Goal: Task Accomplishment & Management: Use online tool/utility

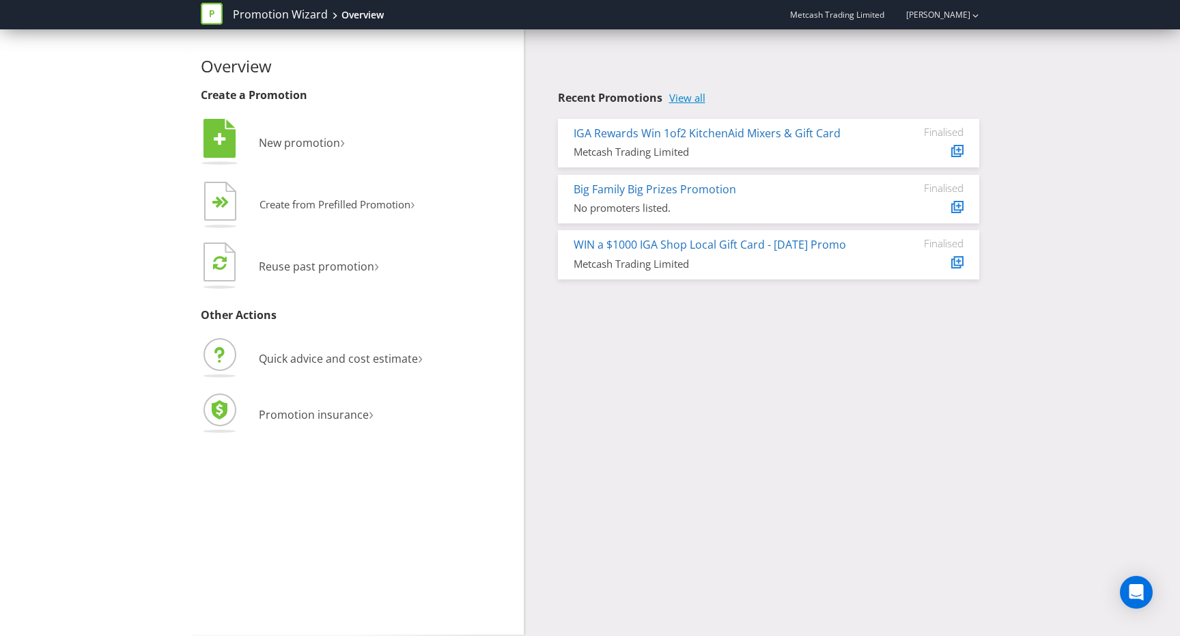
click at [695, 100] on link "View all" at bounding box center [687, 98] width 36 height 12
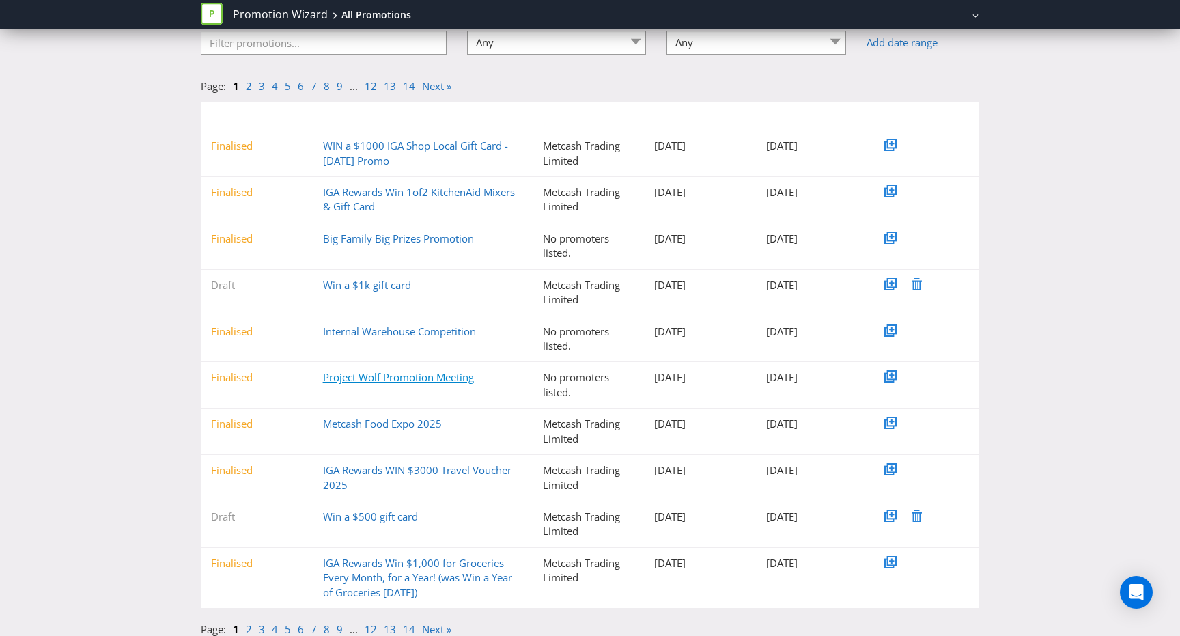
scroll to position [115, 0]
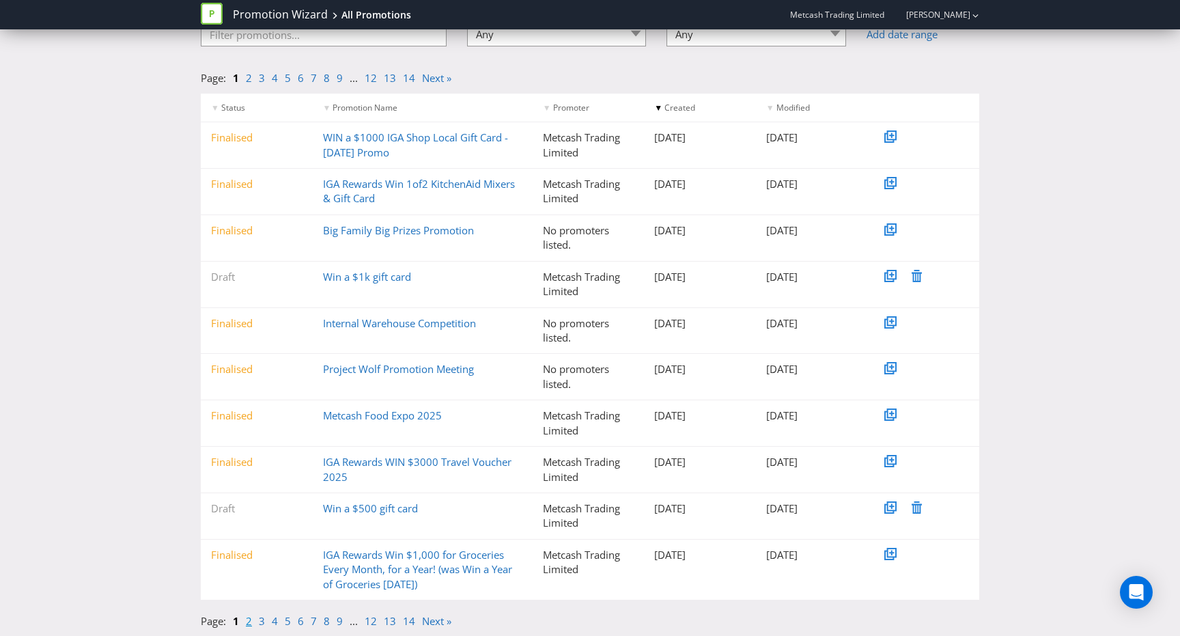
click at [247, 621] on link "2" at bounding box center [249, 621] width 6 height 14
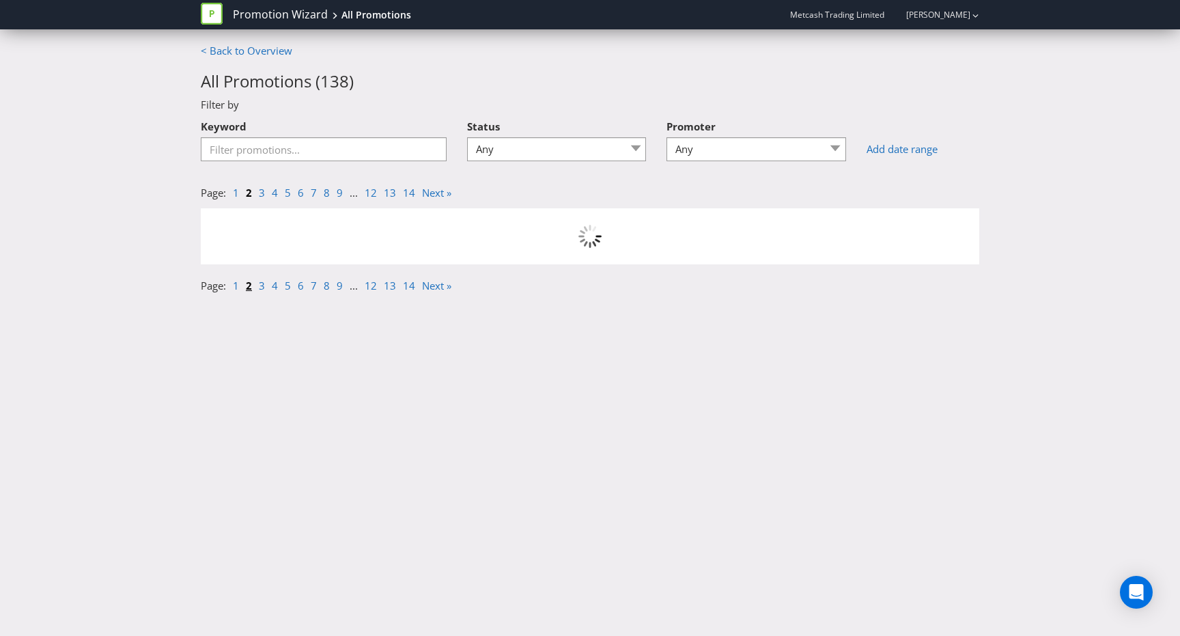
scroll to position [0, 0]
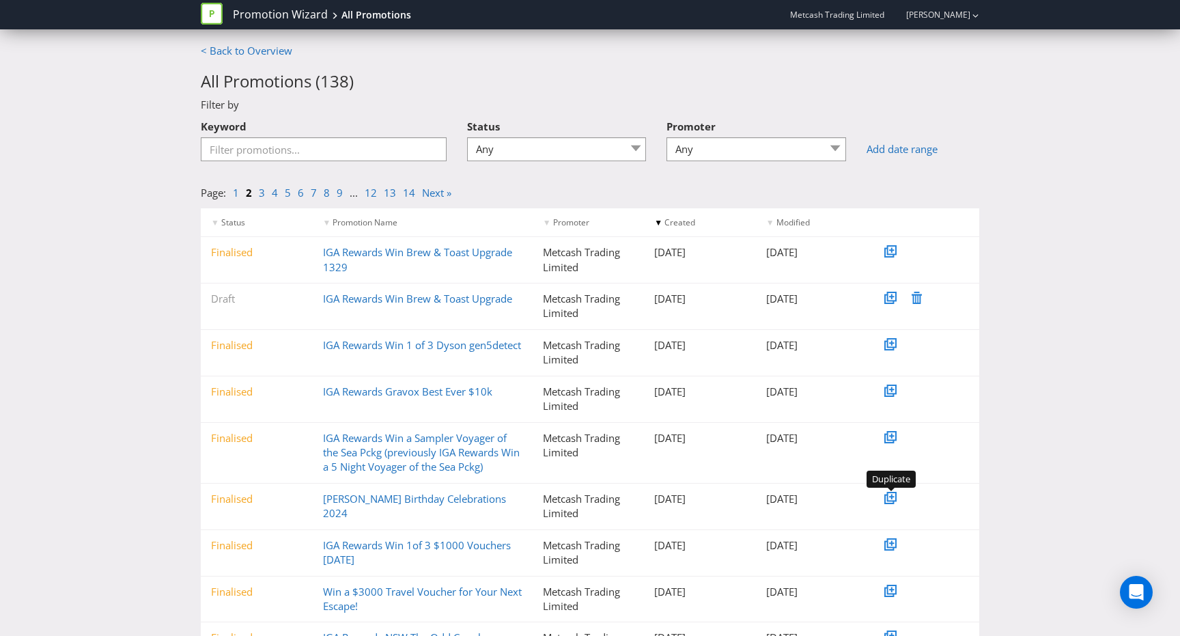
click at [893, 500] on icon at bounding box center [892, 497] width 10 height 10
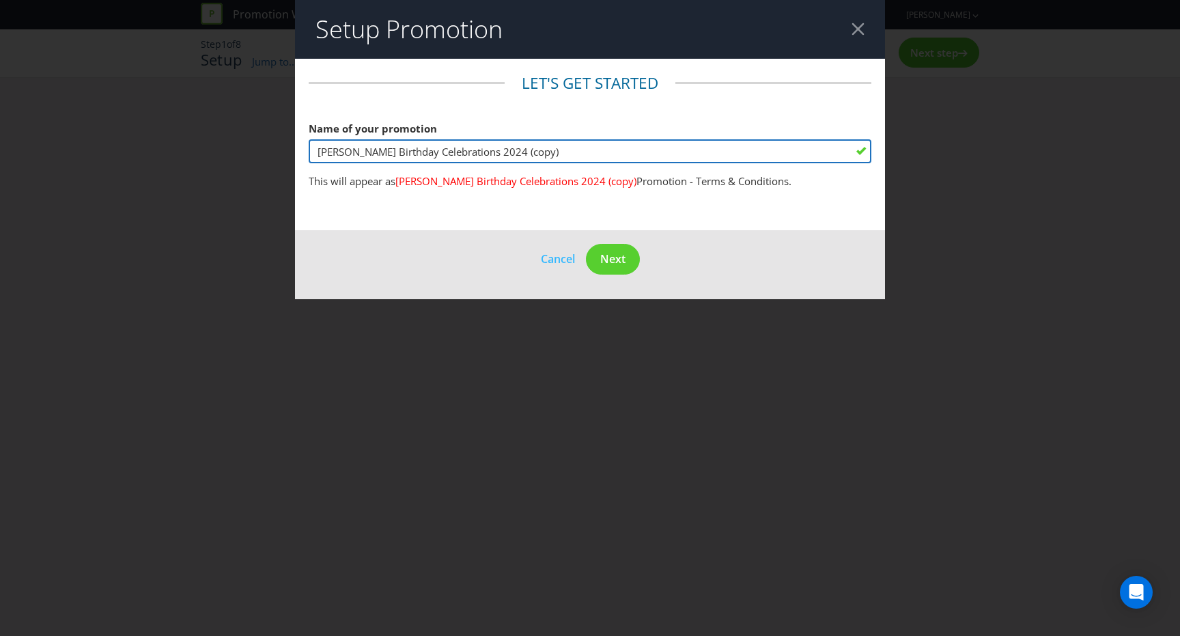
drag, startPoint x: 492, startPoint y: 154, endPoint x: 589, endPoint y: 162, distance: 98.0
click at [589, 162] on input "[PERSON_NAME] Birthday Celebrations 2024 (copy)" at bounding box center [590, 151] width 563 height 24
type input "[PERSON_NAME] Birthday Celebrations 2025"
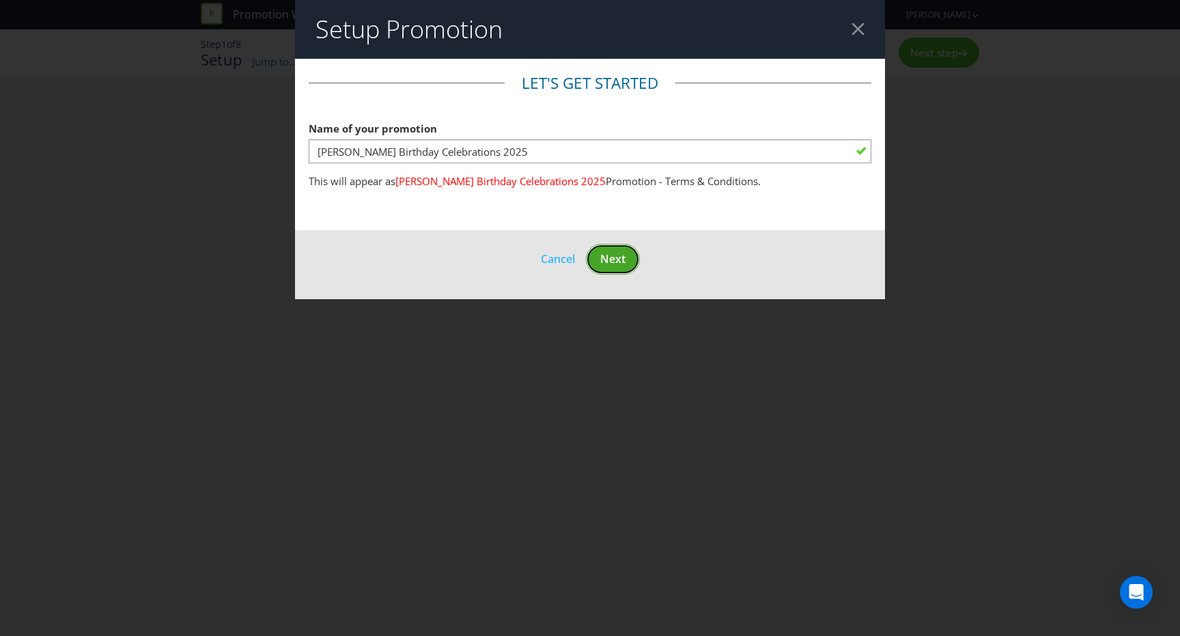
click at [619, 264] on span "Next" at bounding box center [612, 258] width 25 height 15
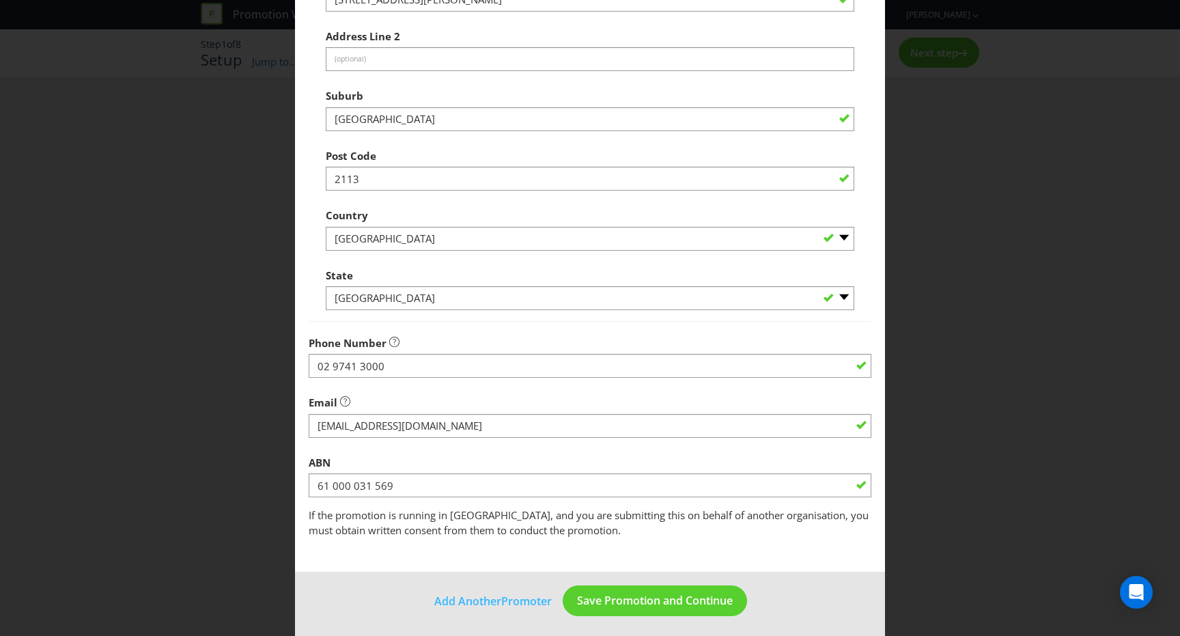
scroll to position [255, 0]
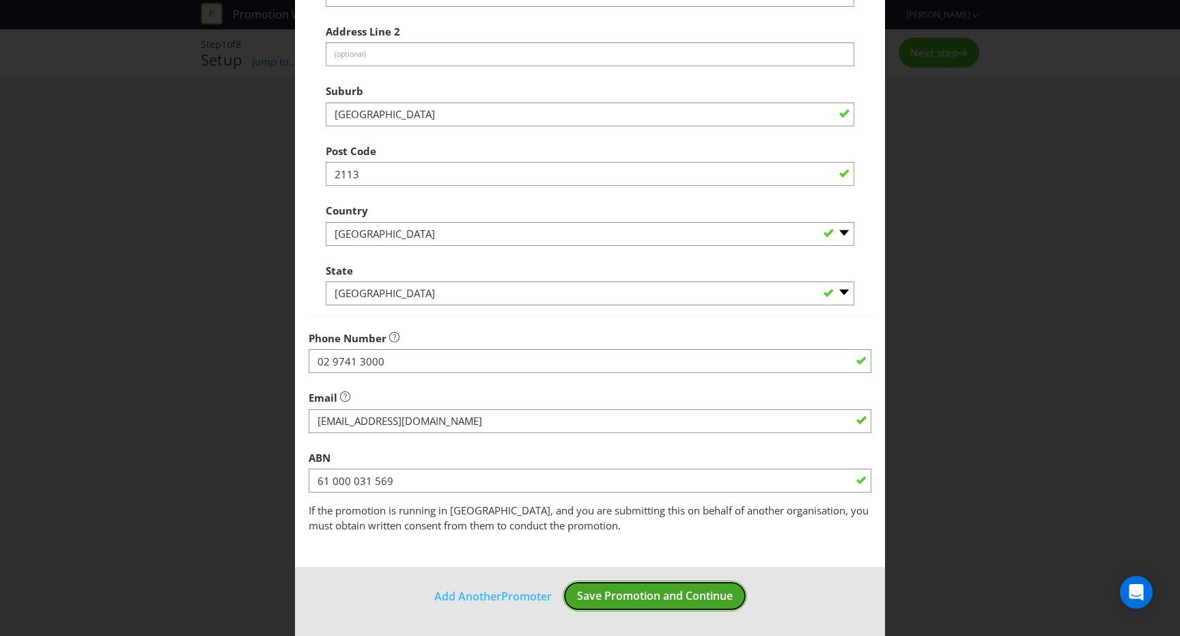
click at [650, 593] on span "Save Promotion and Continue" at bounding box center [655, 595] width 156 height 15
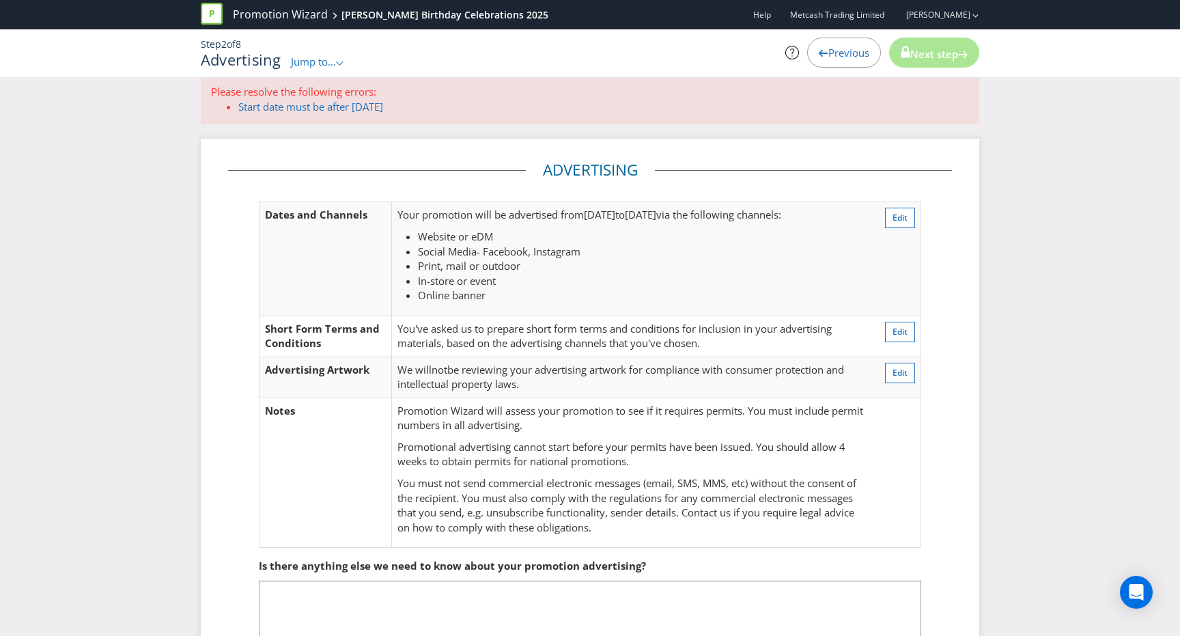
scroll to position [8, 0]
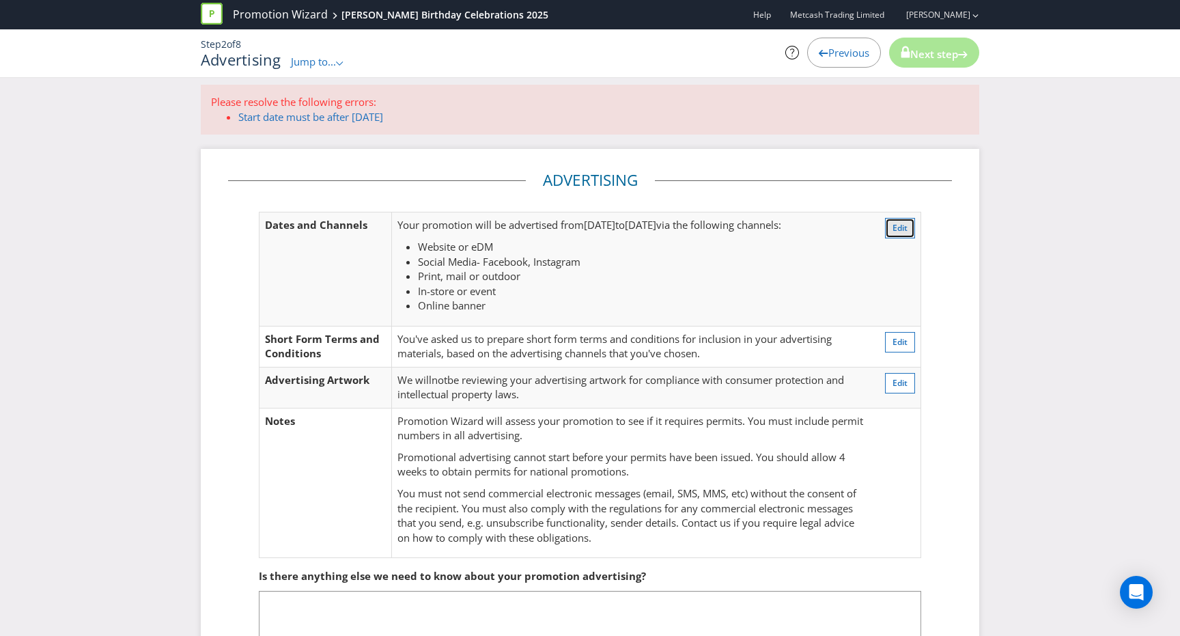
click at [900, 230] on span "Edit" at bounding box center [900, 228] width 15 height 12
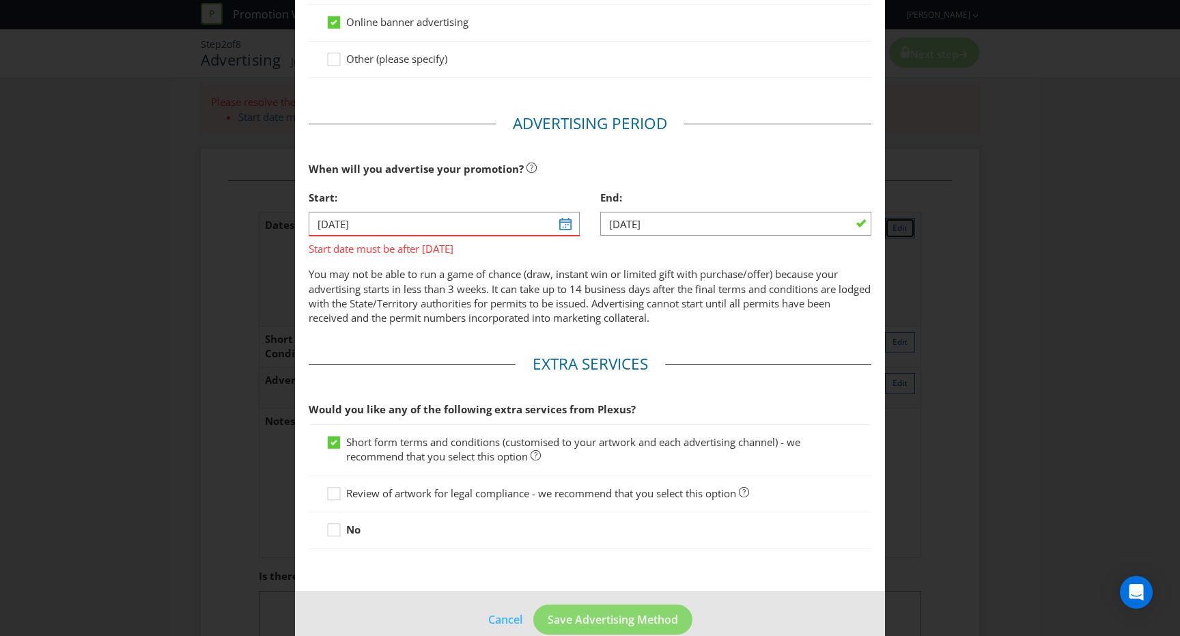
scroll to position [493, 0]
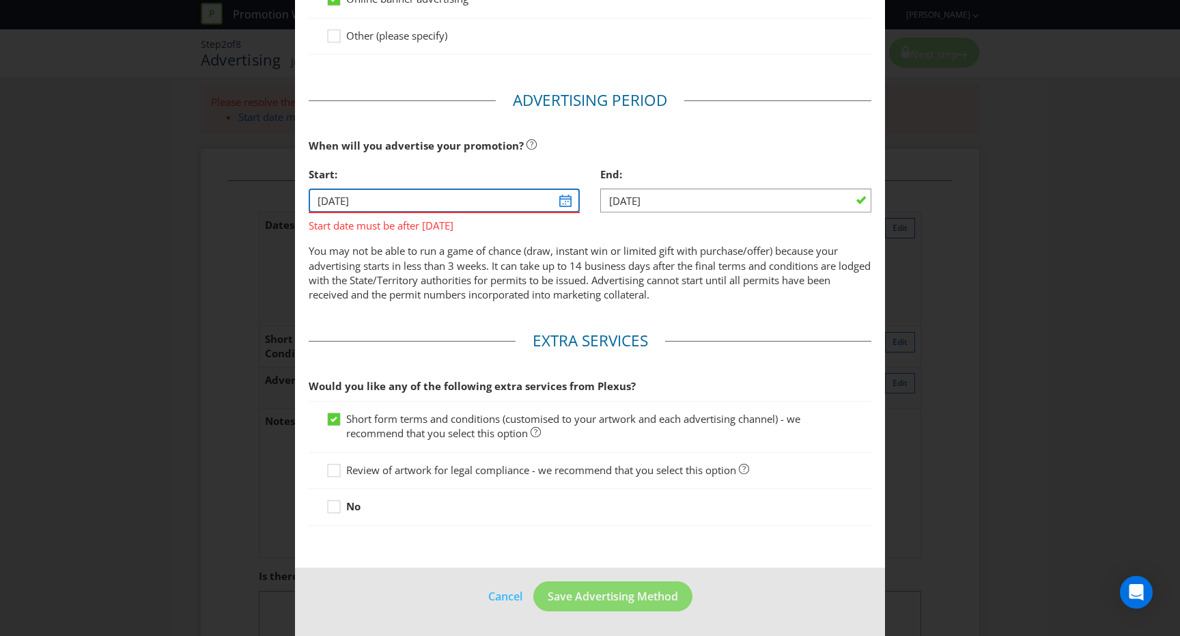
click at [394, 197] on input "[DATE]" at bounding box center [444, 201] width 271 height 24
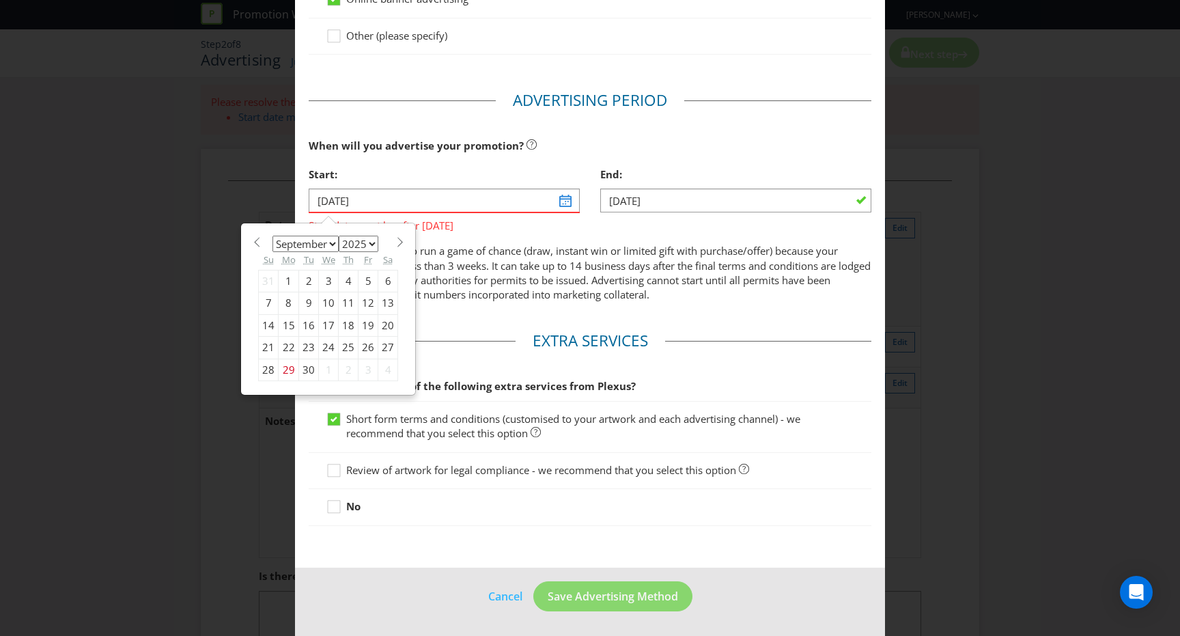
click at [395, 244] on span at bounding box center [400, 242] width 10 height 10
select select "9"
click at [333, 329] on div "15" at bounding box center [329, 325] width 20 height 22
type input "[DATE]"
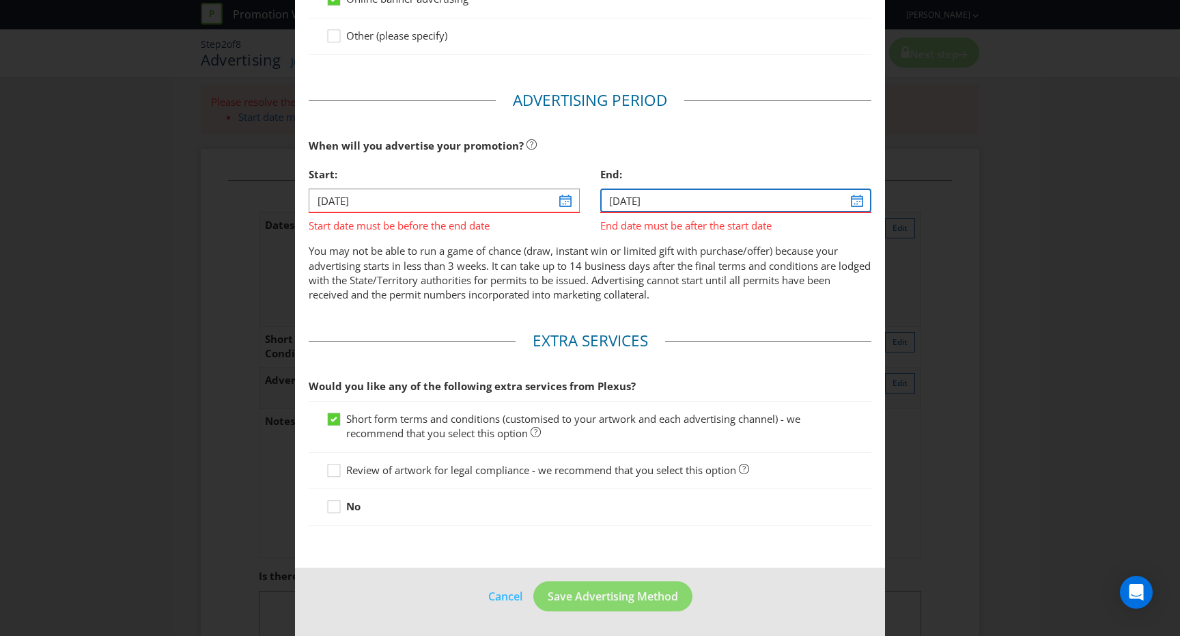
click at [723, 204] on input "[DATE]" at bounding box center [735, 201] width 271 height 24
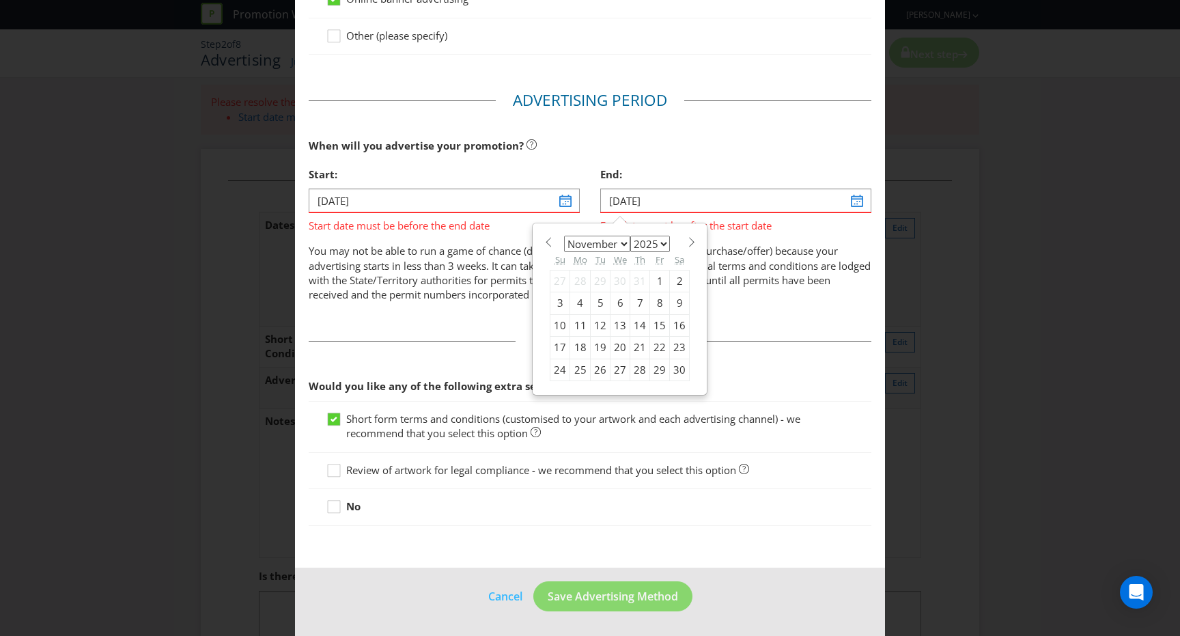
click at [579, 323] on div "11" at bounding box center [580, 325] width 20 height 22
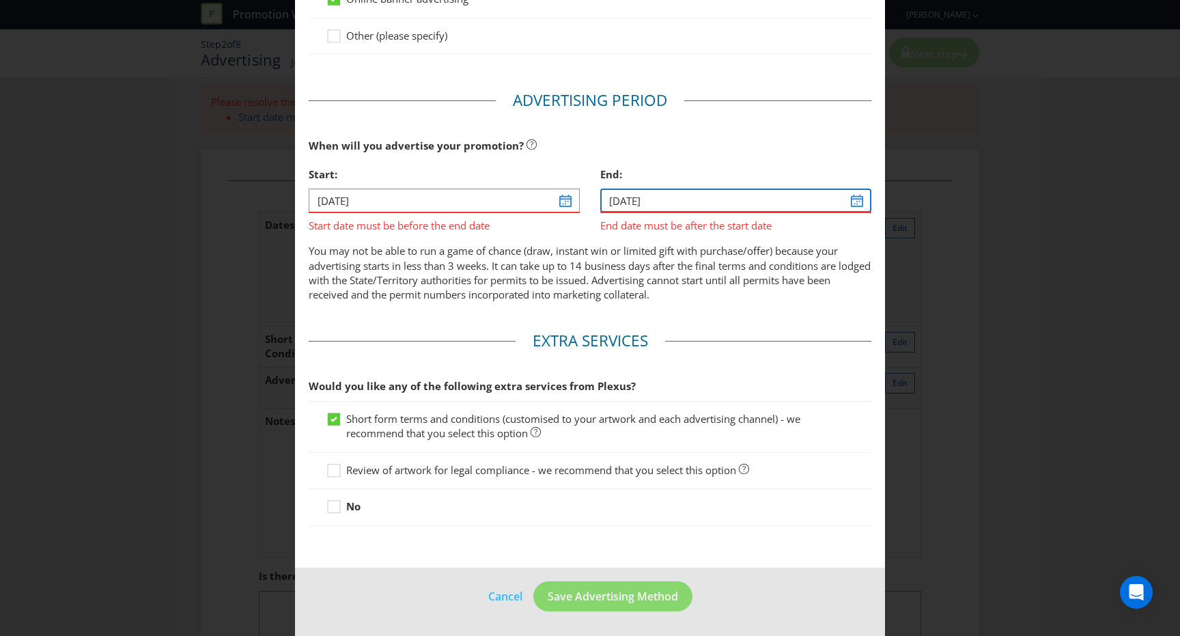
click at [680, 196] on input "[DATE]" at bounding box center [735, 201] width 271 height 24
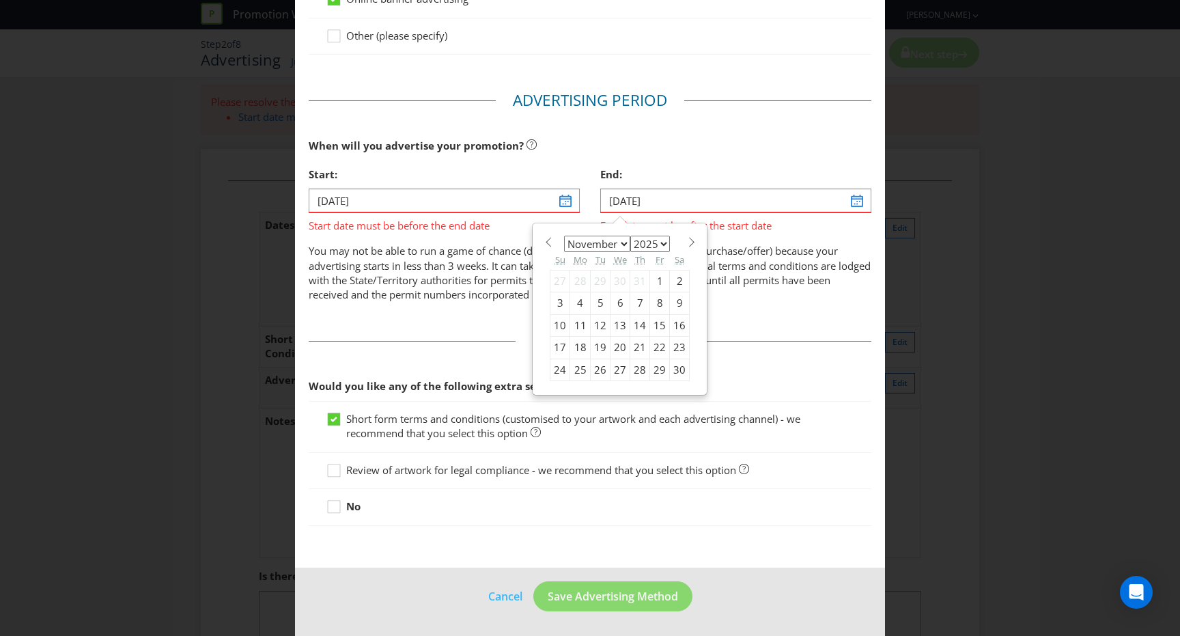
click at [659, 242] on select "2025 2026 2027 2028 2029 2030 2031 2032 2033 2034 2035" at bounding box center [650, 244] width 40 height 16
click at [630, 236] on select "2025 2026 2027 2028 2029 2030 2031 2032 2033 2034 2035" at bounding box center [650, 244] width 40 height 16
click at [586, 323] on div "11" at bounding box center [580, 325] width 20 height 22
click at [667, 201] on input "[DATE]" at bounding box center [735, 201] width 271 height 24
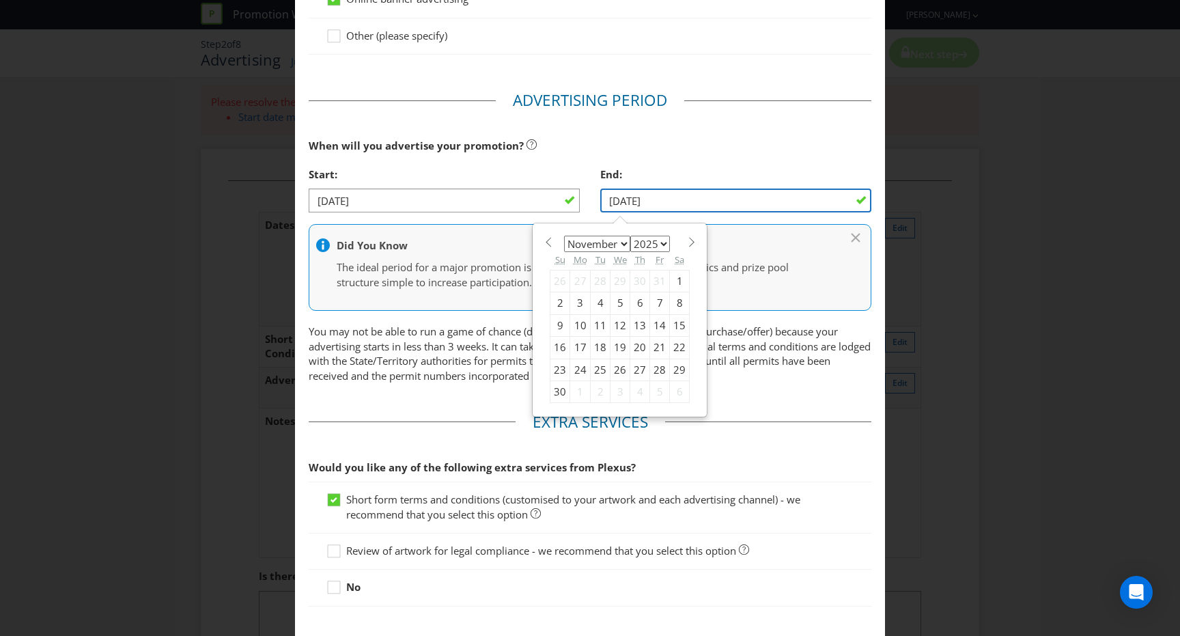
type input "[DATE]"
click at [788, 333] on p "You may not be able to run a game of chance (draw, instant win or limited gift …" at bounding box center [590, 353] width 563 height 59
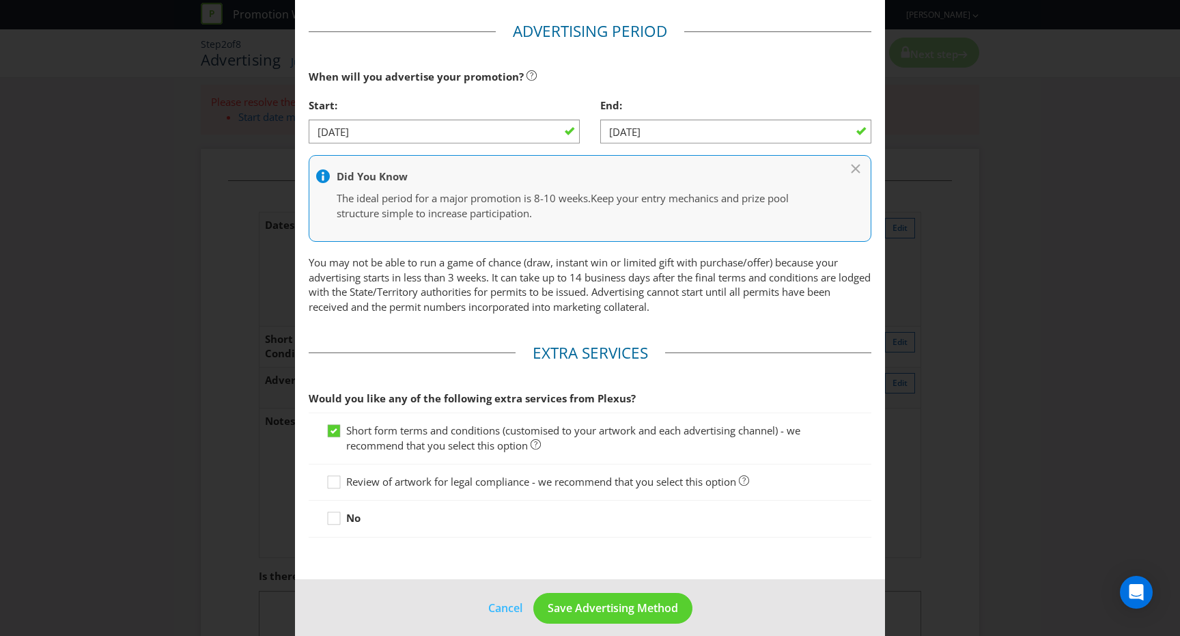
scroll to position [574, 0]
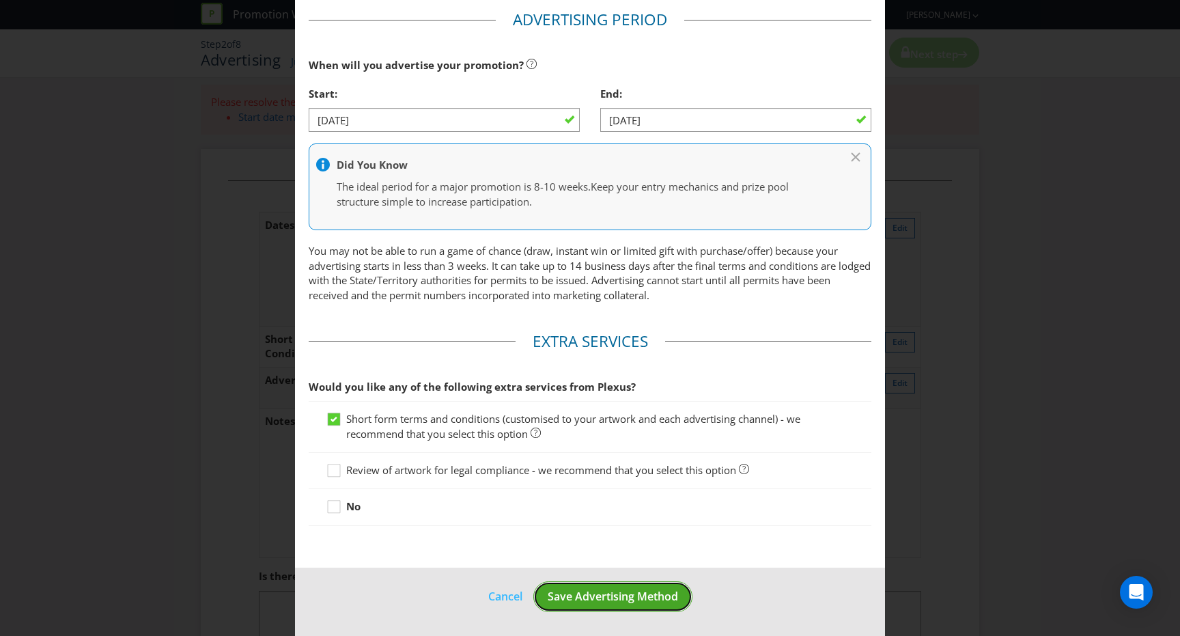
click at [622, 598] on span "Save Advertising Method" at bounding box center [613, 596] width 130 height 15
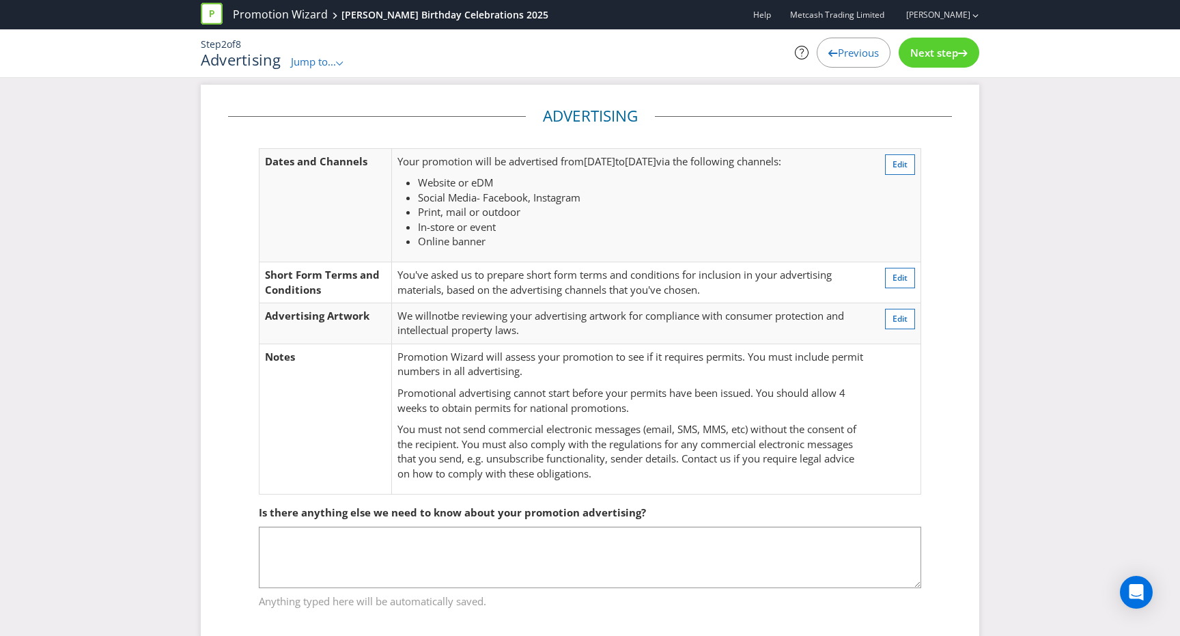
scroll to position [31, 0]
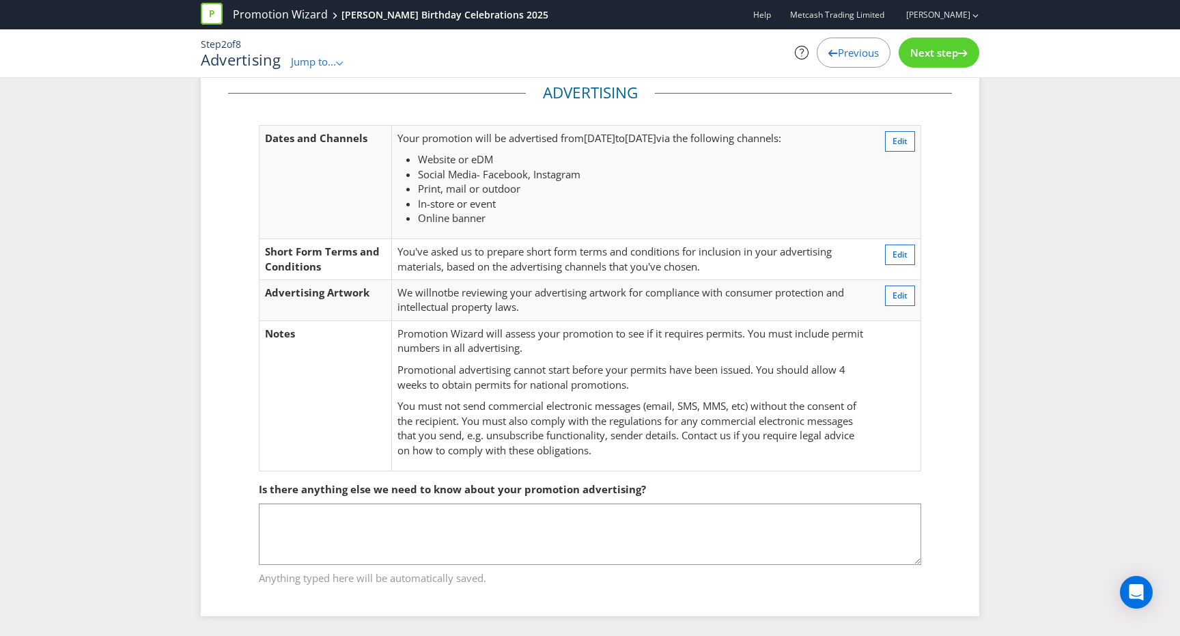
click at [934, 58] on span "Next step" at bounding box center [935, 53] width 48 height 14
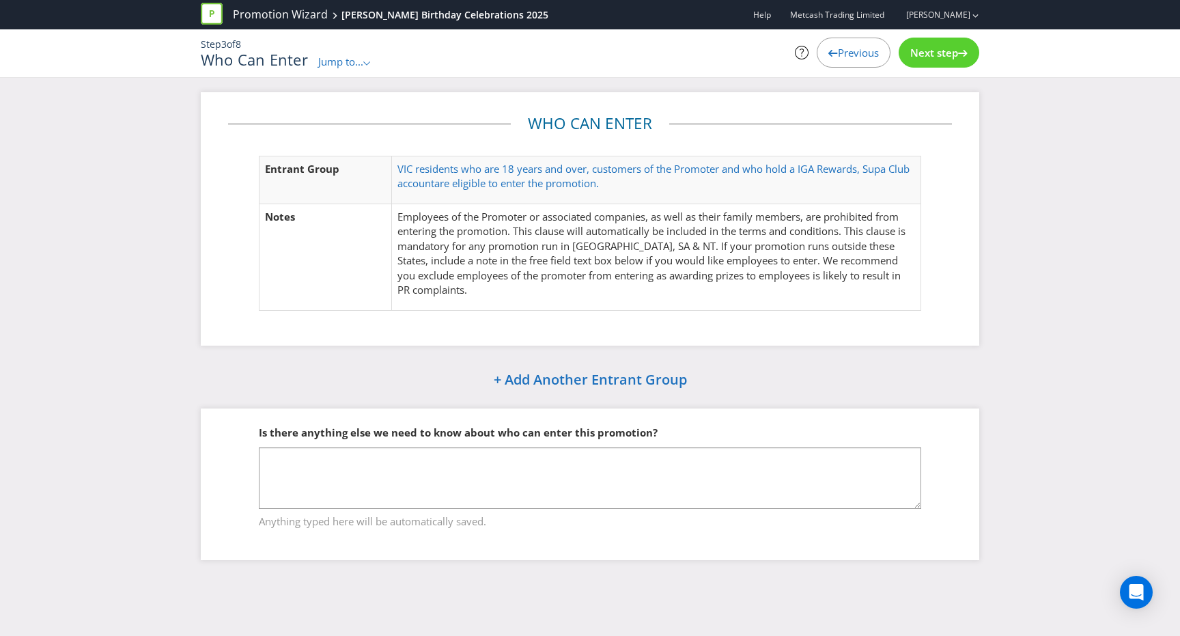
click at [941, 49] on span "Next step" at bounding box center [935, 53] width 48 height 14
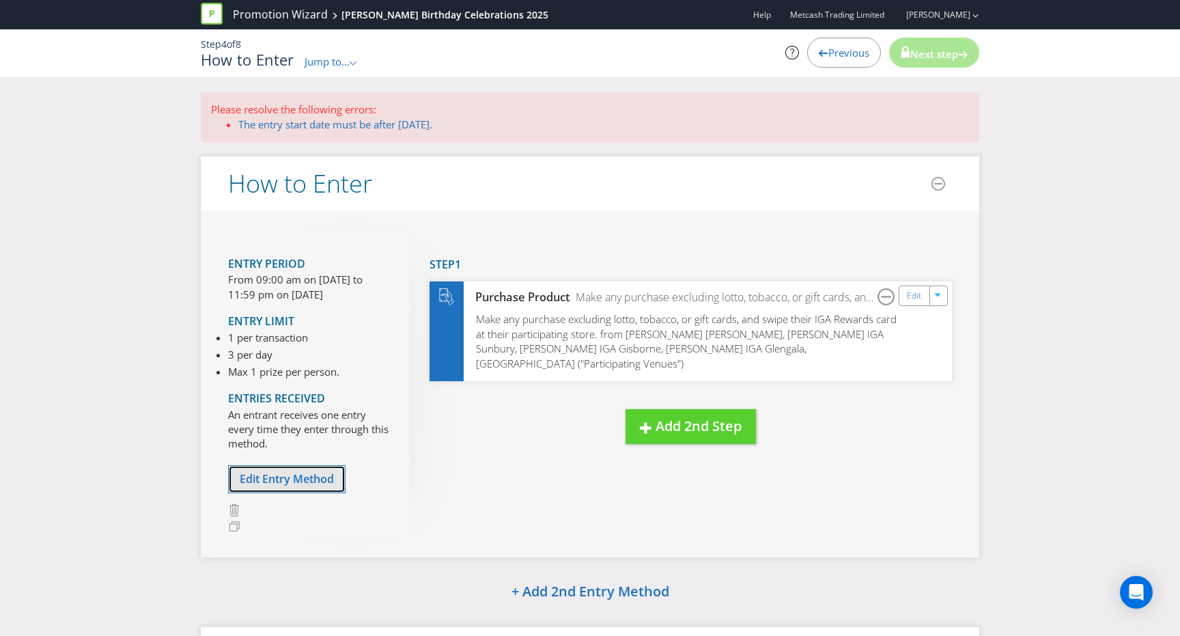
click at [292, 474] on span "Edit Entry Method" at bounding box center [287, 478] width 94 height 15
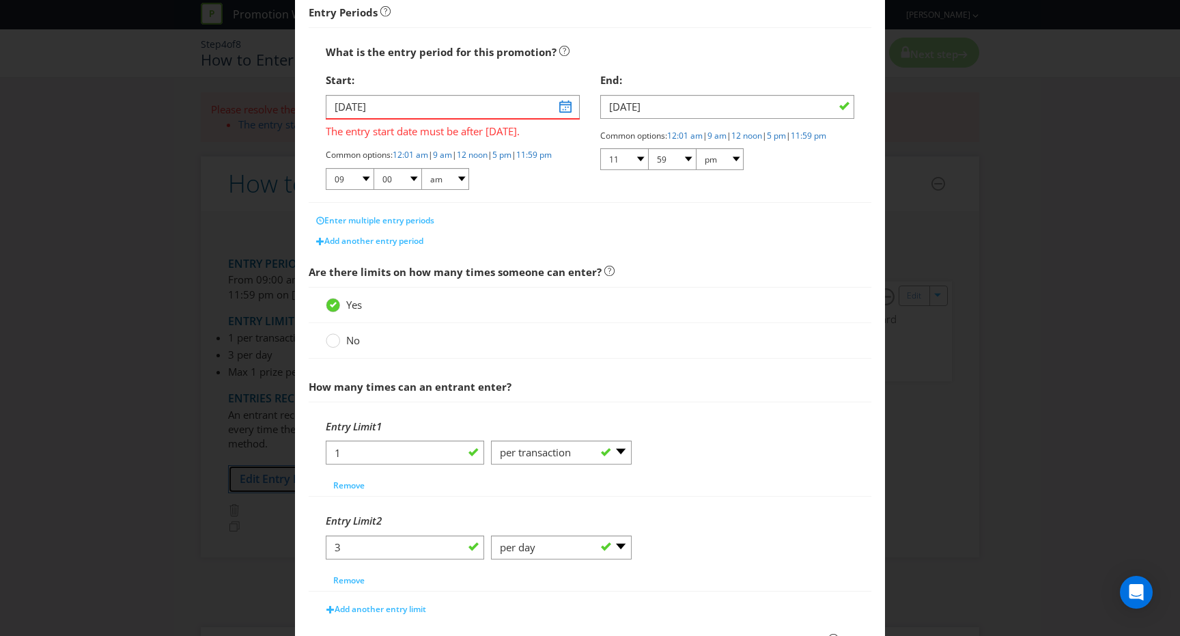
scroll to position [214, 0]
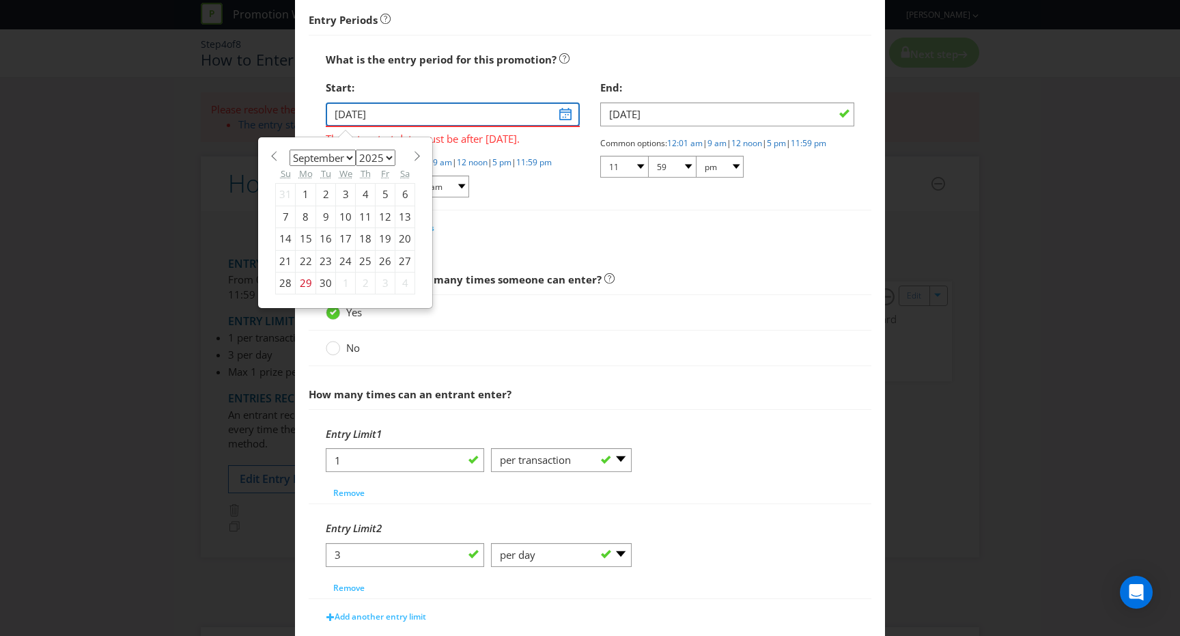
click at [561, 117] on input "[DATE]" at bounding box center [453, 114] width 254 height 24
click at [412, 155] on span at bounding box center [417, 156] width 10 height 10
select select "9"
click at [341, 236] on div "15" at bounding box center [346, 239] width 20 height 22
type input "[DATE]"
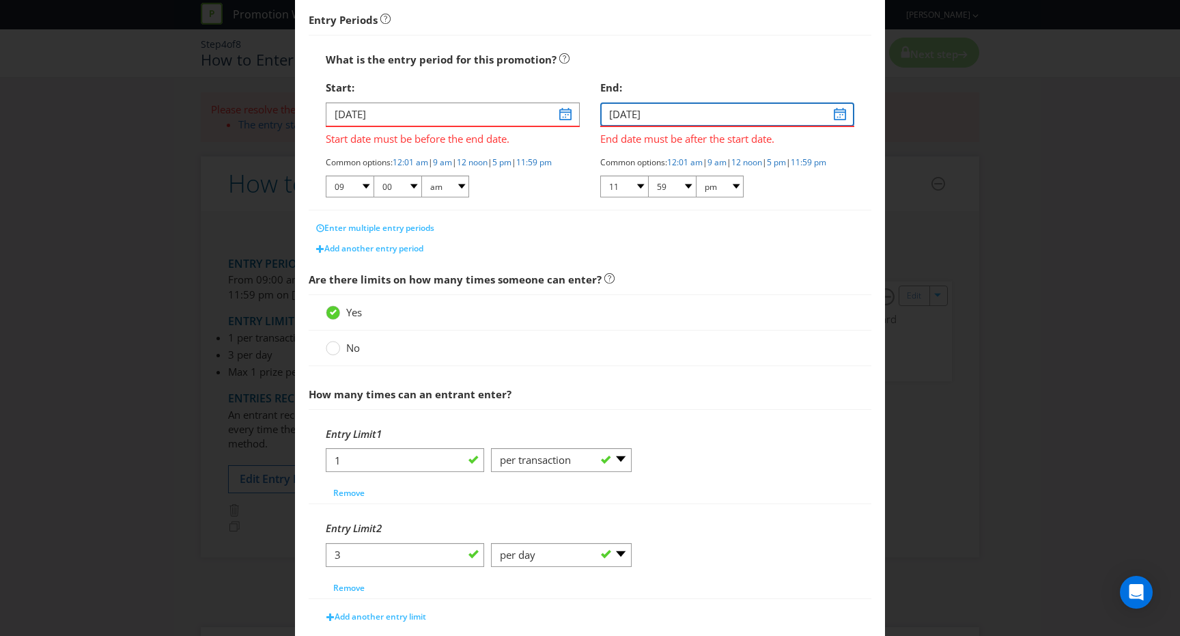
click at [831, 108] on input "[DATE]" at bounding box center [727, 114] width 254 height 24
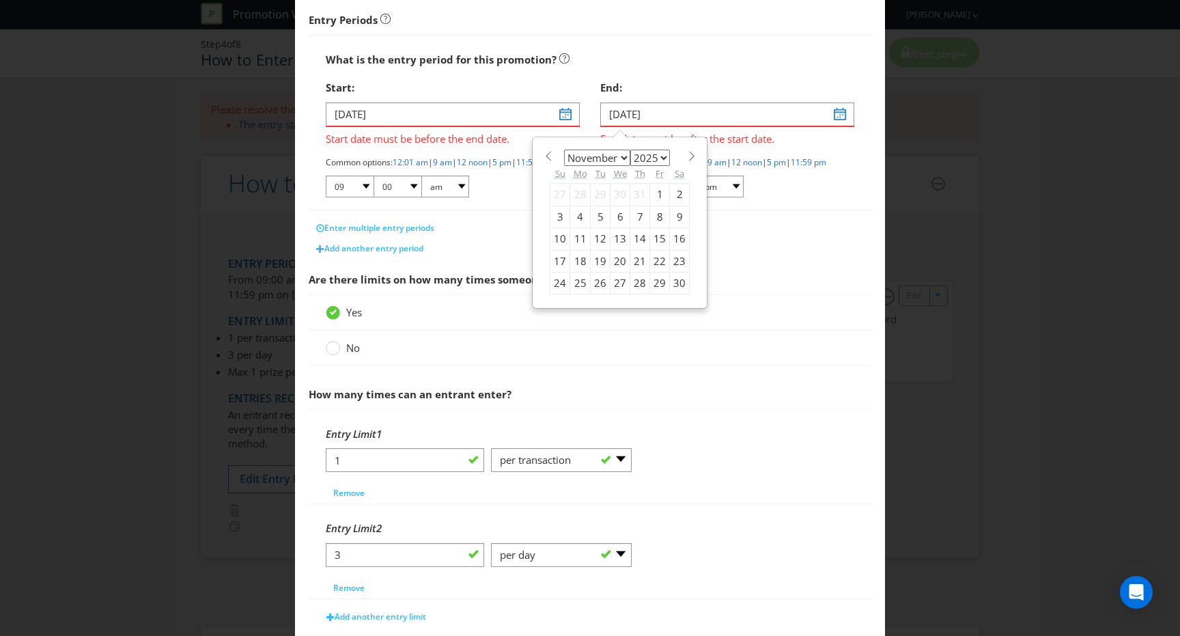
click at [573, 241] on div "11" at bounding box center [580, 239] width 20 height 22
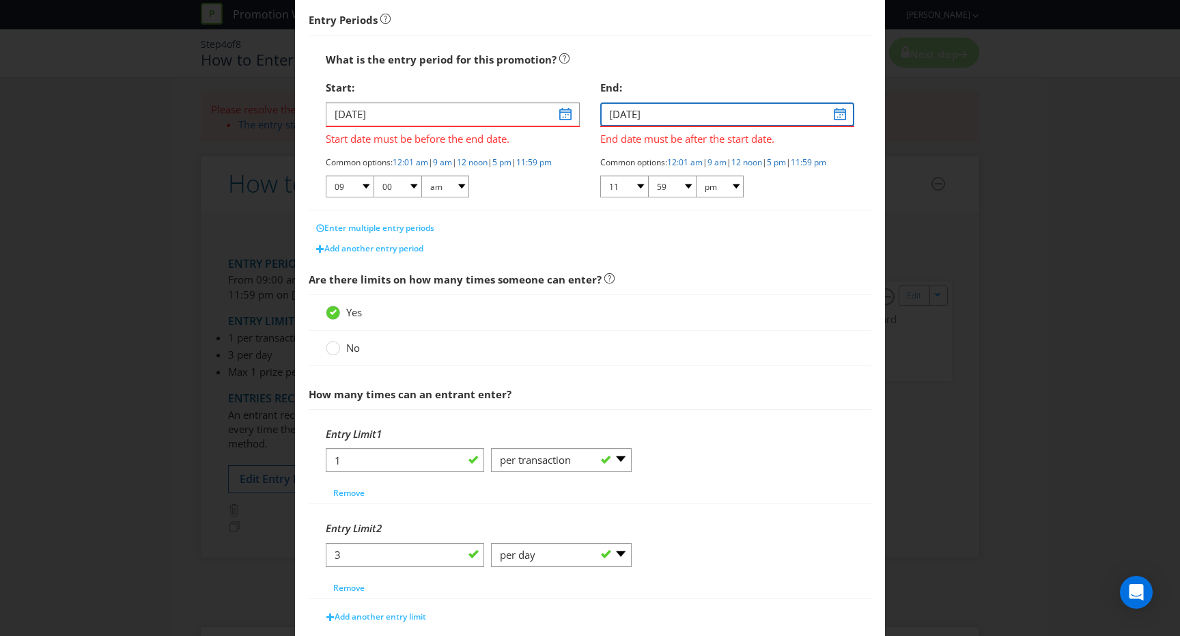
click at [662, 122] on input "[DATE]" at bounding box center [727, 114] width 254 height 24
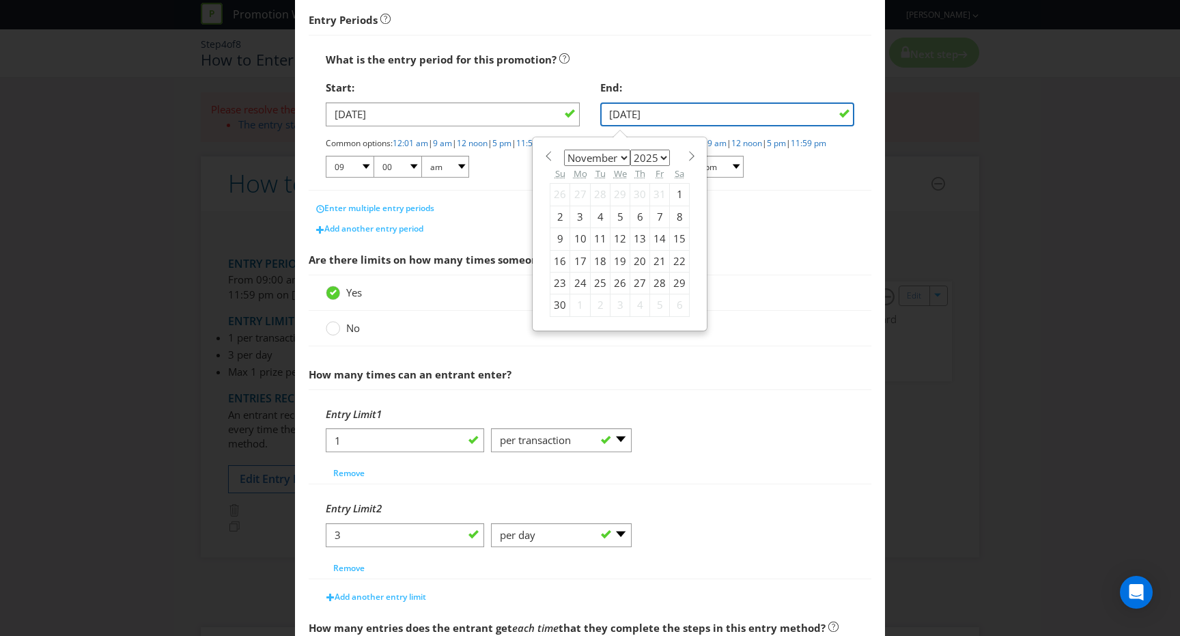
type input "[DATE]"
click at [764, 335] on div "No" at bounding box center [590, 328] width 529 height 14
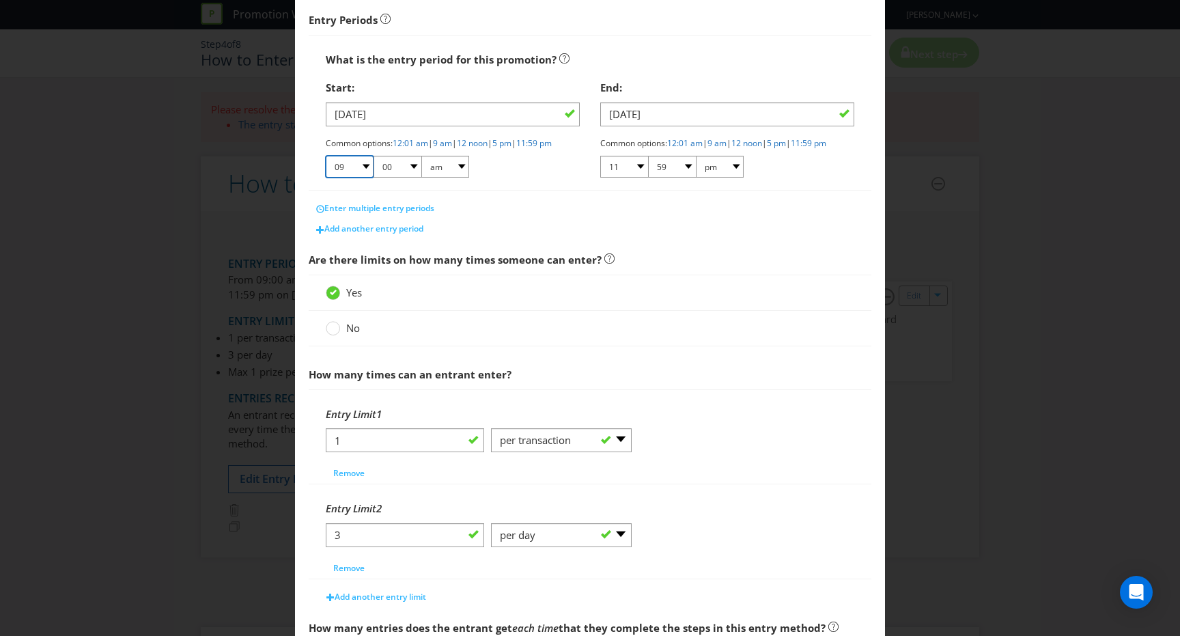
click at [350, 172] on select "01 02 03 04 05 06 07 08 09 10 11 12" at bounding box center [350, 167] width 48 height 22
select select "12"
click at [326, 167] on select "01 02 03 04 05 06 07 08 09 10 11 12" at bounding box center [350, 167] width 48 height 22
click at [402, 178] on select "00 01 05 10 15 20 25 29 30 35 40 45 50 55 59" at bounding box center [398, 167] width 48 height 22
select select "01"
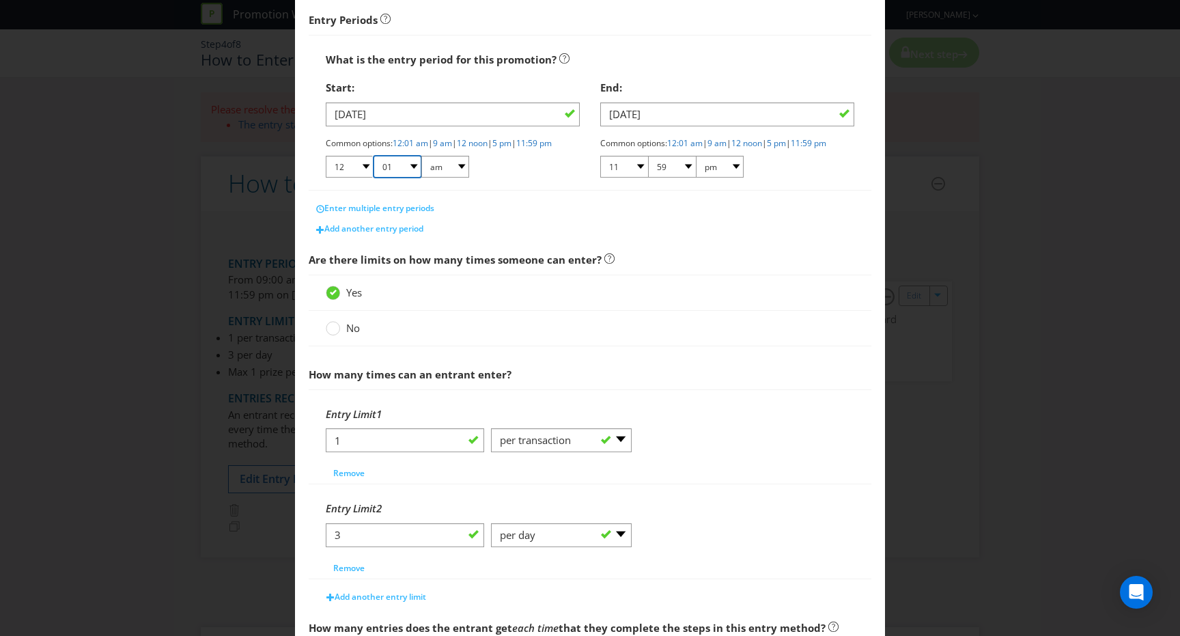
click at [374, 167] on select "00 01 05 10 15 20 25 29 30 35 40 45 50 55 59" at bounding box center [398, 167] width 48 height 22
click at [520, 180] on div "Common options: 12:01 am | 9 am | 12 noon | 5 pm | 11:59 pm 01 02 03 04 05 06 0…" at bounding box center [453, 158] width 254 height 42
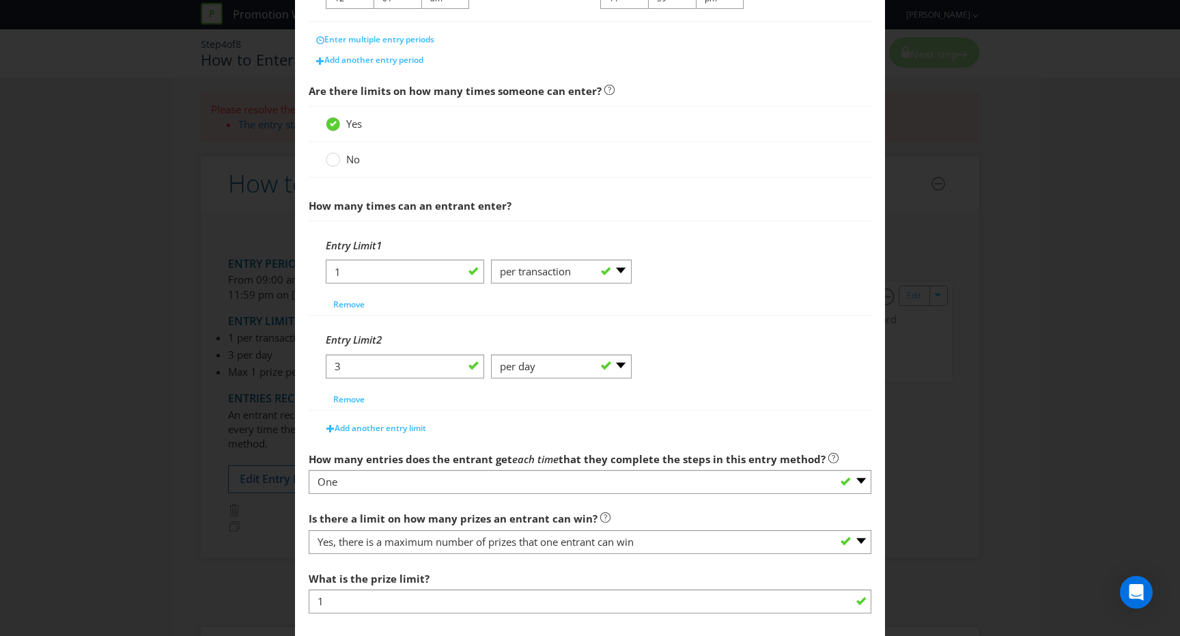
scroll to position [466, 0]
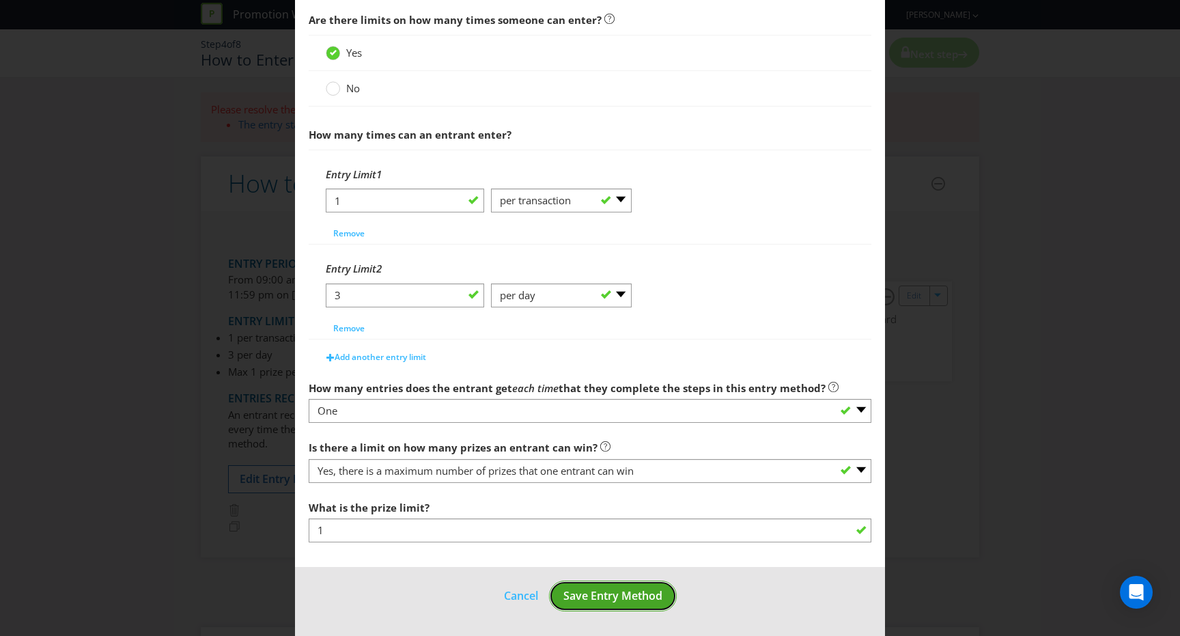
click at [620, 598] on span "Save Entry Method" at bounding box center [613, 595] width 99 height 15
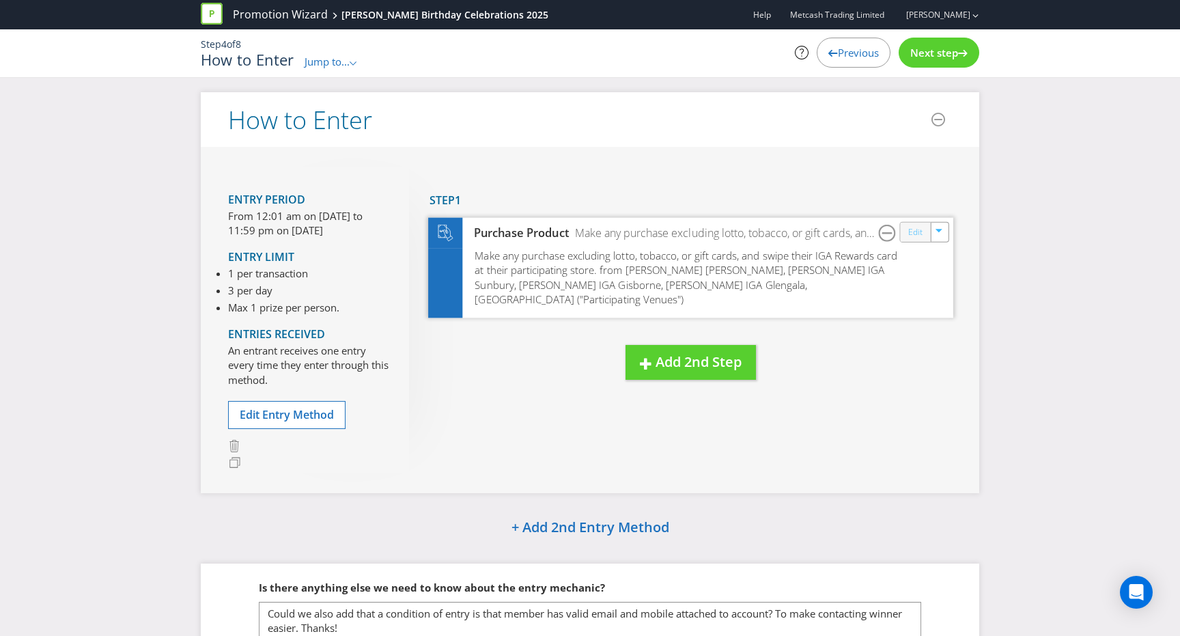
click at [920, 236] on link "Edit" at bounding box center [915, 232] width 14 height 16
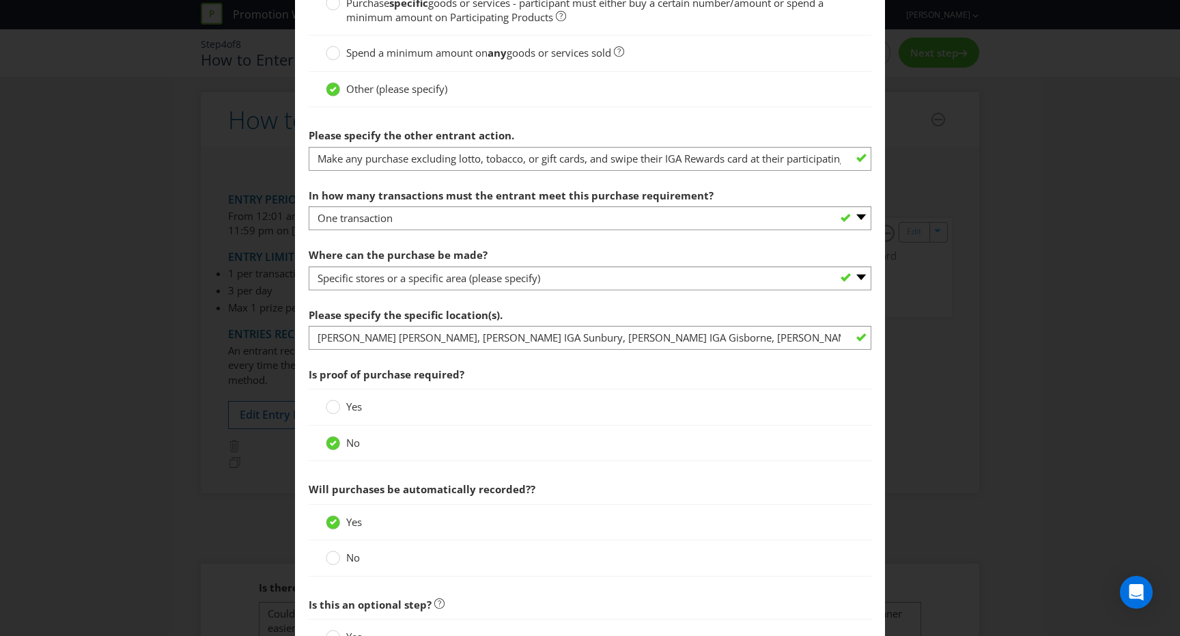
scroll to position [511, 0]
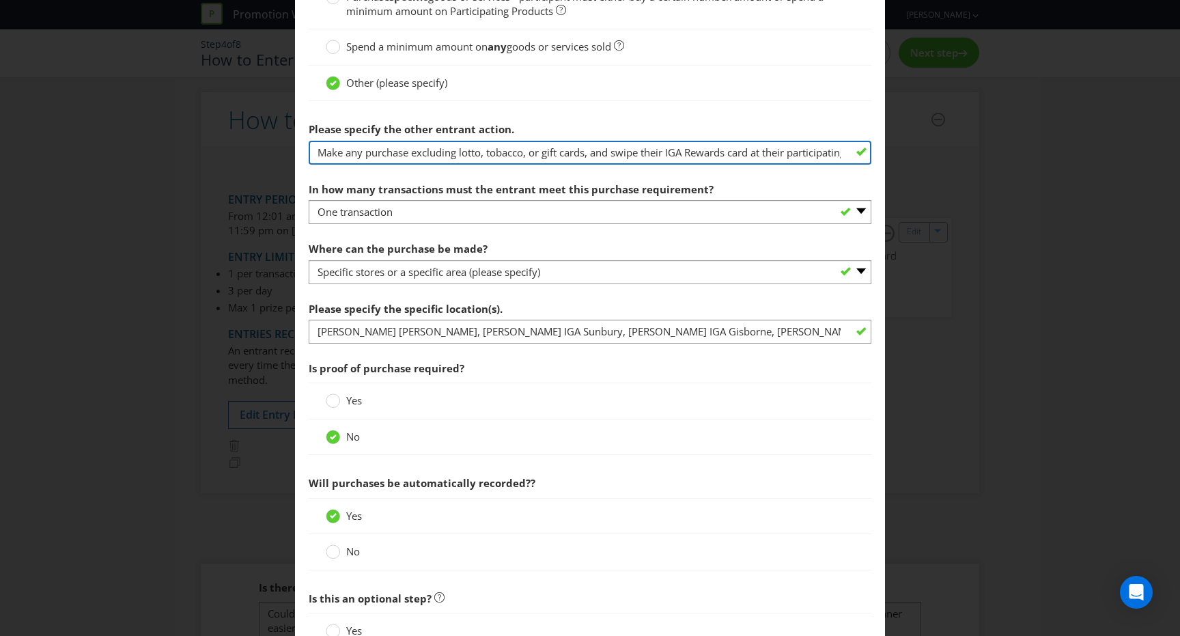
drag, startPoint x: 587, startPoint y: 154, endPoint x: 500, endPoint y: 154, distance: 87.4
click at [500, 154] on input "Make any purchase excluding lotto, tobacco, or gift cards, and swipe their IGA …" at bounding box center [590, 153] width 563 height 24
click at [595, 149] on input "Make any purchase excluding lotto, tobacco, or gift cards, and swipe their IGA …" at bounding box center [590, 153] width 563 height 24
drag, startPoint x: 590, startPoint y: 154, endPoint x: 461, endPoint y: 158, distance: 129.1
click at [461, 158] on input "Make any purchase excluding lotto, tobacco, or gift cards, and swipe their IGA …" at bounding box center [590, 153] width 563 height 24
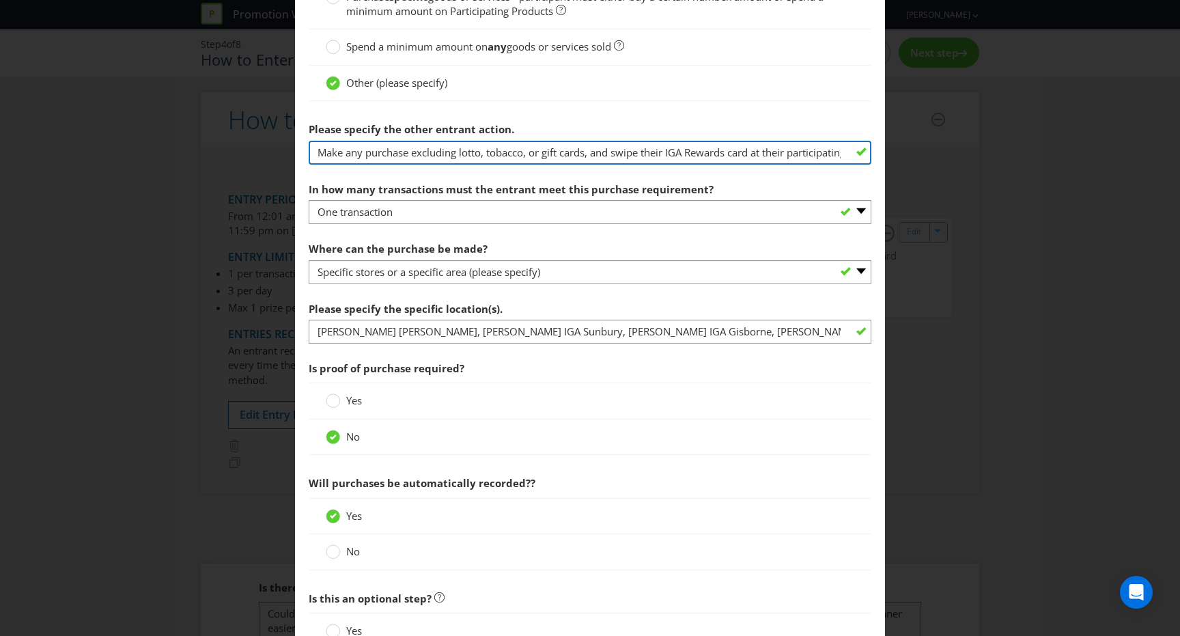
paste input "tobacco products, gift cards, phone re charge and other ePay products"
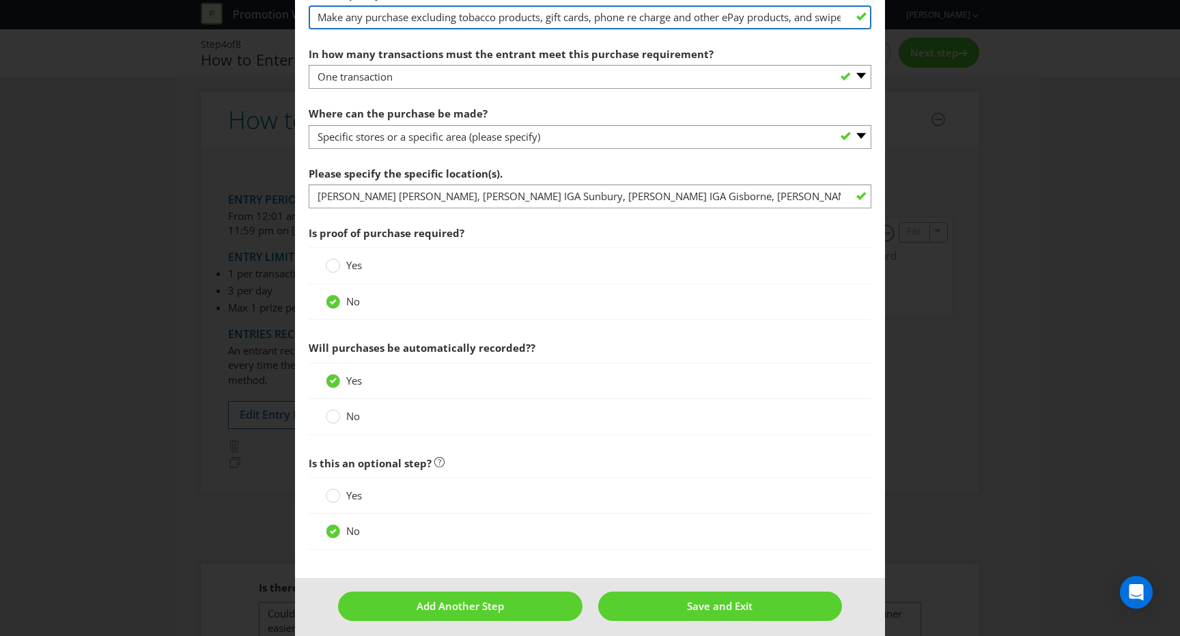
scroll to position [655, 0]
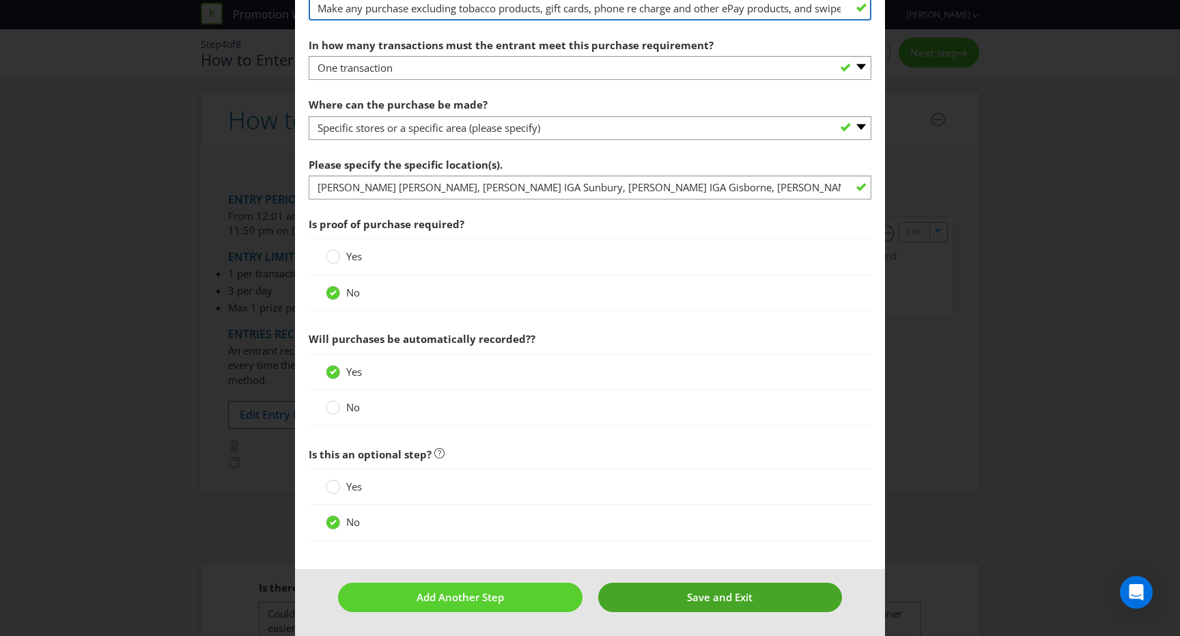
type input "Make any purchase excluding tobacco products, gift cards, phone re charge and o…"
click at [684, 592] on button "Save and Exit" at bounding box center [720, 597] width 244 height 29
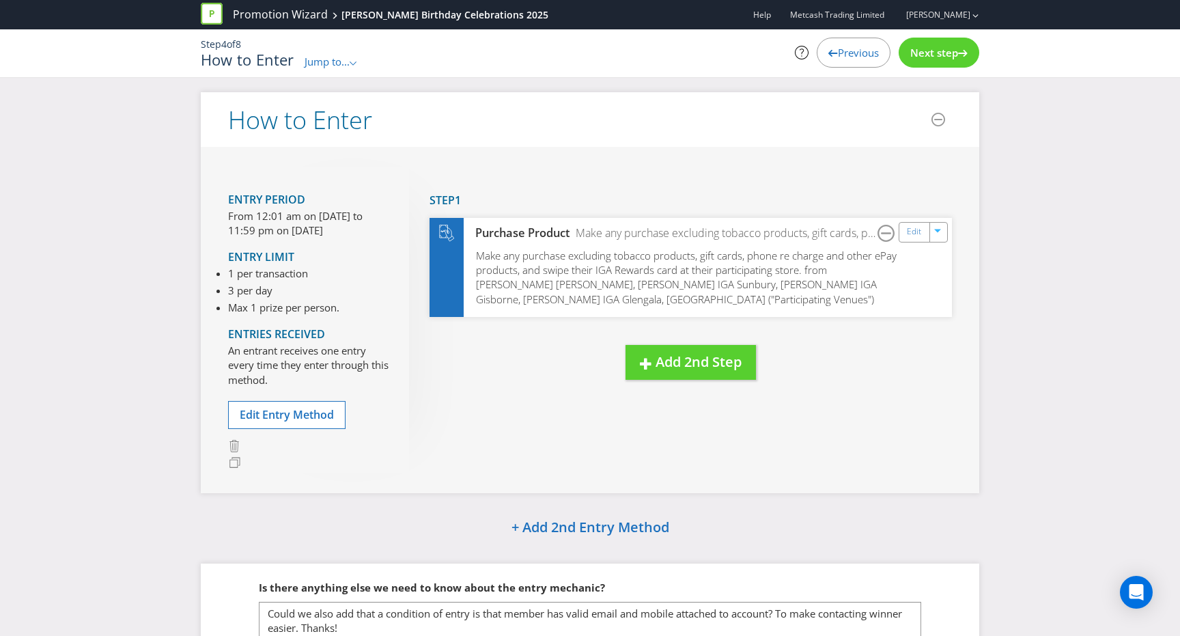
scroll to position [115, 0]
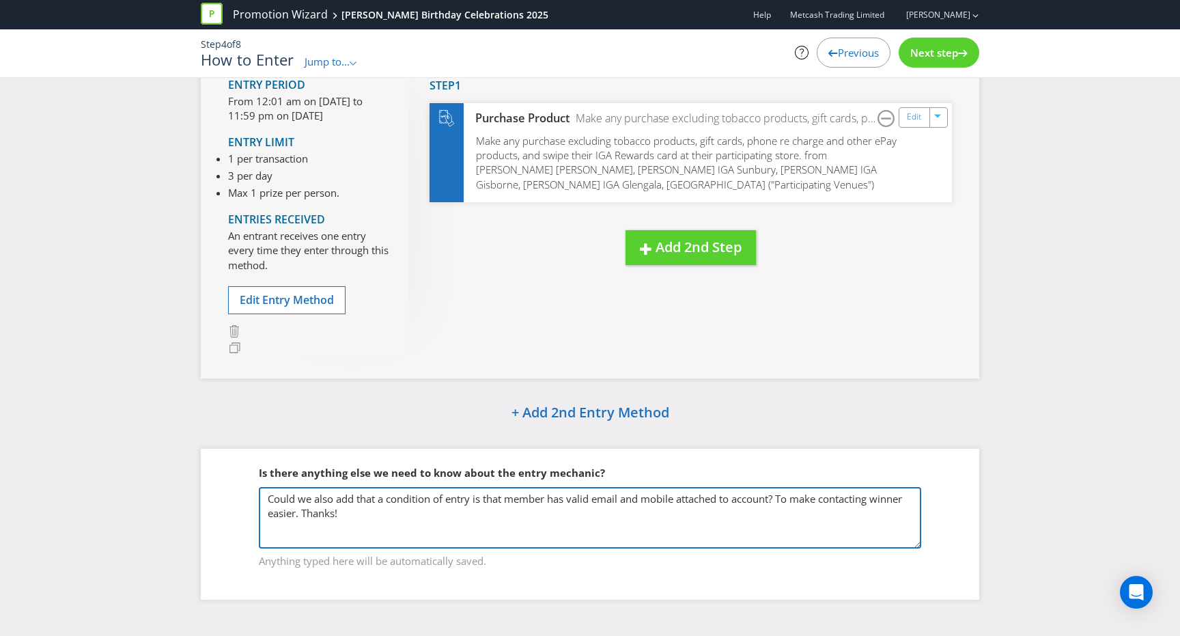
click at [738, 515] on textarea "Could we also add that a condition of entry is that member has valid email and …" at bounding box center [590, 517] width 663 height 61
click at [794, 516] on textarea "Could we also add that a condition of entry is that member has valid email and …" at bounding box center [590, 517] width 663 height 61
drag, startPoint x: 402, startPoint y: 511, endPoint x: 667, endPoint y: 503, distance: 264.5
click at [667, 503] on textarea "Could we also add that a condition of entry is that member has valid email and …" at bounding box center [590, 517] width 663 height 61
click at [684, 500] on textarea "Could we also add that a condition of entry is that member has valid email and …" at bounding box center [590, 517] width 663 height 61
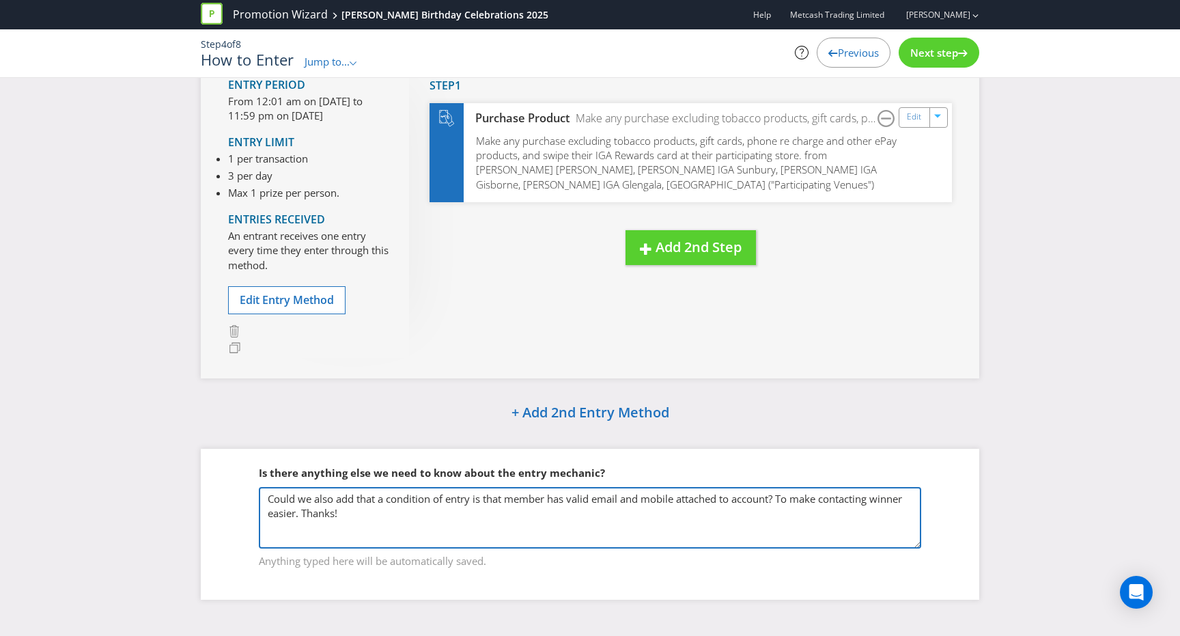
drag, startPoint x: 676, startPoint y: 501, endPoint x: 626, endPoint y: 502, distance: 50.6
click at [626, 502] on textarea "Could we also add that a condition of entry is that member has valid email and …" at bounding box center [590, 517] width 663 height 61
click at [656, 518] on textarea "Could we also add that a condition of entry is that member has valid email and …" at bounding box center [590, 517] width 663 height 61
drag, startPoint x: 656, startPoint y: 518, endPoint x: 781, endPoint y: 497, distance: 127.6
click at [781, 497] on textarea "Could we also add that a condition of entry is that member has valid email and …" at bounding box center [590, 517] width 663 height 61
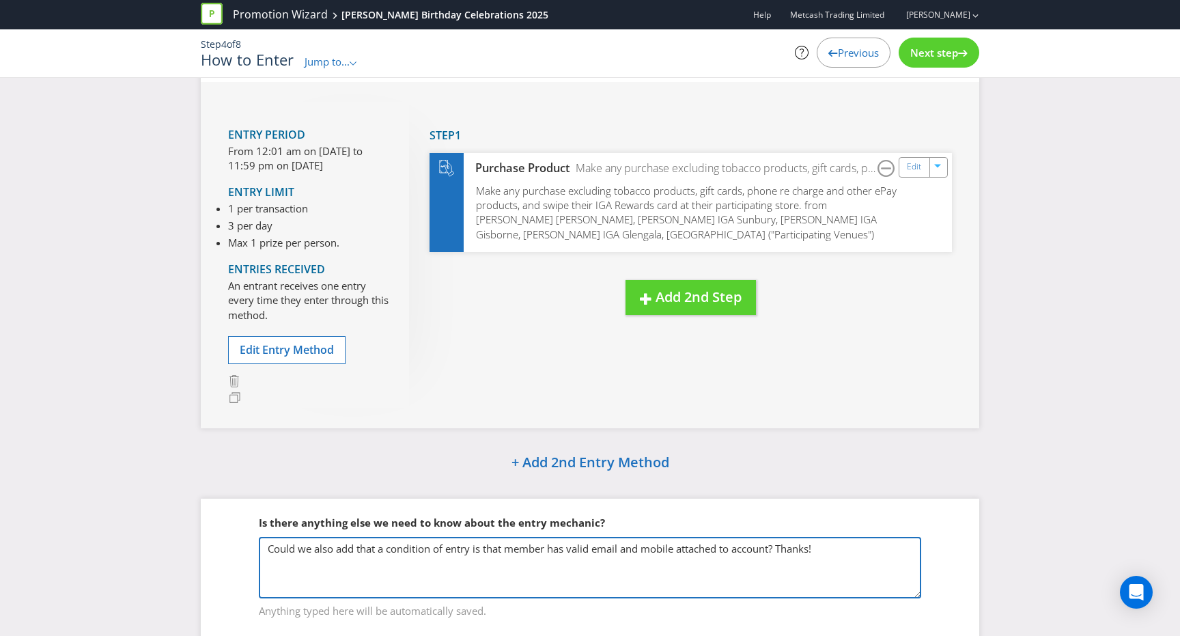
scroll to position [69, 0]
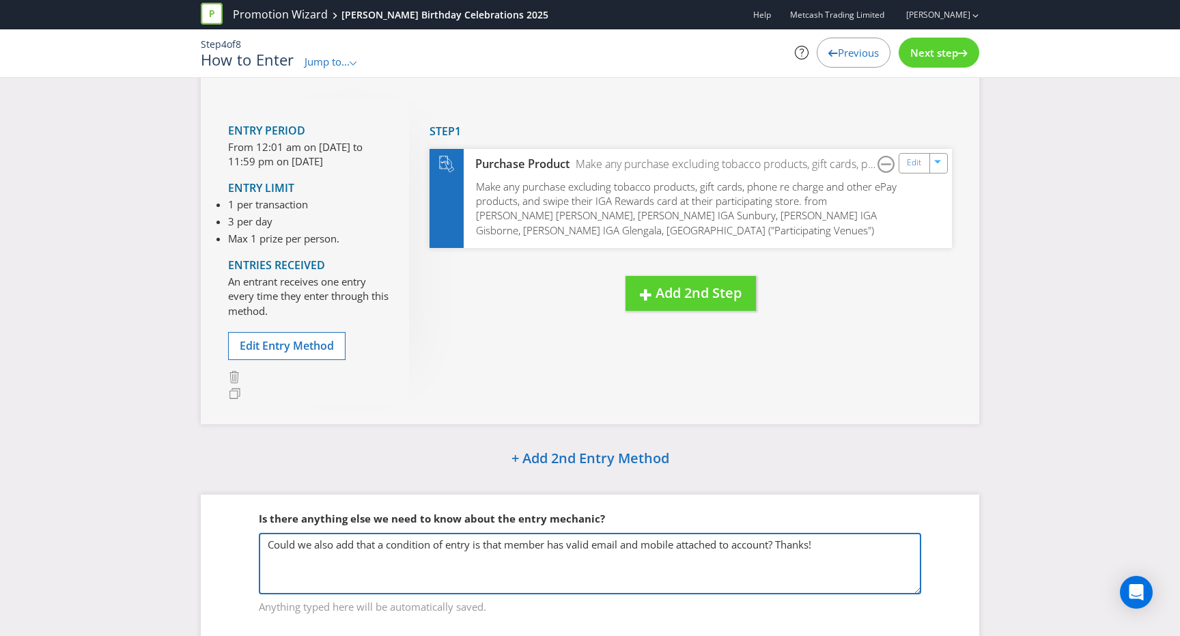
drag, startPoint x: 680, startPoint y: 548, endPoint x: 621, endPoint y: 551, distance: 58.8
click at [621, 551] on textarea "Could we also add that a condition of entry is that member has valid email and …" at bounding box center [590, 563] width 663 height 61
type textarea "Could we also add that a condition of entry is that member has valid email atta…"
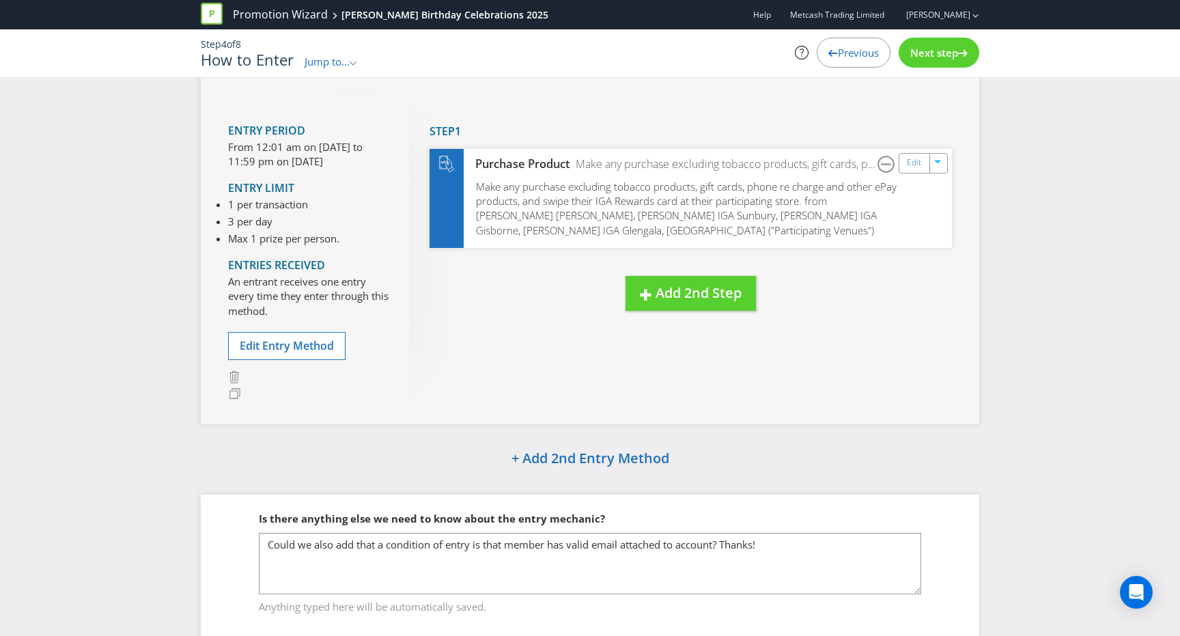
click at [930, 49] on span "Next step" at bounding box center [935, 53] width 48 height 14
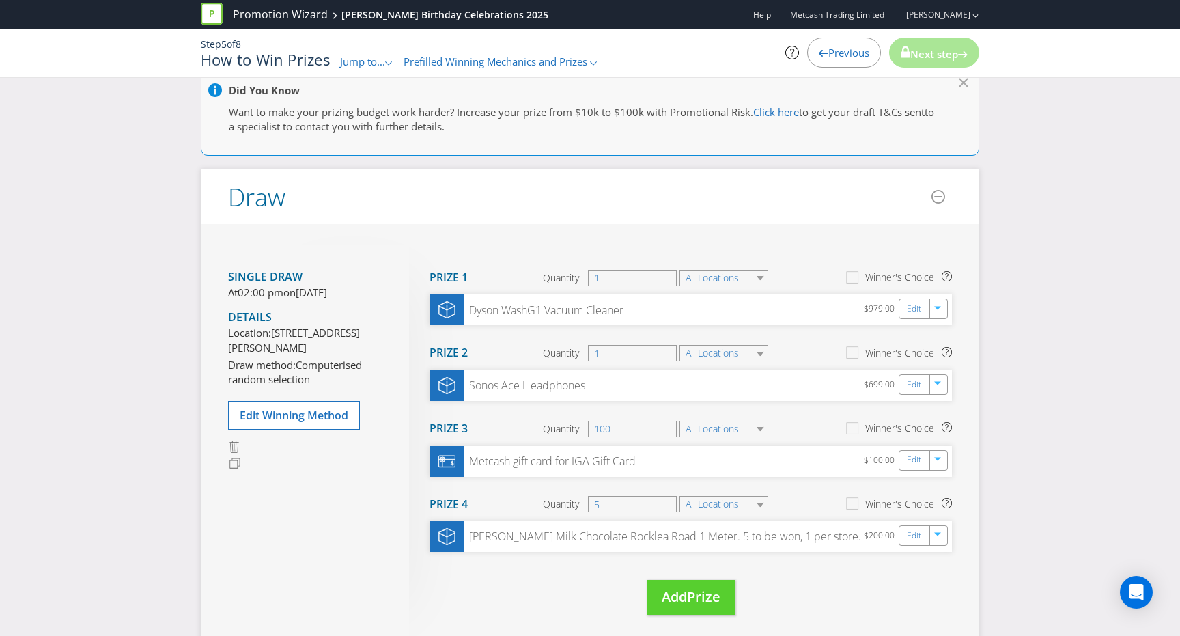
scroll to position [119, 0]
click at [941, 533] on icon "button" at bounding box center [940, 534] width 8 height 8
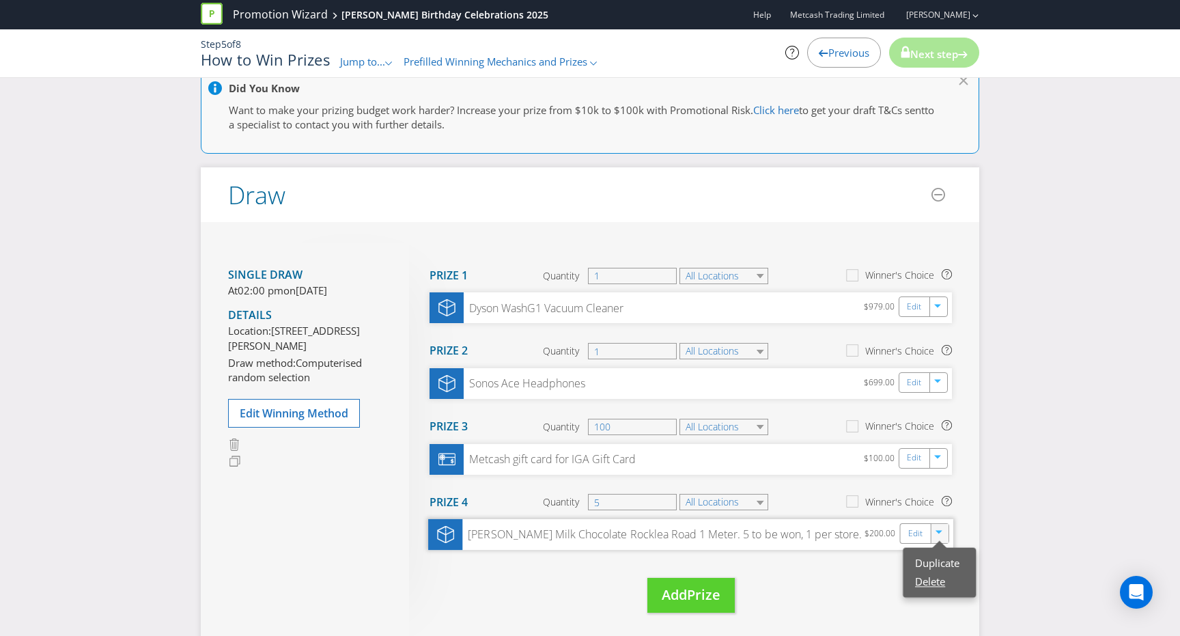
click at [944, 580] on link "Delete" at bounding box center [930, 581] width 30 height 14
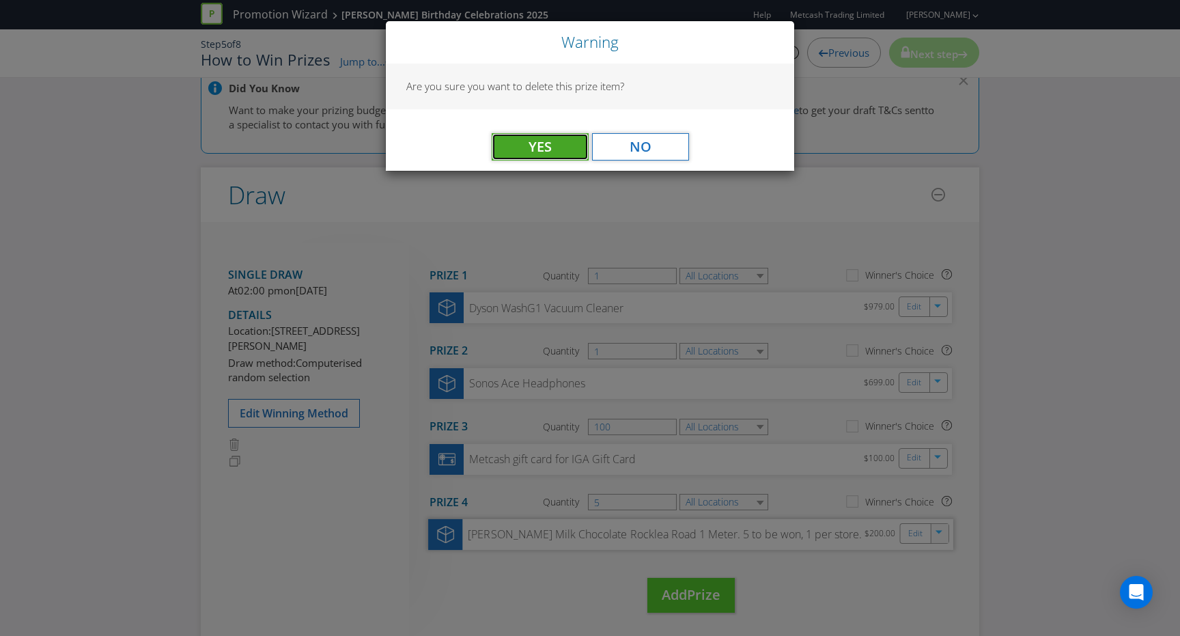
click at [525, 146] on button "Yes" at bounding box center [540, 146] width 97 height 27
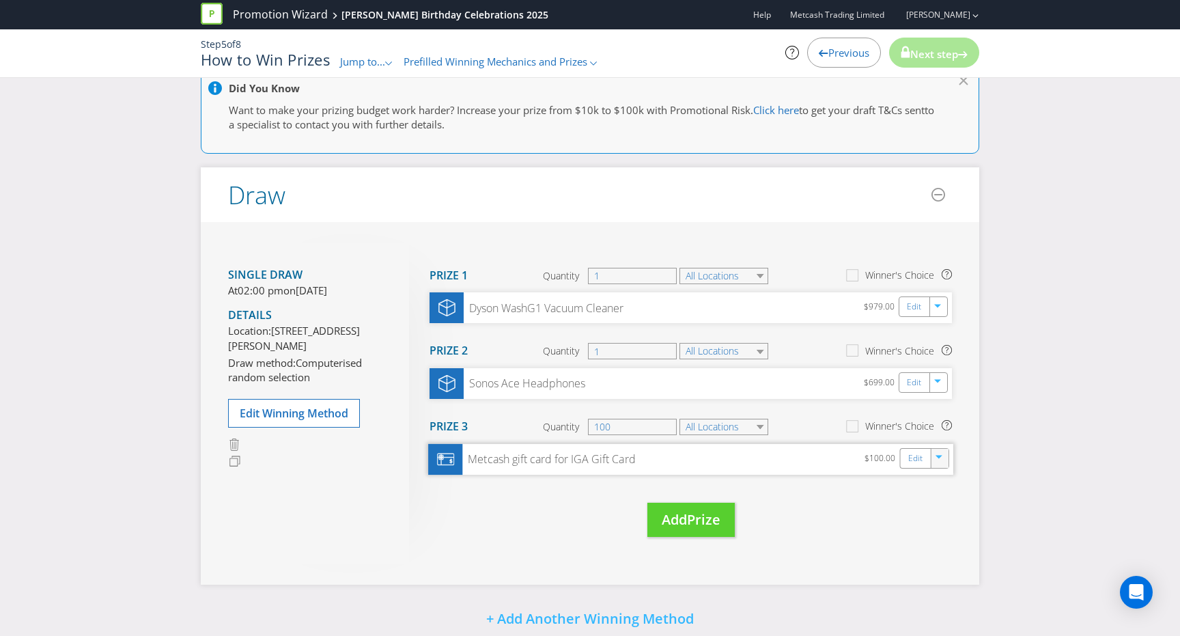
click at [944, 459] on div "button" at bounding box center [940, 456] width 14 height 14
click at [929, 505] on link "Delete" at bounding box center [930, 506] width 30 height 14
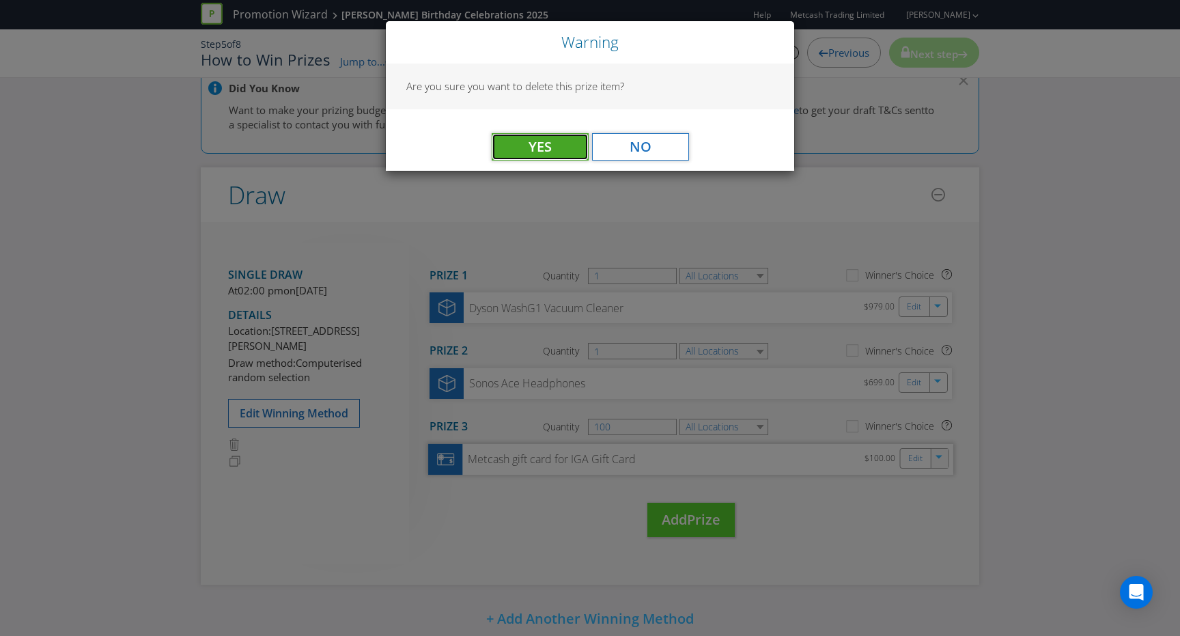
click at [540, 147] on span "Yes" at bounding box center [540, 146] width 23 height 18
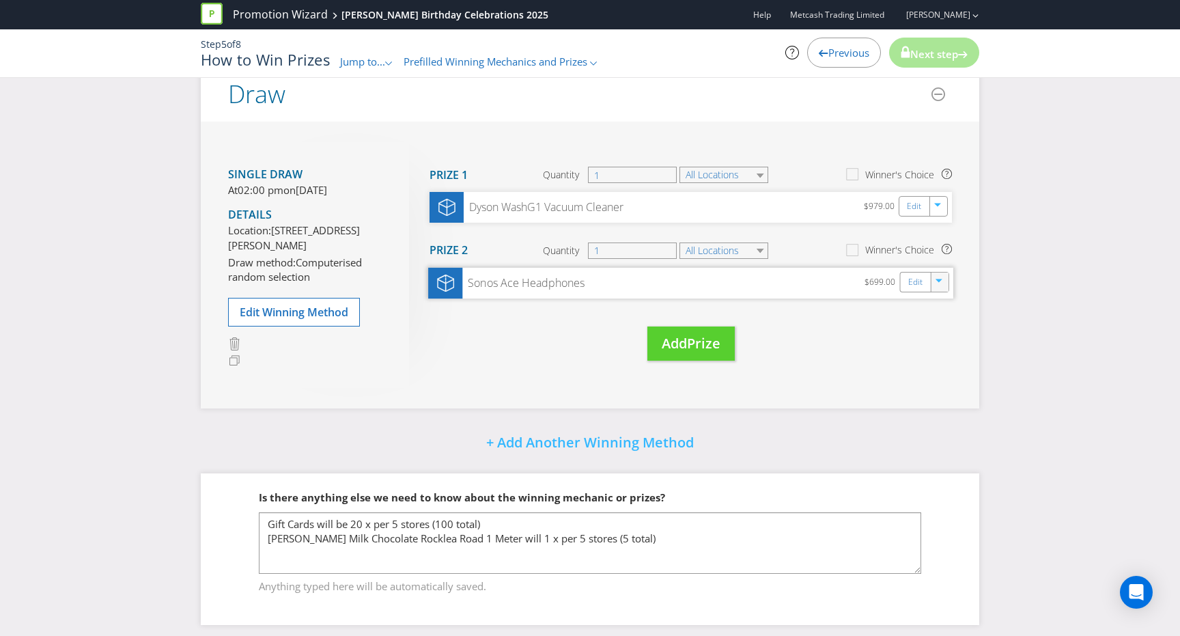
click at [939, 281] on icon "button" at bounding box center [939, 280] width 7 height 3
click at [931, 328] on link "Delete" at bounding box center [930, 330] width 30 height 14
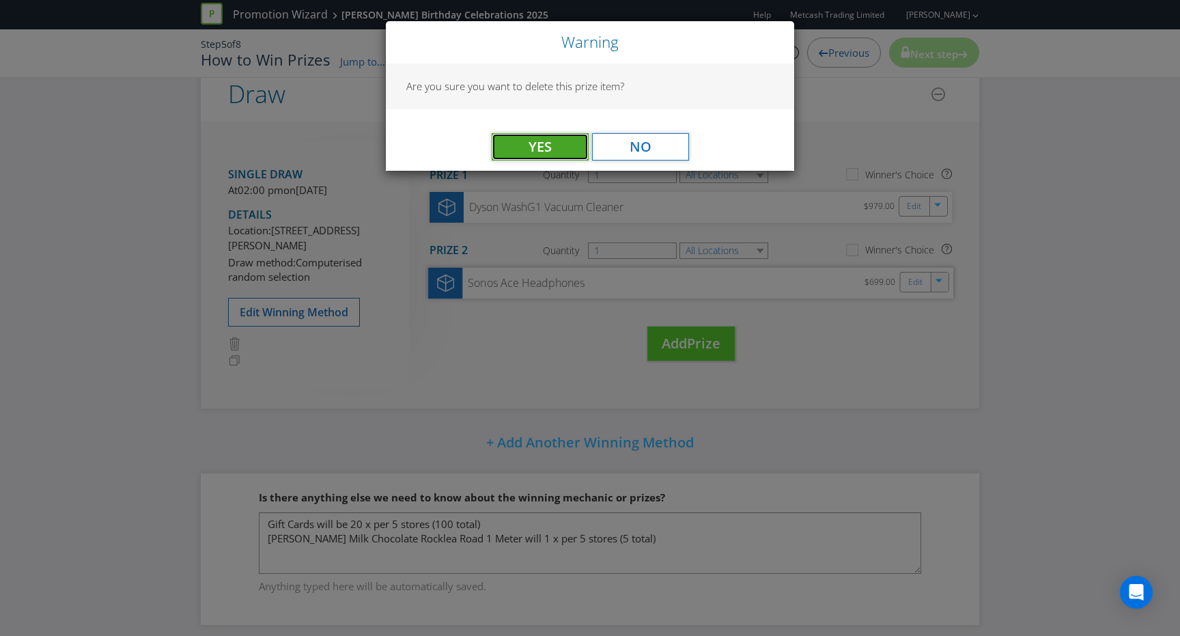
click at [553, 145] on button "Yes" at bounding box center [540, 146] width 97 height 27
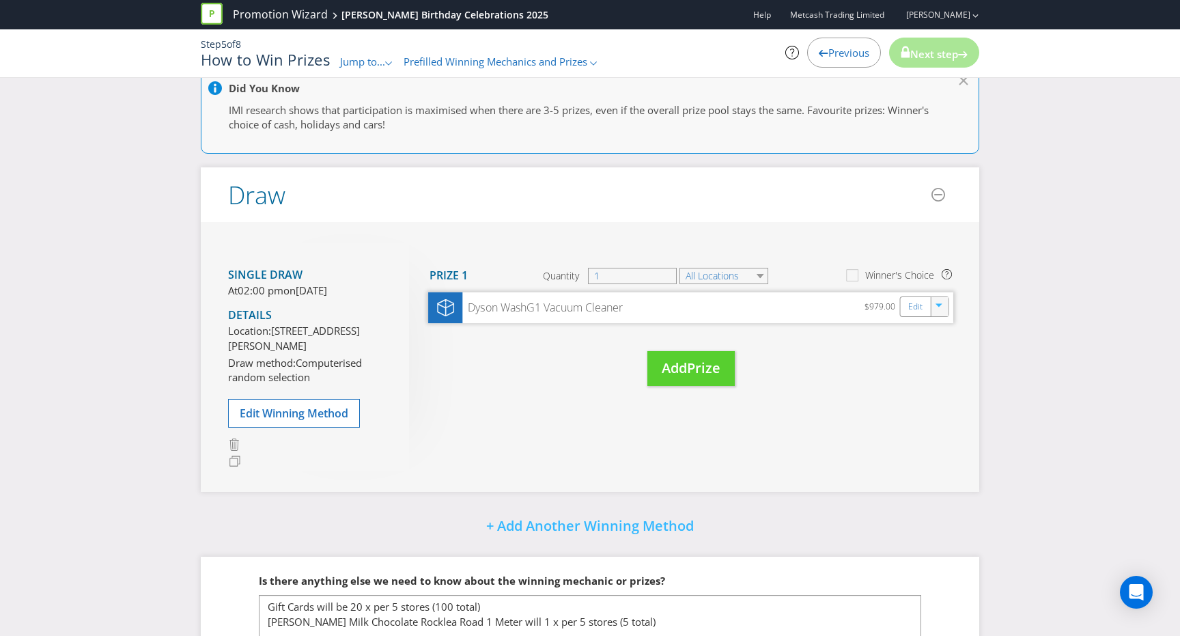
click at [941, 305] on icon "button" at bounding box center [939, 305] width 7 height 3
click at [930, 355] on link "Delete" at bounding box center [930, 355] width 30 height 14
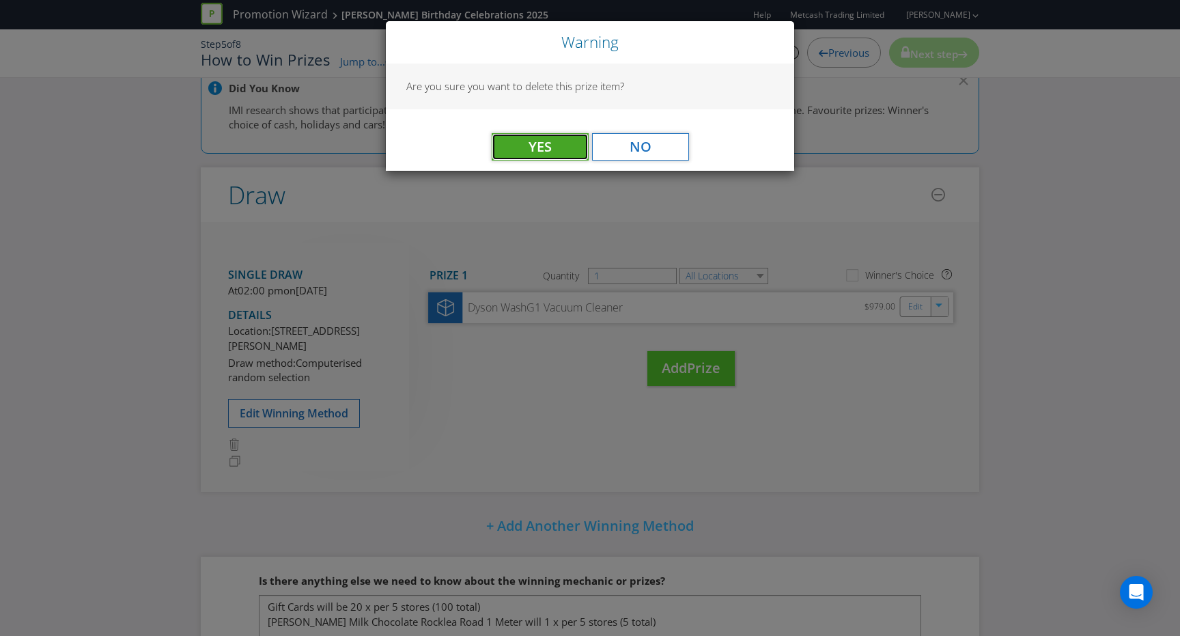
click at [545, 139] on span "Yes" at bounding box center [540, 146] width 23 height 18
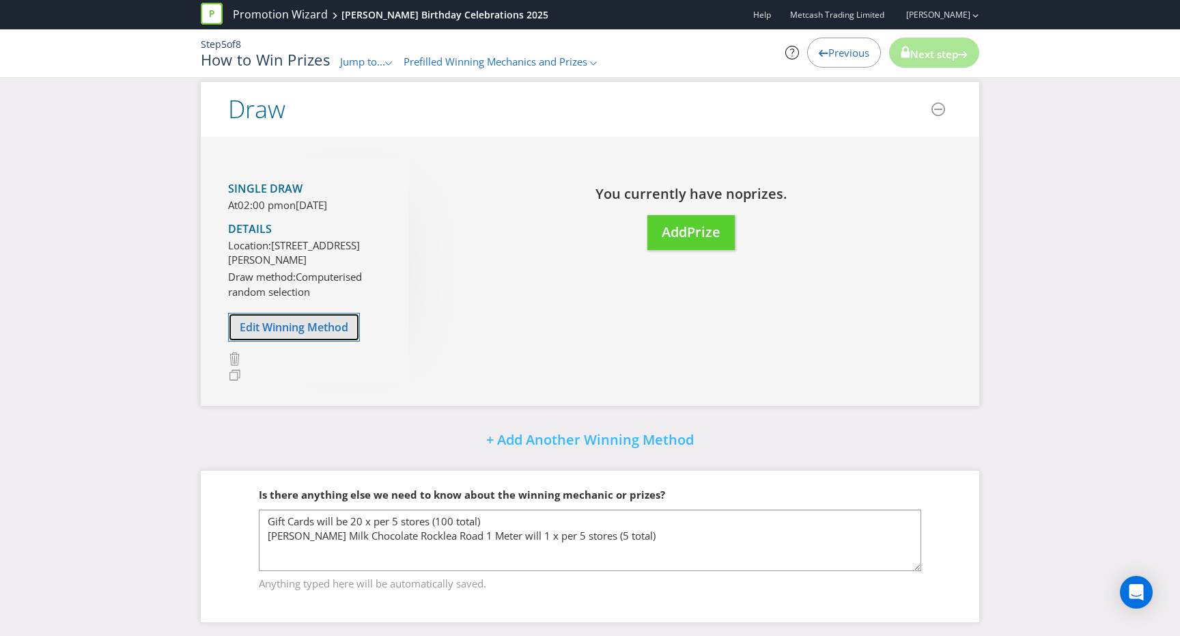
click at [309, 335] on span "Edit Winning Method" at bounding box center [294, 327] width 109 height 15
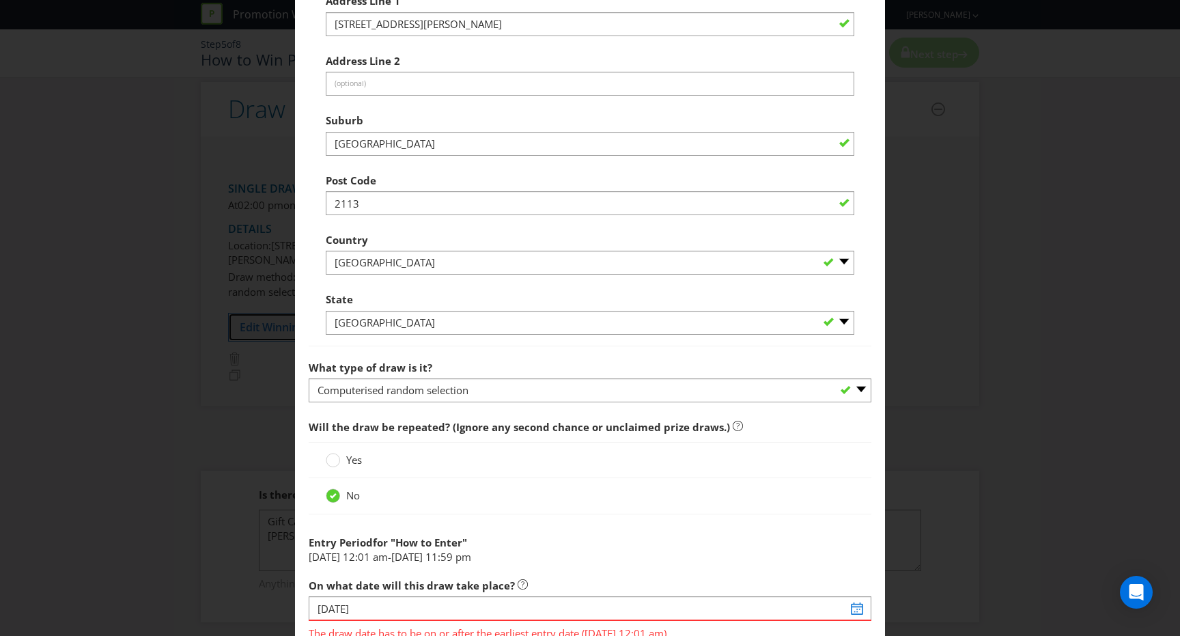
scroll to position [776, 0]
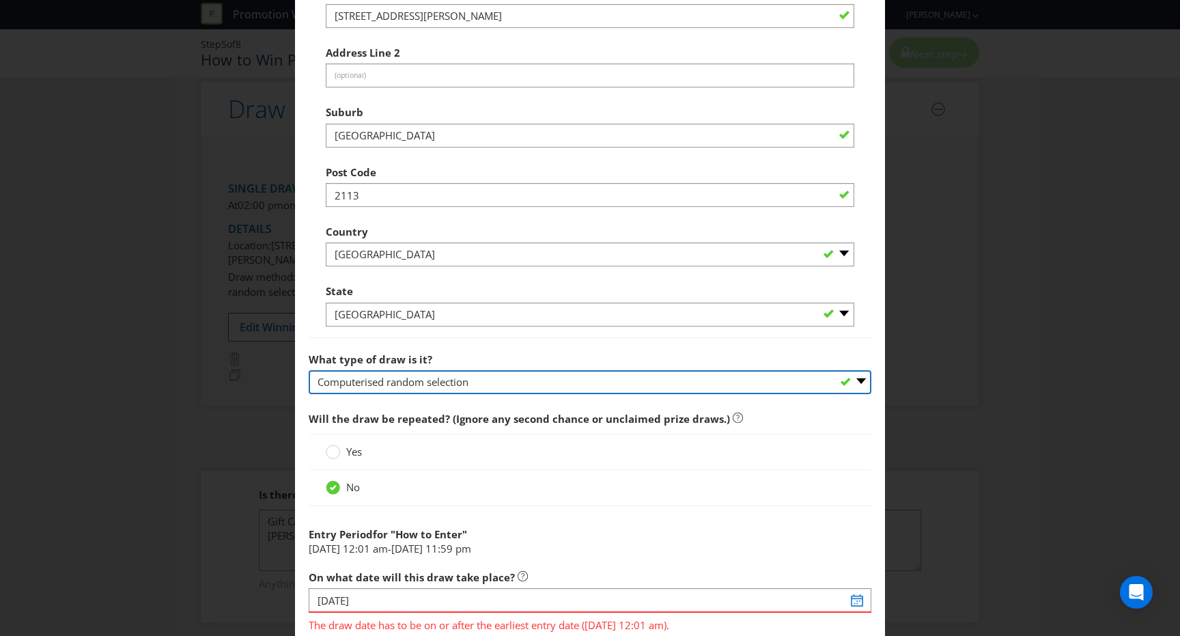
click at [467, 383] on select "-- Please select -- Computerised random selection Barrel draw Don't specify Oth…" at bounding box center [590, 382] width 563 height 24
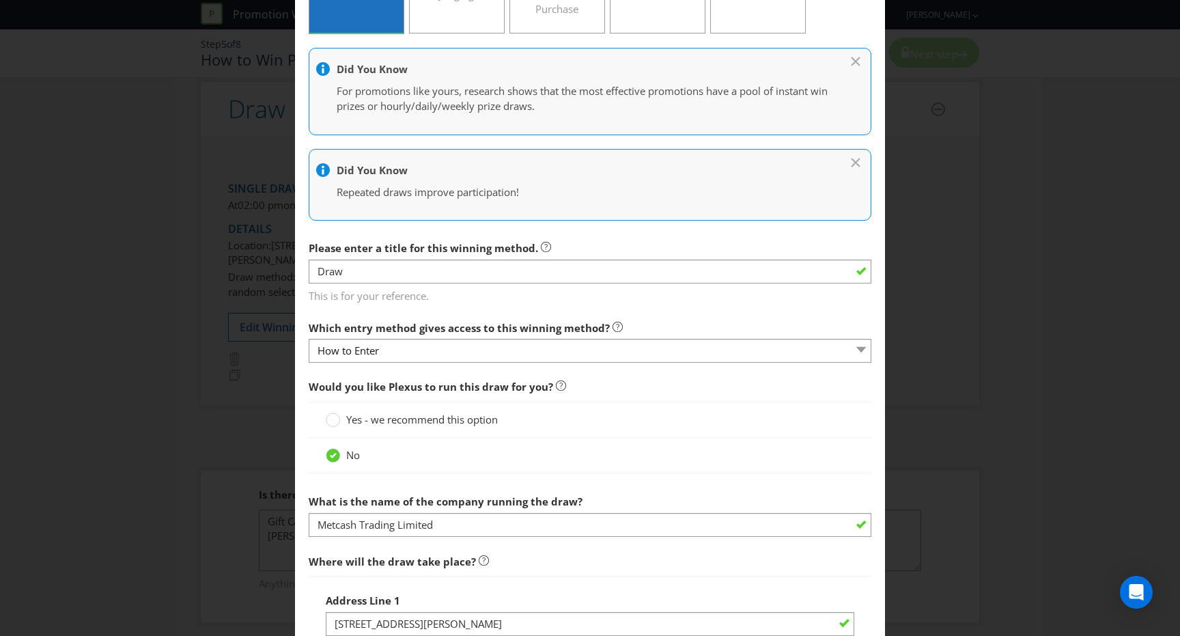
scroll to position [161, 0]
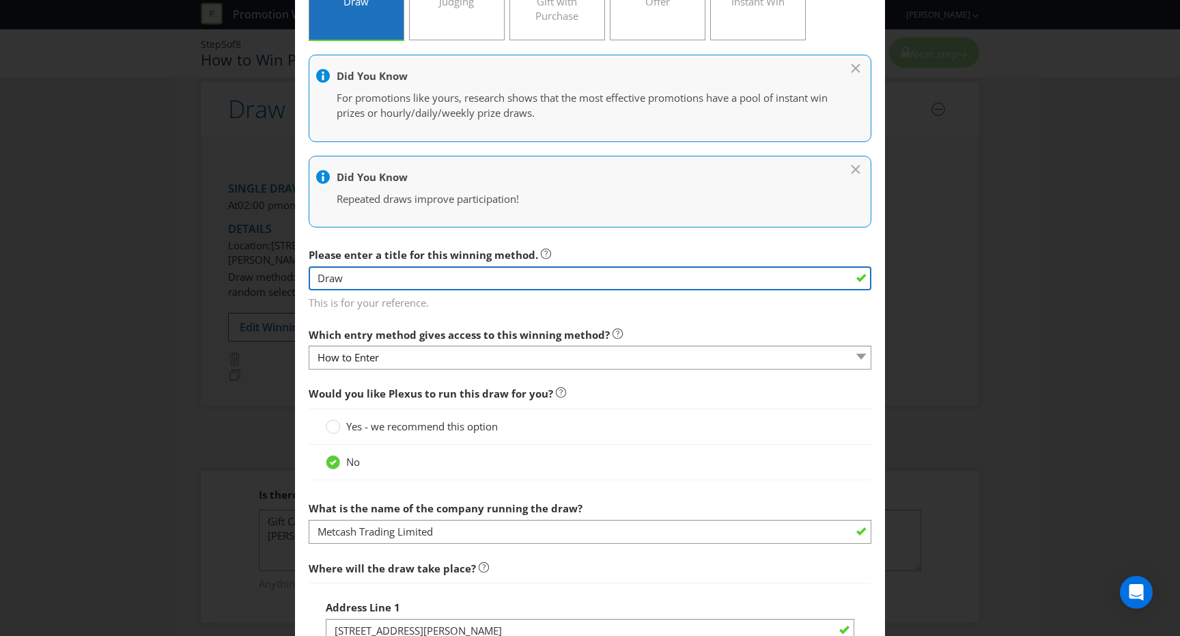
click at [388, 272] on input "Draw" at bounding box center [590, 278] width 563 height 24
click at [557, 271] on input "Draw" at bounding box center [590, 278] width 563 height 24
type input "Instant Win"
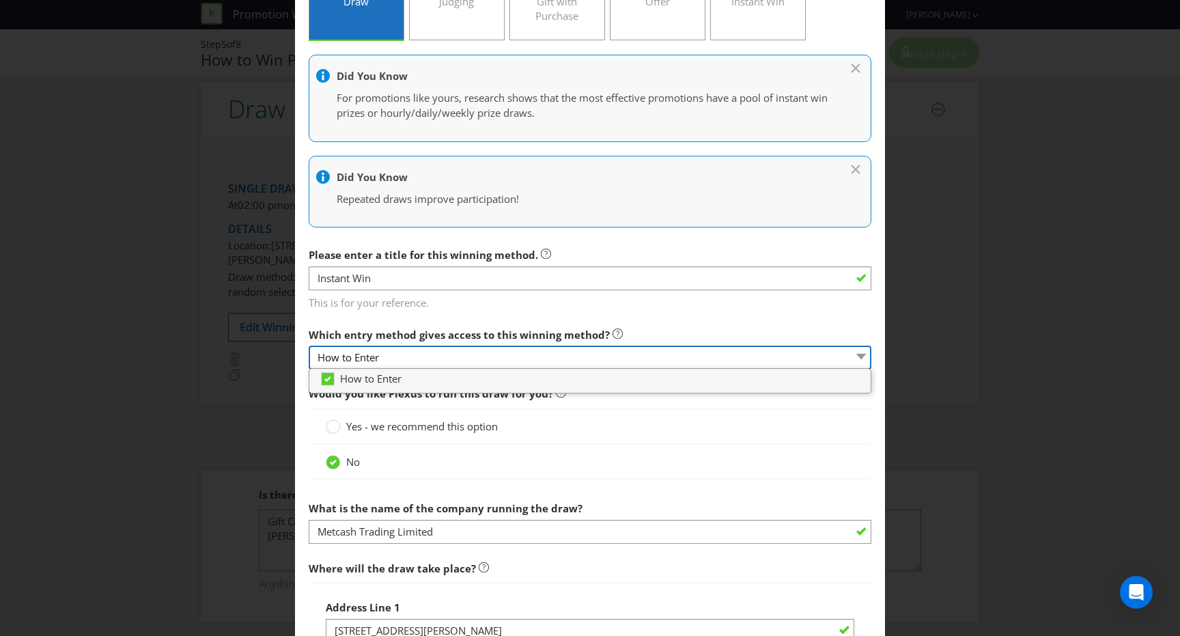
click at [596, 355] on select "How to Enter" at bounding box center [590, 358] width 563 height 24
click at [638, 339] on div "Which entry method gives access to this winning method? How to Enter" at bounding box center [590, 345] width 563 height 49
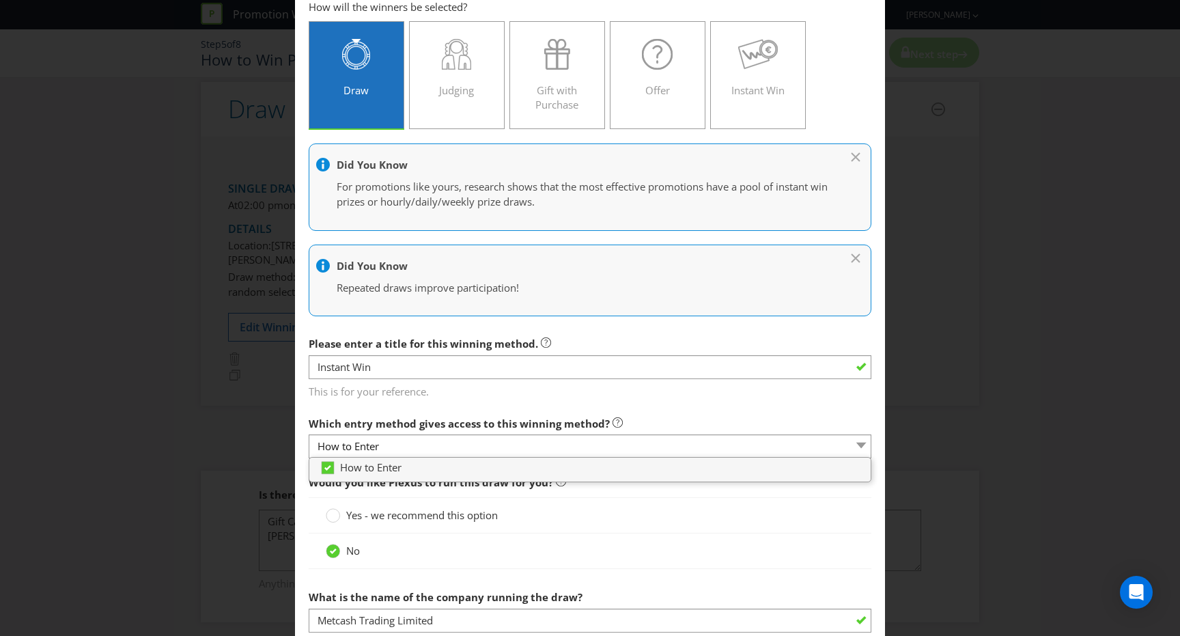
scroll to position [55, 0]
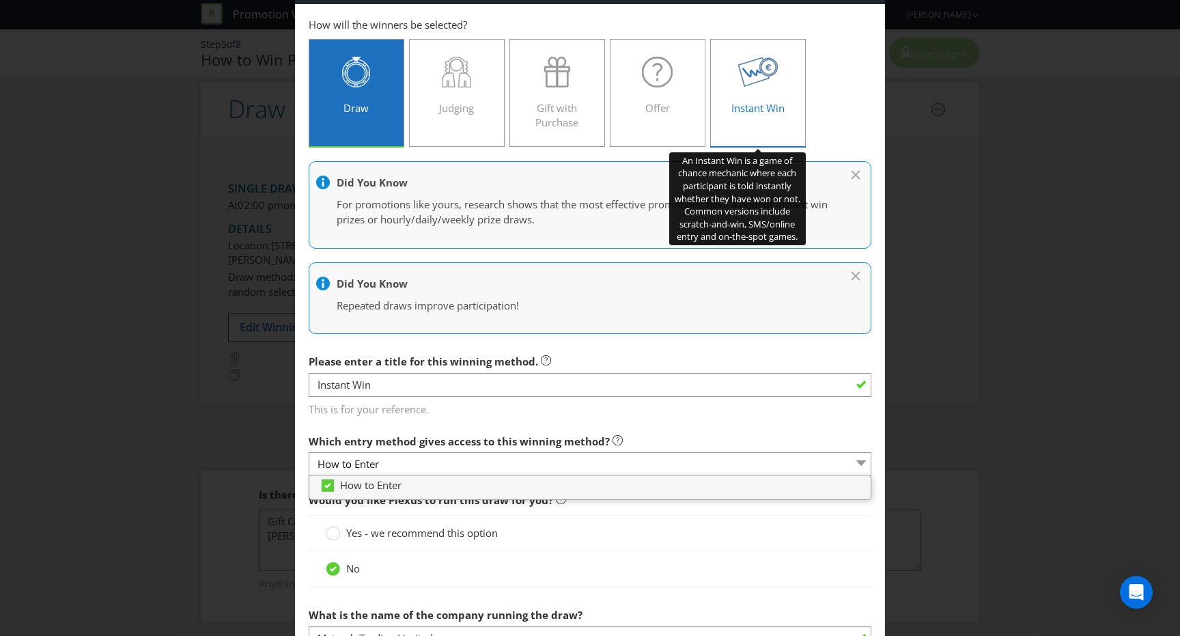
click at [755, 102] on span "Instant Win" at bounding box center [758, 108] width 53 height 14
click at [0, 0] on input "Instant Win" at bounding box center [0, 0] width 0 height 0
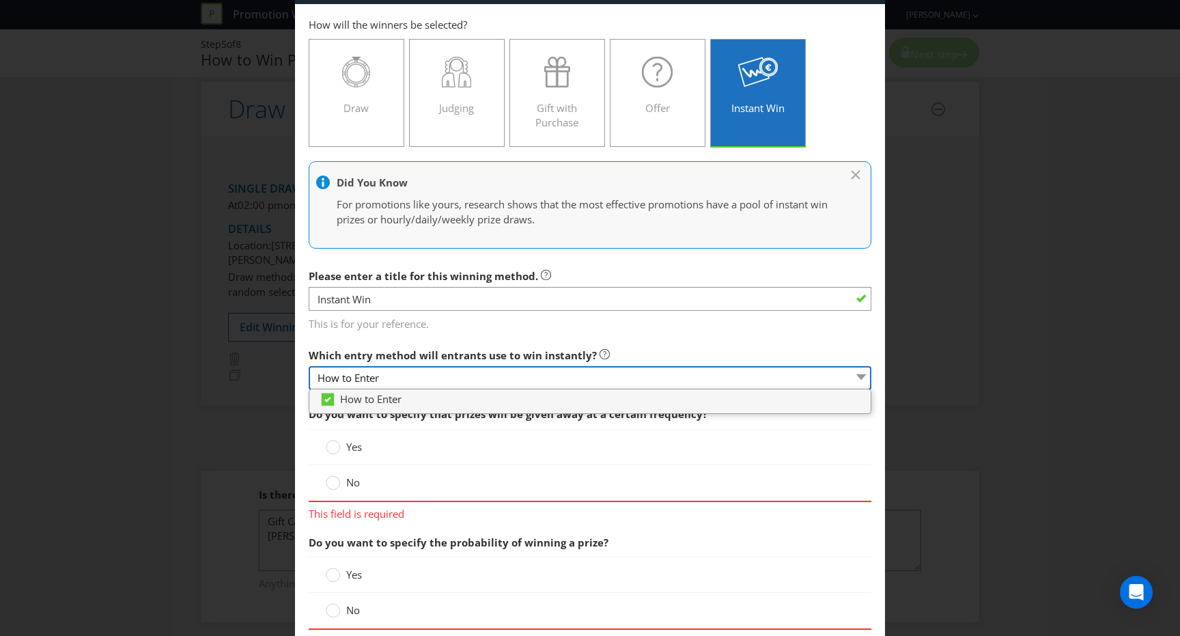
click at [417, 383] on select "How to Enter" at bounding box center [590, 378] width 563 height 24
click at [550, 418] on span "Do you want to specify that prizes will be given away at a certain frequency?" at bounding box center [508, 414] width 399 height 14
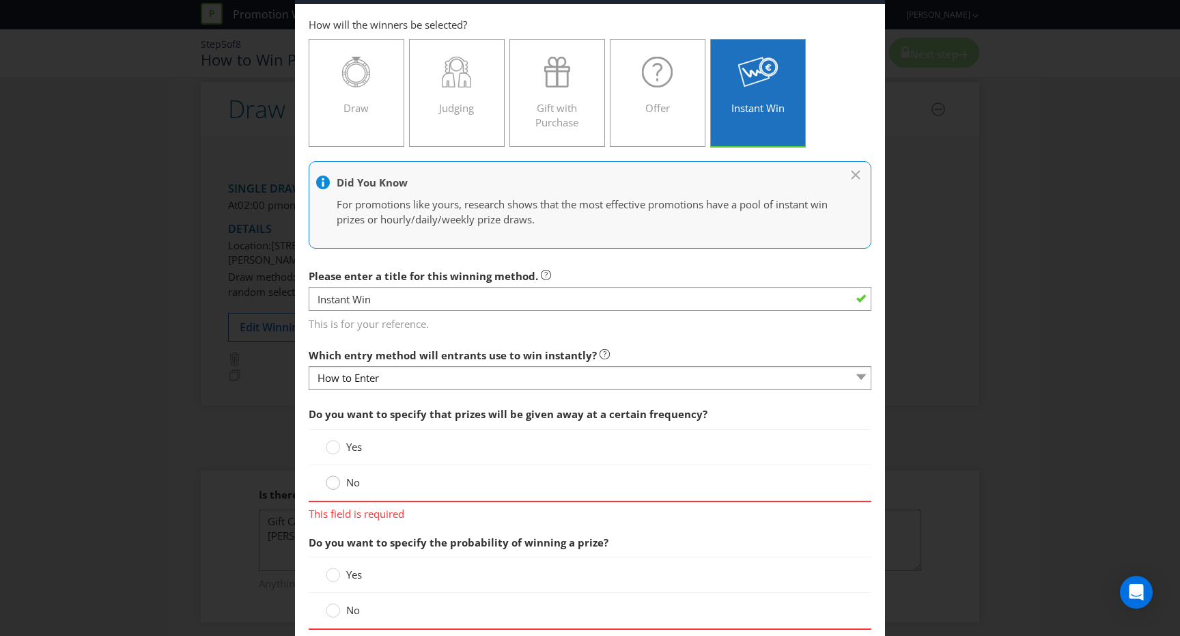
click at [337, 480] on circle at bounding box center [334, 483] width 14 height 14
click at [0, 0] on input "No" at bounding box center [0, 0] width 0 height 0
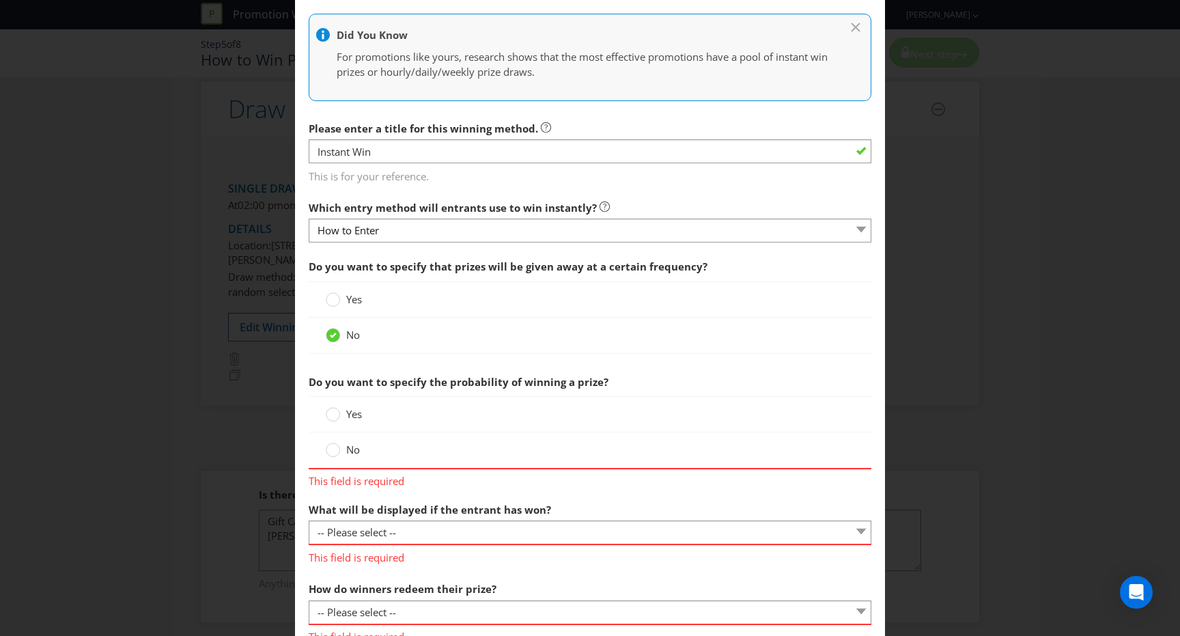
scroll to position [204, 0]
click at [347, 443] on span "No" at bounding box center [353, 448] width 14 height 14
click at [0, 0] on input "No" at bounding box center [0, 0] width 0 height 0
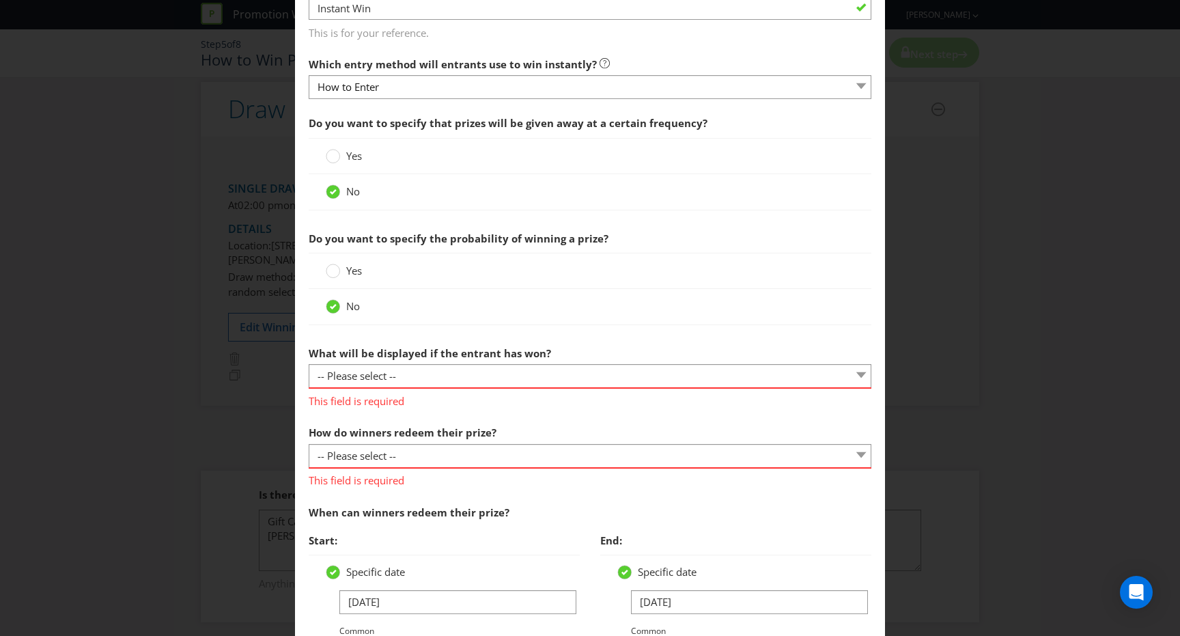
scroll to position [350, 0]
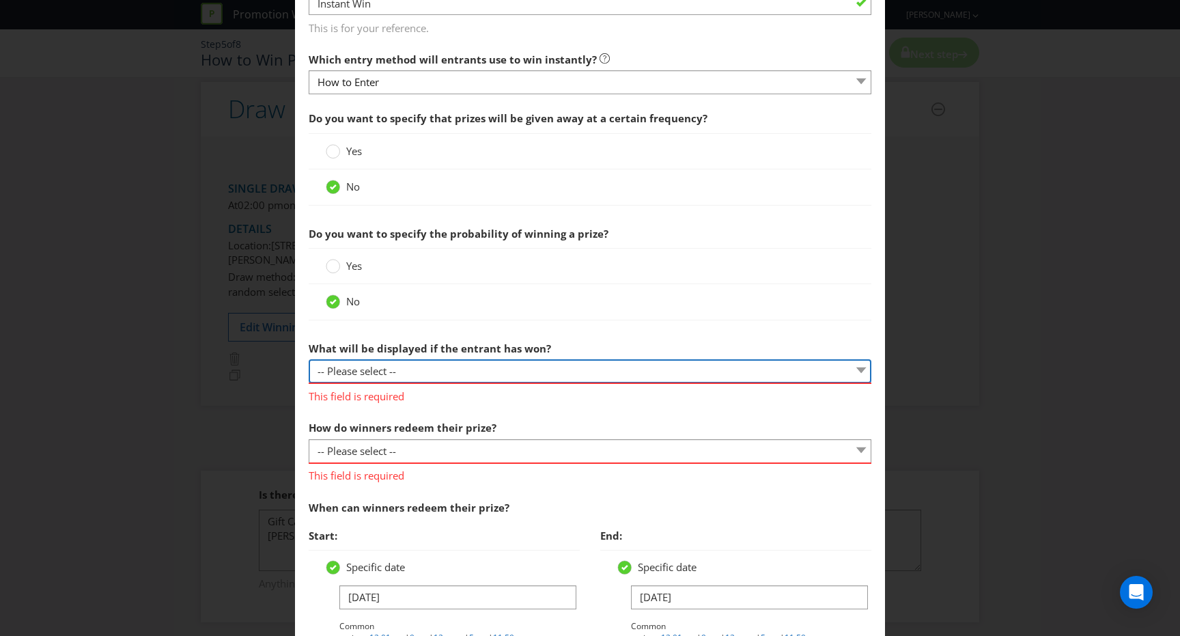
click at [446, 370] on select "-- Please select -- The winner will be notified as appropriate for the entry me…" at bounding box center [590, 371] width 563 height 24
select select "ENTRY_MECHANIC"
click at [309, 359] on select "-- Please select -- The winner will be notified as appropriate for the entry me…" at bounding box center [590, 371] width 563 height 24
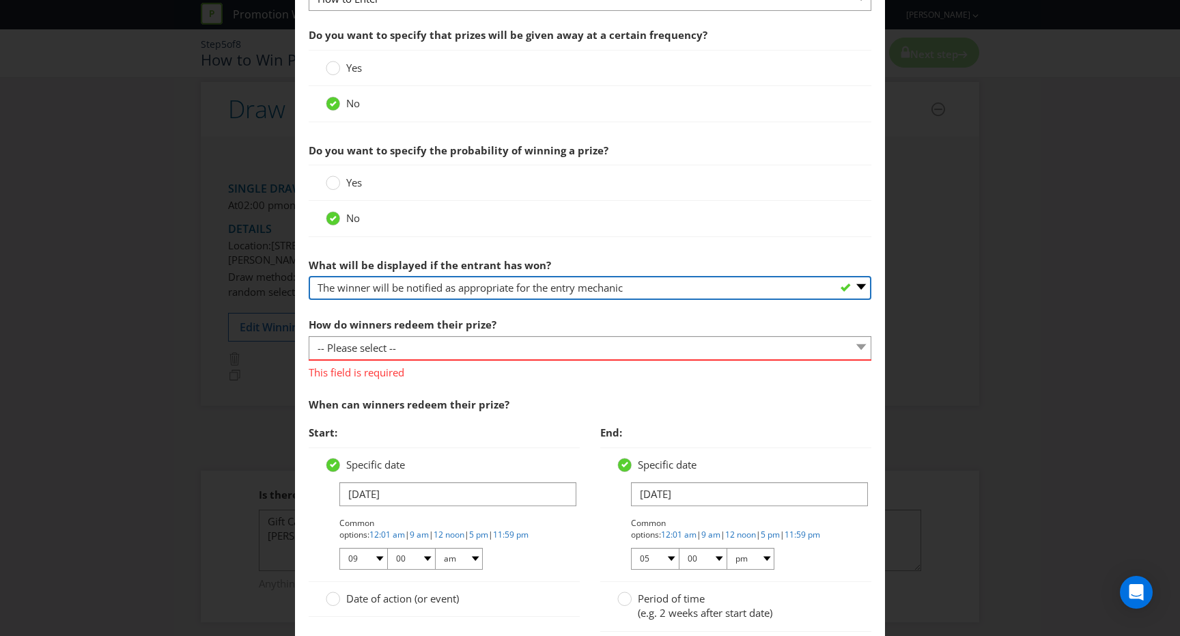
scroll to position [446, 0]
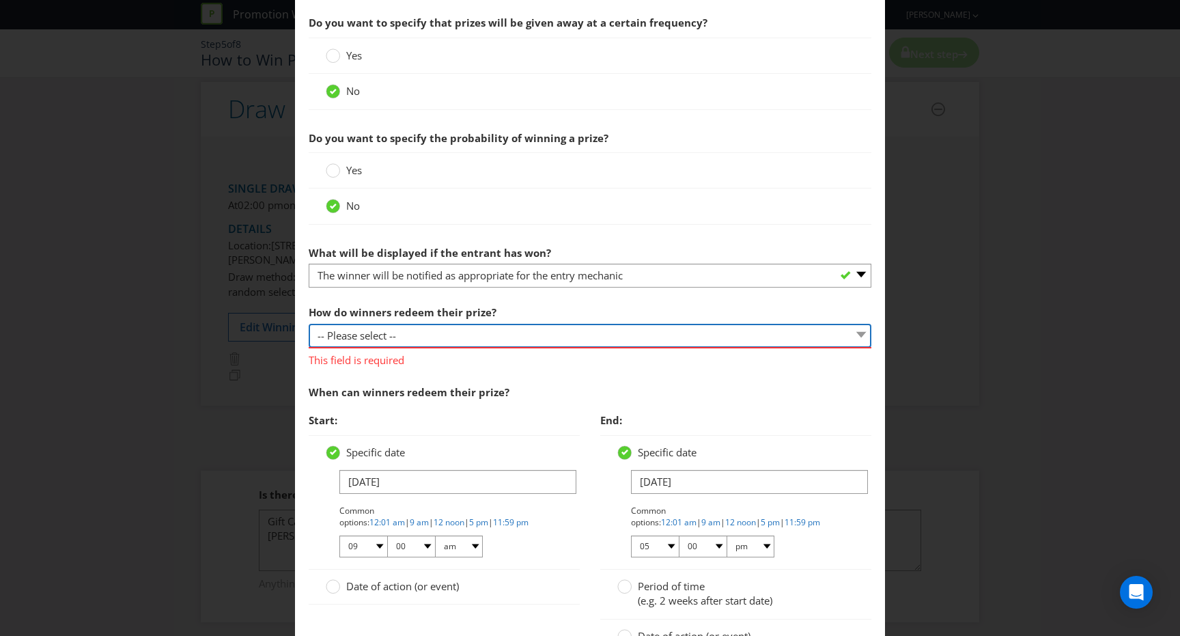
click at [441, 340] on select "-- Please select -- Present winning message to venue staff Follow instructions …" at bounding box center [590, 336] width 563 height 24
select select "OTHER"
click at [309, 324] on select "-- Please select -- Present winning message to venue staff Follow instructions …" at bounding box center [590, 336] width 563 height 24
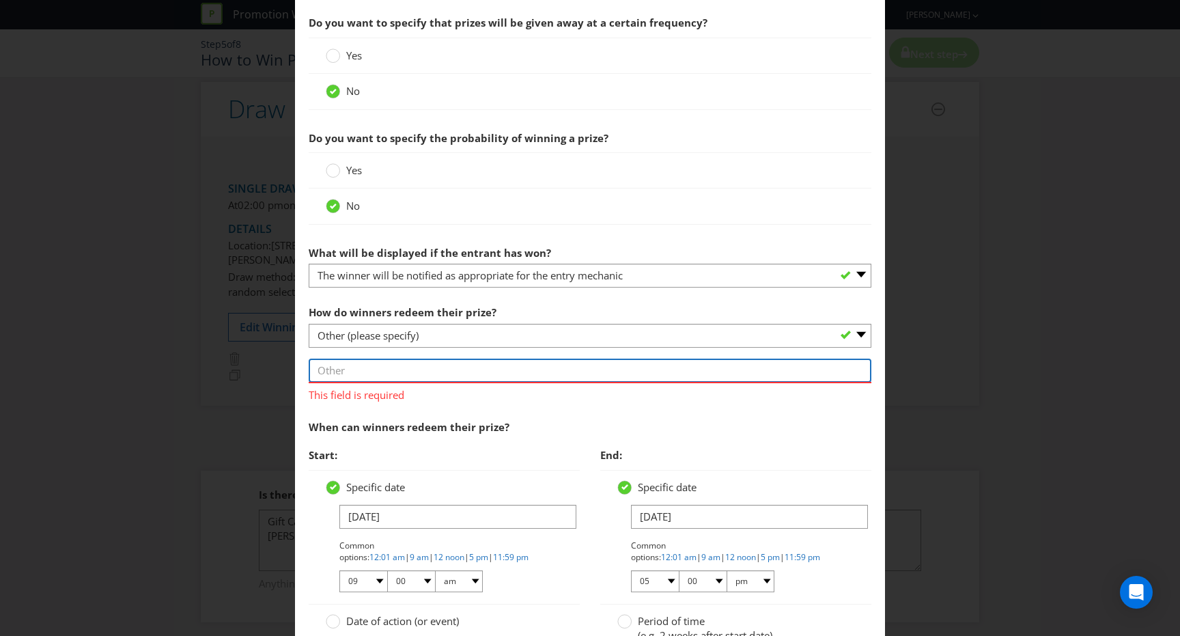
click at [417, 372] on input "text" at bounding box center [590, 371] width 563 height 24
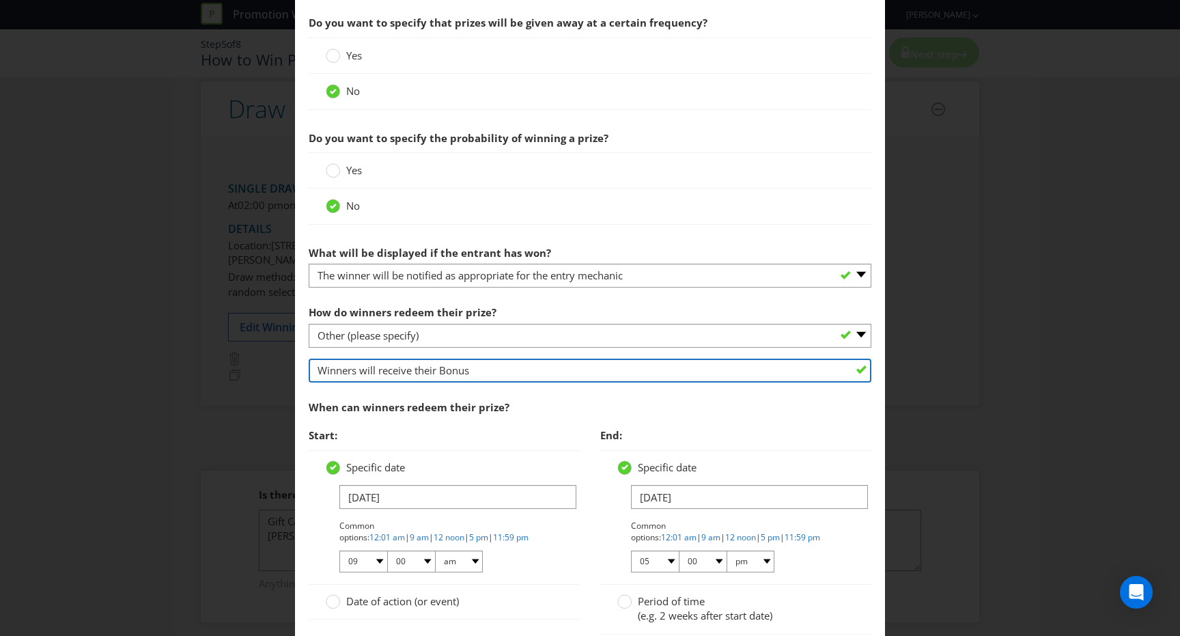
drag, startPoint x: 514, startPoint y: 372, endPoint x: 443, endPoint y: 372, distance: 71.0
click at [443, 372] on input "Winners will receive their Bonus" at bounding box center [590, 371] width 563 height 24
paste input "$50 [PERSON_NAME] Bonus Voucher"
click at [603, 372] on input "Winners will receive their $50 [PERSON_NAME] Bonus Voucher" at bounding box center [590, 371] width 563 height 24
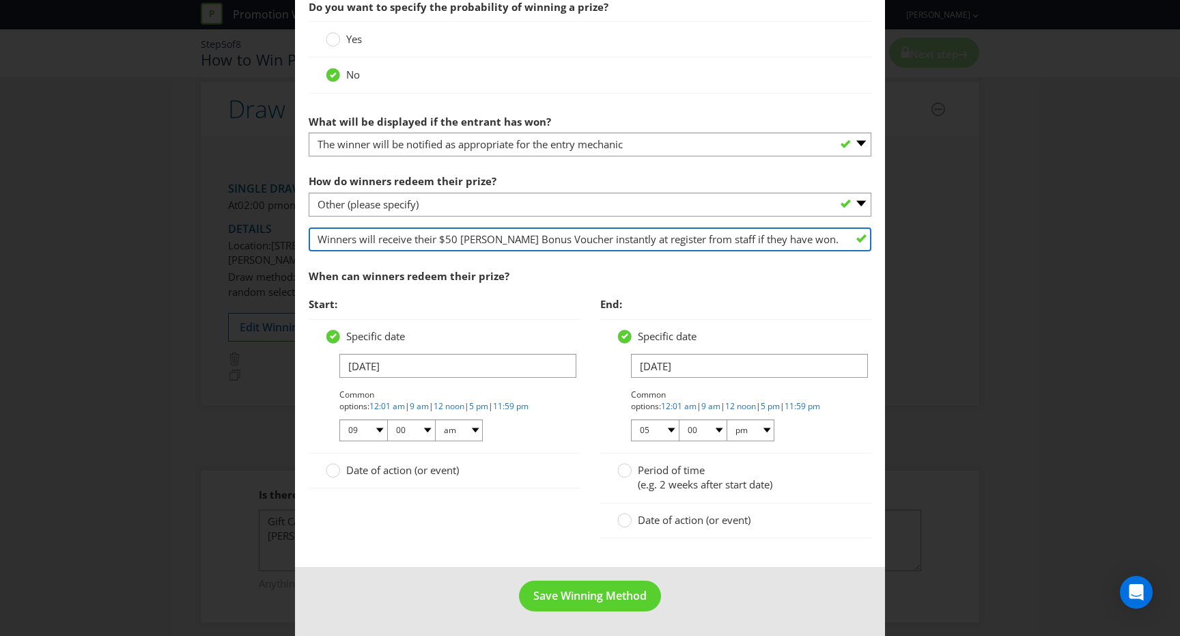
type input "Winners will receive their $50 [PERSON_NAME] Bonus Voucher instantly at registe…"
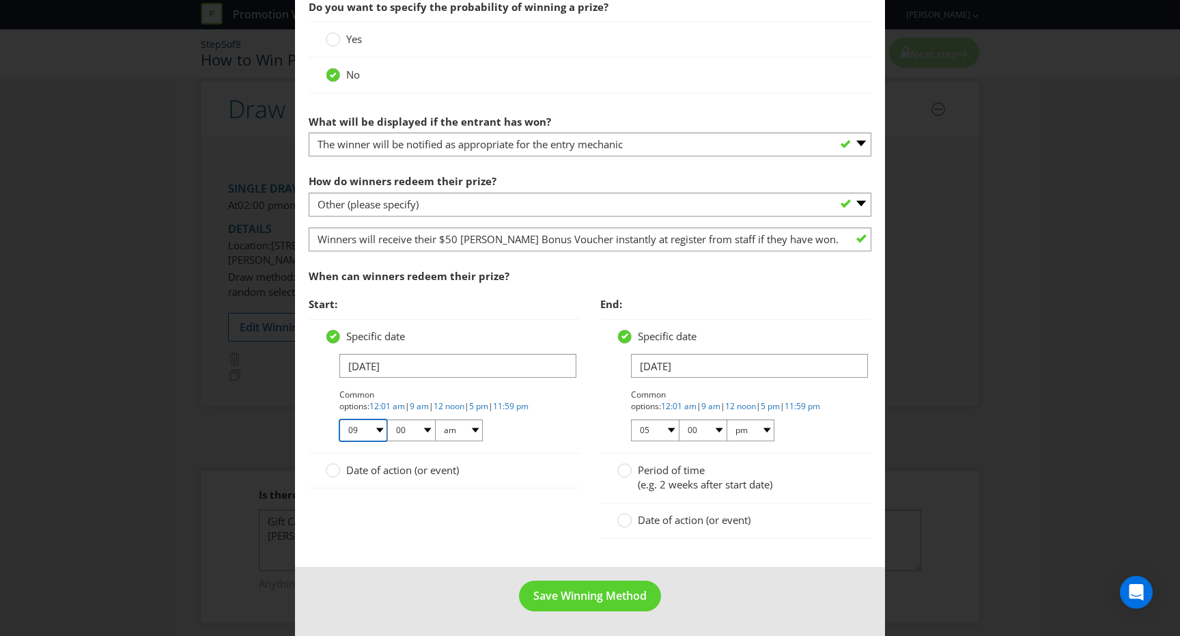
click at [378, 427] on select "01 02 03 04 05 06 07 08 09 10 11 12" at bounding box center [363, 430] width 48 height 22
select select "12"
click at [339, 419] on select "01 02 03 04 05 06 07 08 09 10 11 12" at bounding box center [363, 430] width 48 height 22
click at [423, 427] on select "00 01 05 10 15 20 25 29 30 35 40 45 50 55 59" at bounding box center [411, 430] width 48 height 22
select select "01"
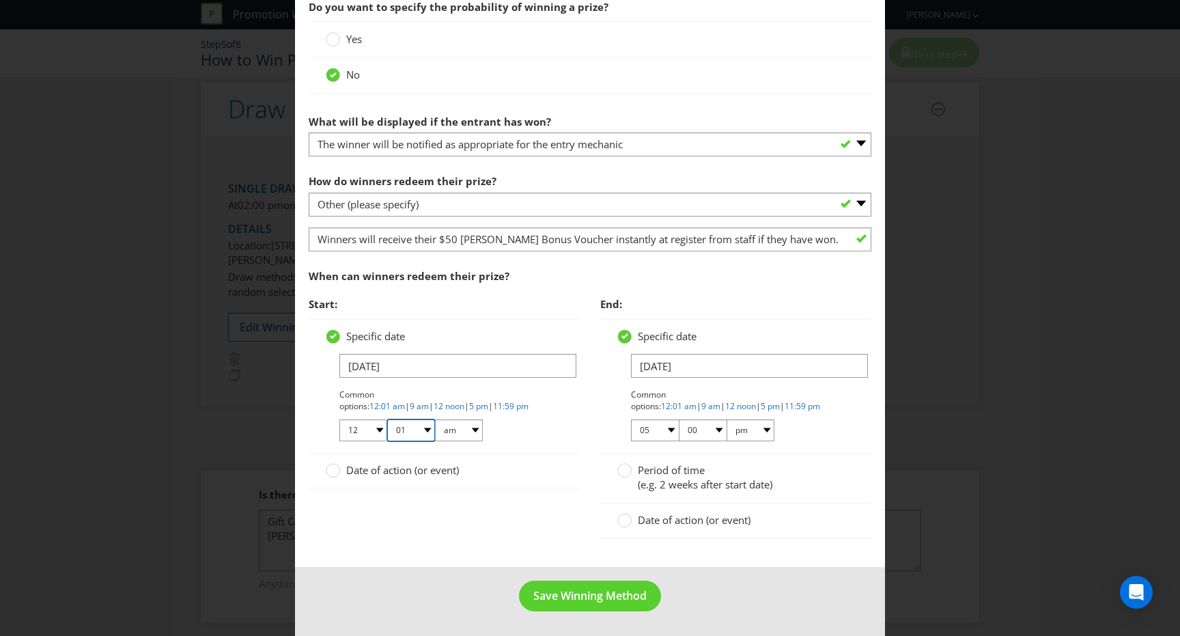
click at [387, 419] on select "00 01 05 10 15 20 25 29 30 35 40 45 50 55 59" at bounding box center [411, 430] width 48 height 22
click at [665, 425] on select "01 02 03 04 05 06 07 08 09 10 11 12" at bounding box center [655, 430] width 48 height 22
select select "11"
click at [631, 419] on select "01 02 03 04 05 06 07 08 09 10 11 12" at bounding box center [655, 430] width 48 height 22
click at [712, 430] on select "00 01 05 10 15 20 25 29 30 35 40 45 50 55 59" at bounding box center [703, 430] width 48 height 22
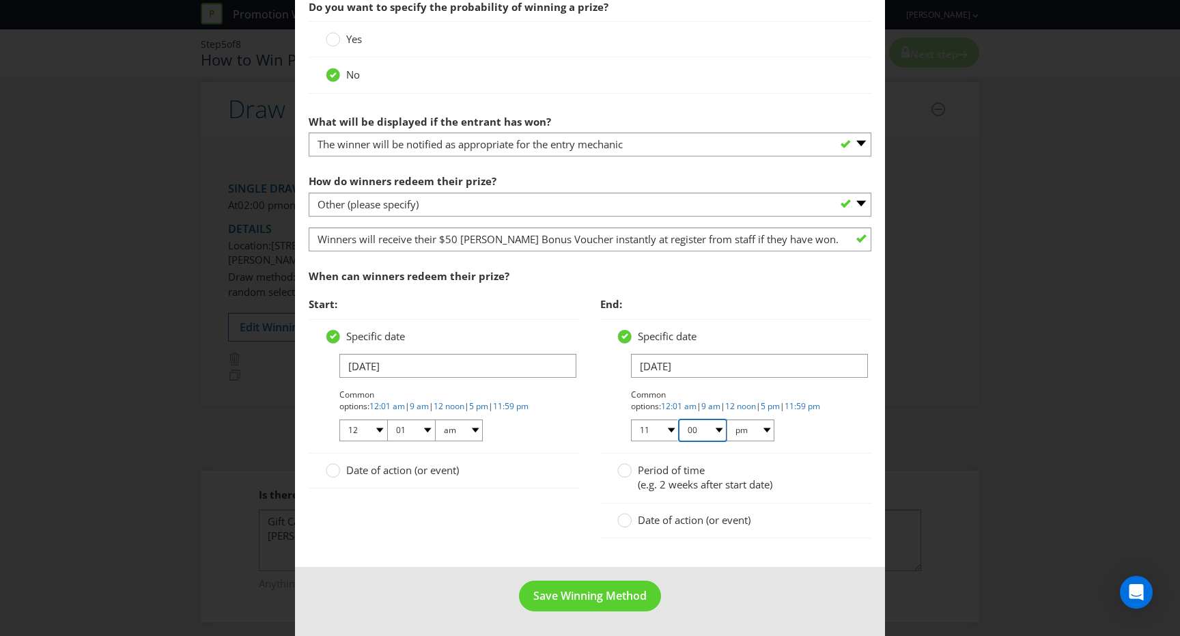
select select "59"
click at [679, 419] on select "00 01 05 10 15 20 25 29 30 35 40 45 50 55 59" at bounding box center [703, 430] width 48 height 22
click at [864, 423] on div "Specific date [DATE] Common options: 12:01 am | 9 am | 12 noon | 5 pm | 11:59 p…" at bounding box center [735, 386] width 271 height 135
click at [629, 585] on button "Save Winning Method" at bounding box center [590, 596] width 142 height 31
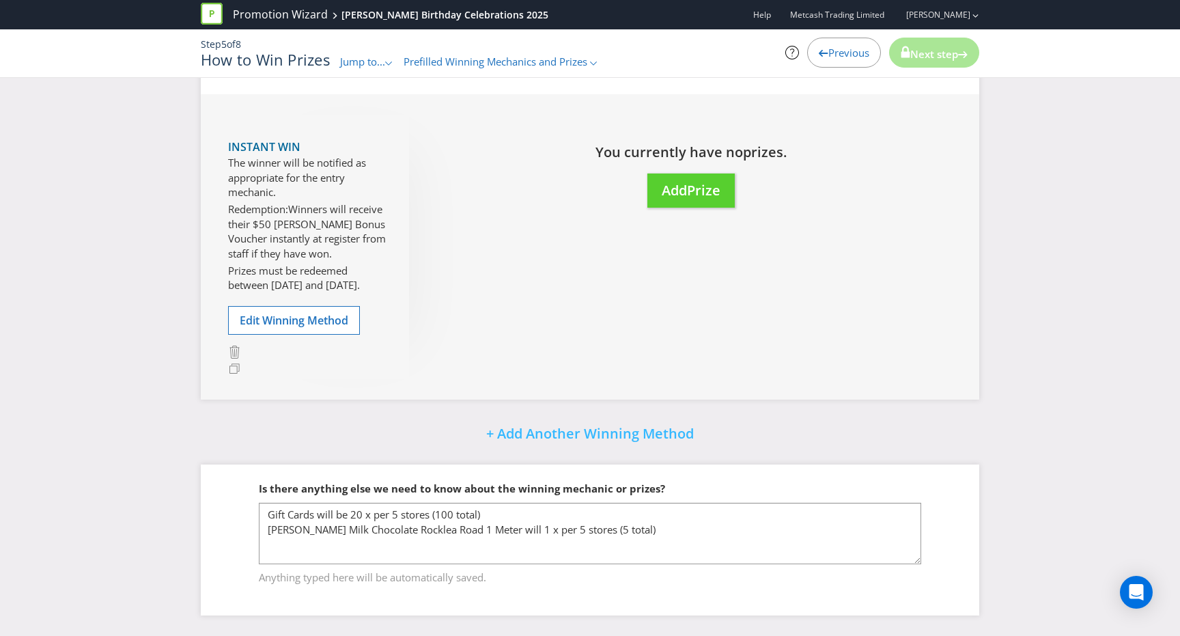
scroll to position [75, 0]
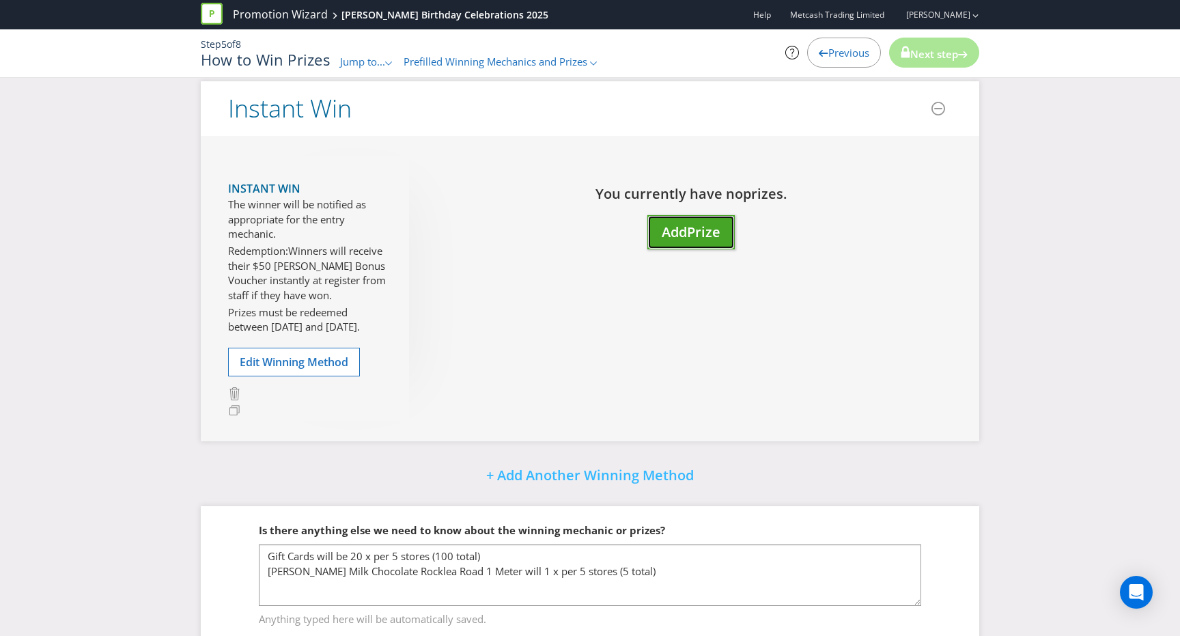
click at [699, 227] on span "Prize" at bounding box center [703, 232] width 33 height 18
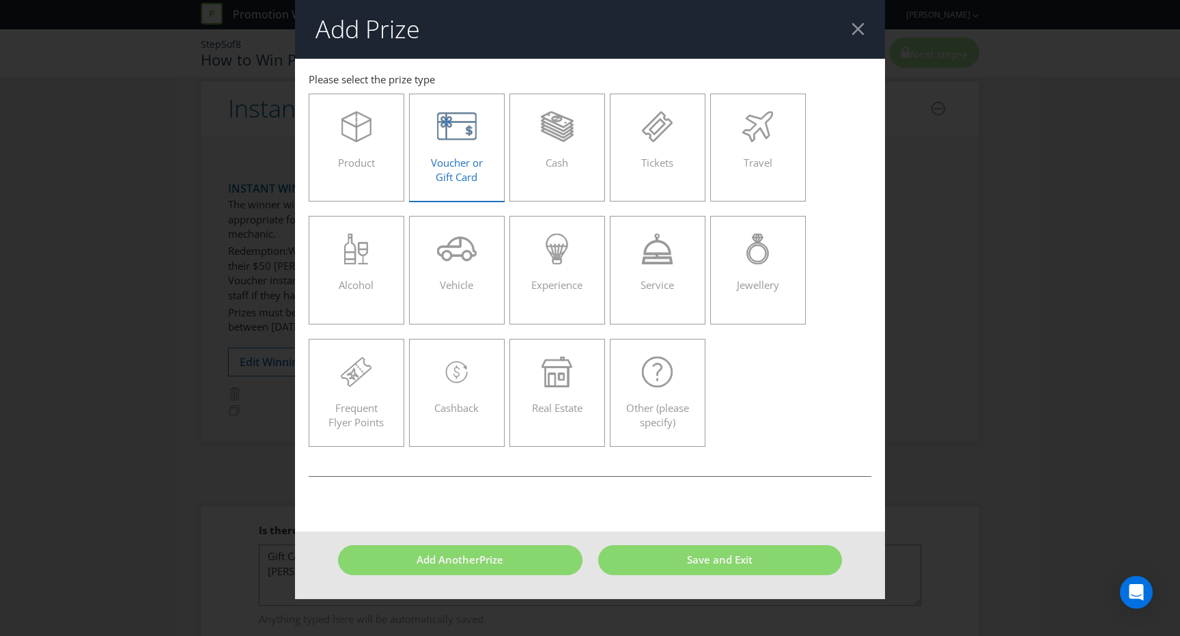
click at [455, 154] on div "Voucher or Gift Card" at bounding box center [456, 141] width 67 height 61
click at [0, 0] on input "Voucher or Gift Card" at bounding box center [0, 0] width 0 height 0
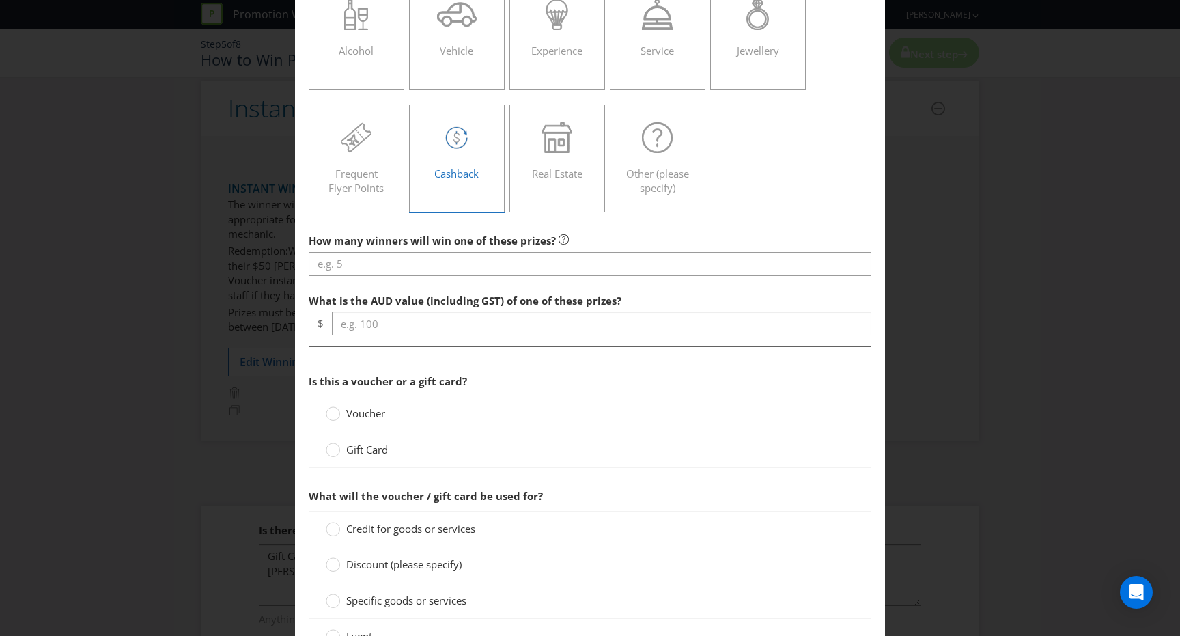
scroll to position [238, 0]
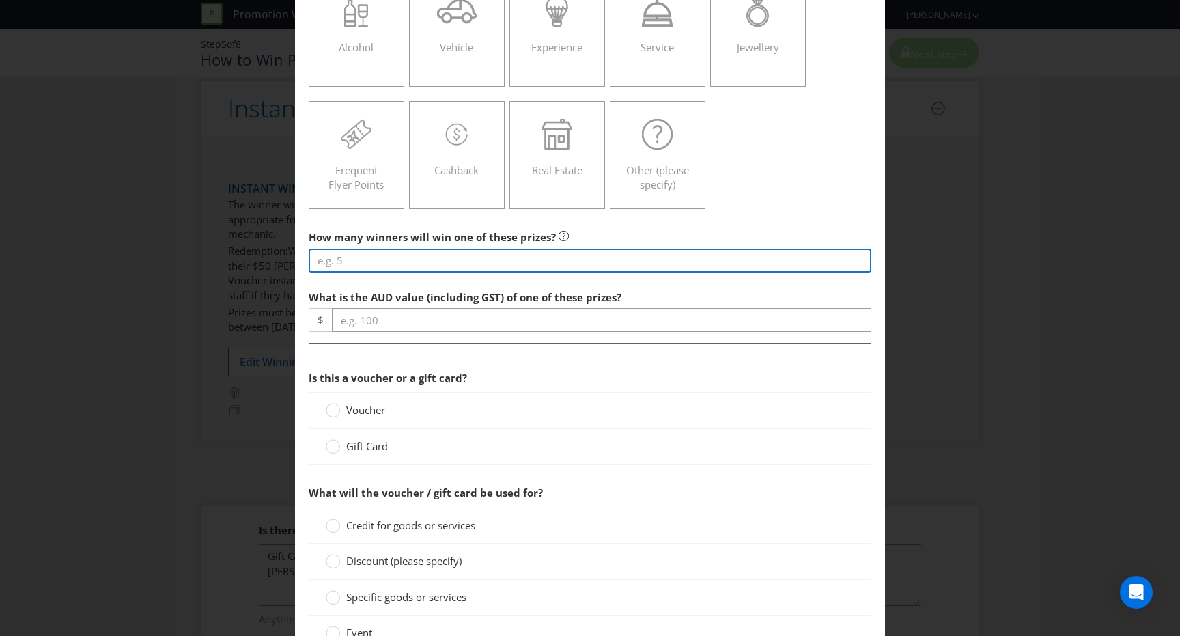
click at [419, 261] on input "number" at bounding box center [590, 261] width 563 height 24
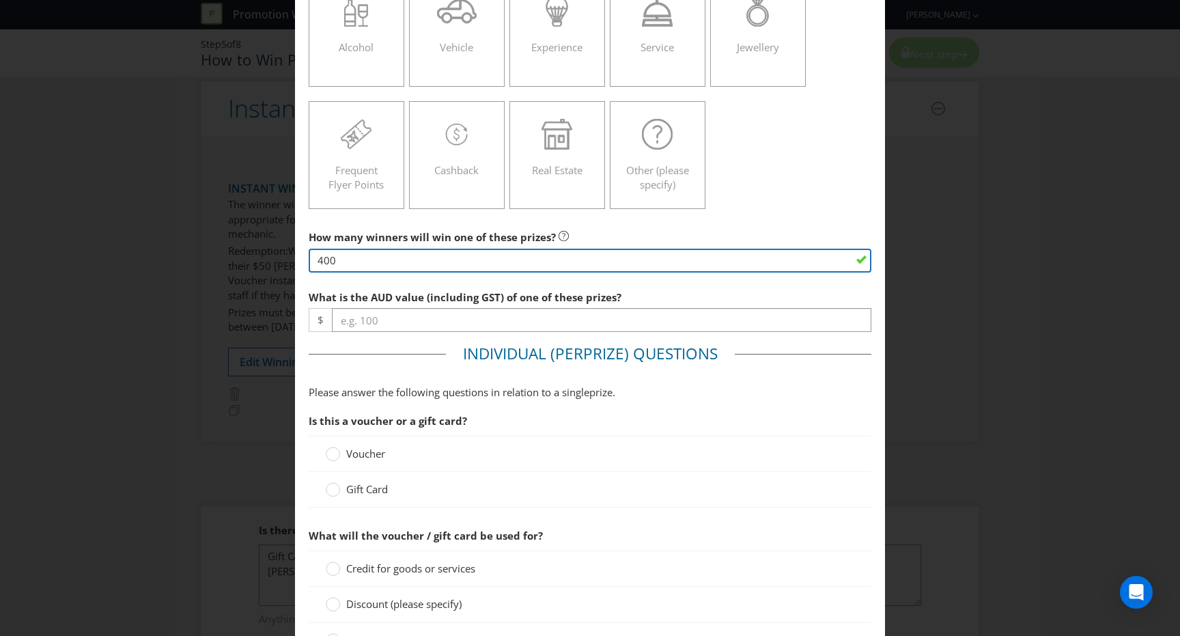
type input "400"
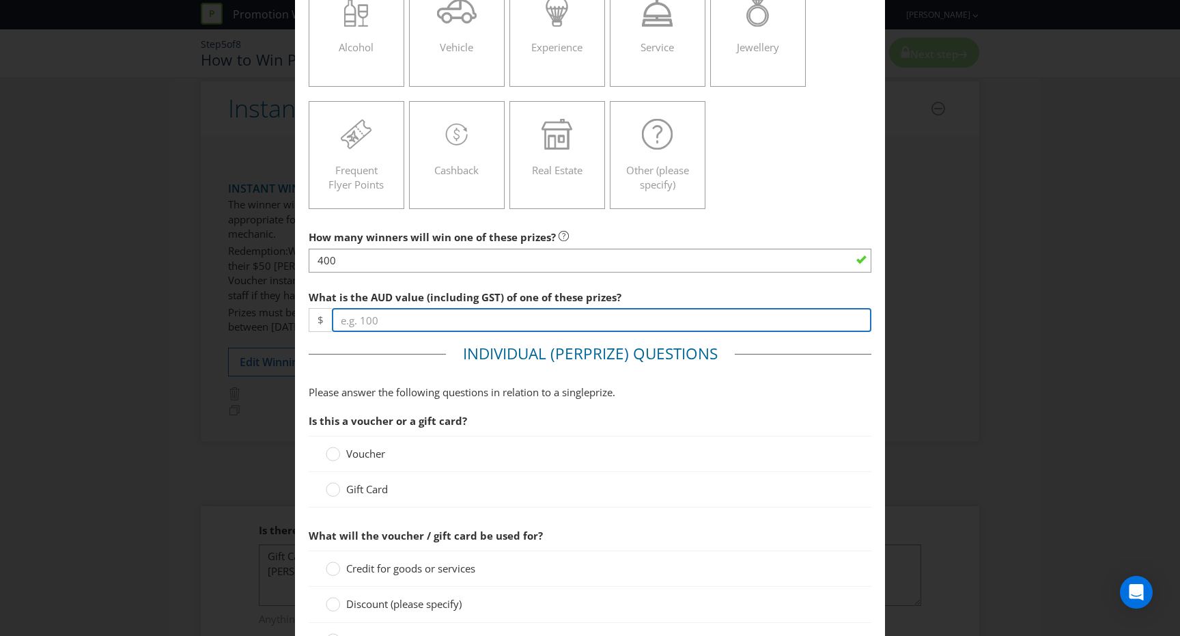
click at [440, 324] on input "number" at bounding box center [602, 320] width 540 height 24
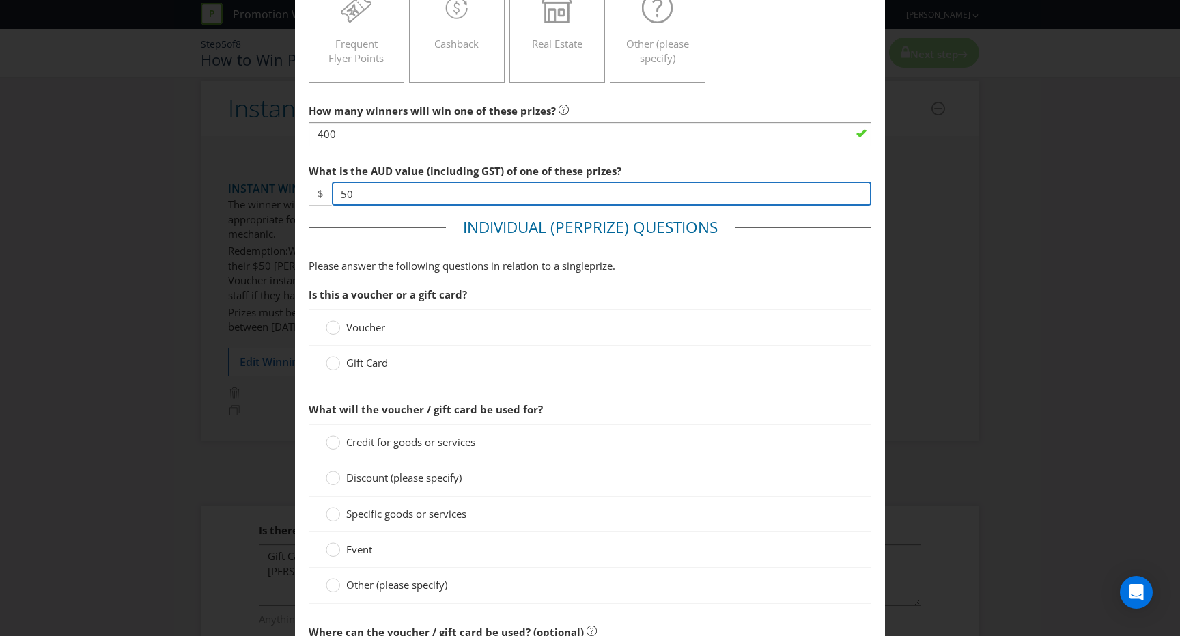
scroll to position [366, 0]
type input "50"
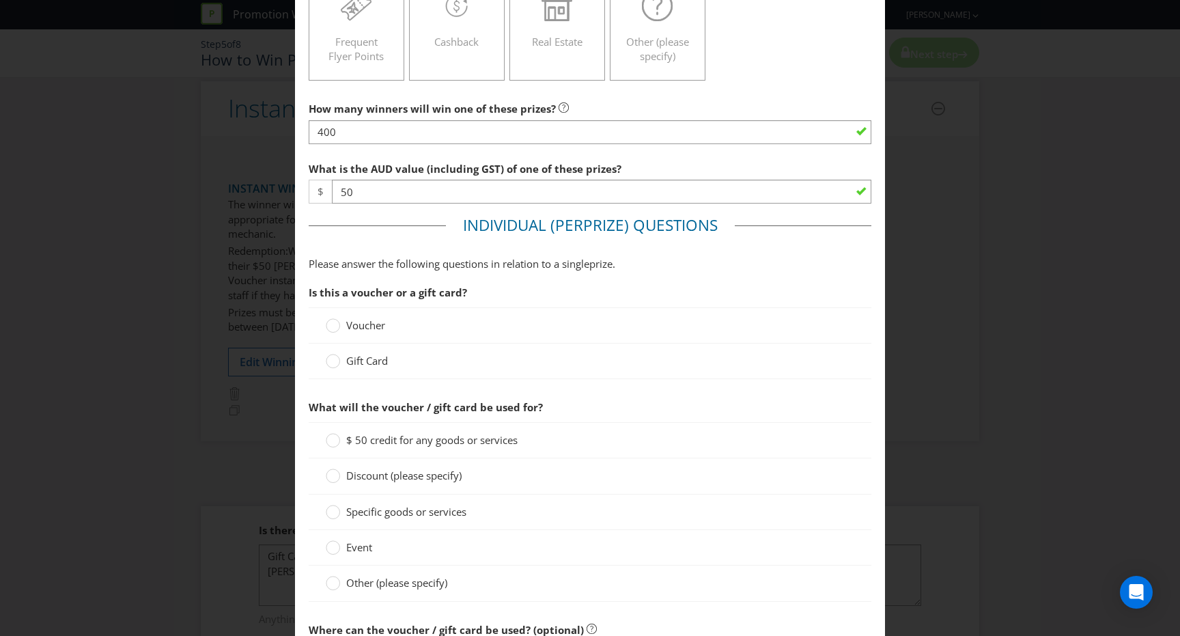
click at [357, 327] on span "Voucher" at bounding box center [365, 325] width 39 height 14
click at [0, 0] on input "Voucher" at bounding box center [0, 0] width 0 height 0
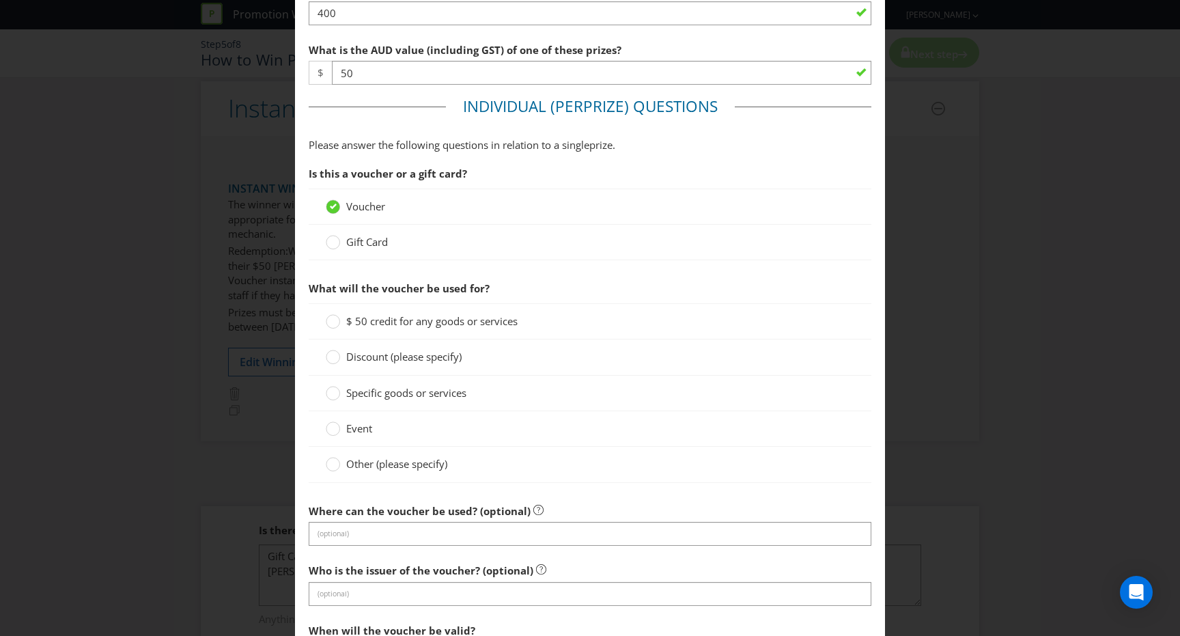
scroll to position [517, 0]
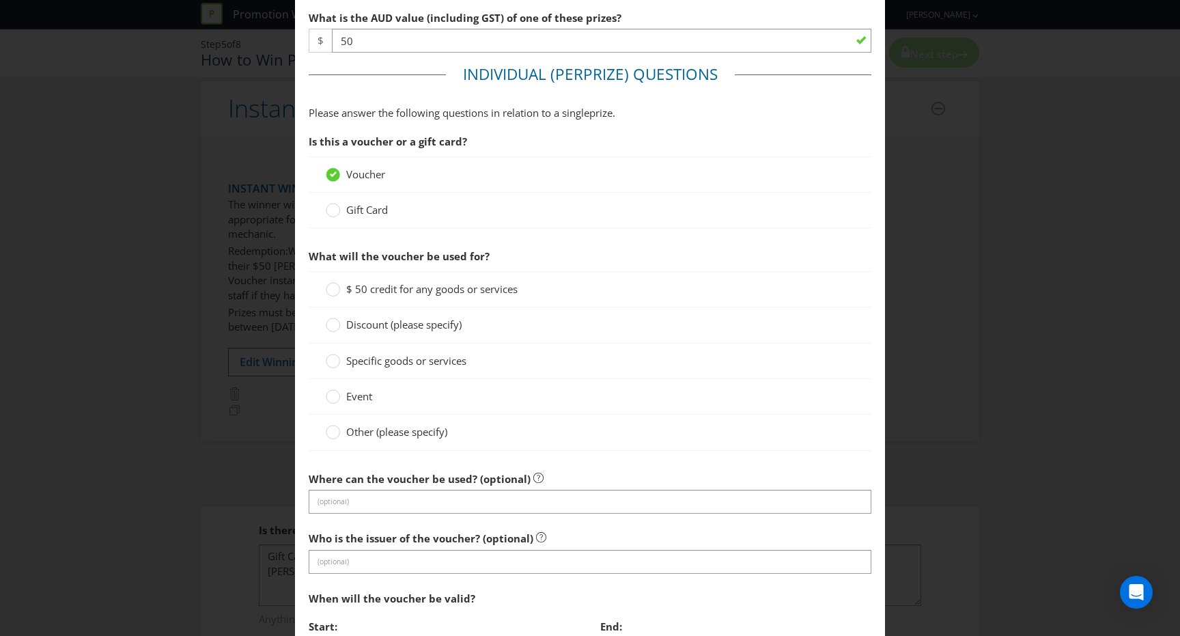
click at [406, 361] on span "Specific goods or services" at bounding box center [406, 361] width 120 height 14
click at [0, 0] on input "Specific goods or services" at bounding box center [0, 0] width 0 height 0
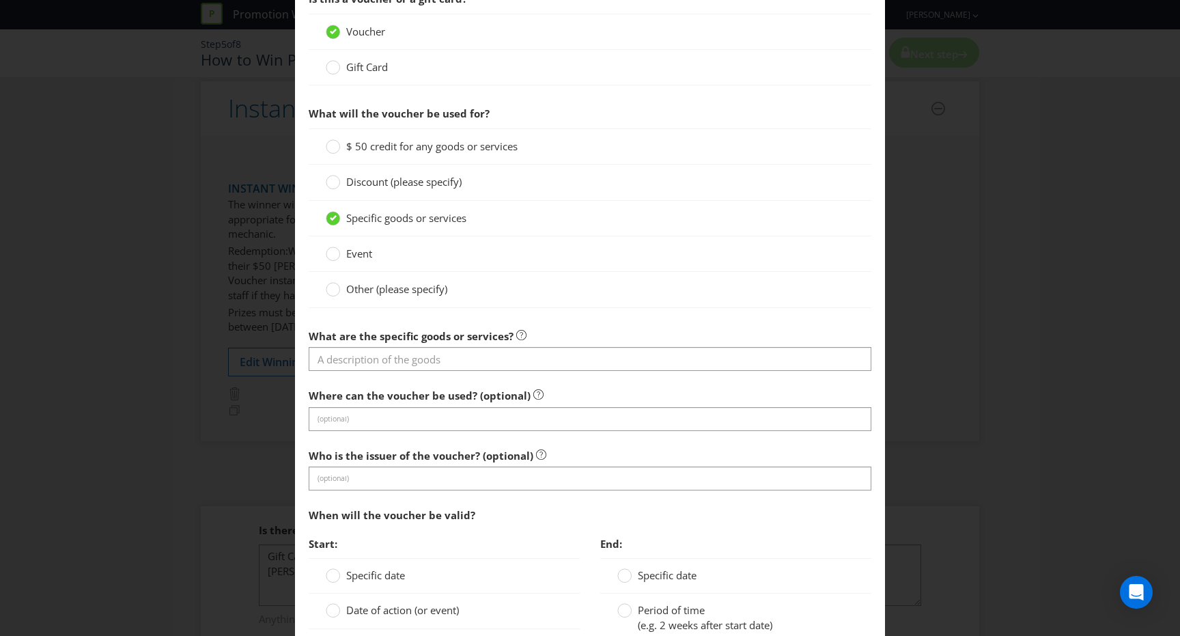
scroll to position [678, 0]
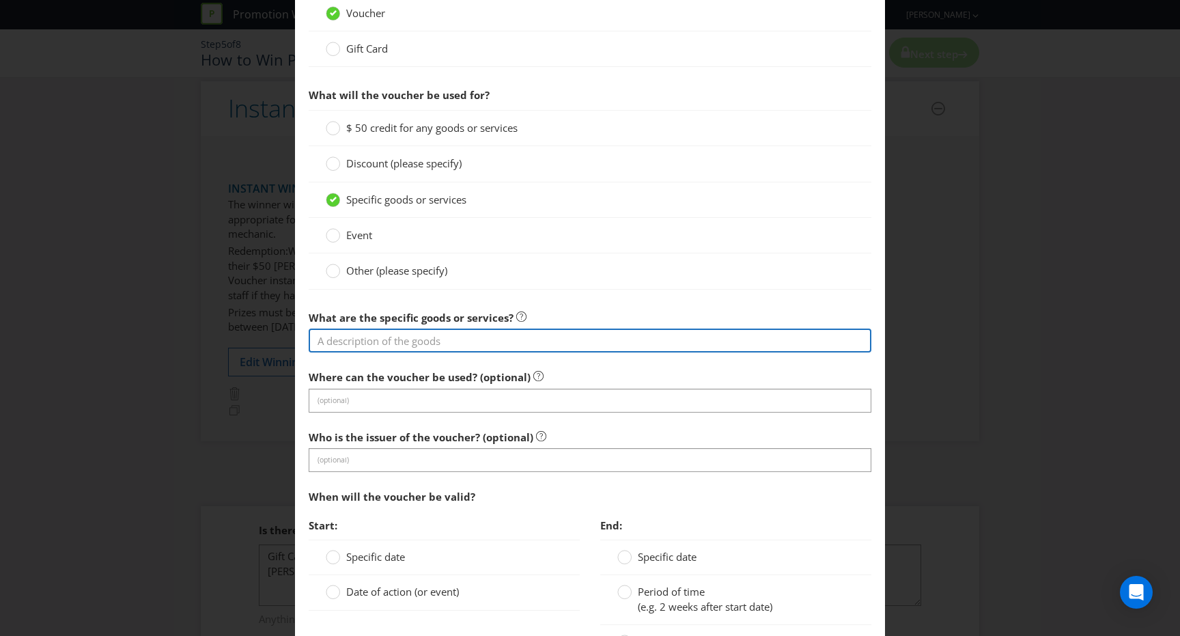
click at [417, 339] on input "text" at bounding box center [590, 341] width 563 height 24
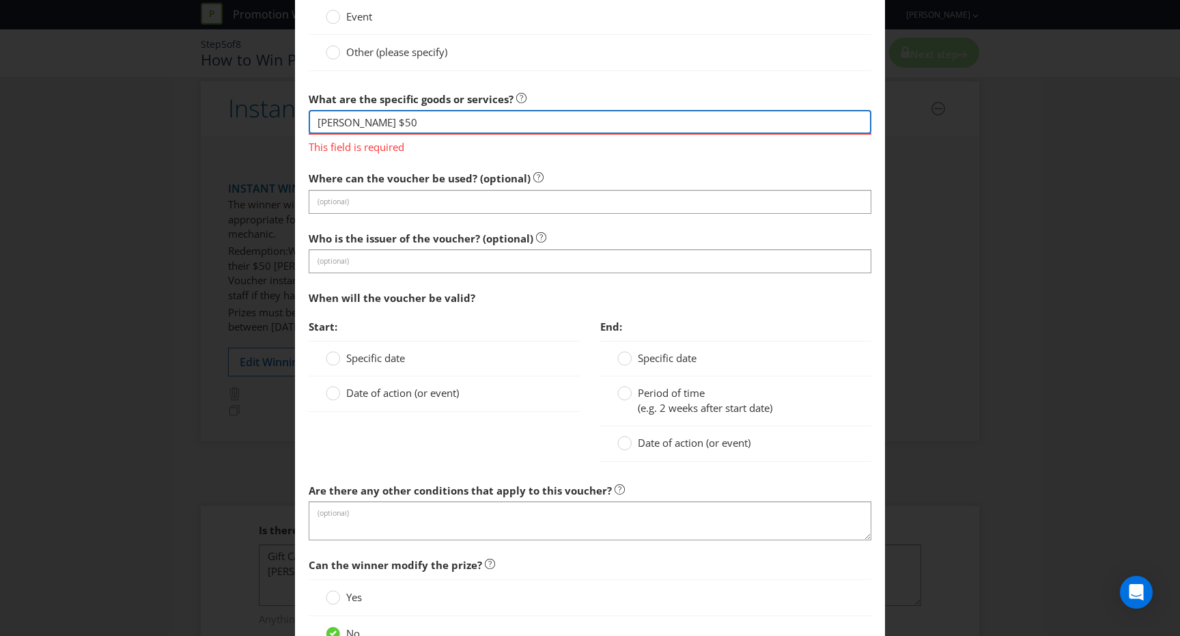
scroll to position [904, 0]
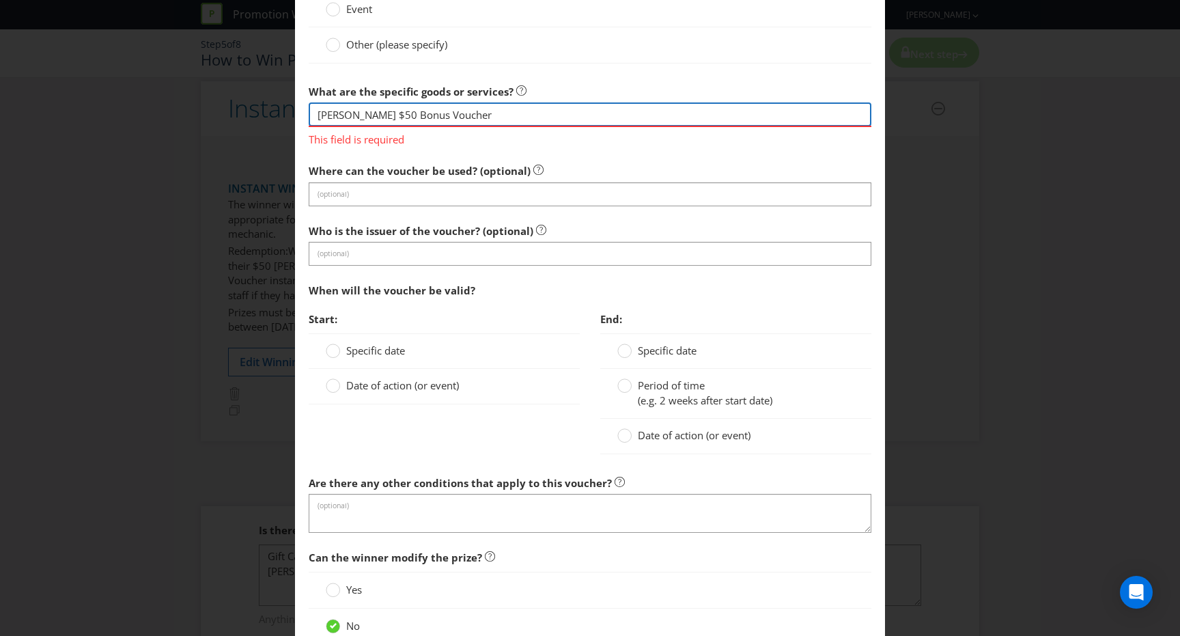
paste input "Bonus Voucher can be used on any in-store purchases except for tobacco products…"
drag, startPoint x: 399, startPoint y: 124, endPoint x: 238, endPoint y: 114, distance: 160.8
click at [238, 114] on div "Add Prize Victoria Please select the prize type Product Voucher or Gift Card Ca…" at bounding box center [590, 318] width 1180 height 636
click at [556, 113] on input "[PERSON_NAME] $50 Bonus Voucher Bonus Voucher can be used on any in-store purch…" at bounding box center [590, 114] width 563 height 24
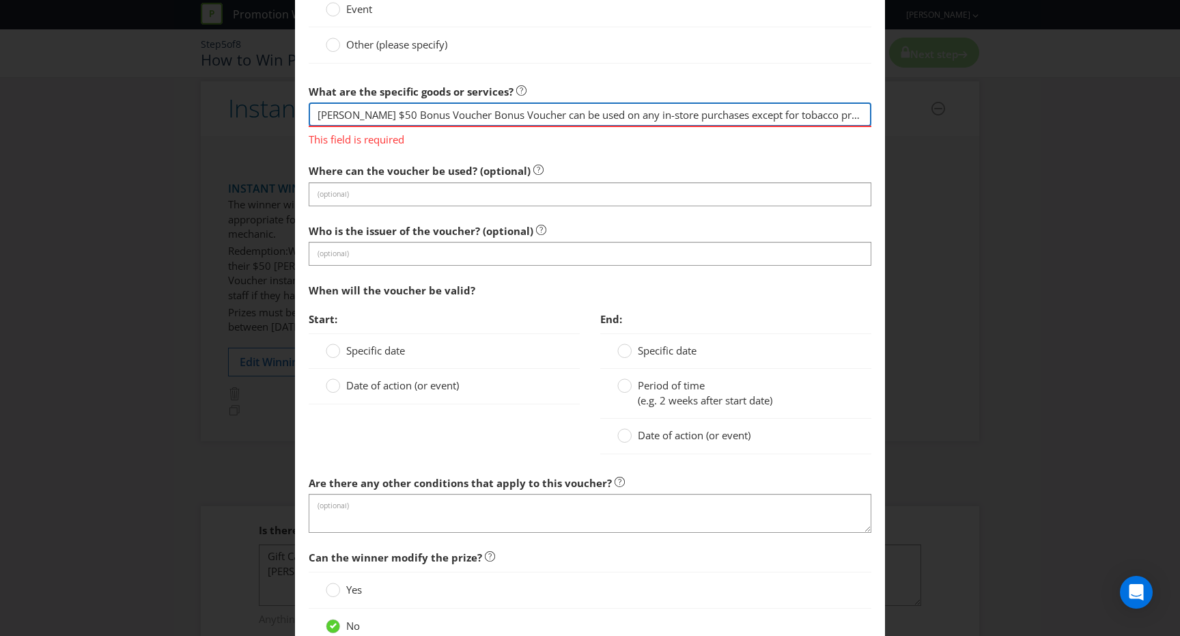
drag, startPoint x: 534, startPoint y: 116, endPoint x: 461, endPoint y: 120, distance: 73.2
click at [461, 120] on input "[PERSON_NAME] $50 Bonus Voucher Bonus Voucher can be used on any in-store purch…" at bounding box center [590, 114] width 563 height 24
drag, startPoint x: 745, startPoint y: 118, endPoint x: 913, endPoint y: 120, distance: 168.0
click at [913, 120] on div "Add Prize Victoria Please select the prize type Product Voucher or Gift Card Ca…" at bounding box center [590, 318] width 1180 height 636
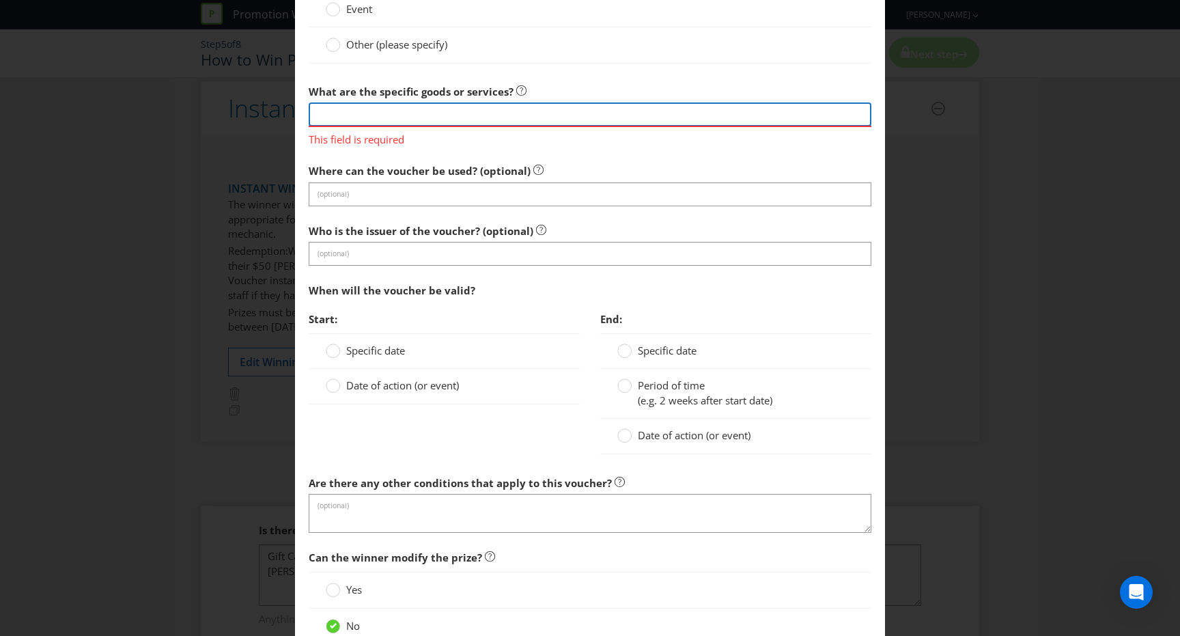
click at [814, 117] on input "[PERSON_NAME] $50 Bonus Voucher can be used on any in-store purchases except fo…" at bounding box center [590, 114] width 563 height 24
type input "[PERSON_NAME] $50 Bonus Voucher can be used on any in-store purchases except fo…"
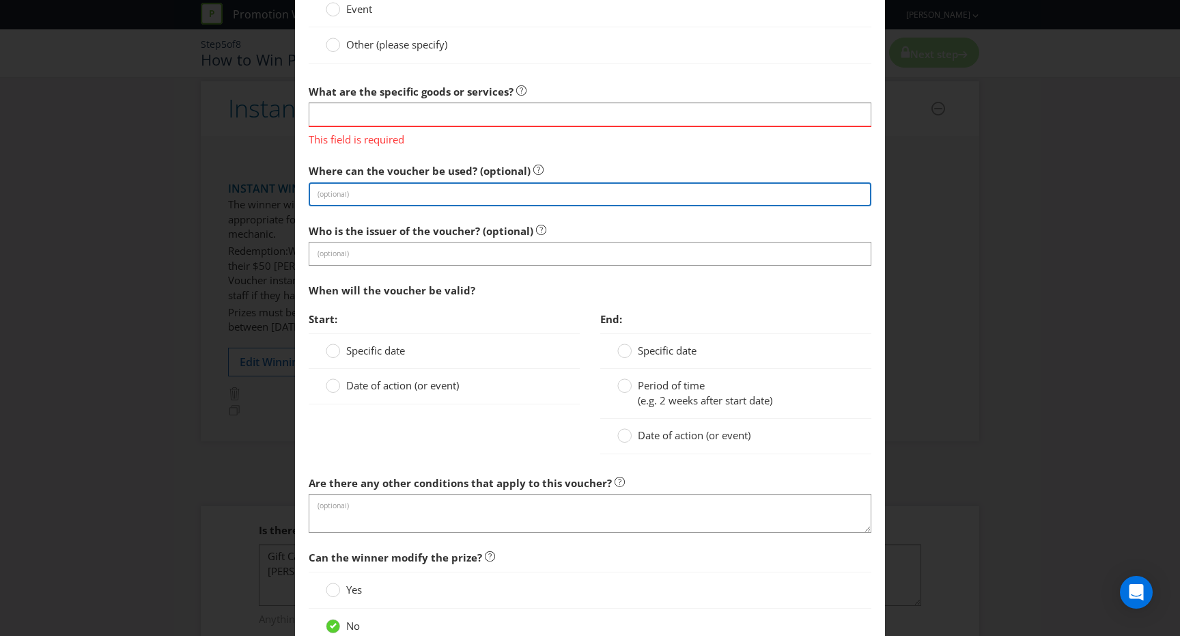
click at [487, 199] on section "Is this a voucher or a gift card? Voucher Gift Card What will the voucher be us…" at bounding box center [590, 136] width 563 height 793
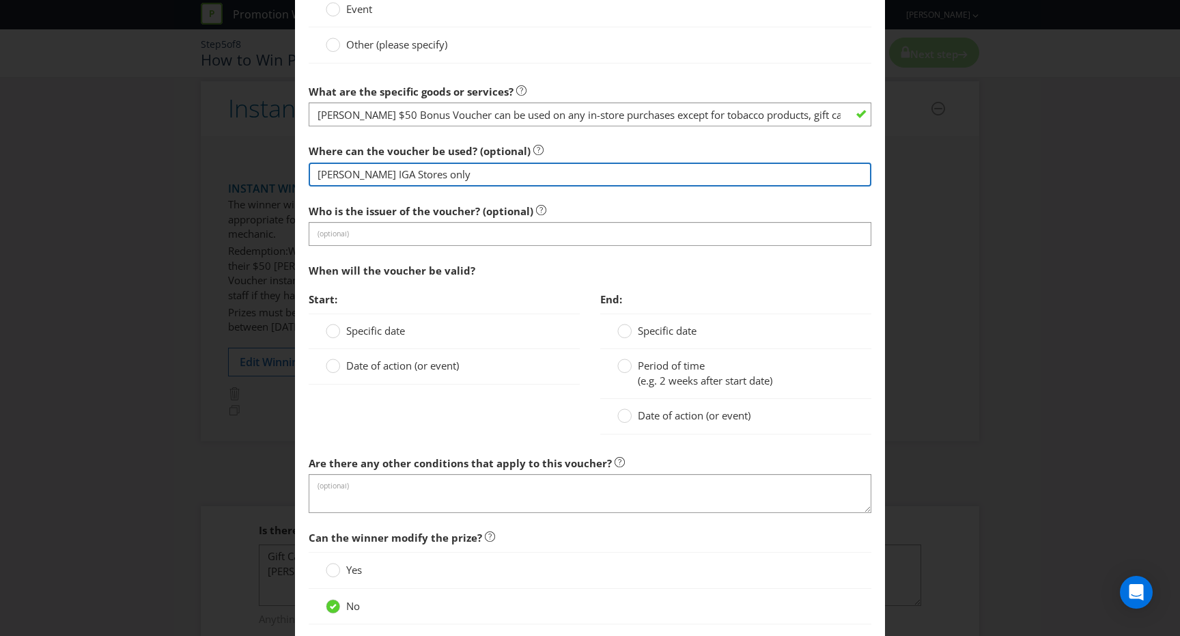
click at [416, 177] on input "[PERSON_NAME] IGA Stores only" at bounding box center [590, 175] width 563 height 24
type input "[PERSON_NAME] IGA or Supa Club stores only"
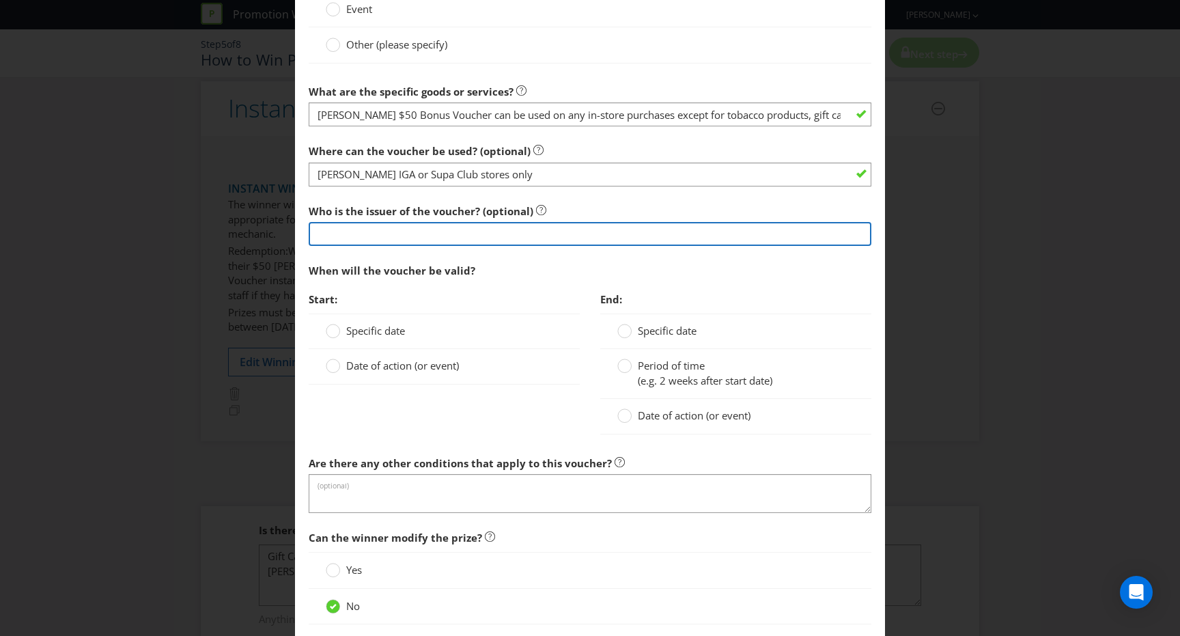
click at [469, 230] on input "text" at bounding box center [590, 234] width 563 height 24
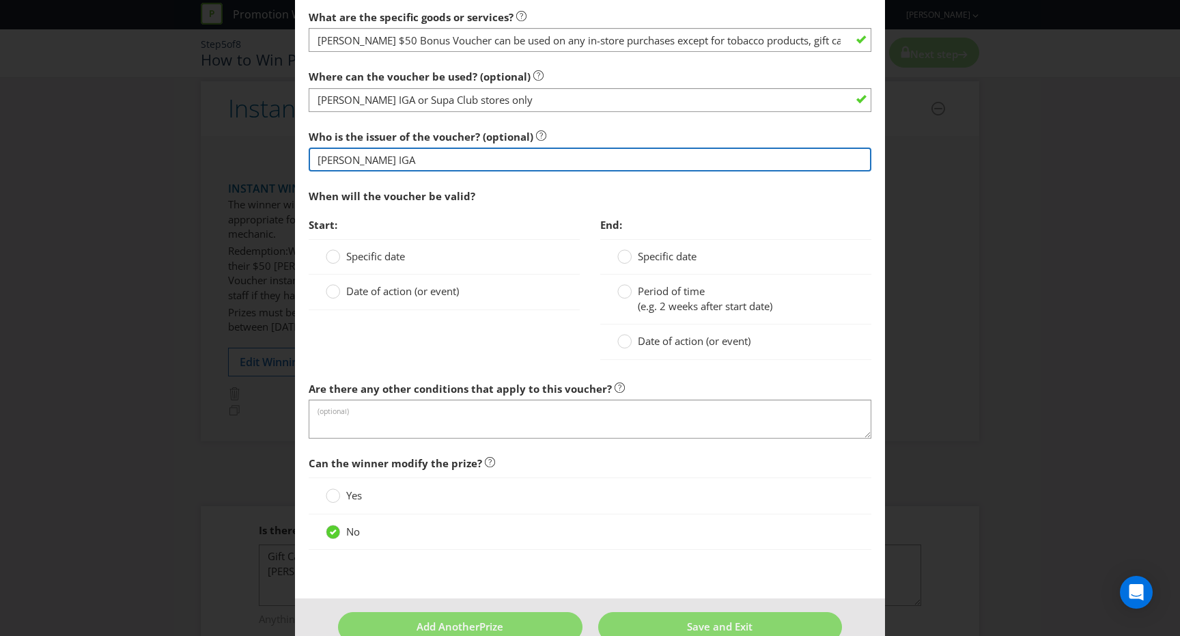
scroll to position [988, 0]
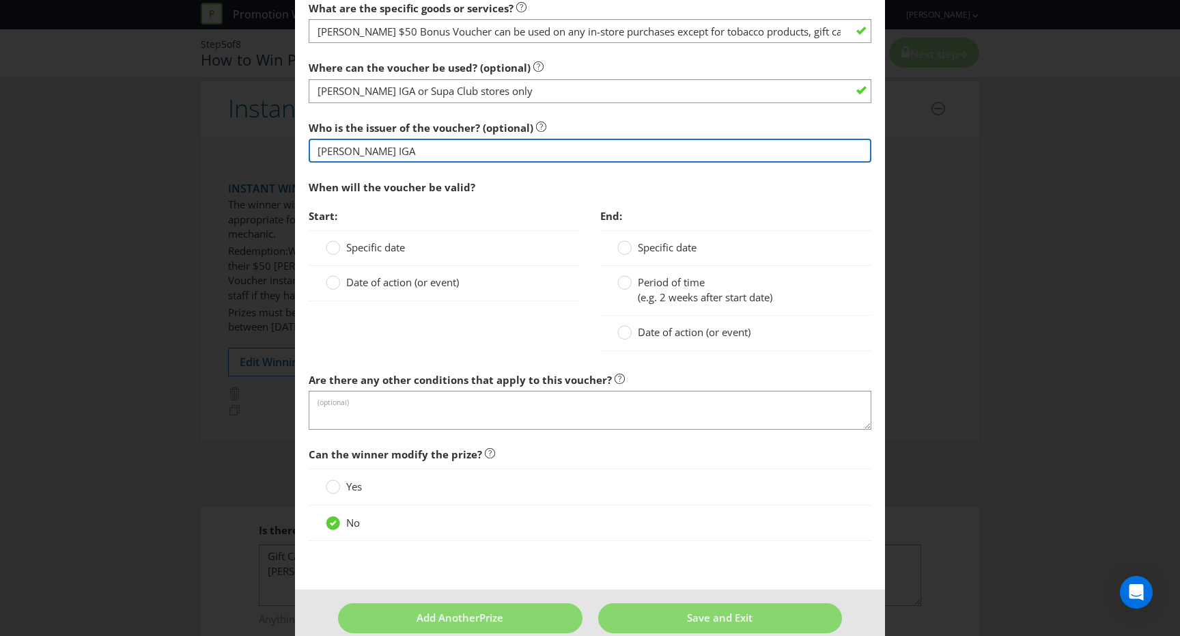
type input "[PERSON_NAME] IGA"
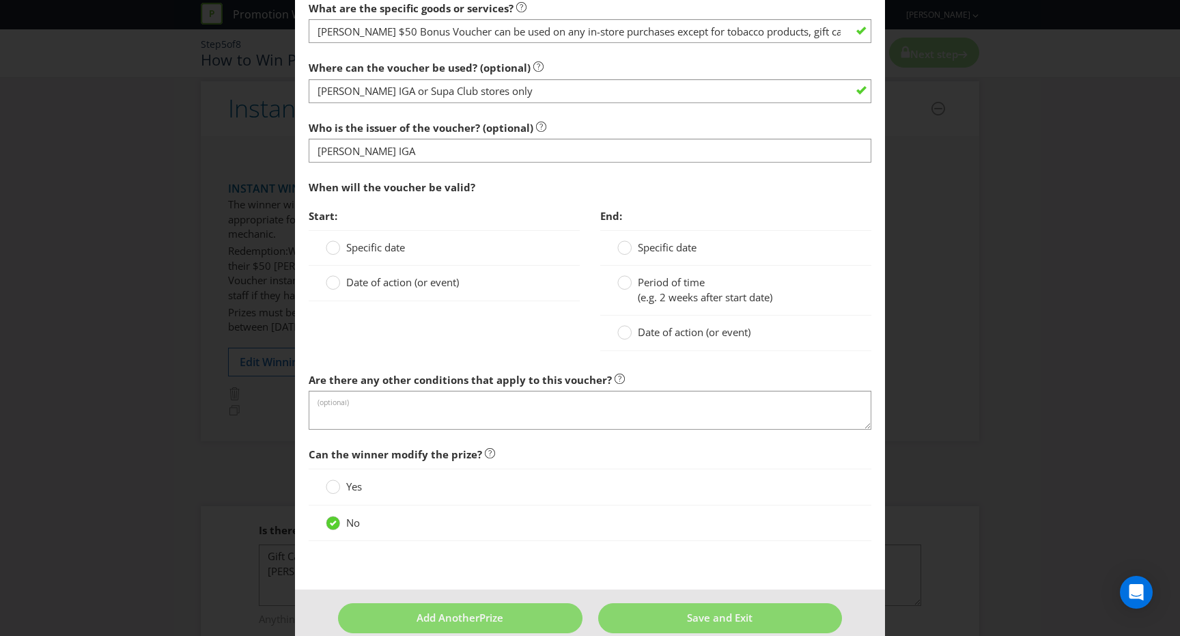
click at [391, 280] on span "Date of action (or event)" at bounding box center [402, 282] width 113 height 14
click at [0, 0] on input "Date of action (or event)" at bounding box center [0, 0] width 0 height 0
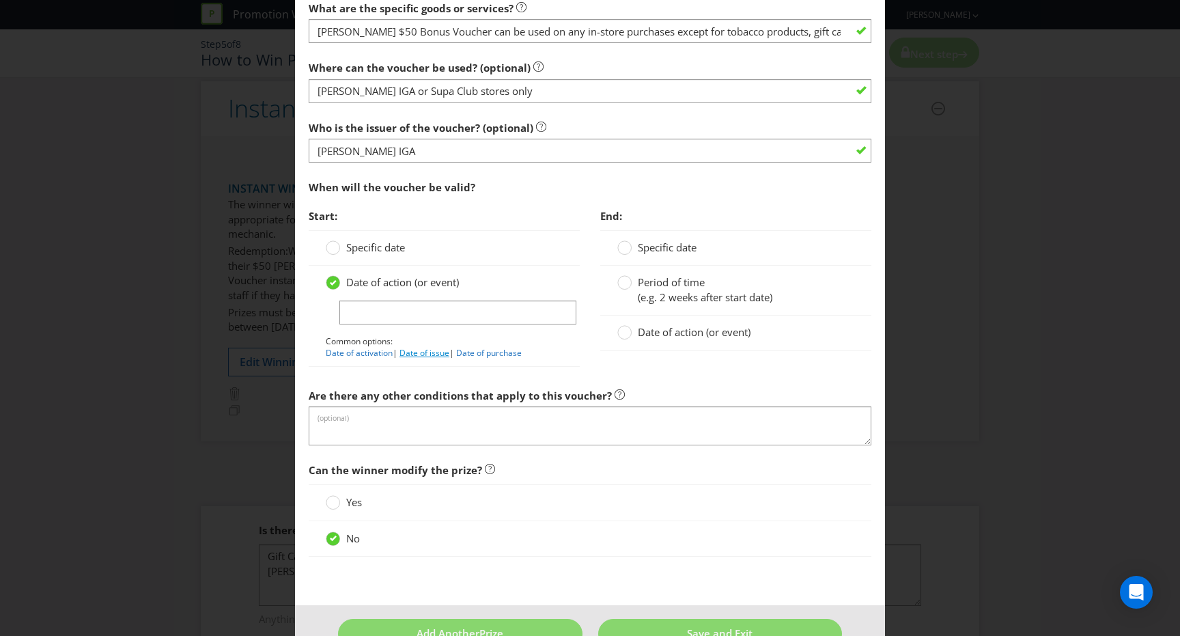
click at [427, 349] on link "Date of issue" at bounding box center [425, 353] width 50 height 12
type input "Date of issue"
click at [678, 281] on span "Period of time" at bounding box center [671, 282] width 67 height 14
click at [0, 0] on input "Period of time (e.g. 2 weeks after start date)" at bounding box center [0, 0] width 0 height 0
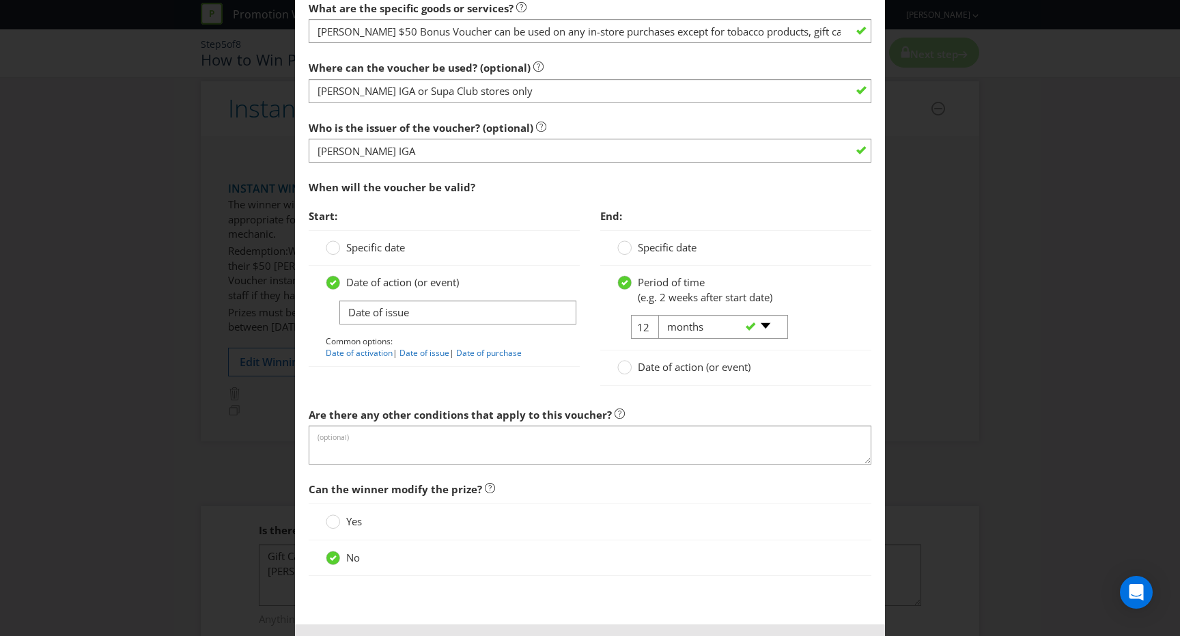
click at [648, 326] on div "-- Please select -- days weeks months years" at bounding box center [717, 327] width 139 height 25
click at [695, 320] on select "-- Please select -- days weeks months years" at bounding box center [723, 327] width 130 height 24
select select "DAYS"
click at [658, 315] on select "-- Please select -- days weeks months years" at bounding box center [723, 327] width 130 height 24
click at [648, 324] on div "-- Please select -- days weeks months years" at bounding box center [717, 327] width 139 height 25
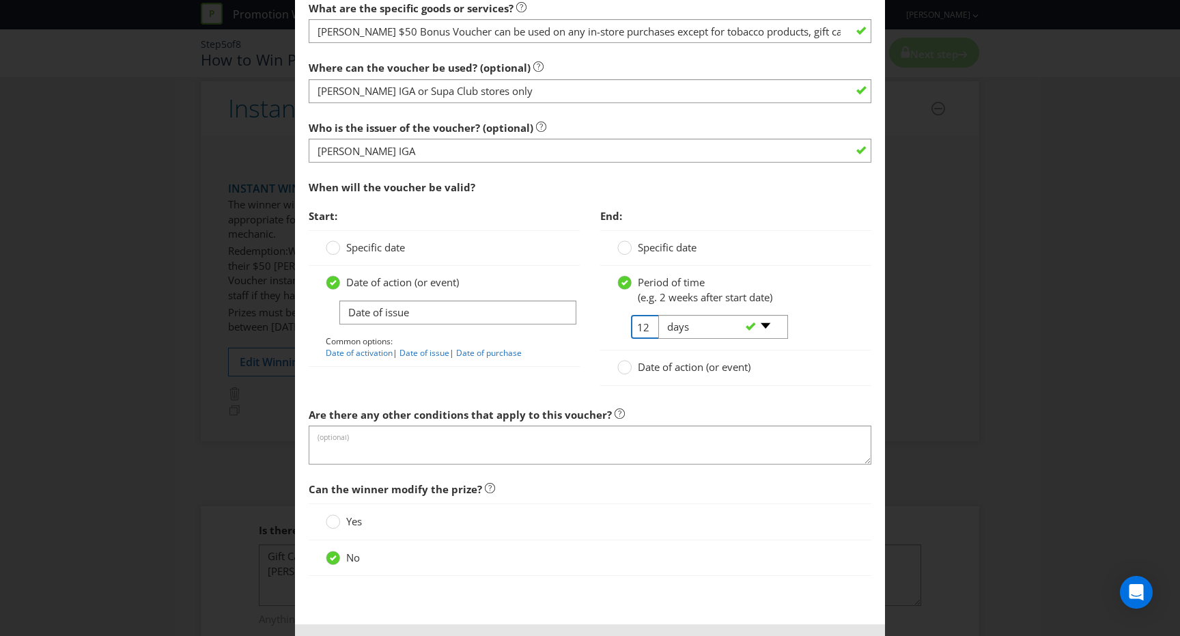
click at [644, 324] on input "12" at bounding box center [646, 327] width 31 height 24
type input "7"
click at [833, 299] on div "Period of time (e.g. 2 weeks after start date)" at bounding box center [735, 289] width 237 height 29
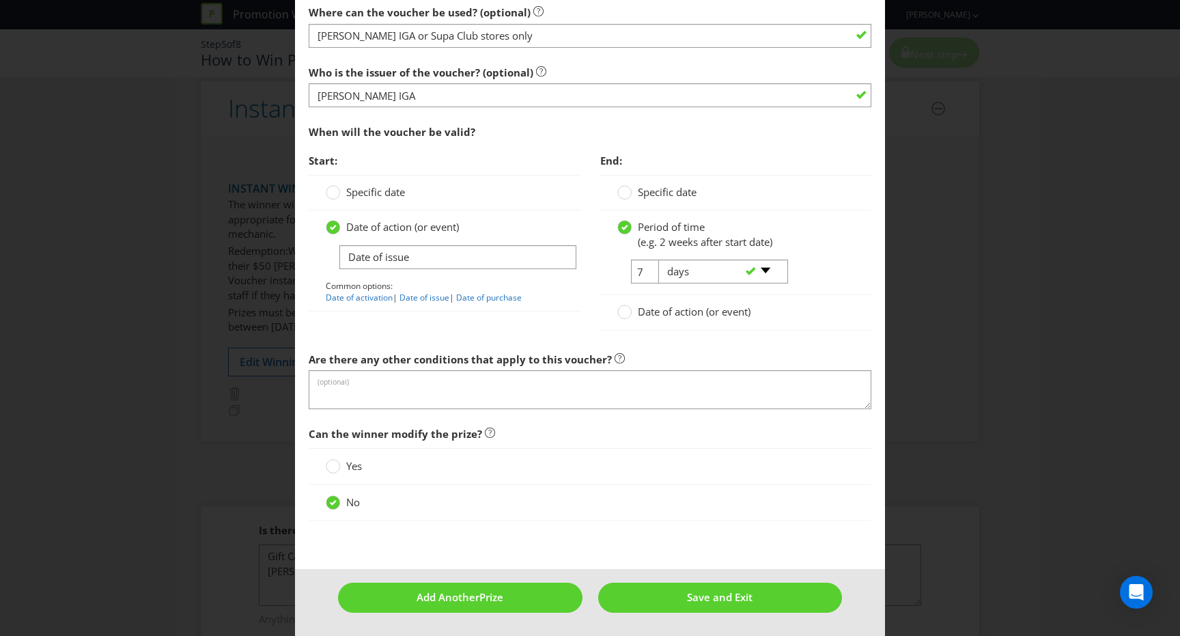
scroll to position [1043, 0]
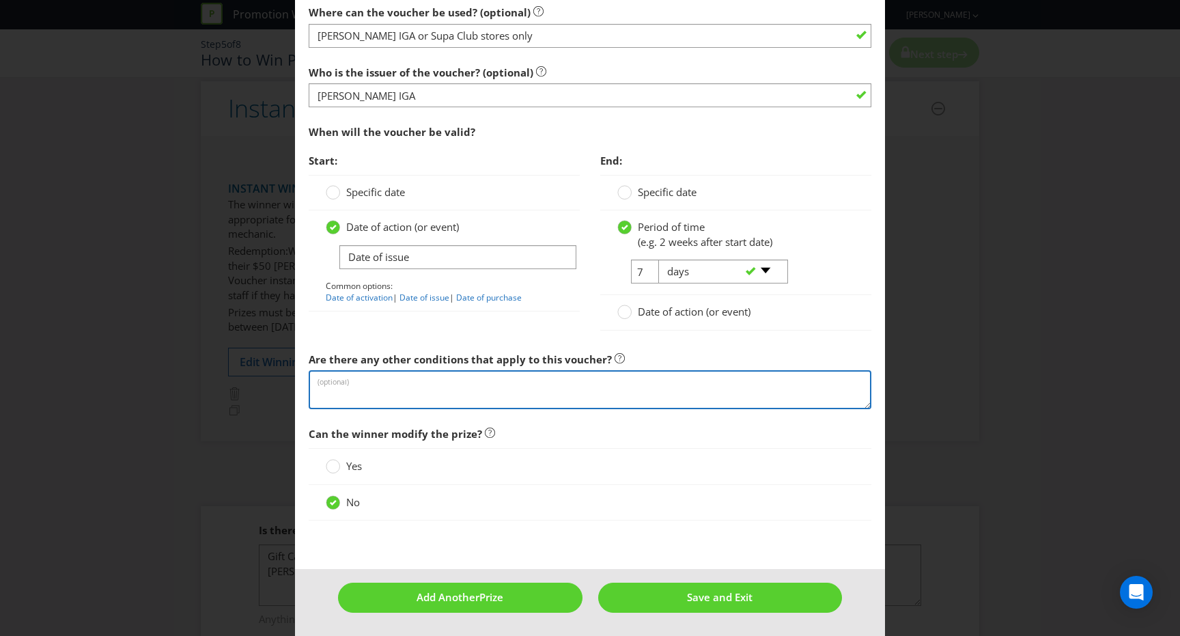
click at [437, 389] on textarea at bounding box center [590, 389] width 563 height 39
paste textarea "Bonus Voucher can be used on any in-store purchases except for tobacco products…"
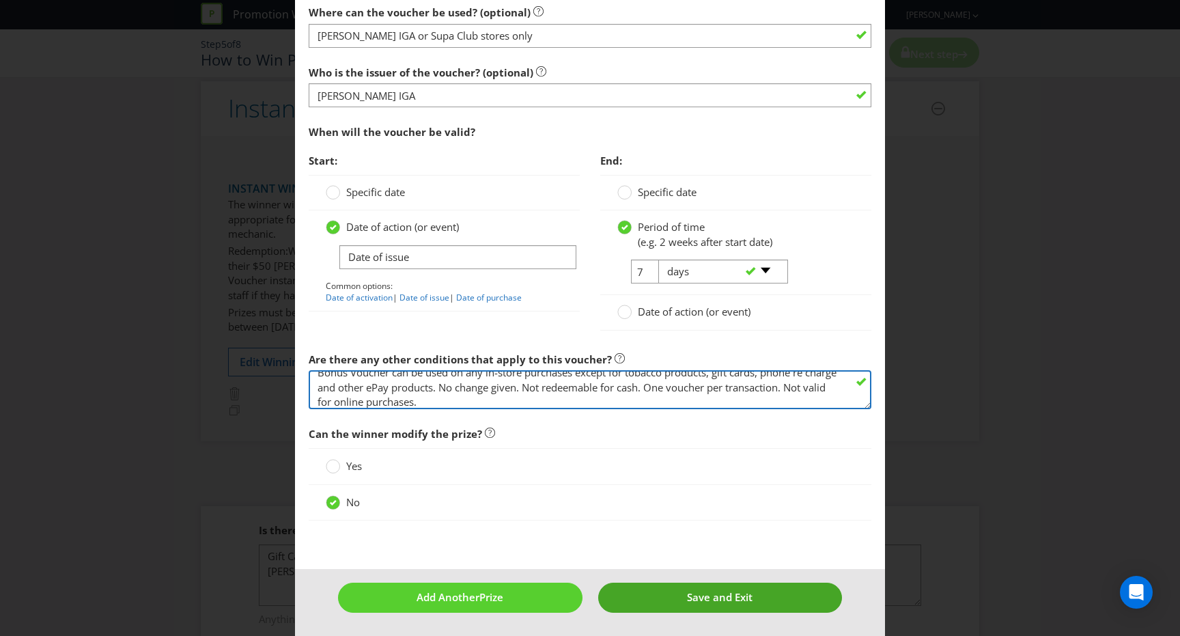
type textarea "Bonus Voucher can be used on any in-store purchases except for tobacco products…"
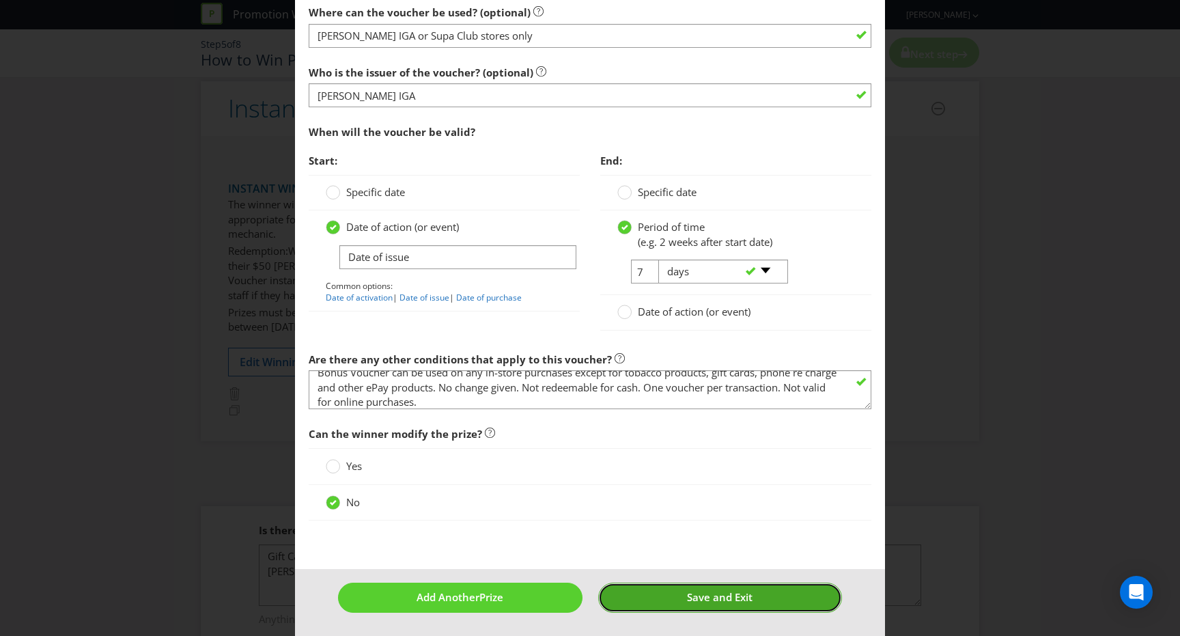
click at [678, 598] on button "Save and Exit" at bounding box center [720, 597] width 244 height 29
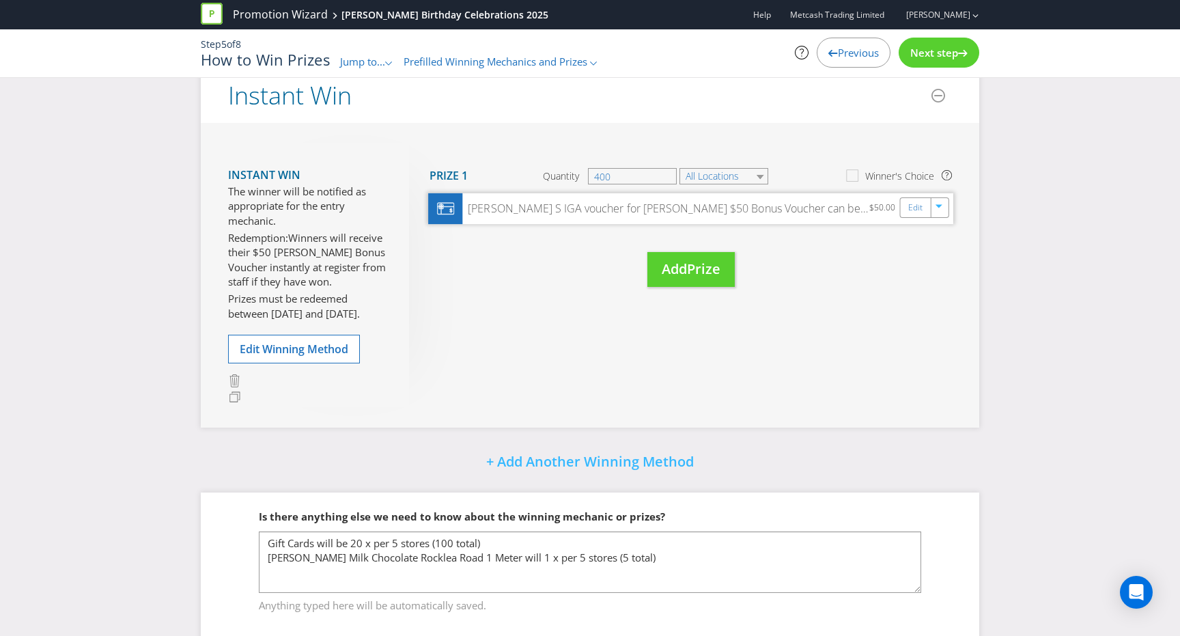
scroll to position [253, 0]
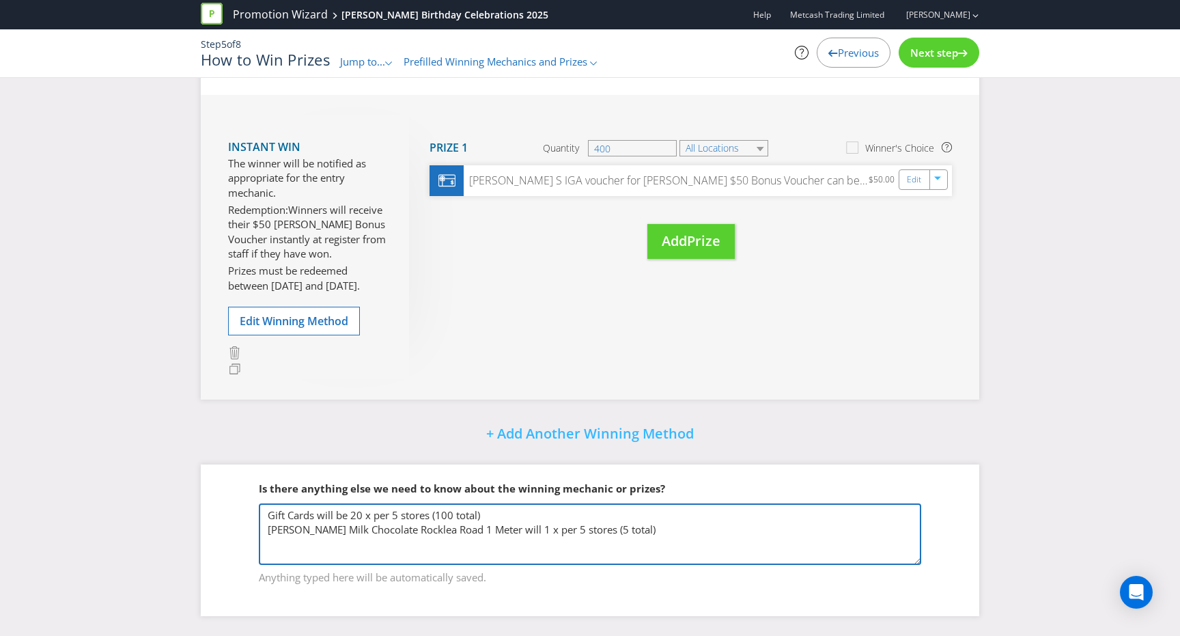
click at [620, 521] on textarea "Gift Cards will be 20 x per 5 stores (100 total) [PERSON_NAME] Milk Chocolate R…" at bounding box center [590, 533] width 663 height 61
click at [656, 531] on textarea "Gift Cards will be 20 x per 5 stores (100 total) [PERSON_NAME] Milk Chocolate R…" at bounding box center [590, 533] width 663 height 61
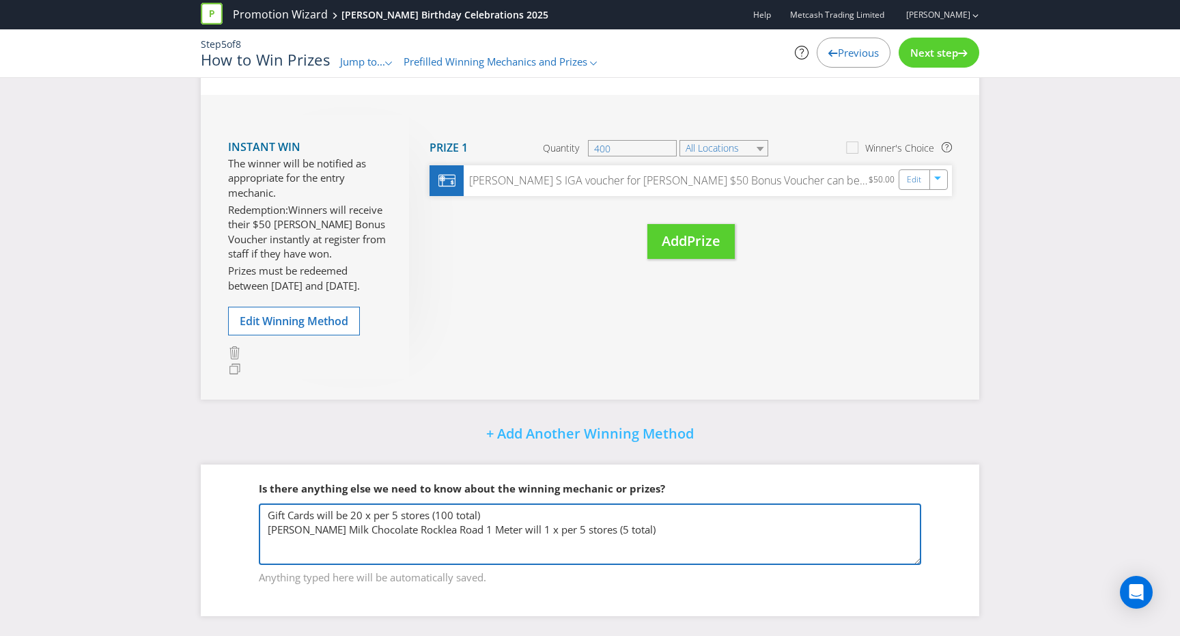
drag, startPoint x: 656, startPoint y: 531, endPoint x: 176, endPoint y: 509, distance: 480.7
click at [176, 509] on div "Did You Know Want to make your prizing budget work harder? Increase your prize …" at bounding box center [590, 237] width 1180 height 797
paste textarea "Bonus Voucher is valid for 7 days from the date of issue. Expiry date is printe…"
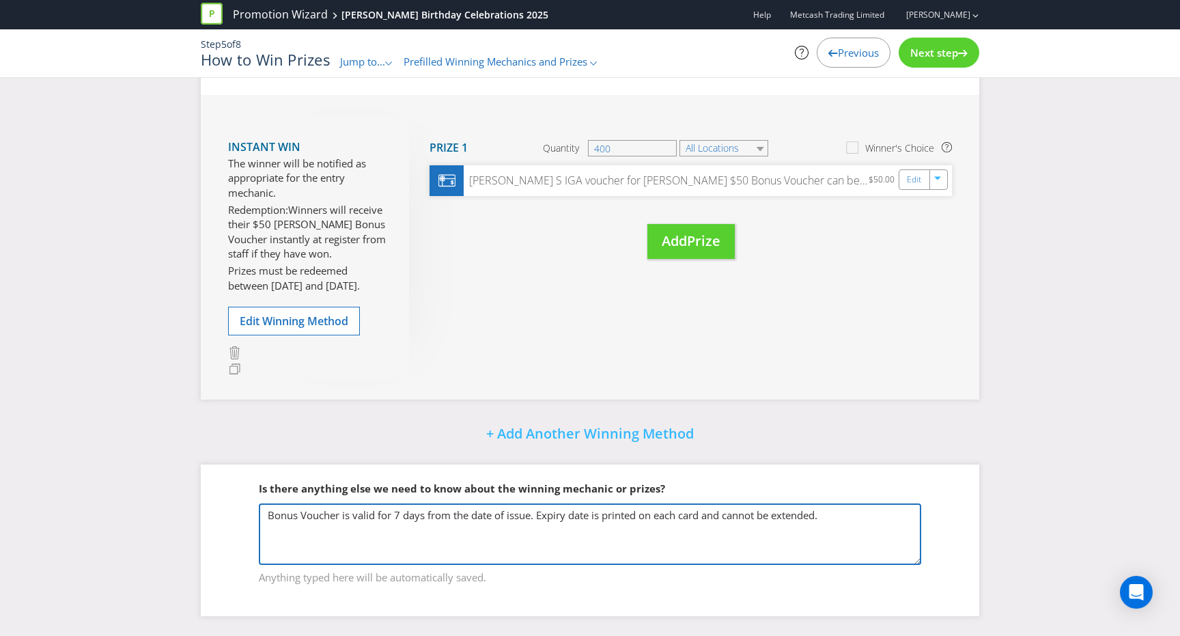
type textarea "Bonus Voucher is valid for 7 days from the date of issue. Expiry date is printe…"
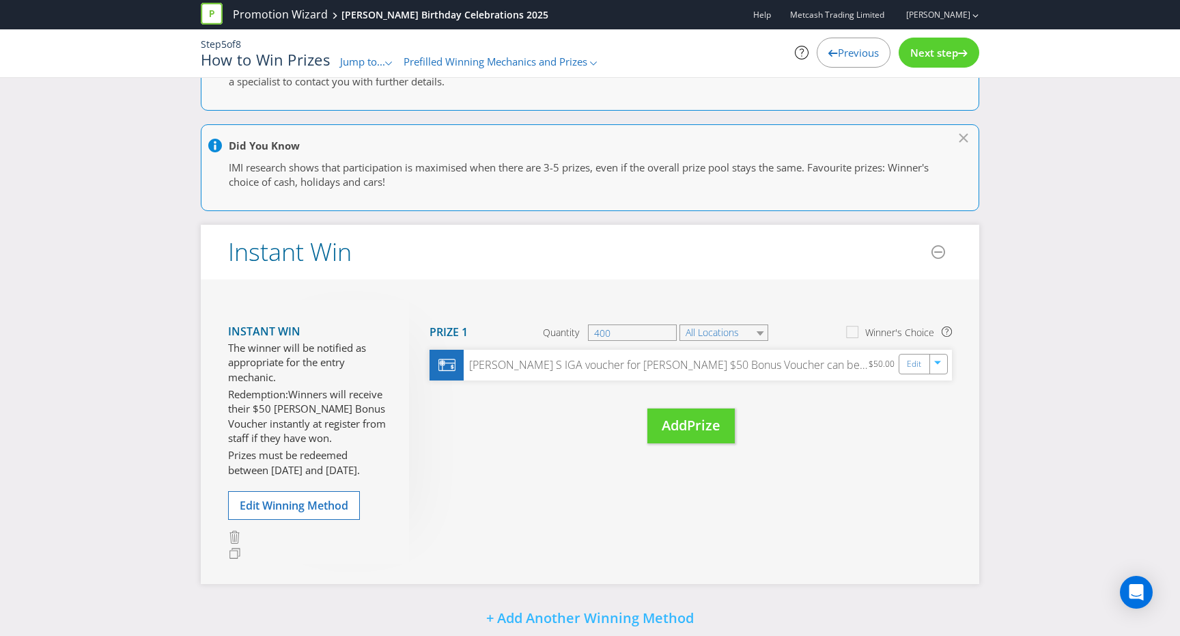
scroll to position [0, 0]
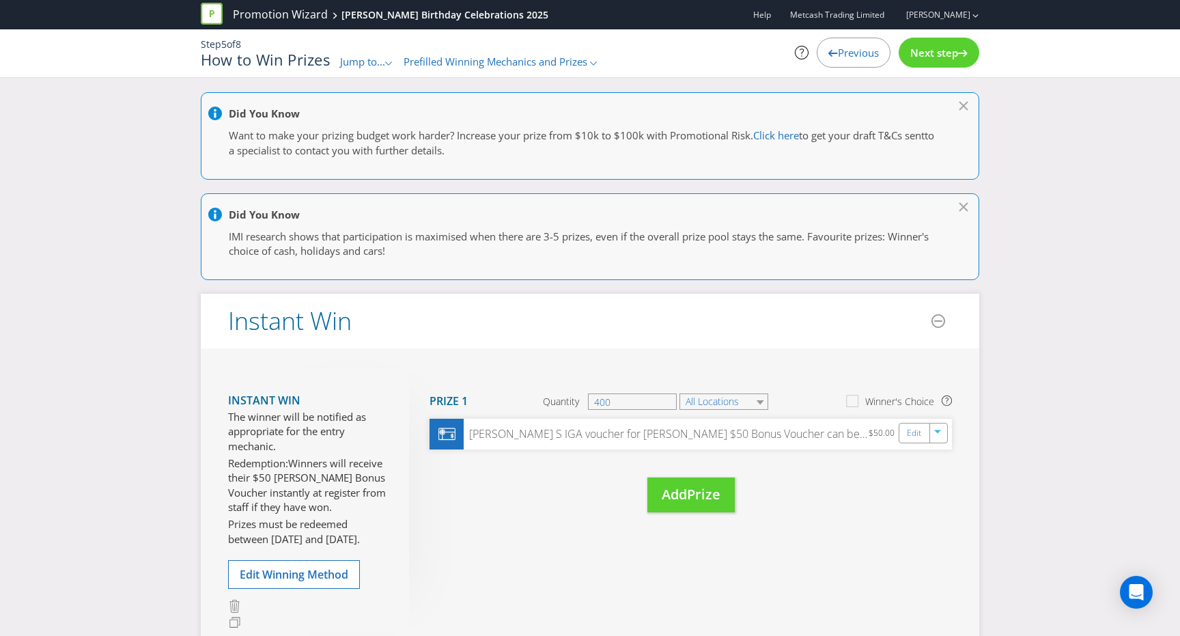
click at [859, 48] on span "Previous" at bounding box center [858, 53] width 41 height 14
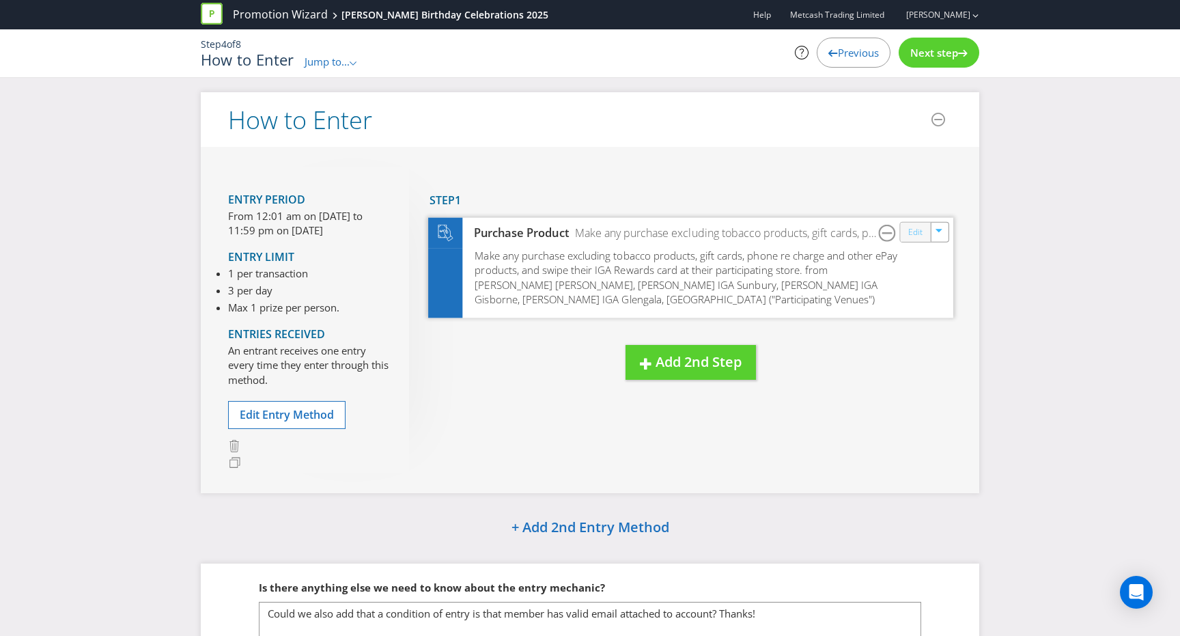
click at [915, 234] on link "Edit" at bounding box center [915, 232] width 14 height 16
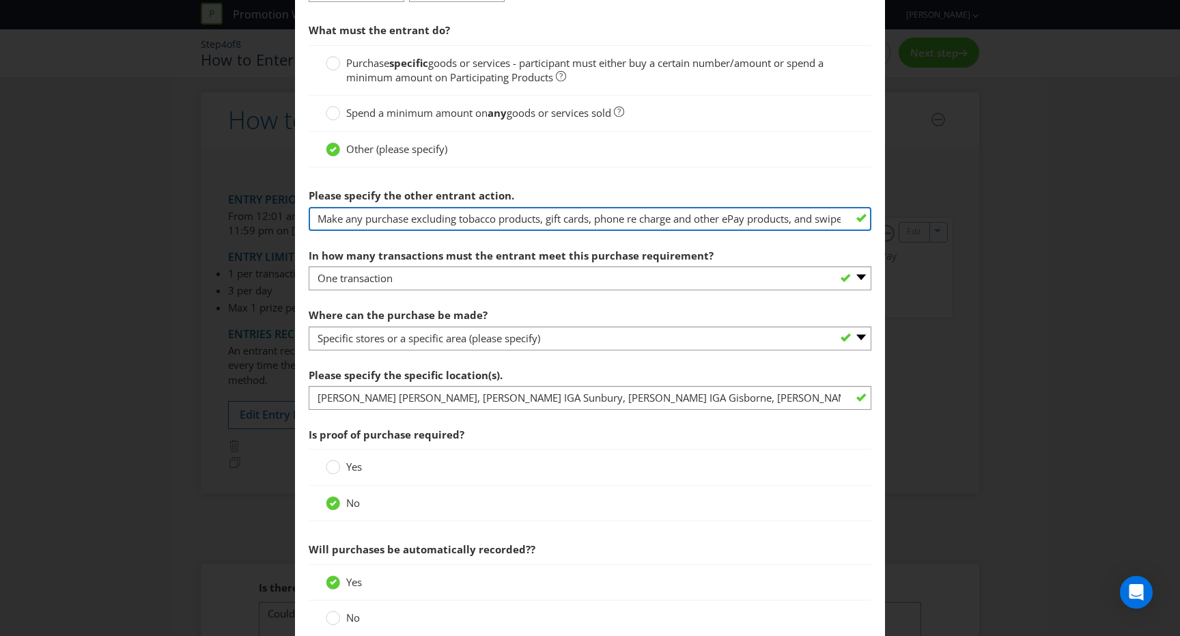
scroll to position [0, 254]
drag, startPoint x: 551, startPoint y: 221, endPoint x: 872, endPoint y: 207, distance: 321.4
click at [872, 207] on main "To enter the entrant must... Make a Purchase Connect on Social Media Go Online …" at bounding box center [590, 196] width 590 height 1165
click at [625, 224] on input "Make any purchase excluding tobacco products, gift cards, phone re charge and o…" at bounding box center [590, 219] width 563 height 24
click at [594, 223] on input "Make any purchase excluding tobacco products, gift cards, phone re charge and o…" at bounding box center [590, 219] width 563 height 24
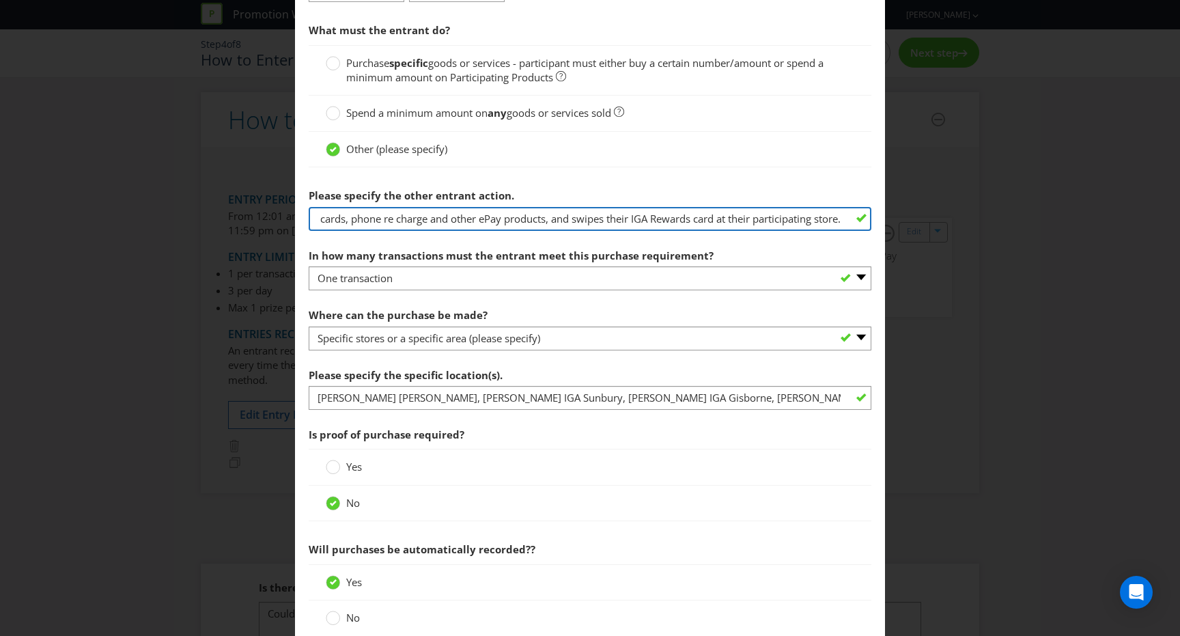
click at [691, 222] on input "Make any purchase excluding tobacco products, gift cards, phone re charge and o…" at bounding box center [590, 219] width 563 height 24
click at [719, 221] on input "Make any purchase excluding tobacco products, gift cards, phone re charge and o…" at bounding box center [590, 219] width 563 height 24
drag, startPoint x: 780, startPoint y: 223, endPoint x: 977, endPoint y: 223, distance: 196.7
click at [977, 223] on div "How to Enter To enter the entrant must... Make a Purchase Connect on Social Med…" at bounding box center [590, 318] width 1180 height 636
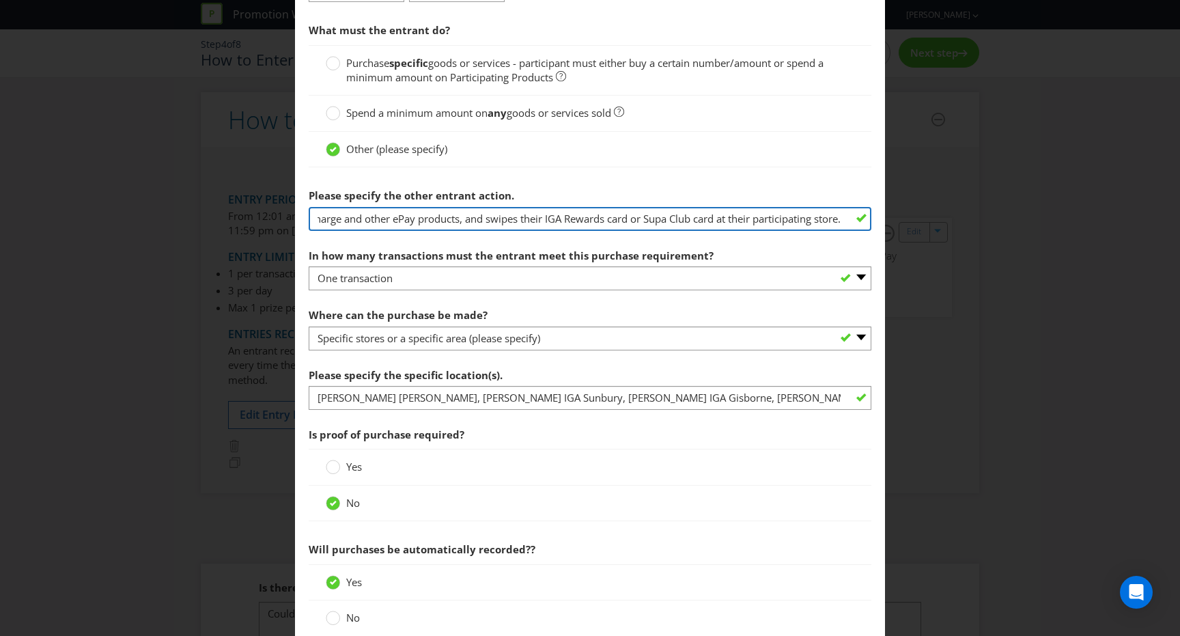
click at [814, 220] on input "Make any purchase excluding tobacco products, gift cards, phone re charge and o…" at bounding box center [590, 219] width 563 height 24
drag, startPoint x: 817, startPoint y: 214, endPoint x: 932, endPoint y: 214, distance: 115.4
click at [932, 214] on div "How to Enter To enter the entrant must... Make a Purchase Connect on Social Med…" at bounding box center [590, 318] width 1180 height 636
click at [801, 216] on input "Make any purchase excluding tobacco products, gift cards, phone re charge and o…" at bounding box center [590, 219] width 563 height 24
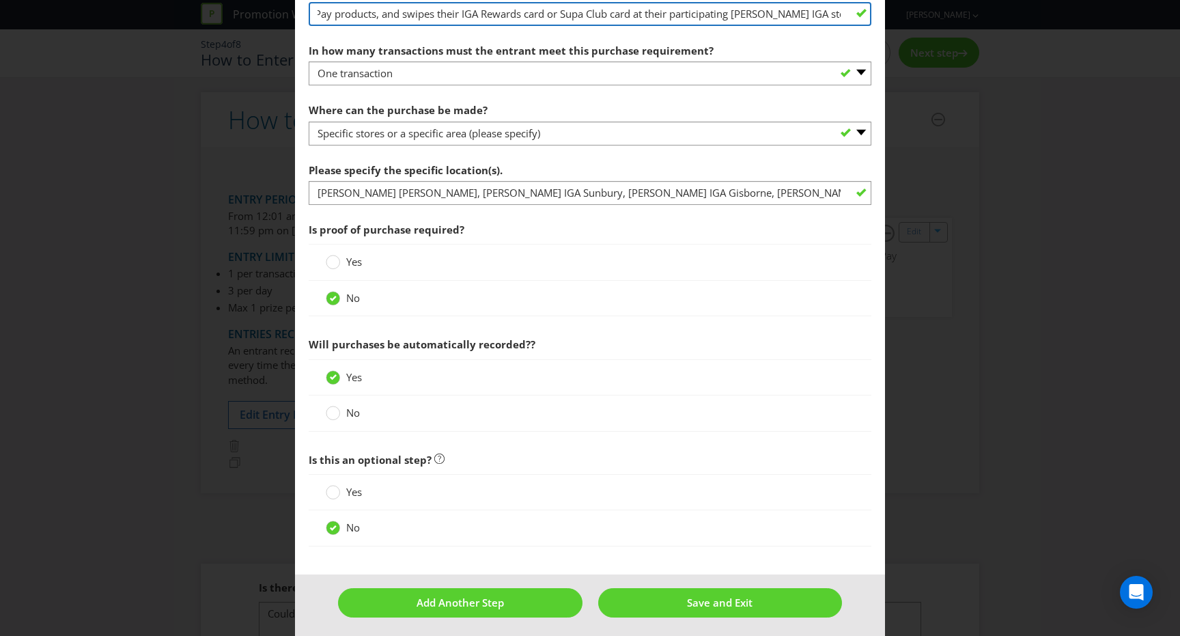
scroll to position [655, 0]
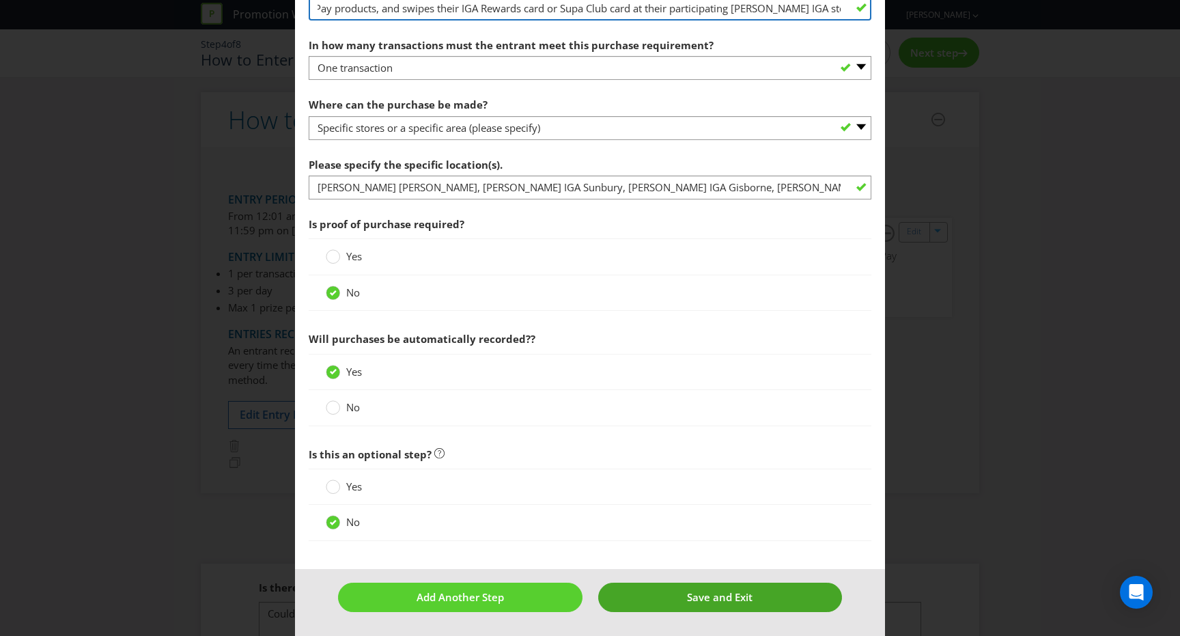
type input "Make any purchase excluding tobacco products, gift cards, phone re charge and o…"
click at [660, 602] on button "Save and Exit" at bounding box center [720, 597] width 244 height 29
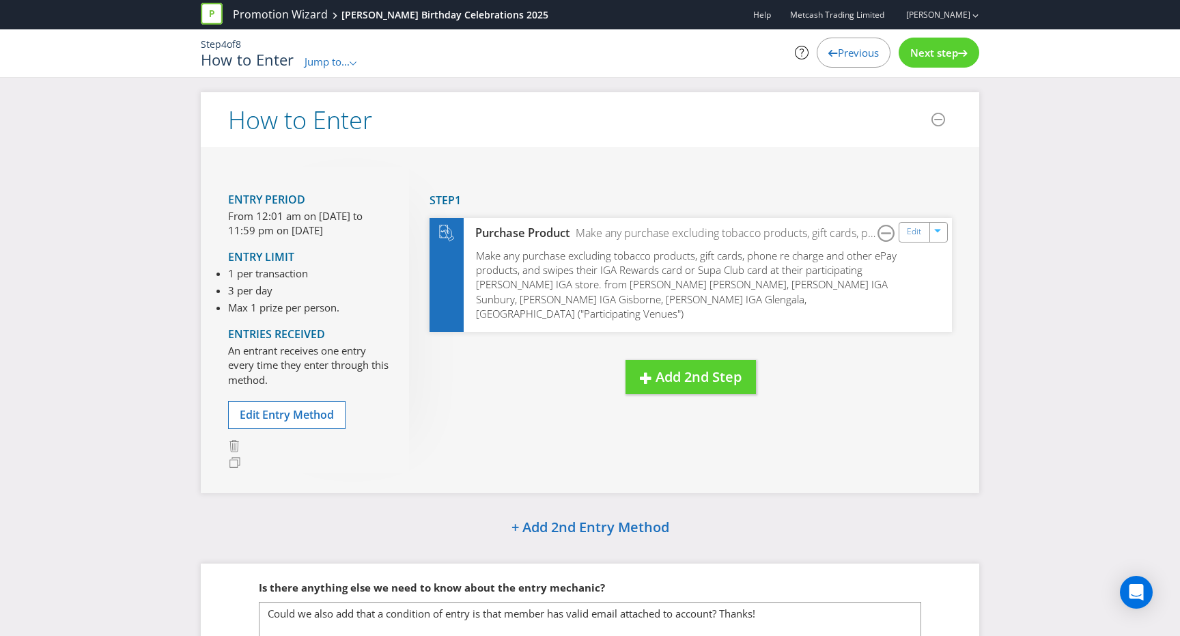
click at [921, 53] on span "Next step" at bounding box center [935, 53] width 48 height 14
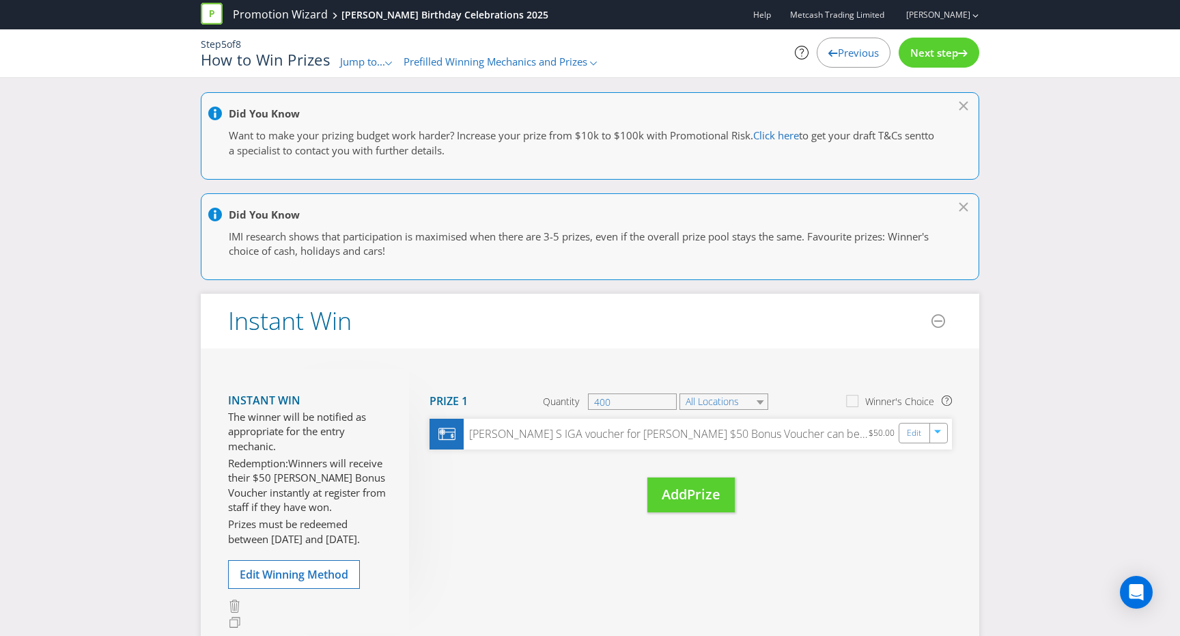
click at [930, 55] on span "Next step" at bounding box center [935, 53] width 48 height 14
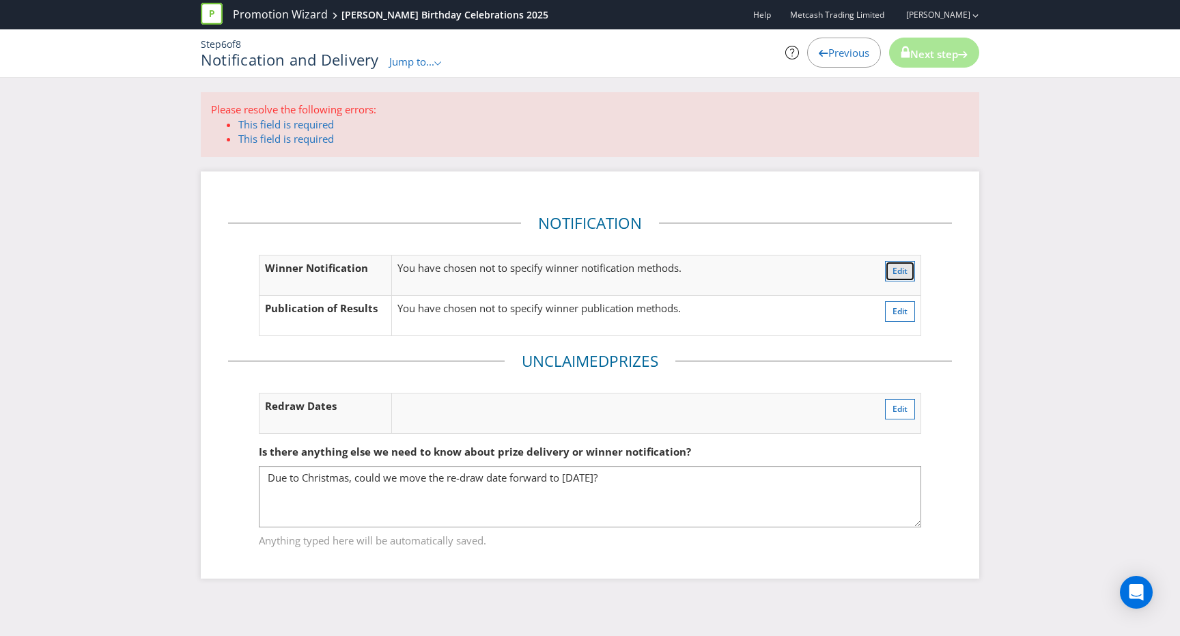
click at [893, 265] on span "Edit" at bounding box center [900, 271] width 15 height 12
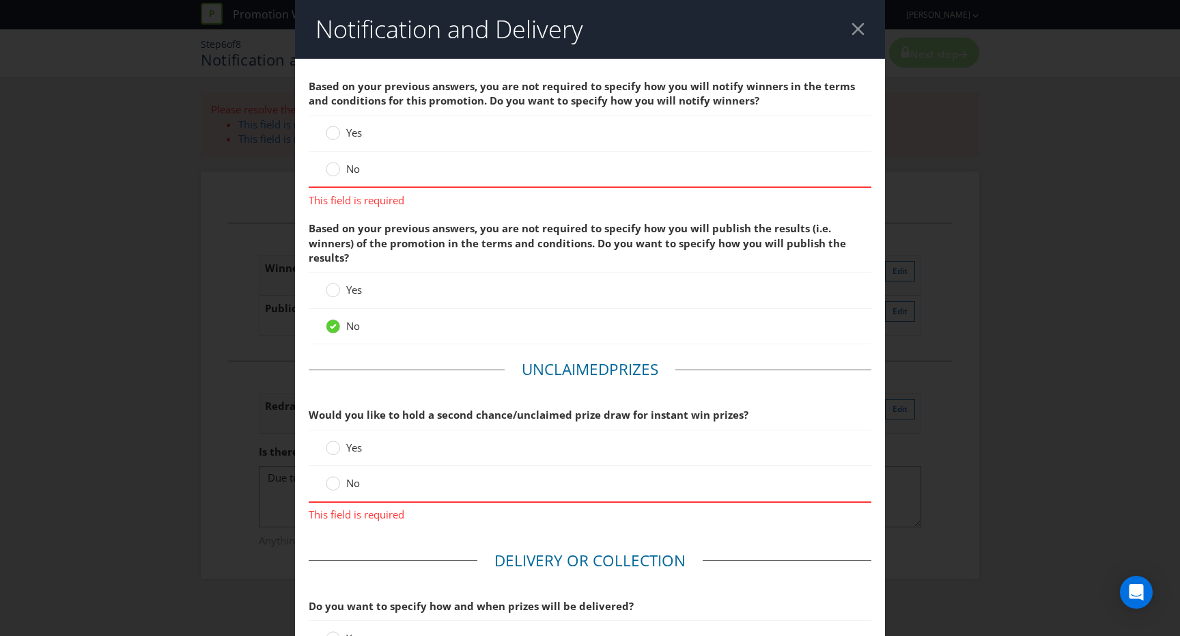
click at [352, 167] on span "No" at bounding box center [353, 169] width 14 height 14
click at [0, 0] on input "No" at bounding box center [0, 0] width 0 height 0
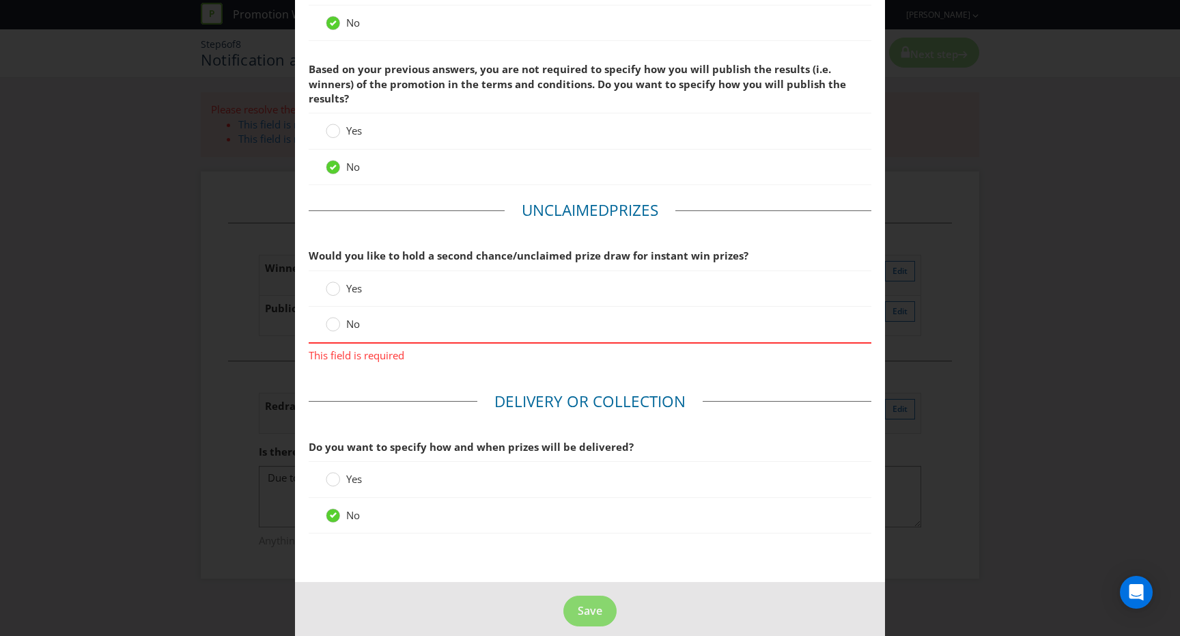
click at [345, 317] on label "No" at bounding box center [344, 324] width 37 height 14
click at [0, 0] on input "No" at bounding box center [0, 0] width 0 height 0
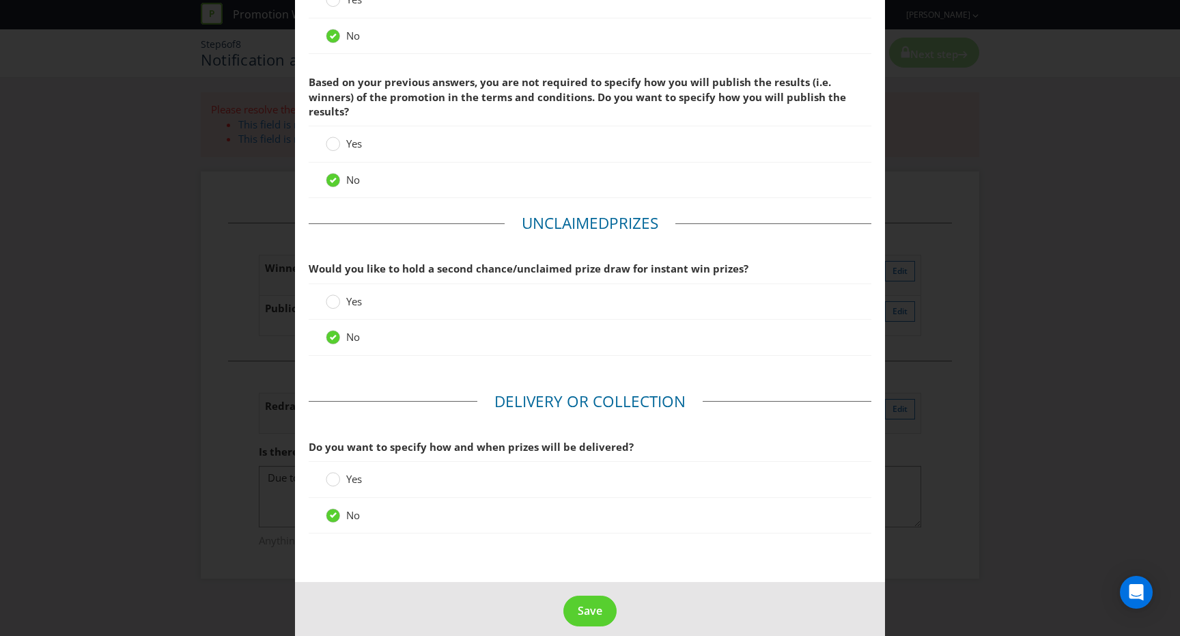
click at [342, 472] on label "Yes" at bounding box center [345, 479] width 39 height 14
click at [0, 0] on input "Yes" at bounding box center [0, 0] width 0 height 0
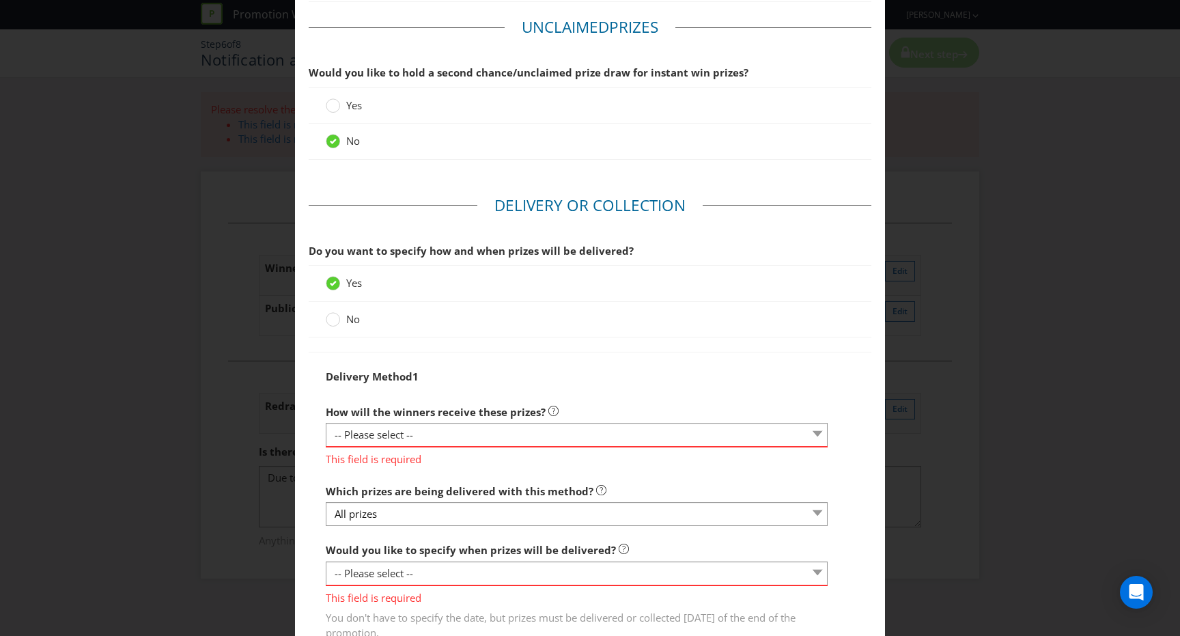
scroll to position [359, 0]
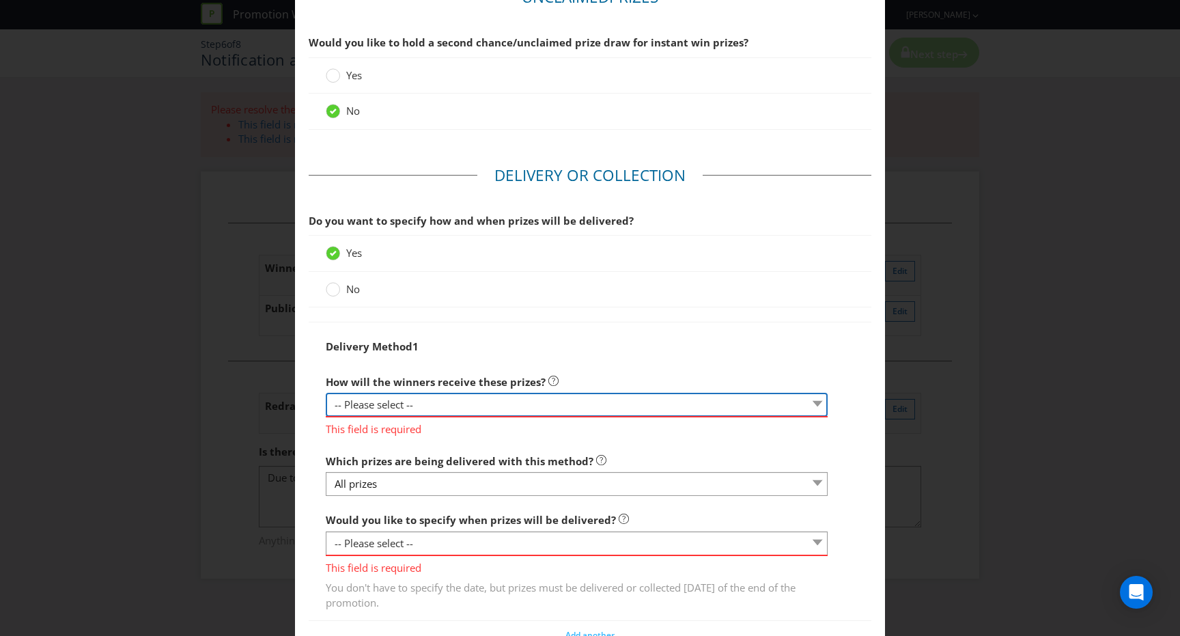
click at [426, 393] on select "-- Please select -- Delivered by mail Delivered by email Delivered in-person Co…" at bounding box center [577, 405] width 502 height 24
select select "PARTICIPATING_VENUES"
click at [326, 393] on select "-- Please select -- Delivered by mail Delivered by email Delivered in-person Co…" at bounding box center [577, 405] width 502 height 24
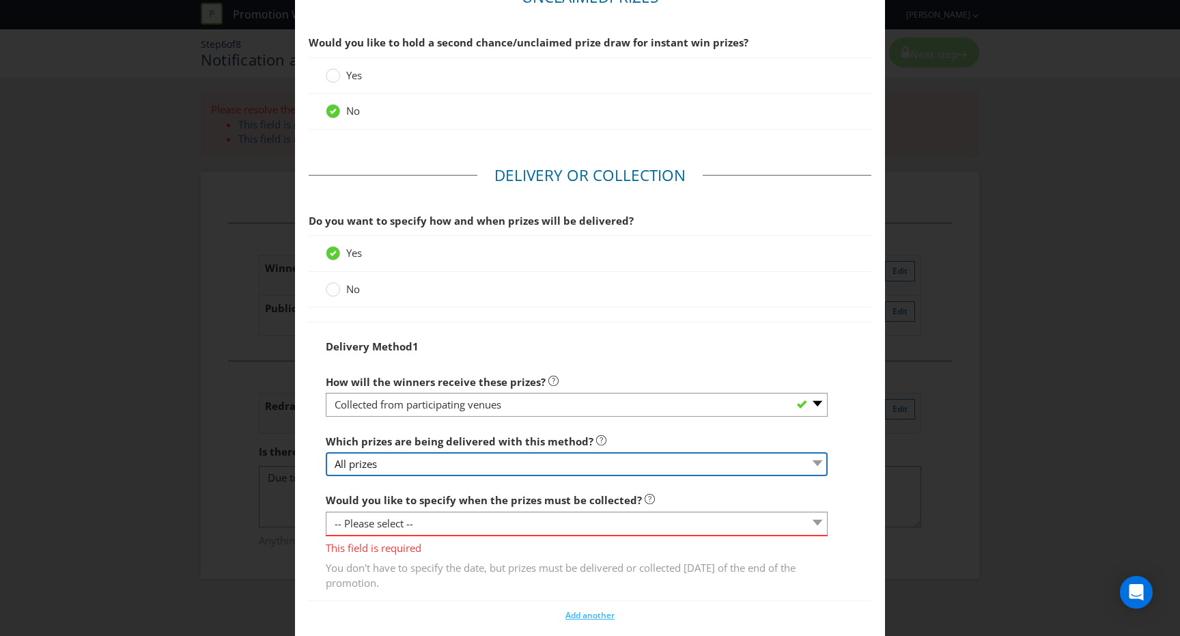
click at [425, 454] on select "All prizes" at bounding box center [577, 464] width 502 height 24
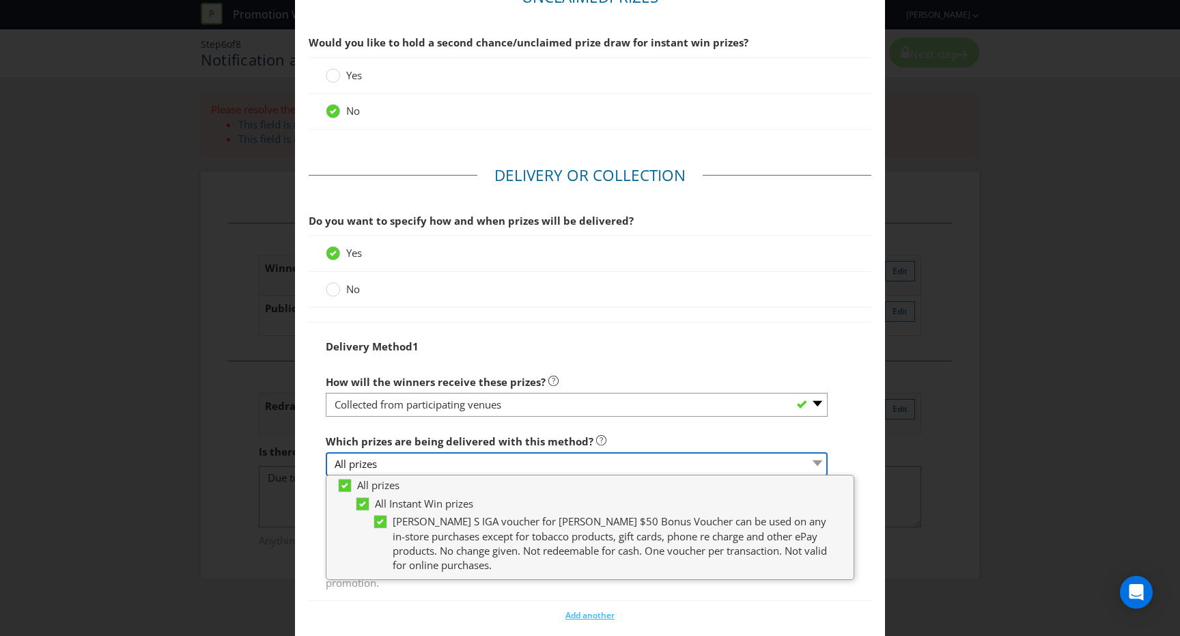
click at [425, 454] on select "All prizes" at bounding box center [577, 464] width 502 height 24
click at [309, 458] on div "Delivery Method 1 How will the winners receive these prizes? -- Please select -…" at bounding box center [590, 461] width 563 height 279
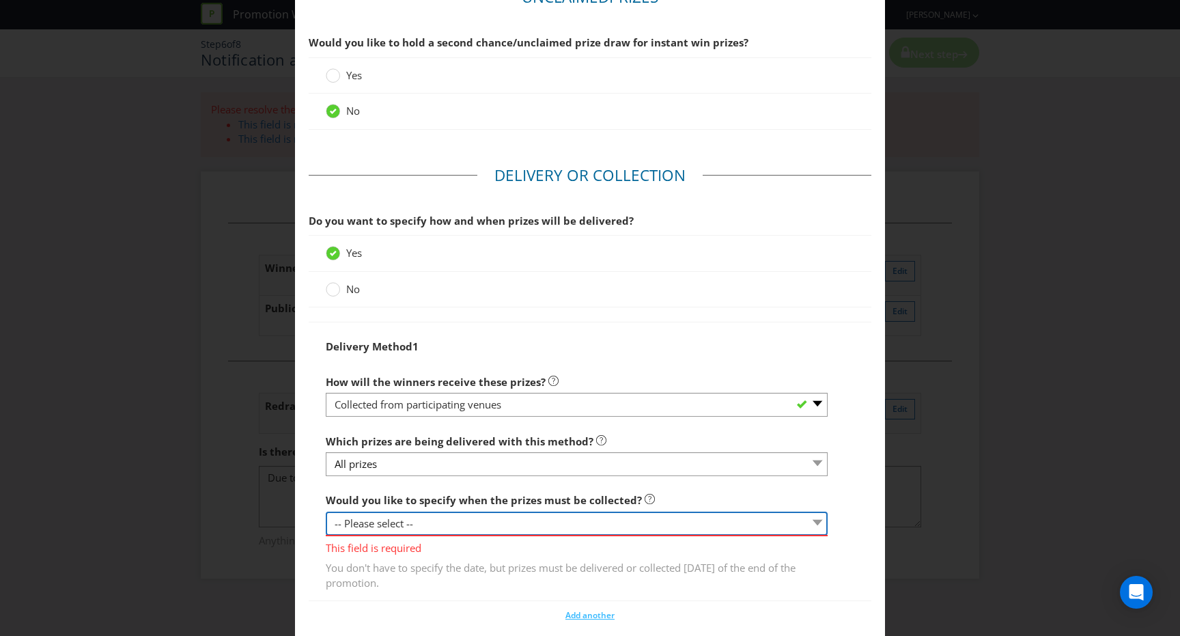
click at [414, 512] on select "-- Please select -- Yes, specific date (please specify) Yes, within a certain p…" at bounding box center [577, 524] width 502 height 24
select select "YES_PERIOD"
click at [326, 512] on select "-- Please select -- Yes, specific date (please specify) Yes, within a certain p…" at bounding box center [577, 524] width 502 height 24
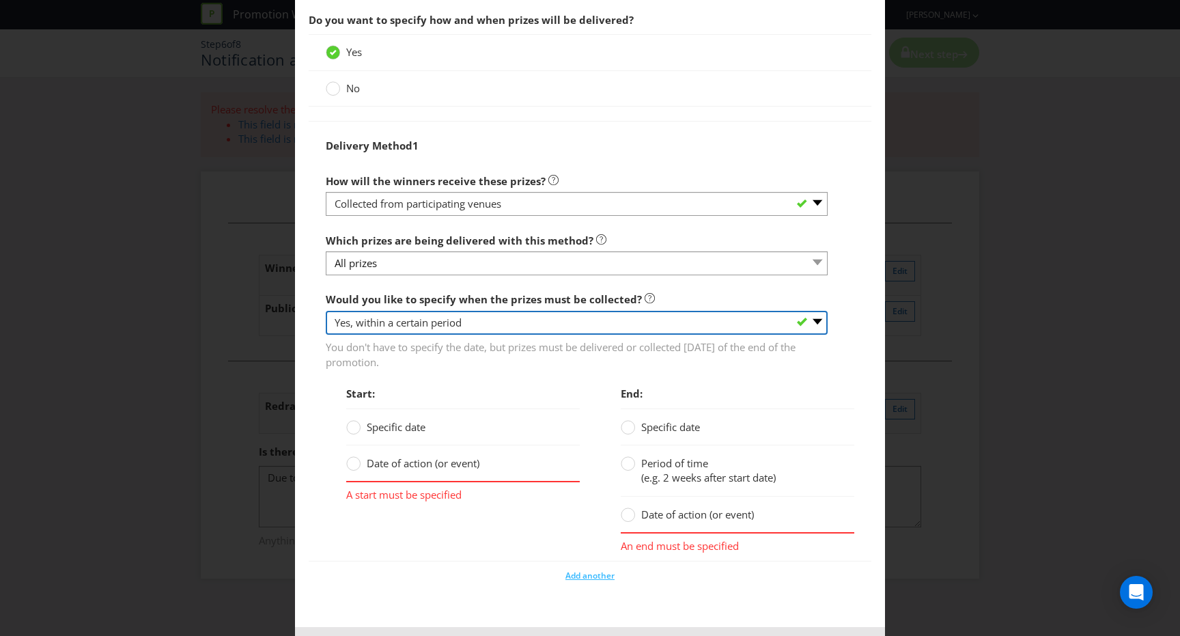
scroll to position [561, 0]
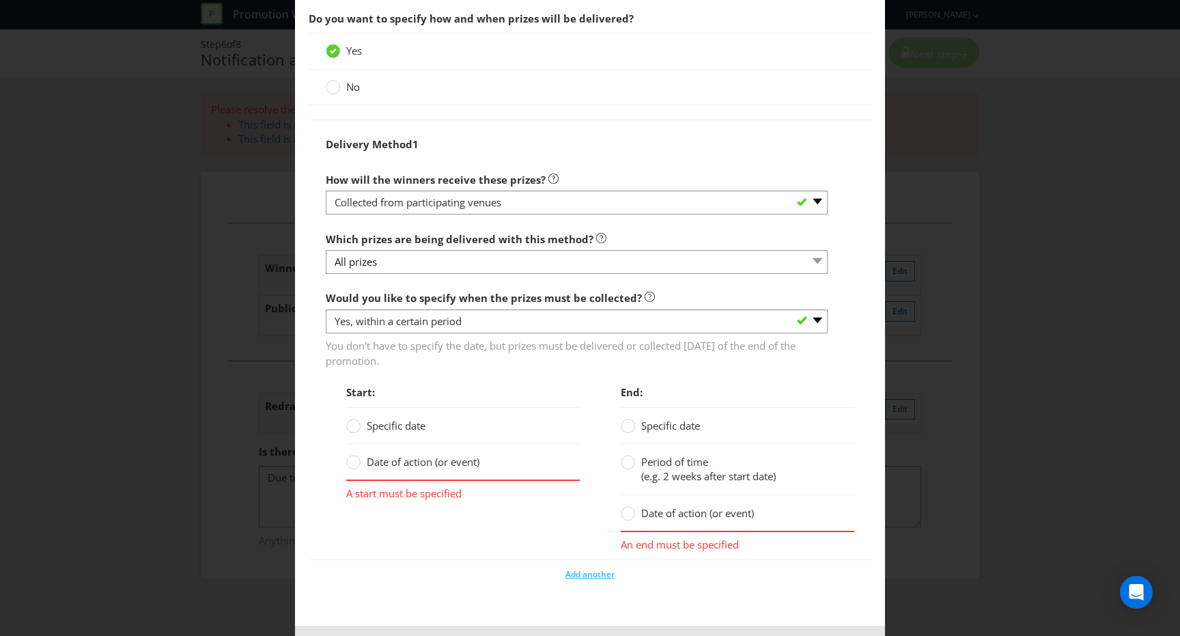
click at [401, 455] on span "Date of action (or event)" at bounding box center [423, 462] width 113 height 14
click at [0, 0] on input "Date of action (or event)" at bounding box center [0, 0] width 0 height 0
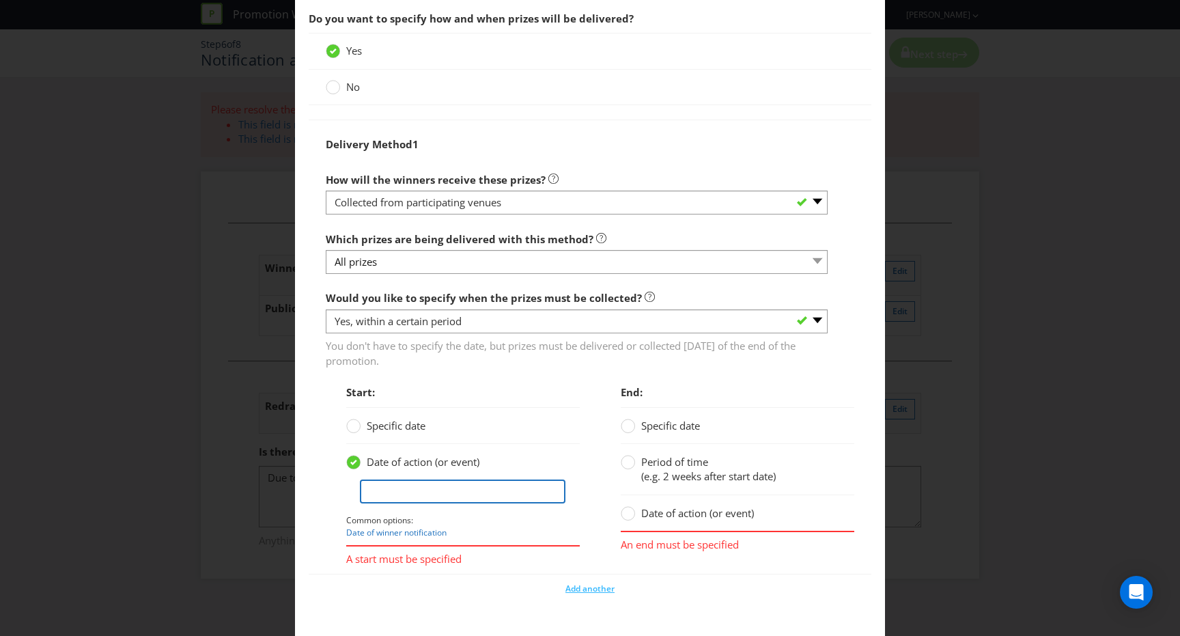
click at [414, 487] on input "text" at bounding box center [463, 492] width 206 height 24
click at [416, 527] on link "Date of winner notification" at bounding box center [396, 533] width 100 height 12
type input "date of winner notification"
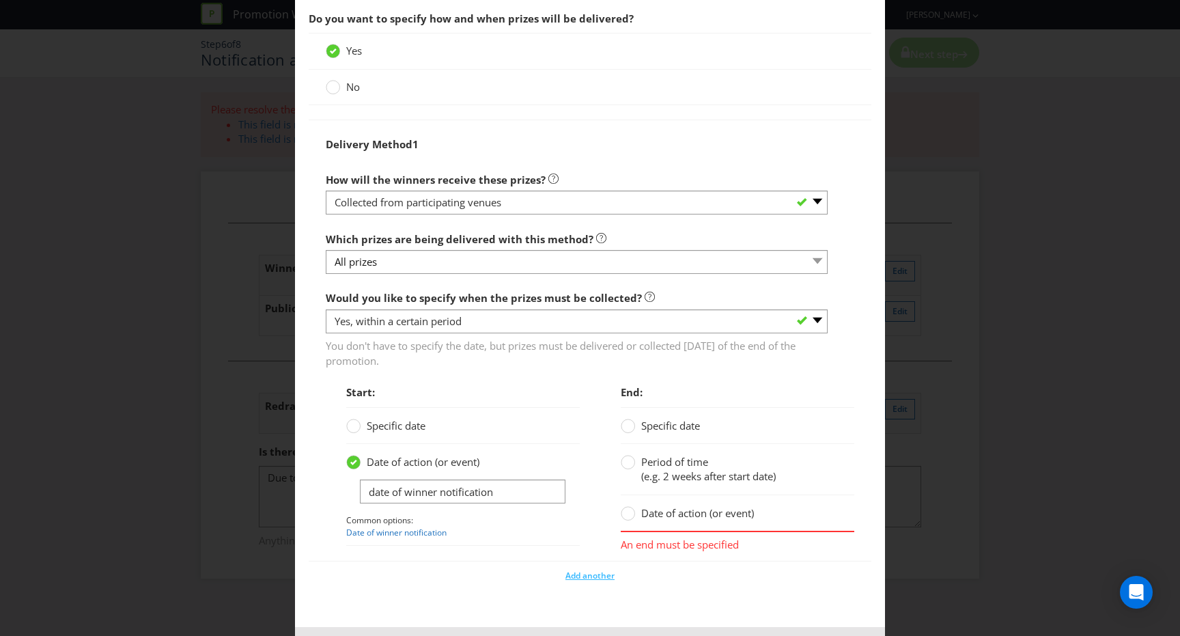
click at [679, 506] on span "Date of action (or event)" at bounding box center [697, 513] width 113 height 14
click at [0, 0] on input "Date of action (or event)" at bounding box center [0, 0] width 0 height 0
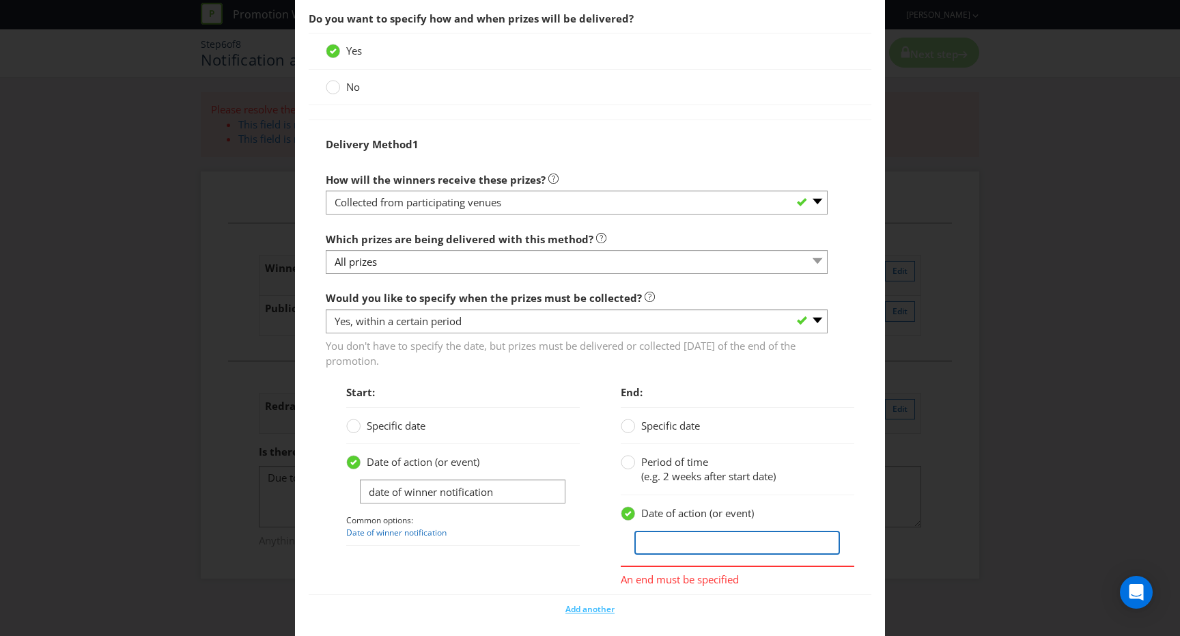
click at [686, 531] on input "text" at bounding box center [738, 543] width 206 height 24
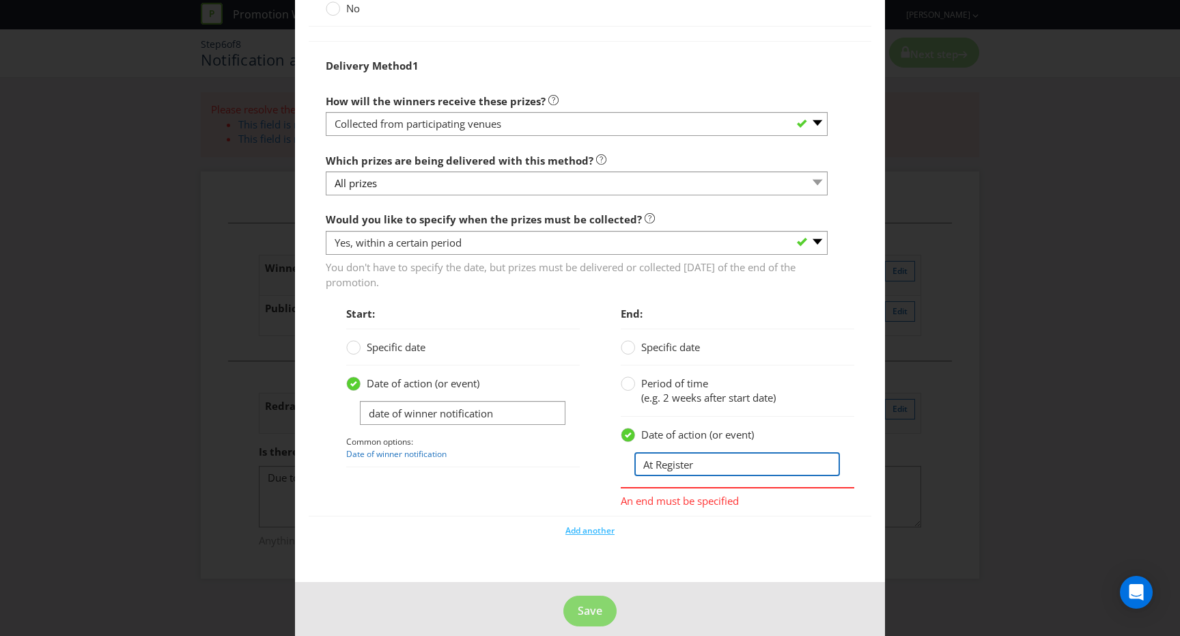
type input "At Register"
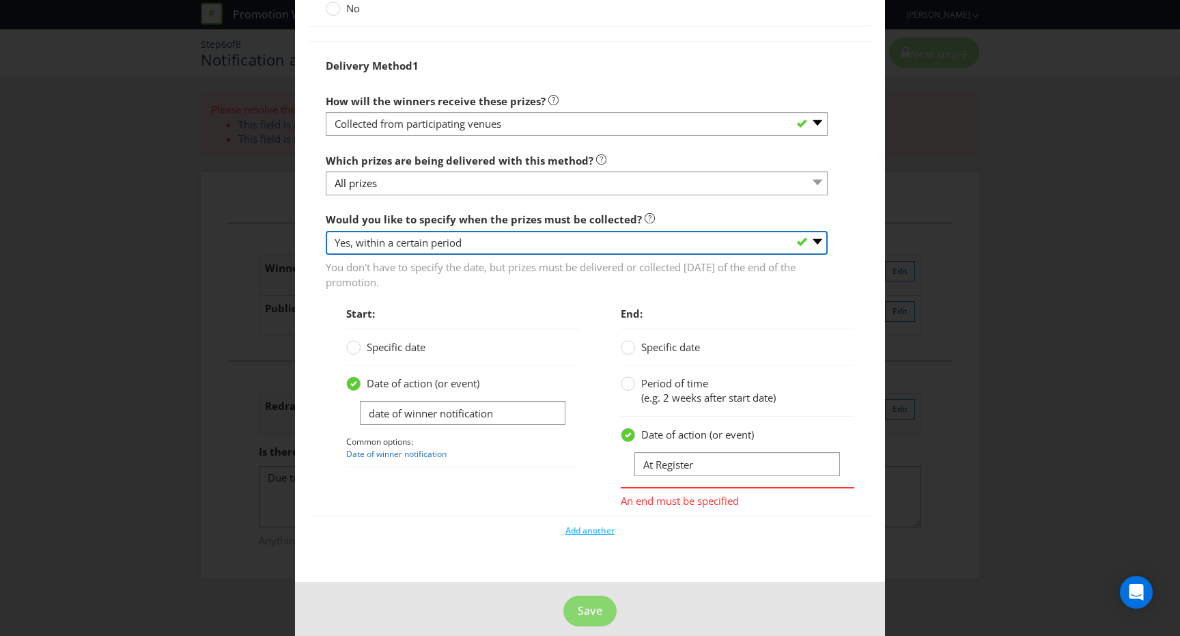
click at [498, 232] on select "-- Please select -- Yes, specific date (please specify) Yes, within a certain p…" at bounding box center [577, 243] width 502 height 24
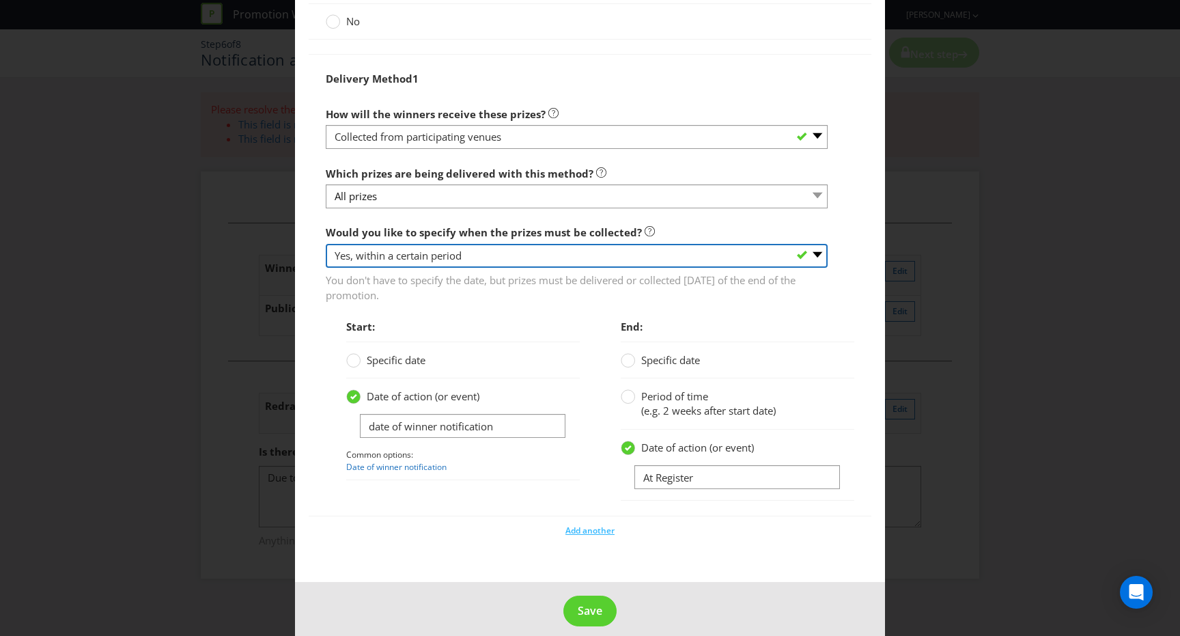
select select "NO"
click at [326, 268] on select "-- Please select -- Yes, specific date (please specify) Yes, within a certain p…" at bounding box center [577, 256] width 502 height 24
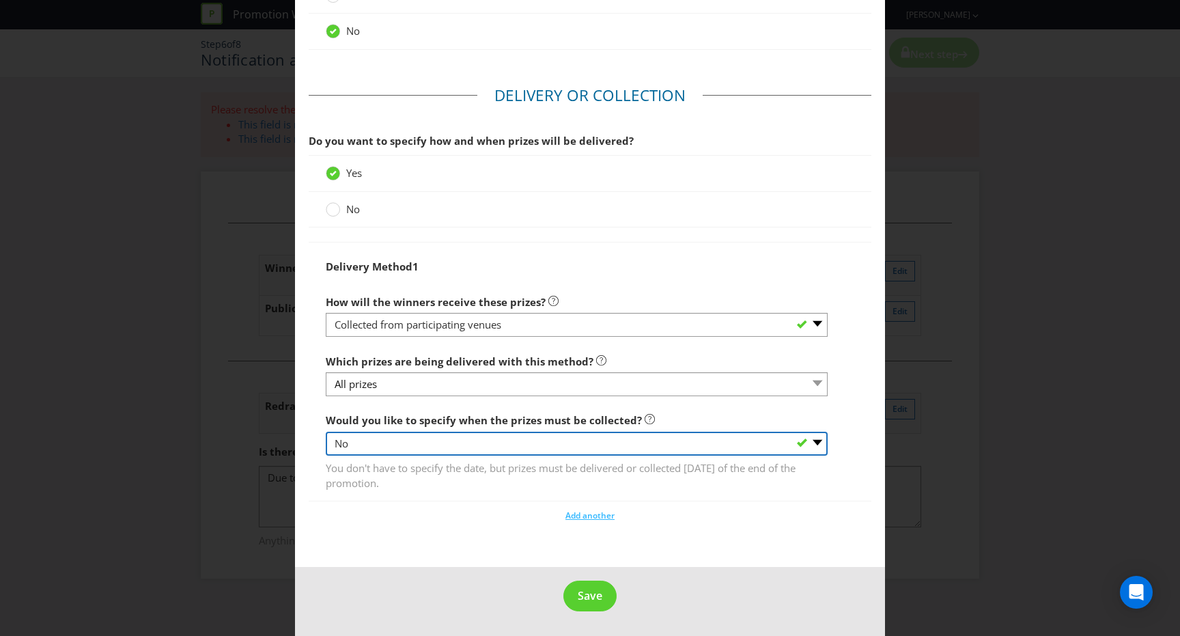
scroll to position [424, 0]
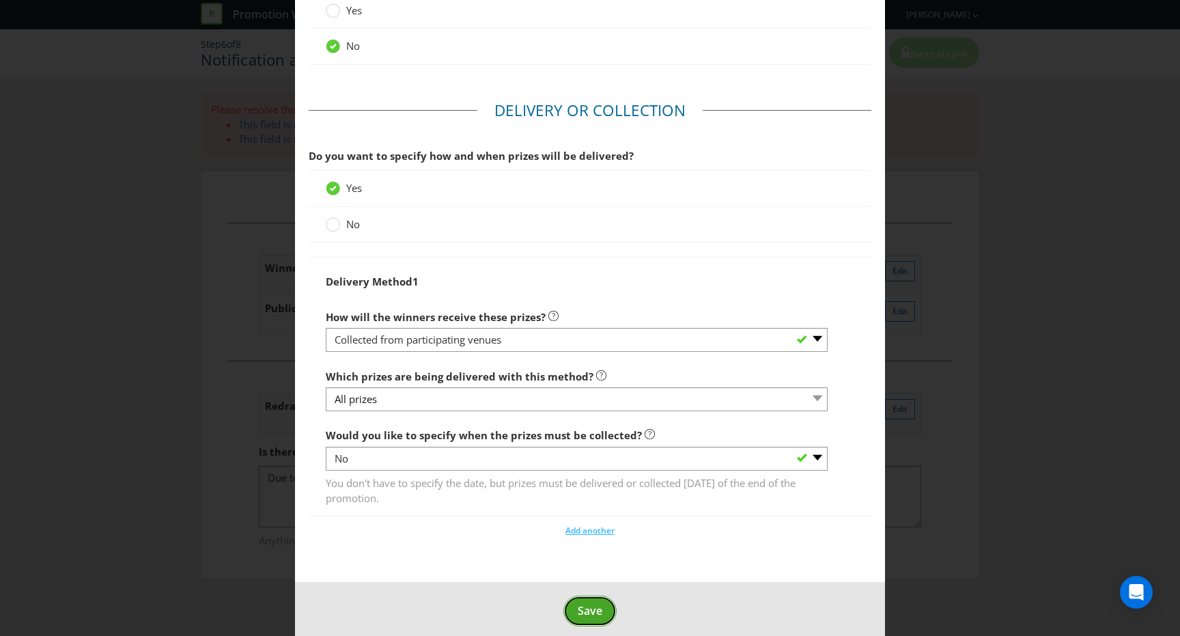
click at [598, 603] on span "Save" at bounding box center [590, 610] width 25 height 15
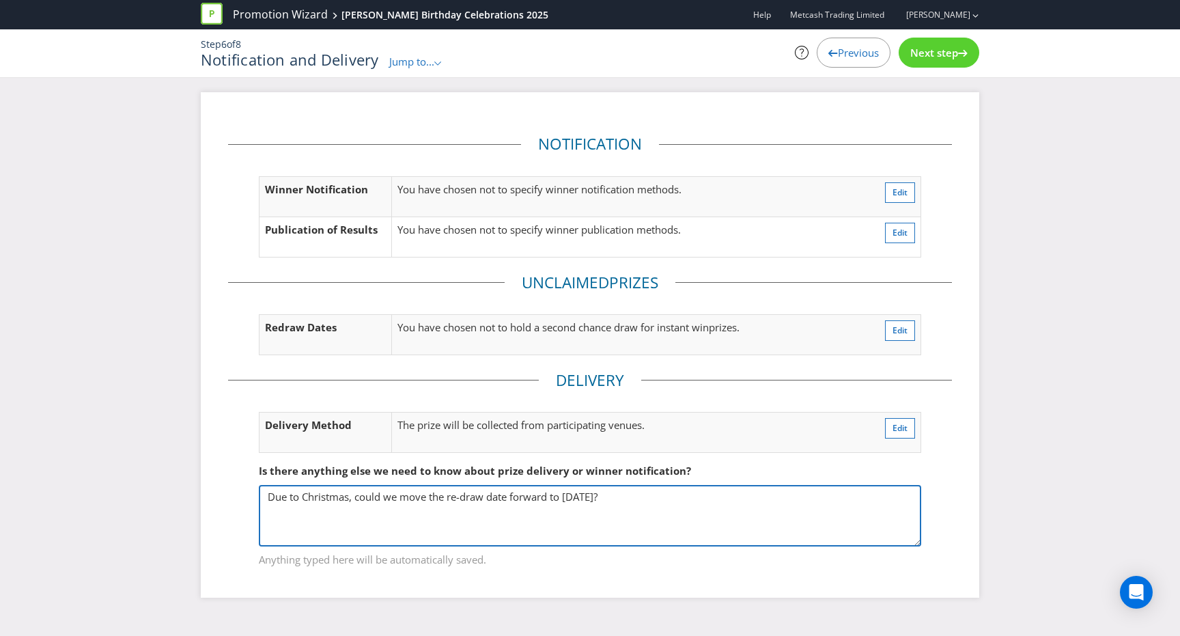
click at [583, 499] on textarea "Due to Christmas, could we move the re-draw date forward to [DATE]?" at bounding box center [590, 515] width 663 height 61
paste textarea "Prize is instant. Winners will receive their prize at the point of sale if succ…"
type textarea "Prize is instant. Winners will receive their prize at the point of sale if succ…"
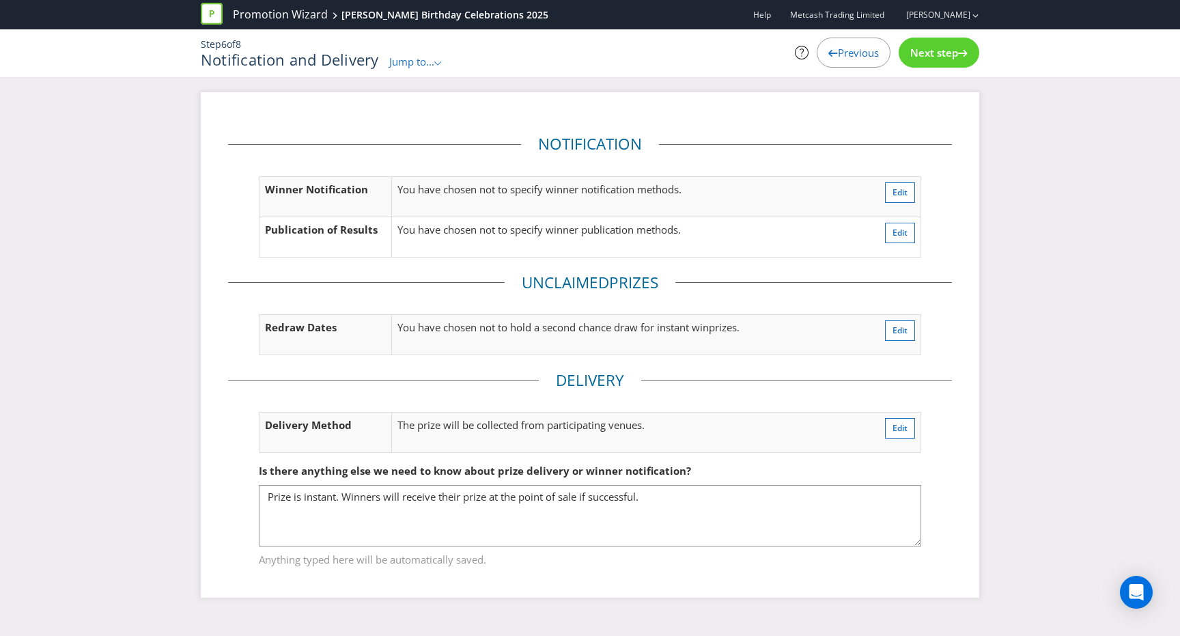
click at [949, 54] on span "Next step" at bounding box center [935, 53] width 48 height 14
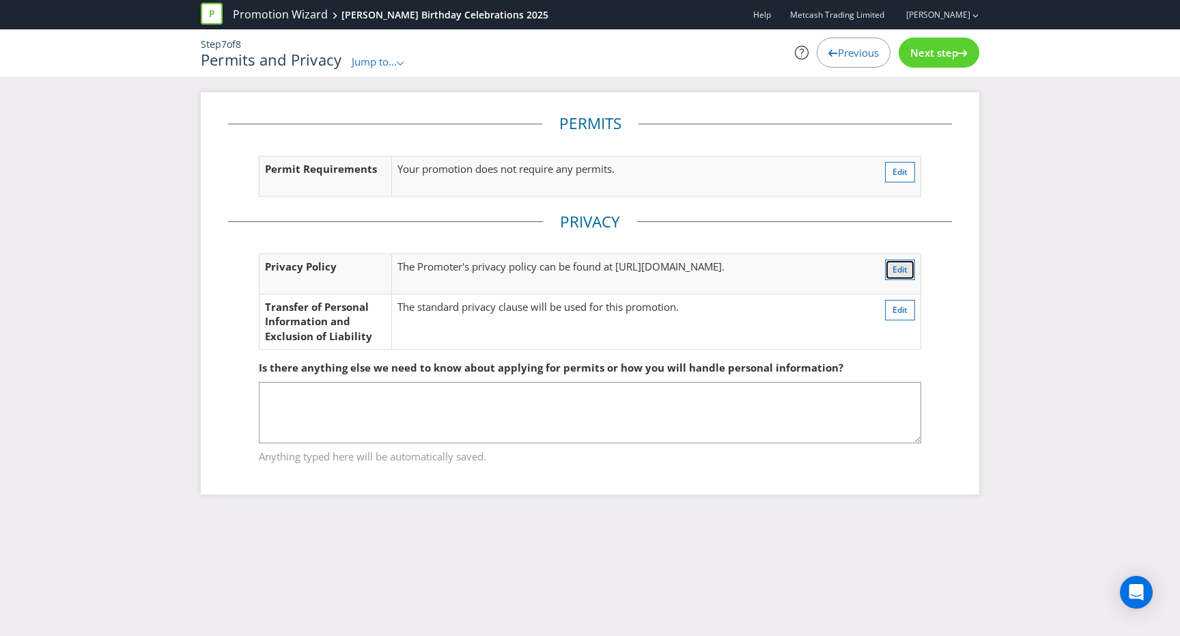
click at [898, 266] on span "Edit" at bounding box center [900, 270] width 15 height 12
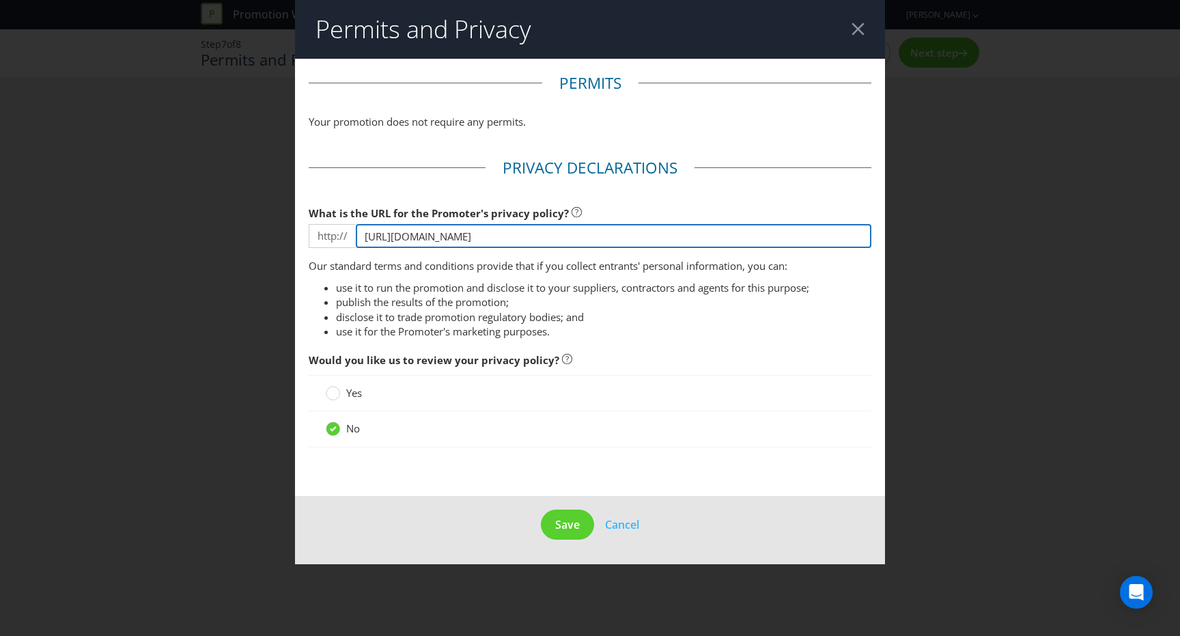
click at [504, 233] on input "[URL][DOMAIN_NAME]" at bounding box center [614, 236] width 516 height 24
paste input "s://[DOMAIN_NAME][URL][PERSON_NAME]"
type input "[URL][DOMAIN_NAME]"
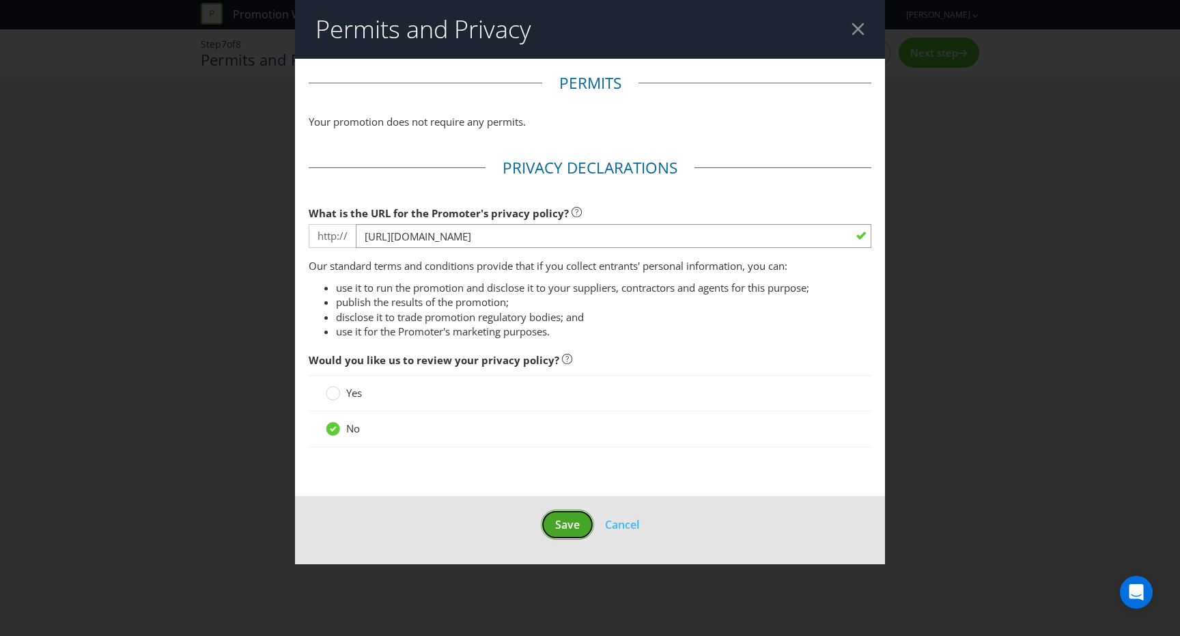
click at [570, 527] on span "Save" at bounding box center [567, 524] width 25 height 15
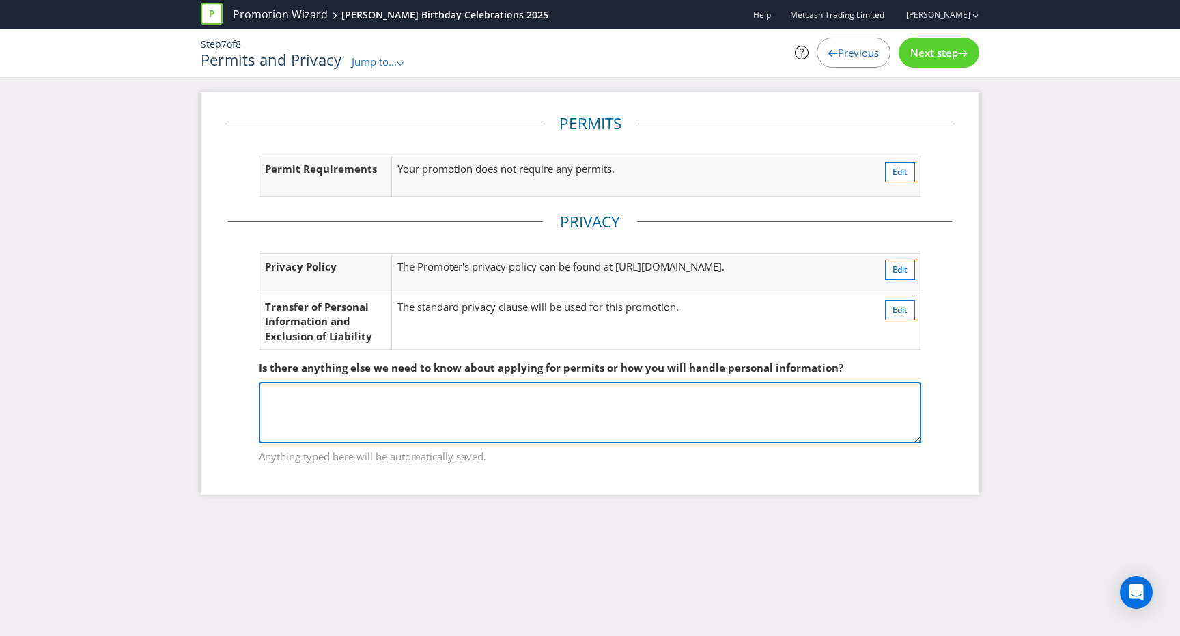
click at [624, 402] on textarea at bounding box center [590, 412] width 663 height 61
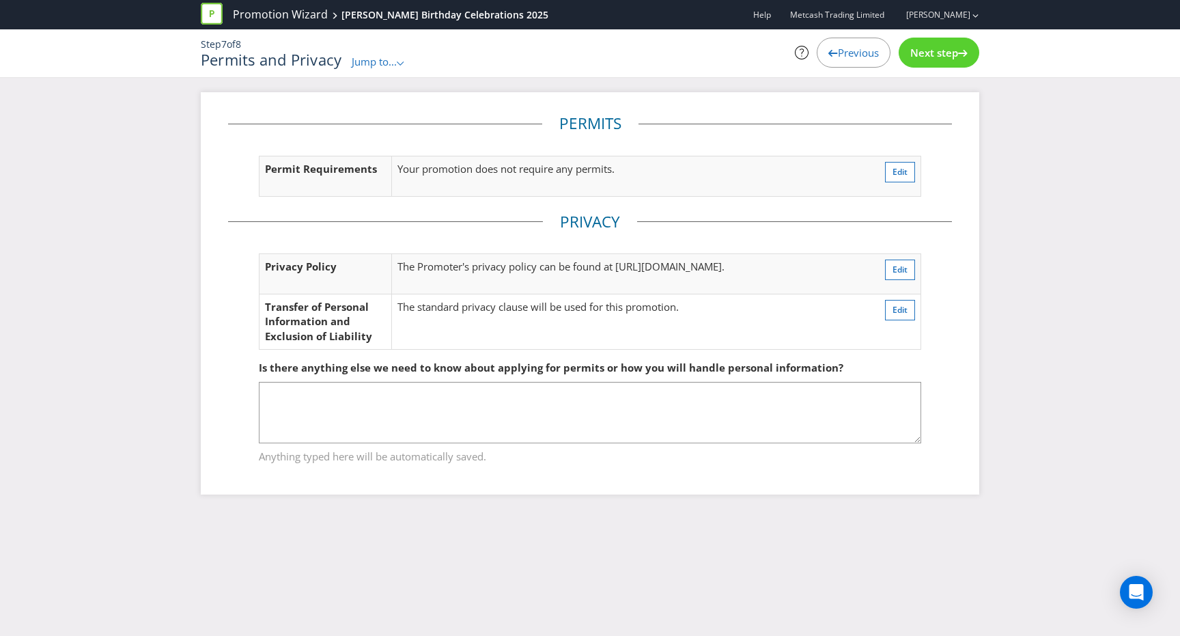
click at [930, 55] on span "Next step" at bounding box center [935, 53] width 48 height 14
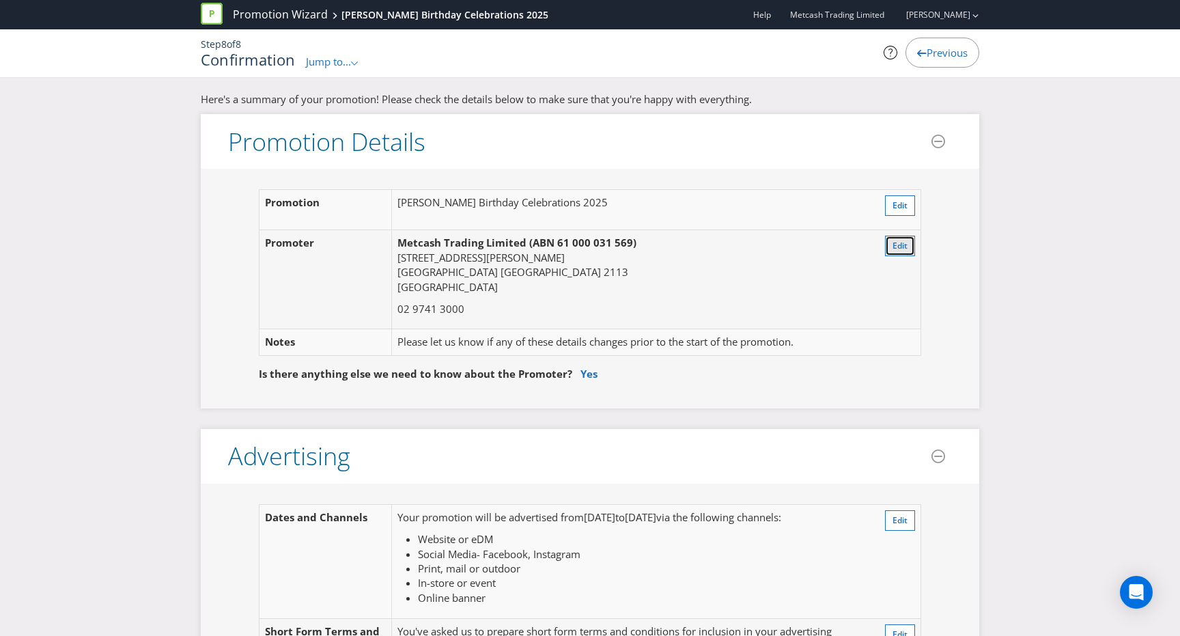
click at [895, 245] on span "Edit" at bounding box center [900, 246] width 15 height 12
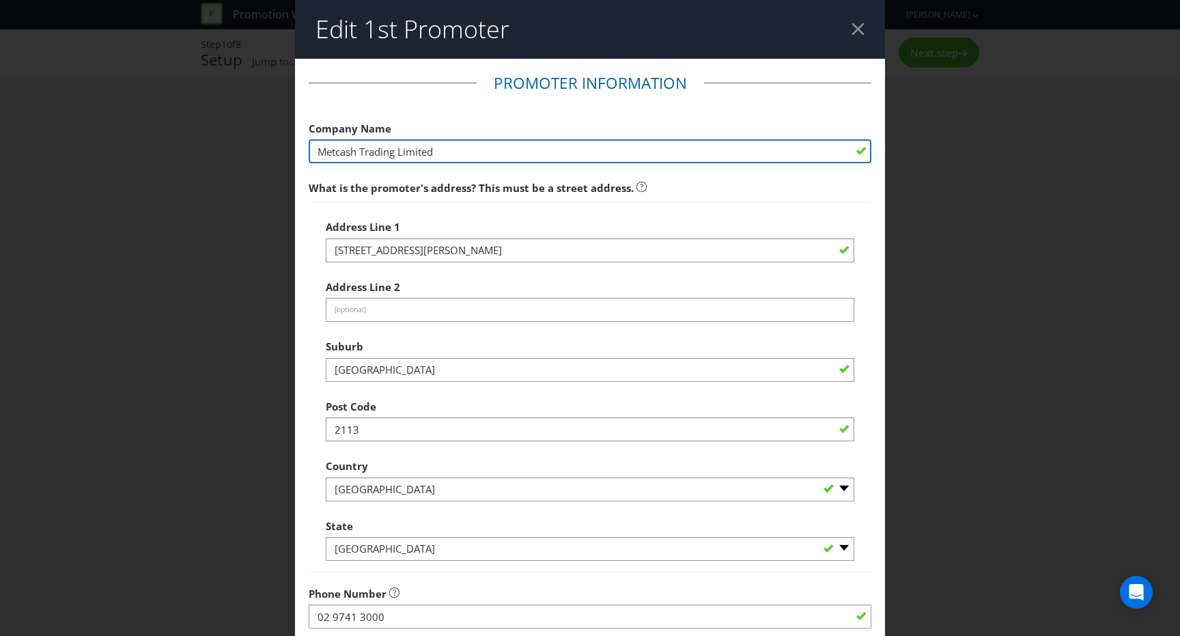
click at [473, 152] on input "Metcash Trading Limited" at bounding box center [590, 151] width 563 height 24
click at [470, 150] on input "Metcash Trading Limited" at bounding box center [590, 151] width 563 height 24
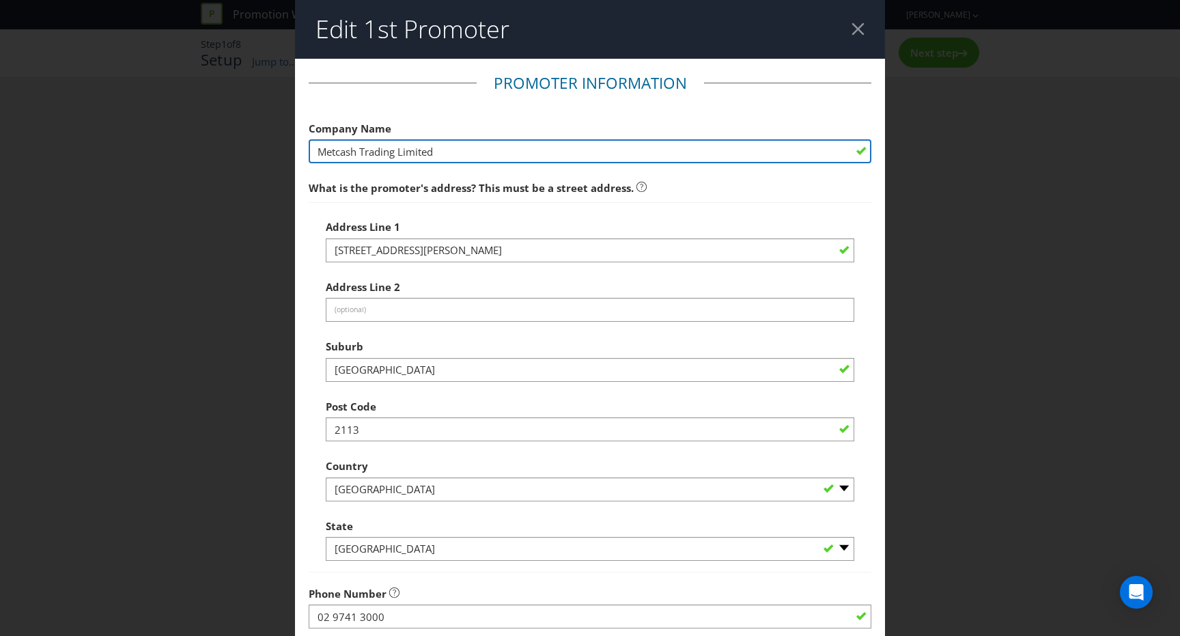
click at [470, 150] on input "Metcash Trading Limited" at bounding box center [590, 151] width 563 height 24
click at [456, 156] on input "Metcash Trading Limited" at bounding box center [590, 151] width 563 height 24
type input "[PERSON_NAME] IGA Supermarkets"
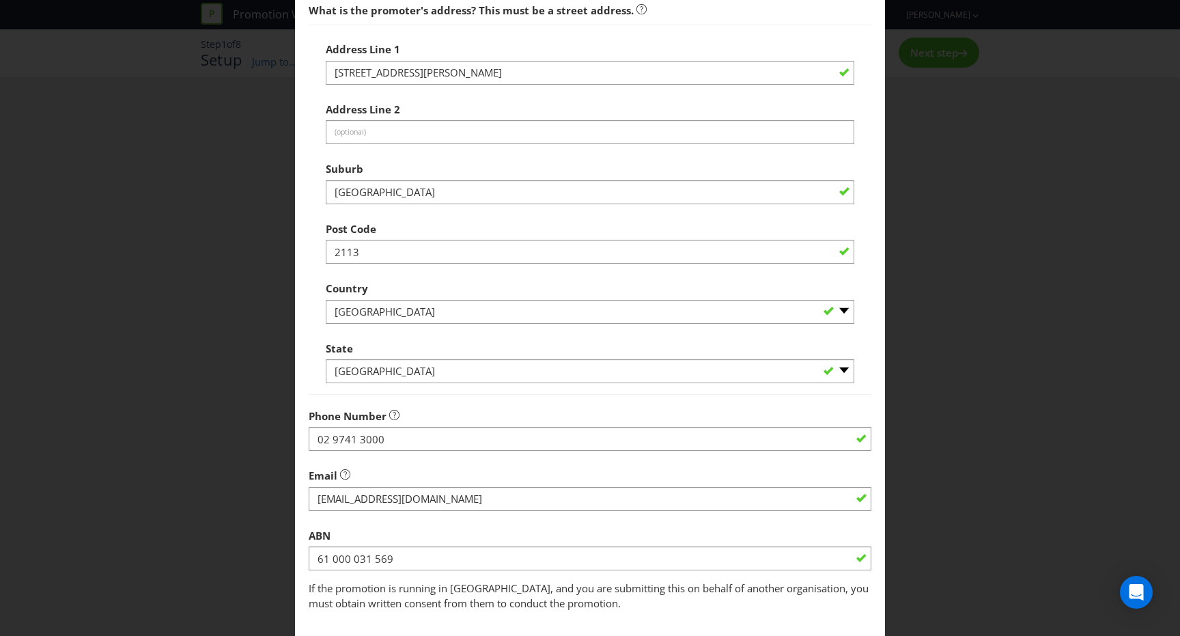
scroll to position [255, 0]
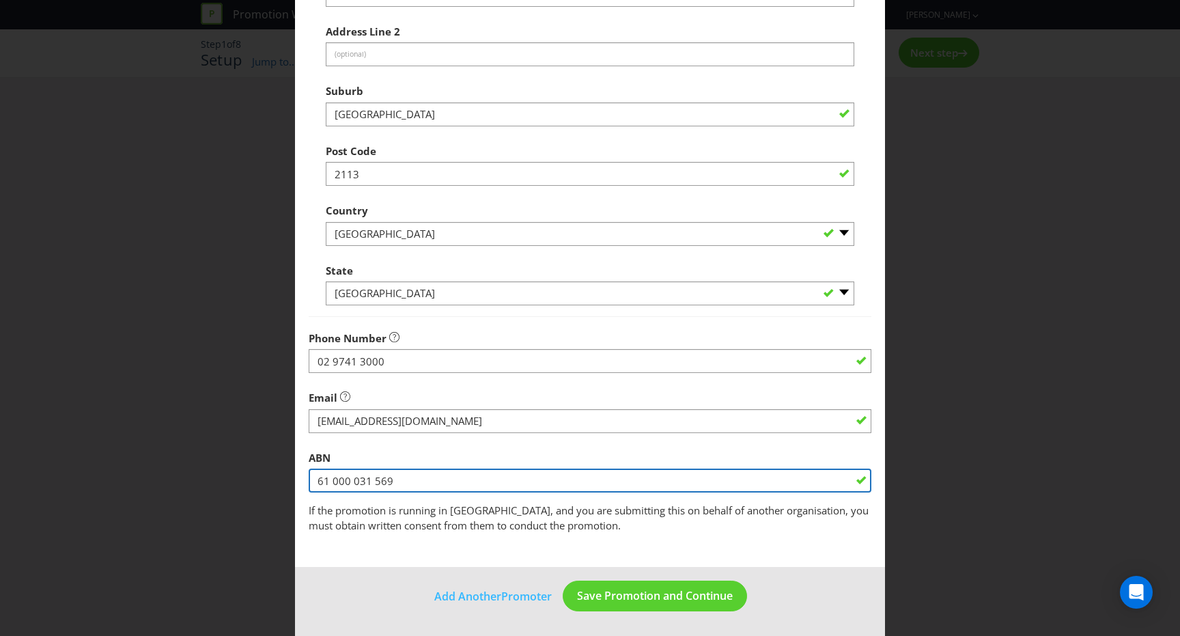
click at [407, 476] on input "61 000 031 569" at bounding box center [590, 481] width 563 height 24
paste input "7 006 780 123"
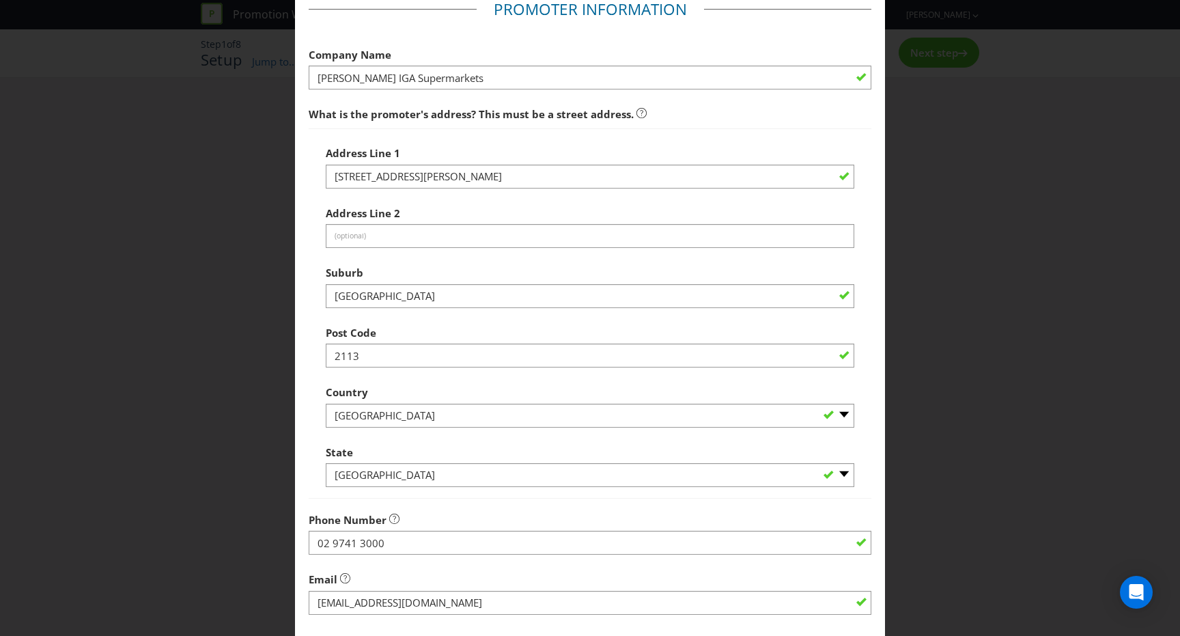
scroll to position [73, 0]
type input "67 006 780 123"
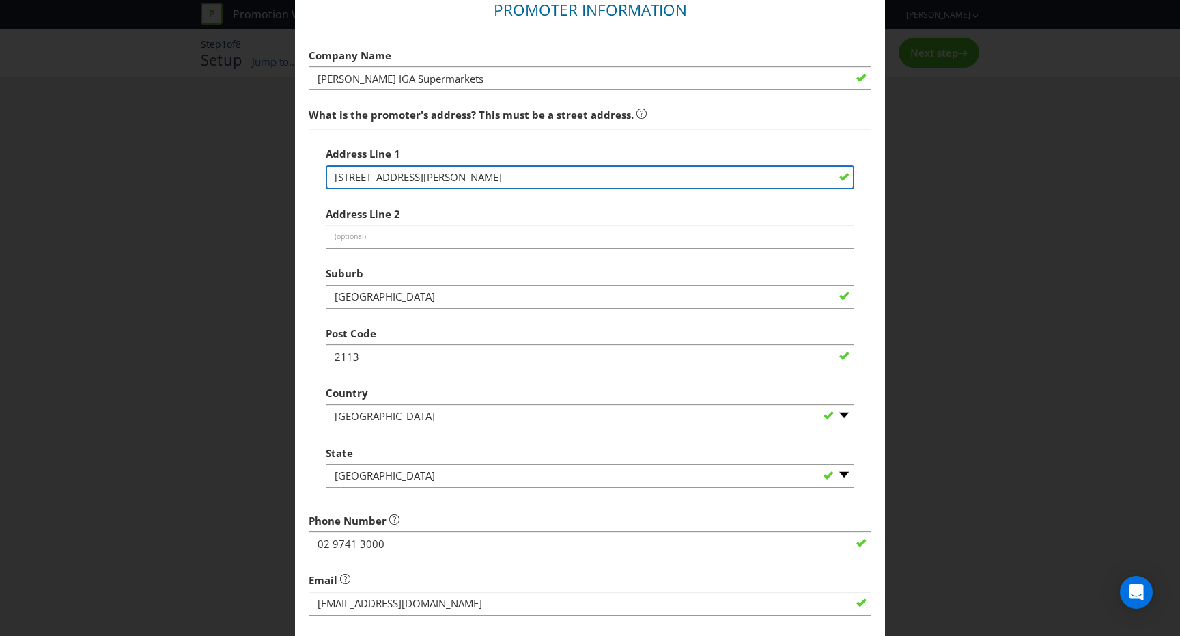
click at [449, 180] on input "[STREET_ADDRESS][PERSON_NAME]" at bounding box center [590, 177] width 529 height 24
type input "[STREET_ADDRESS]"
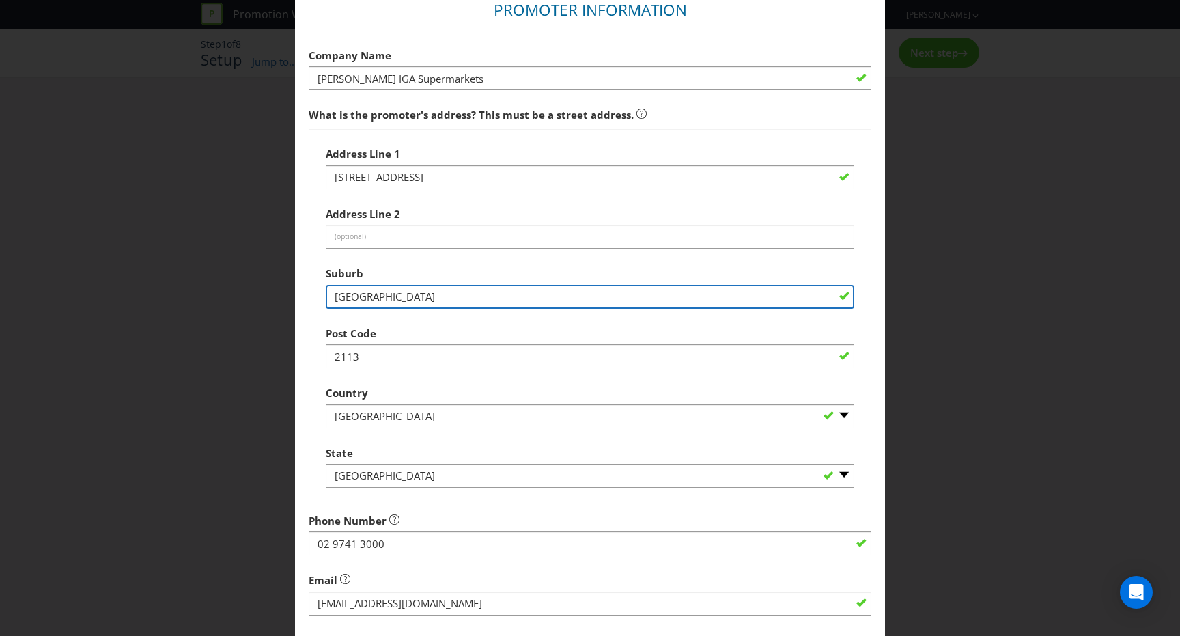
click at [370, 303] on input "[GEOGRAPHIC_DATA]" at bounding box center [590, 297] width 529 height 24
type input "[PERSON_NAME]"
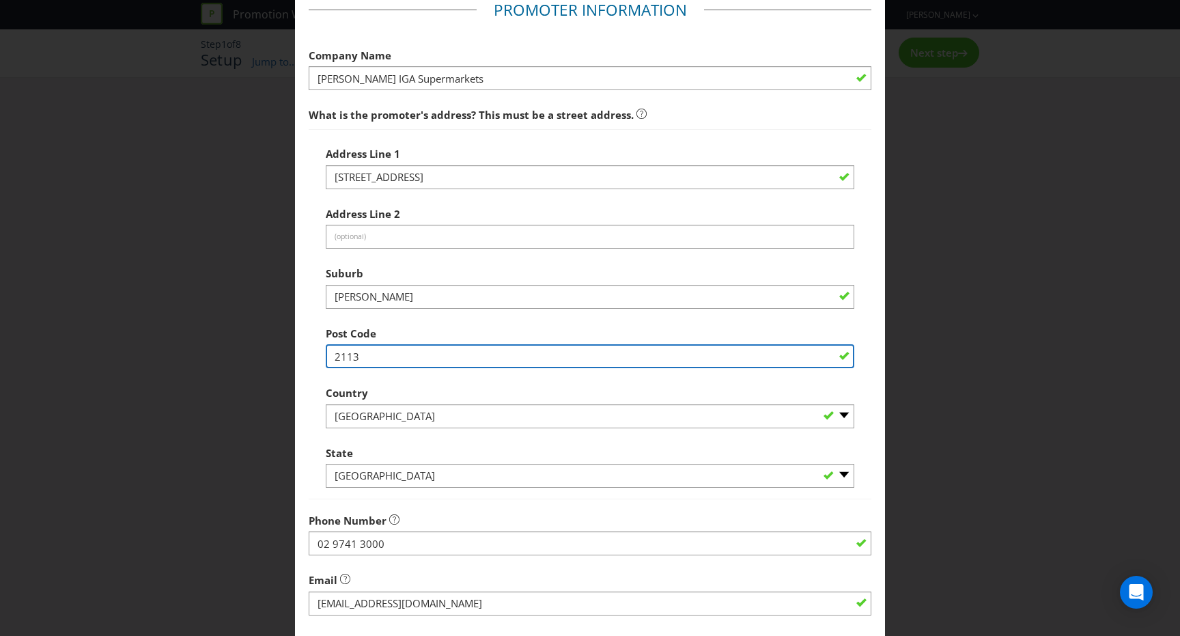
click at [386, 357] on input "2113" at bounding box center [590, 356] width 529 height 24
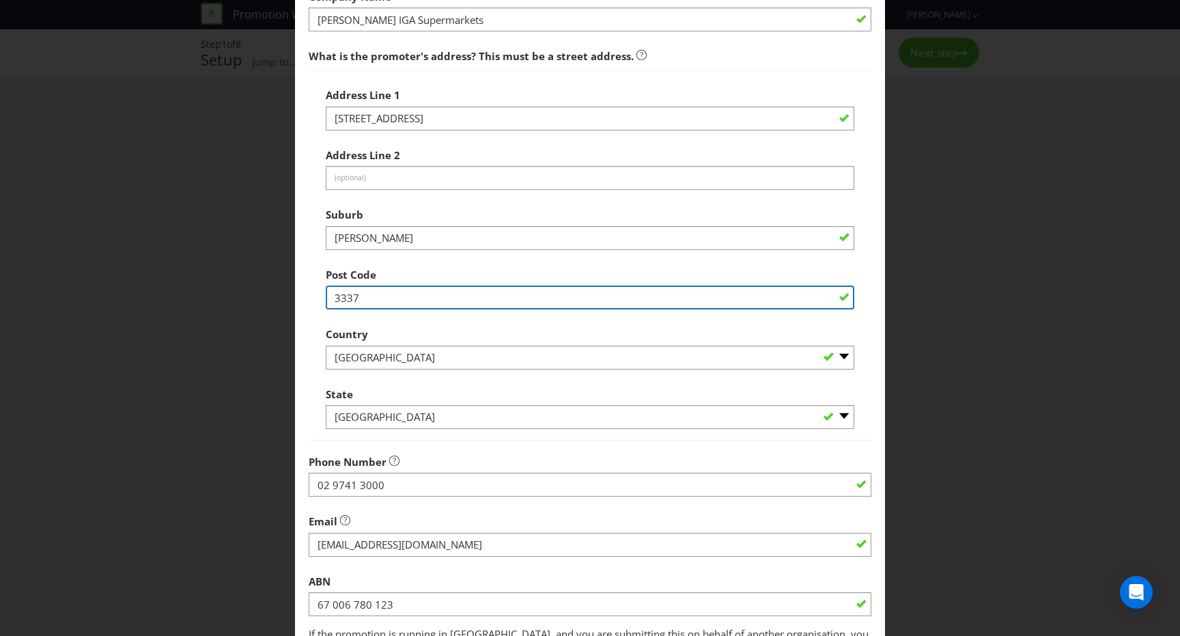
scroll to position [136, 0]
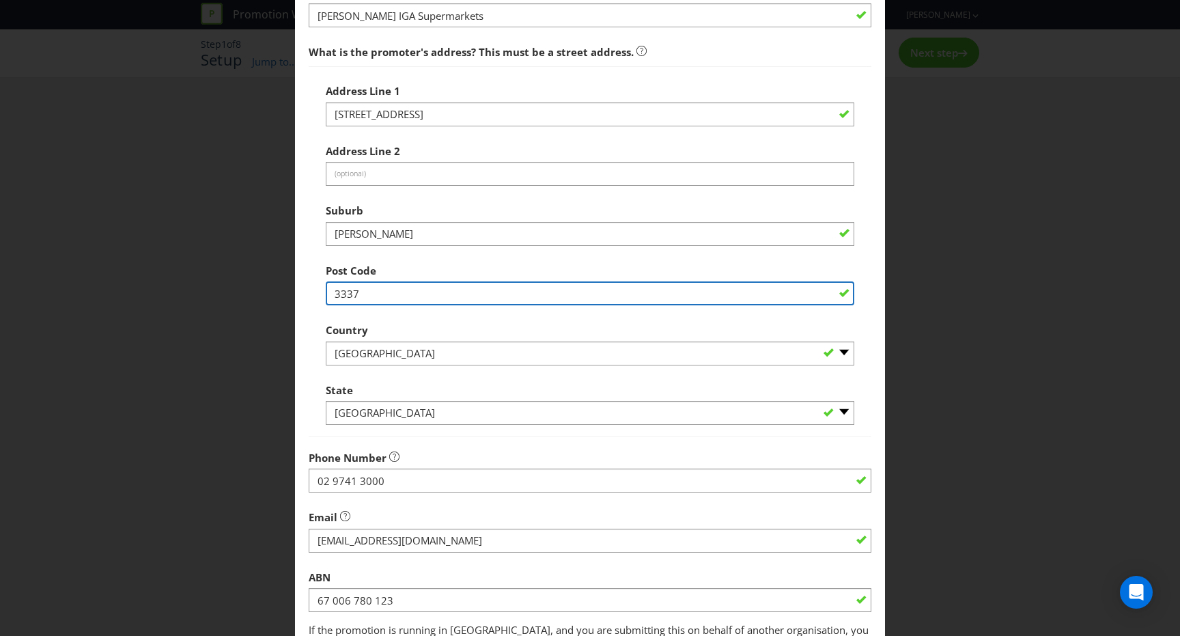
type input "3337"
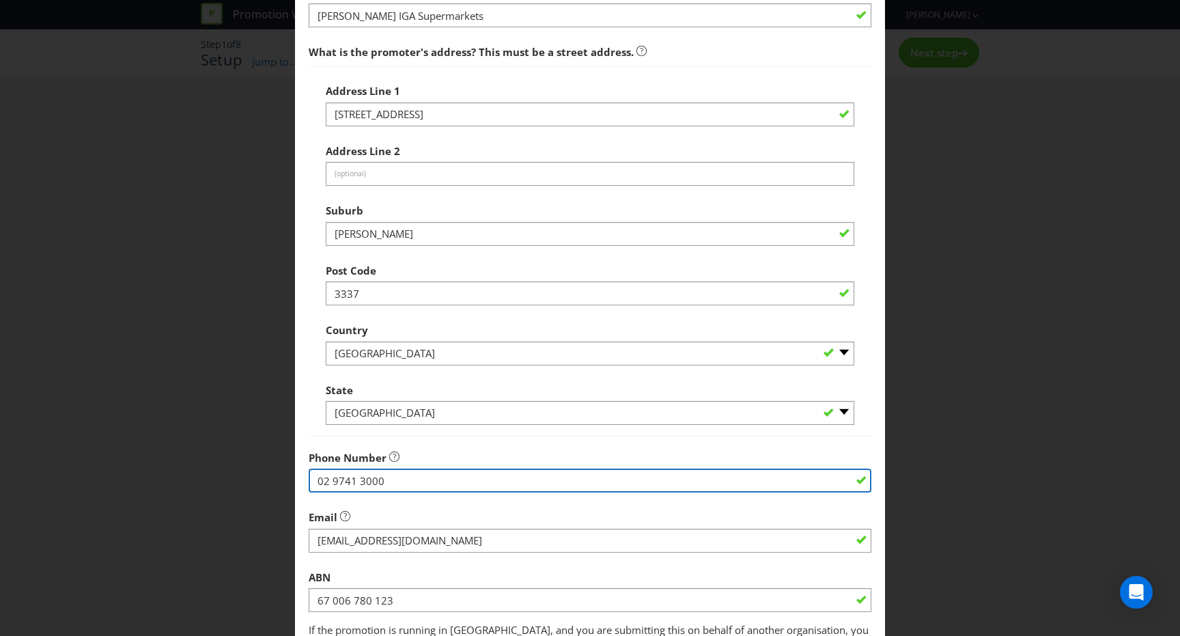
click at [394, 490] on input "02 9741 3000" at bounding box center [590, 481] width 563 height 24
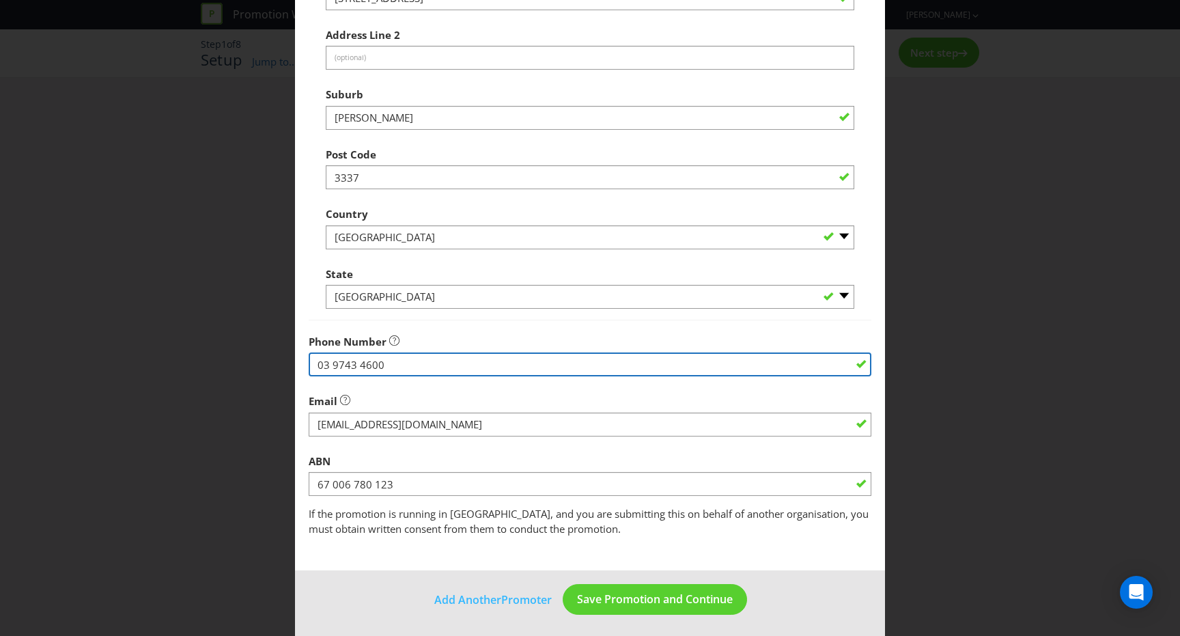
scroll to position [255, 0]
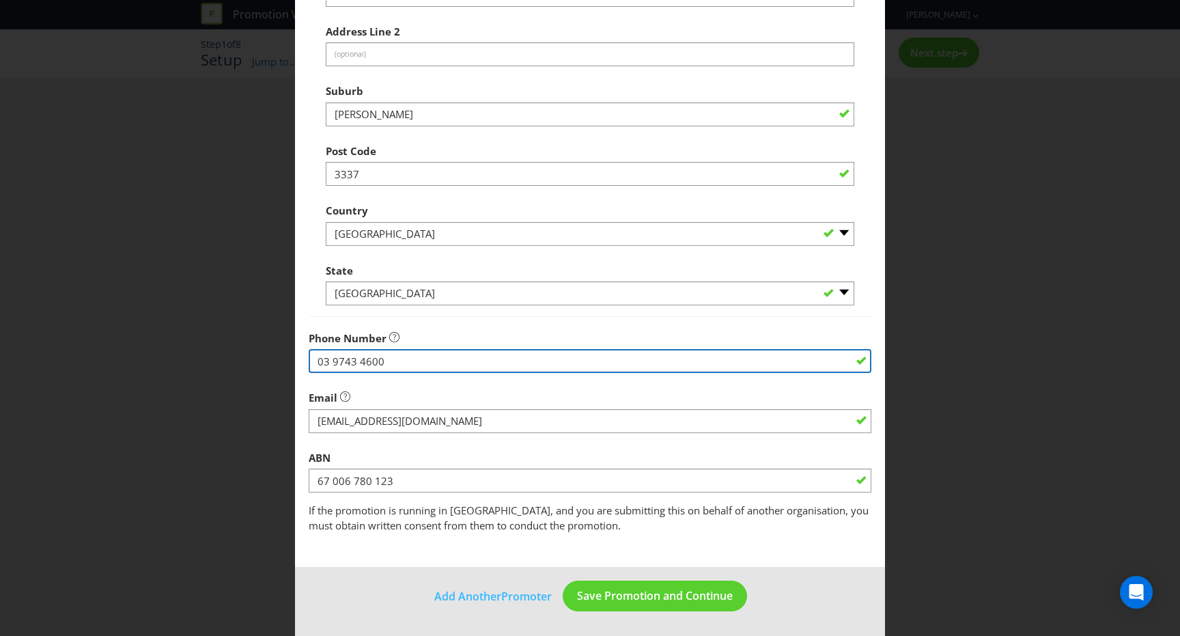
type input "03 9743 4600"
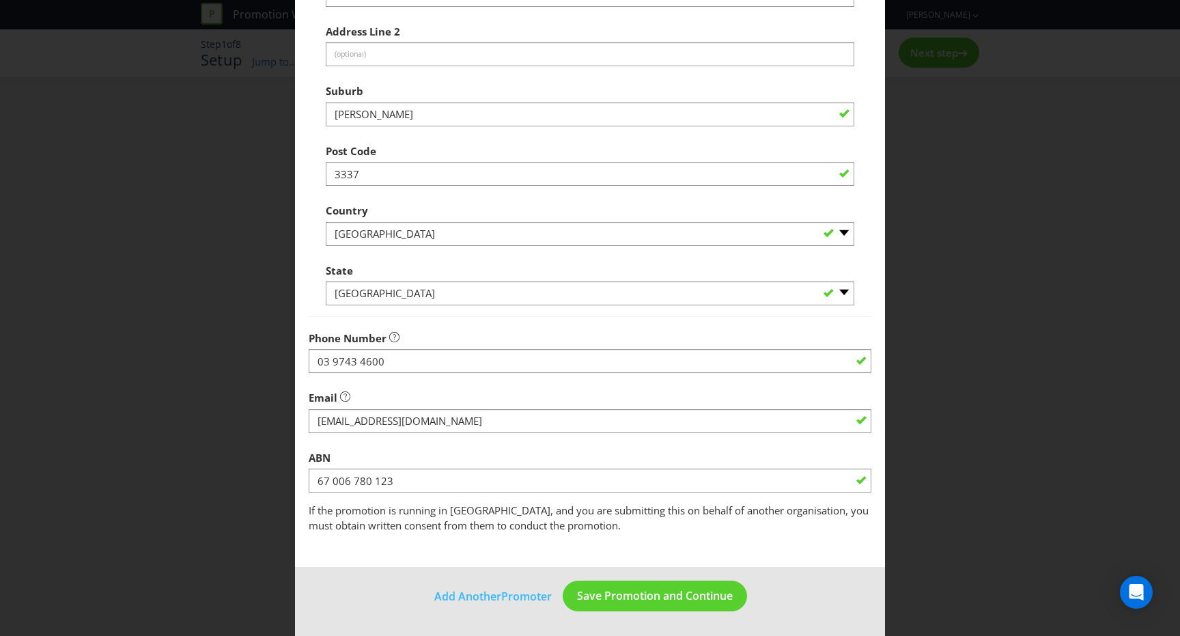
click at [417, 449] on div "ABN 67 006 780 123" at bounding box center [590, 468] width 563 height 49
click at [645, 590] on span "Save Promotion and Continue" at bounding box center [655, 595] width 156 height 15
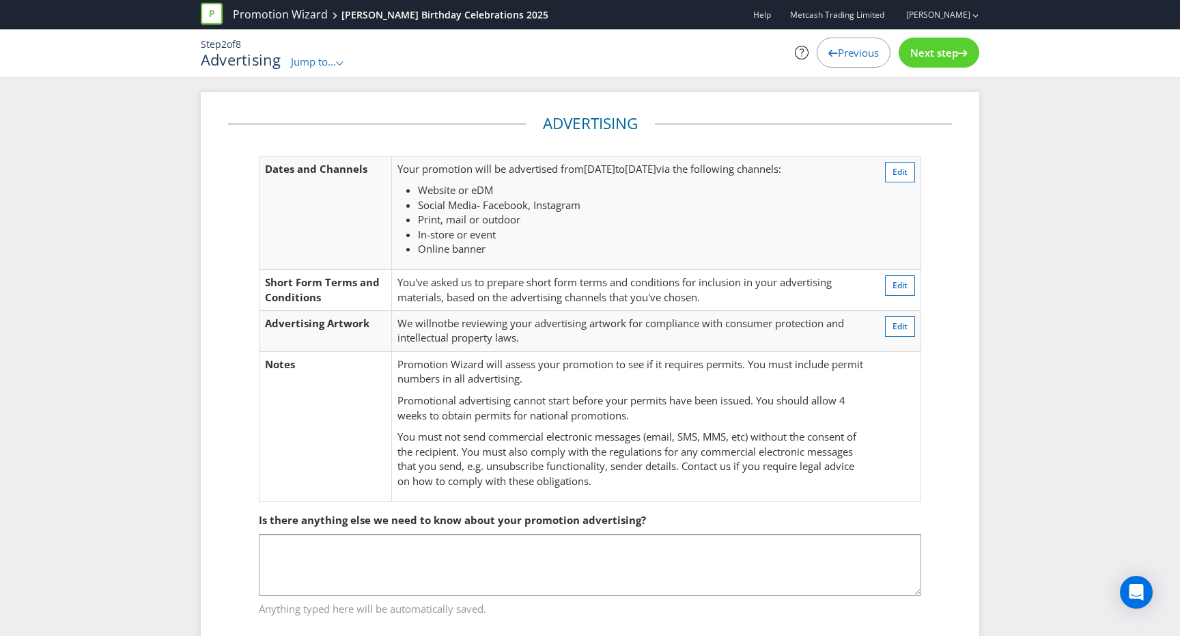
click at [964, 50] on icon at bounding box center [963, 53] width 10 height 7
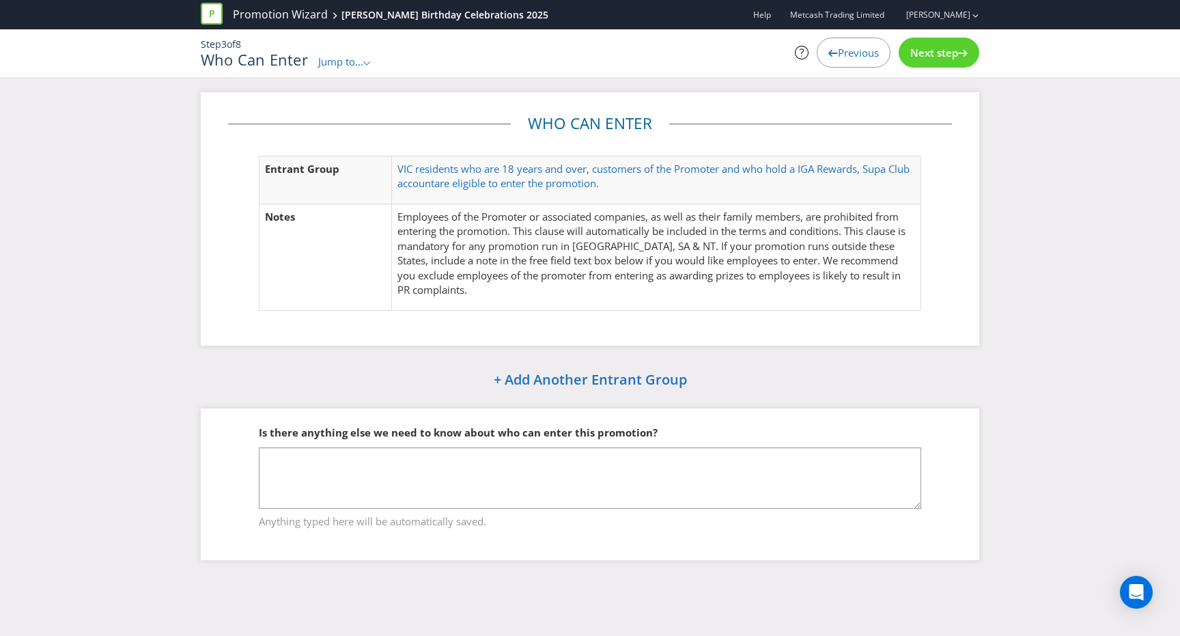
click at [963, 50] on icon at bounding box center [963, 53] width 10 height 7
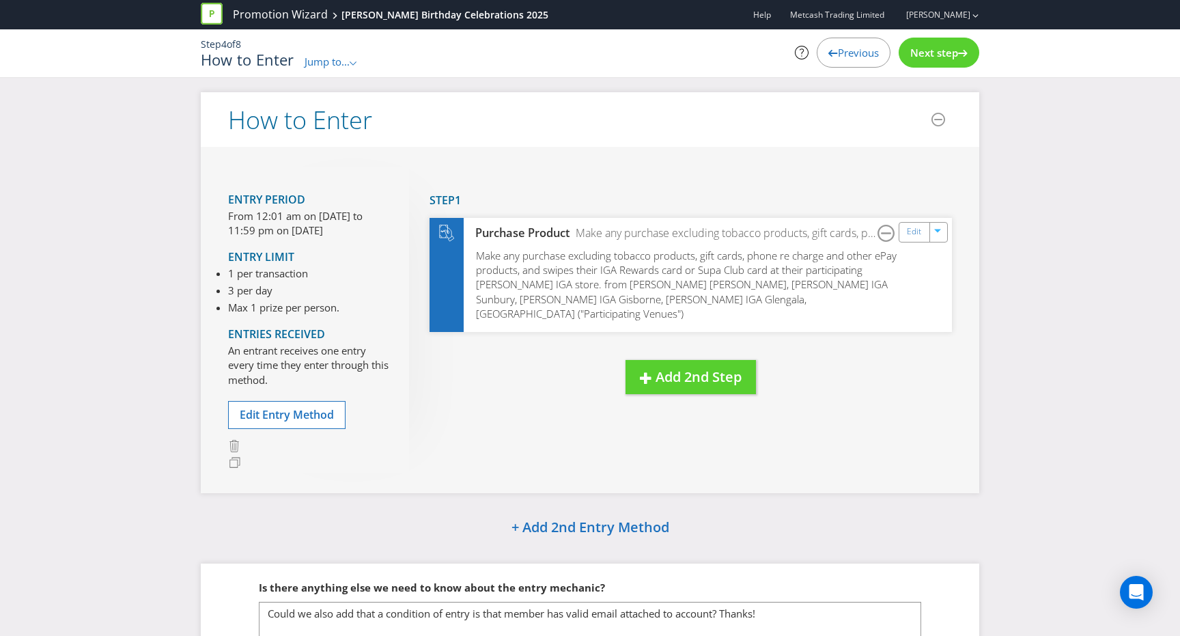
click at [963, 50] on icon at bounding box center [963, 53] width 10 height 7
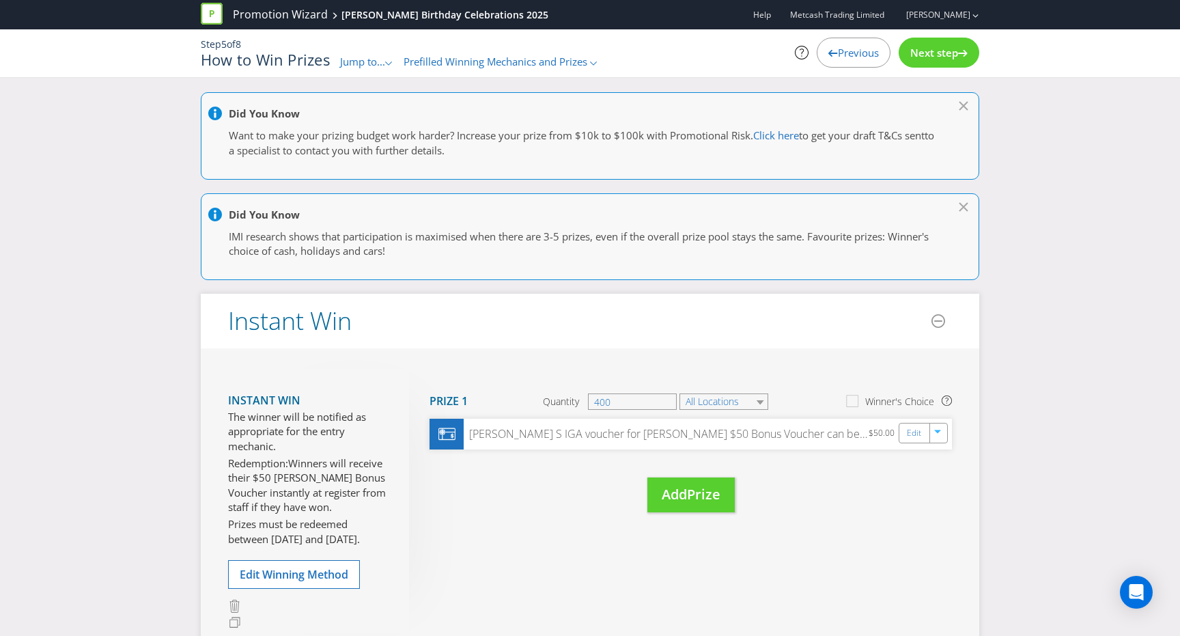
click at [963, 50] on icon at bounding box center [963, 53] width 10 height 7
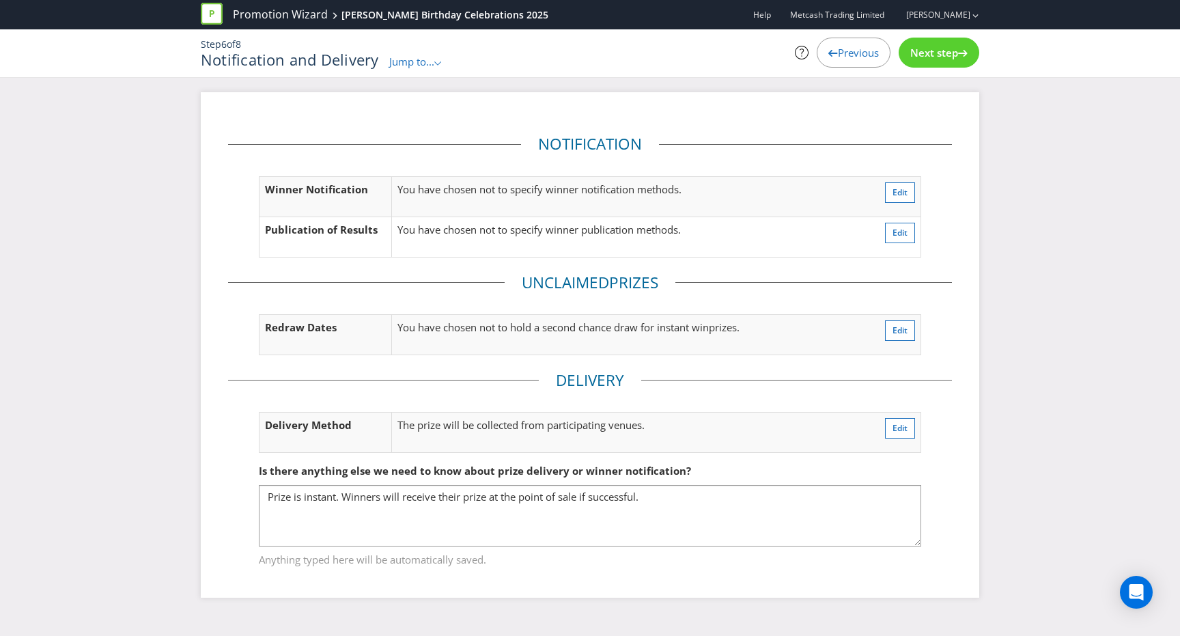
click at [963, 50] on icon at bounding box center [963, 53] width 10 height 7
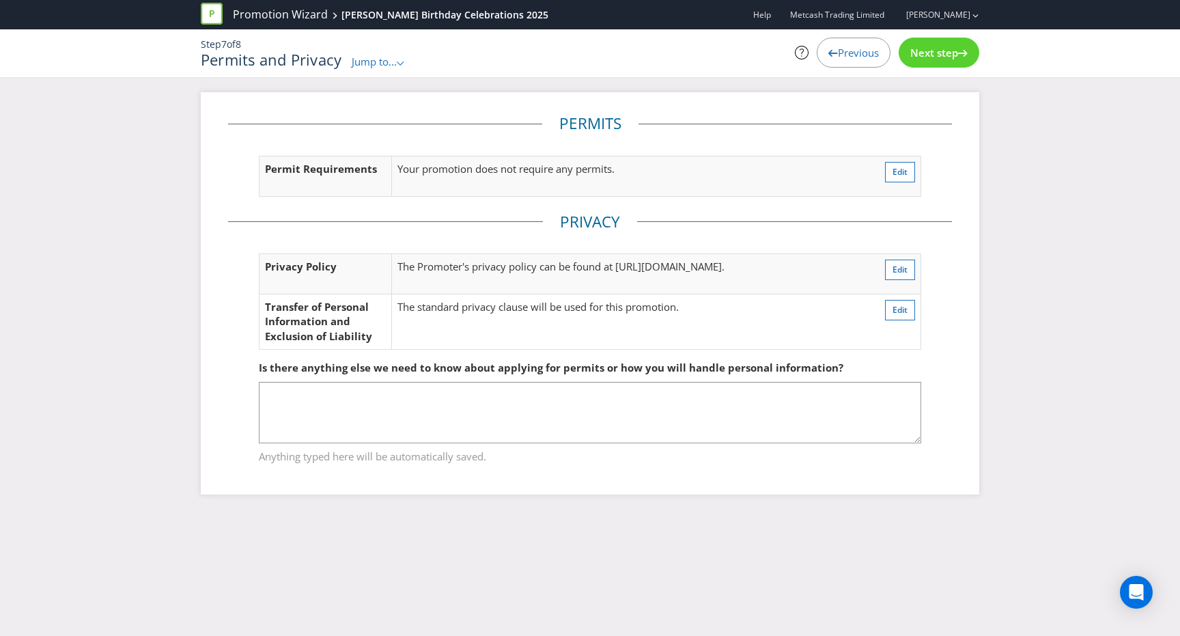
click at [963, 50] on icon at bounding box center [963, 53] width 10 height 7
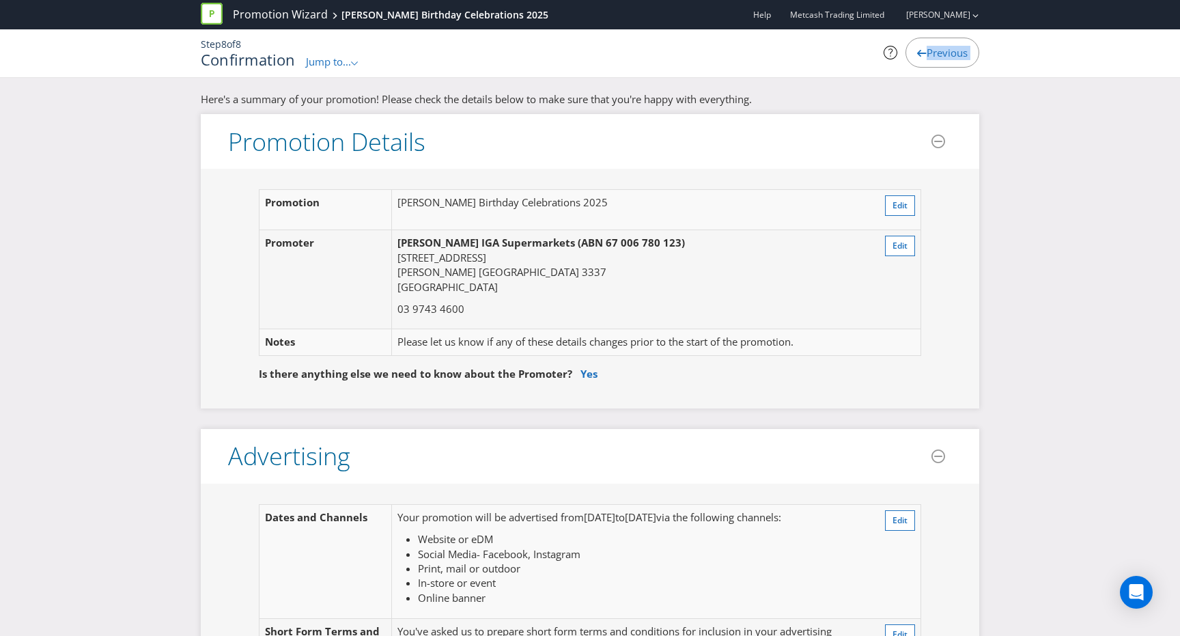
click at [963, 49] on span "Previous" at bounding box center [947, 53] width 41 height 14
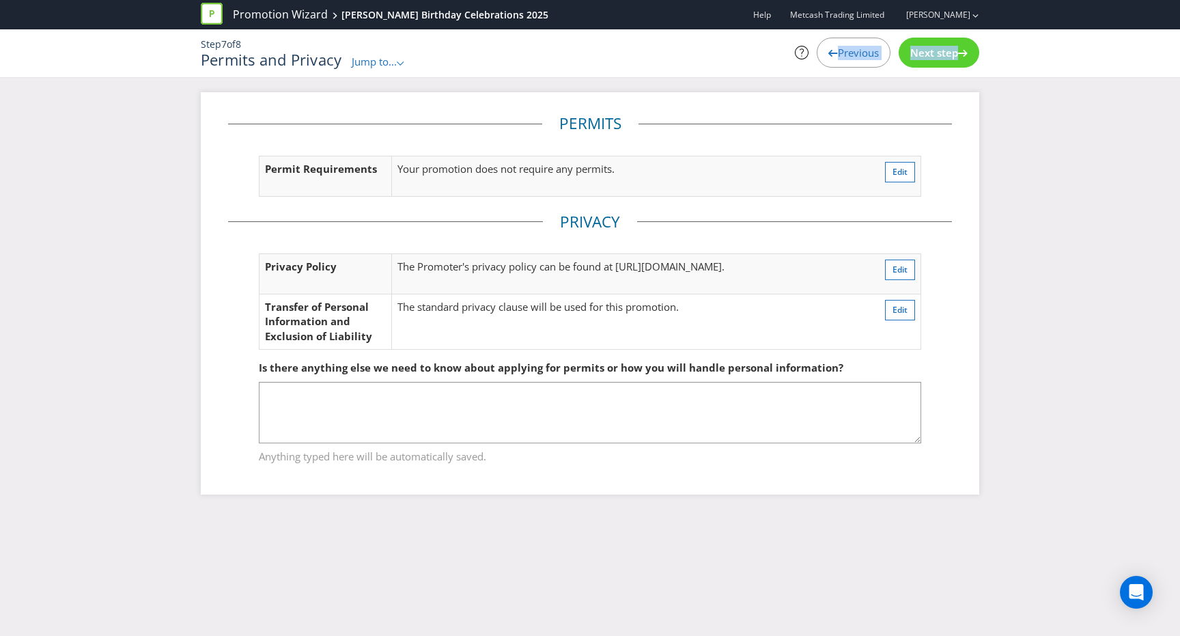
click at [864, 50] on span "Previous" at bounding box center [858, 53] width 41 height 14
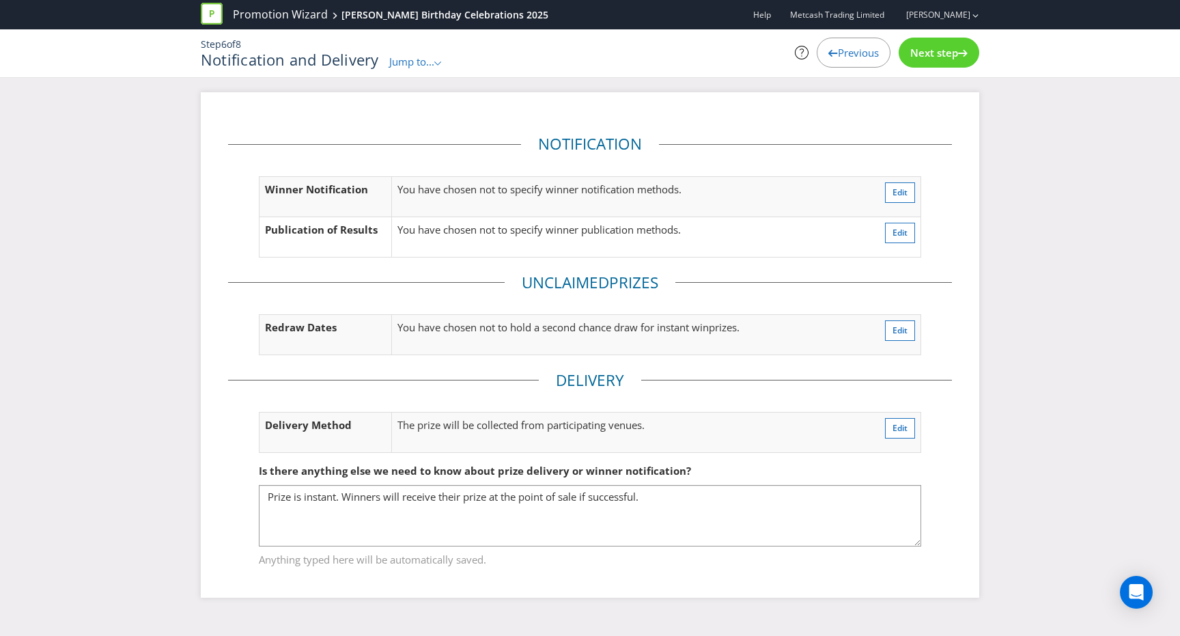
click at [866, 59] on span "Previous" at bounding box center [858, 53] width 41 height 14
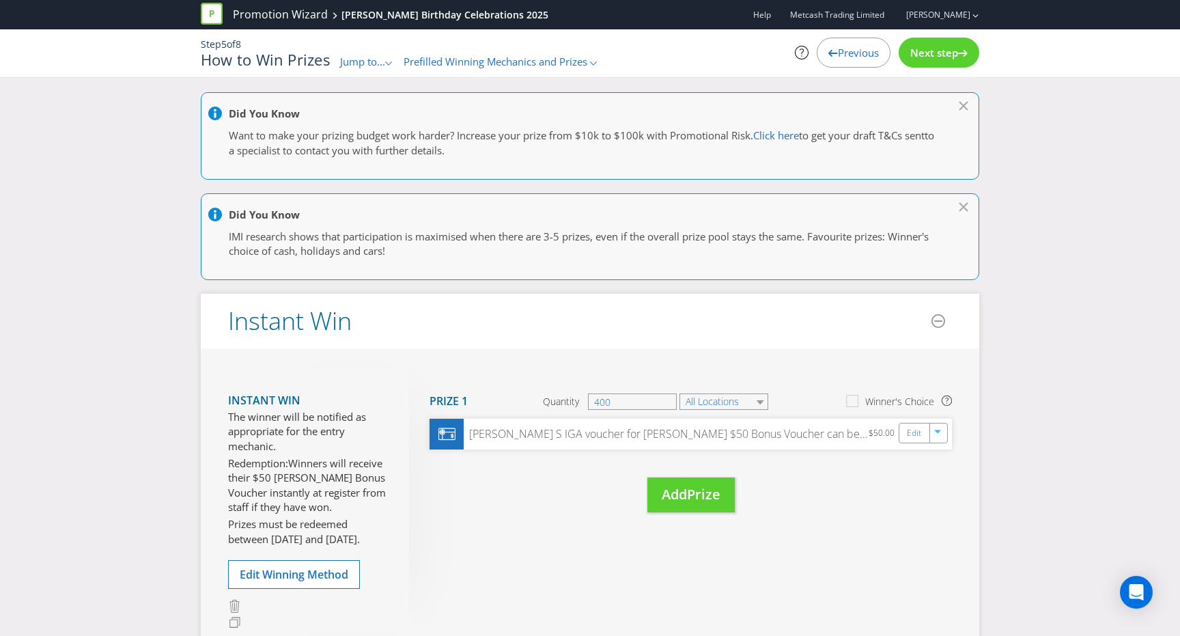
click at [920, 61] on div "Next step" at bounding box center [939, 53] width 81 height 30
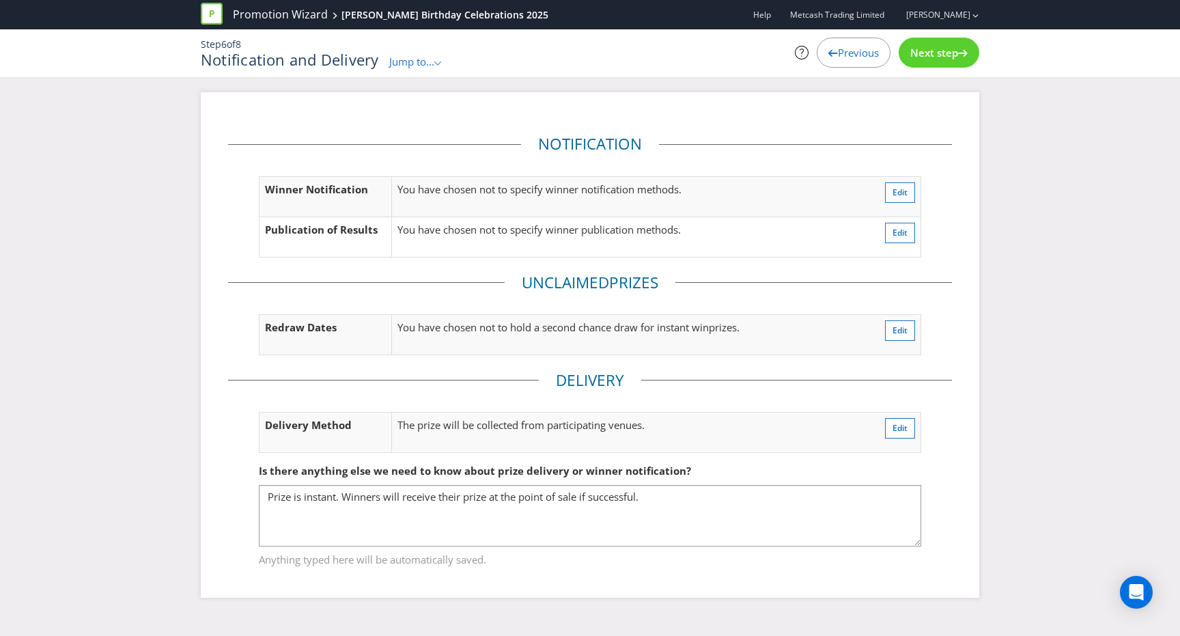
click at [937, 59] on div "Next step" at bounding box center [939, 53] width 81 height 30
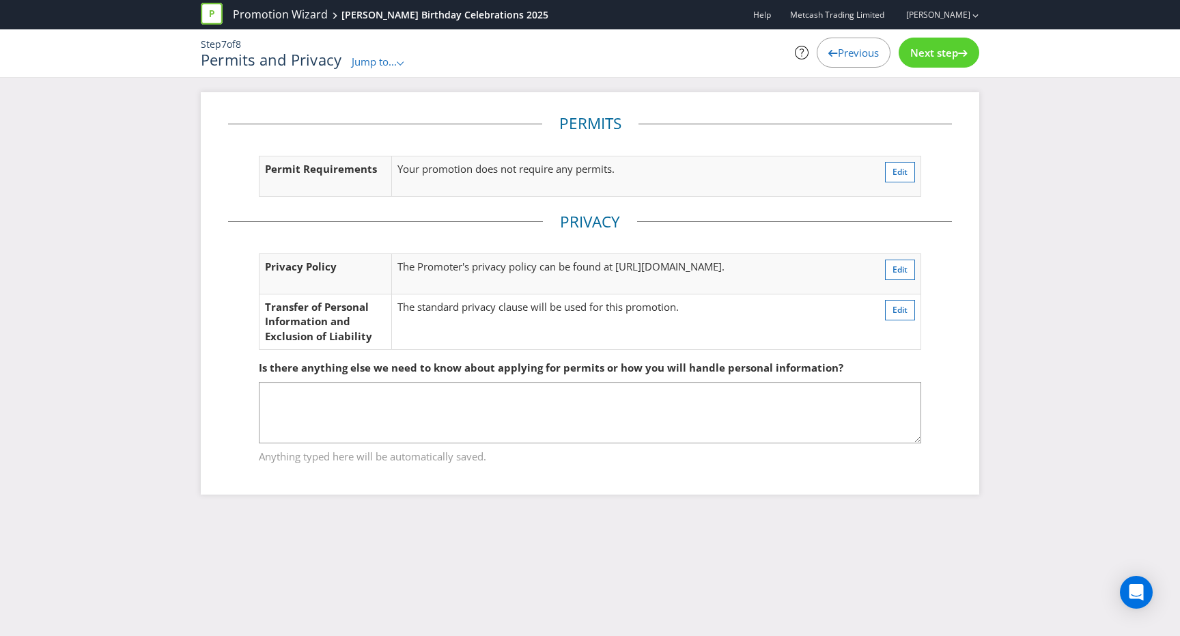
click at [937, 59] on div "Next step" at bounding box center [939, 53] width 81 height 30
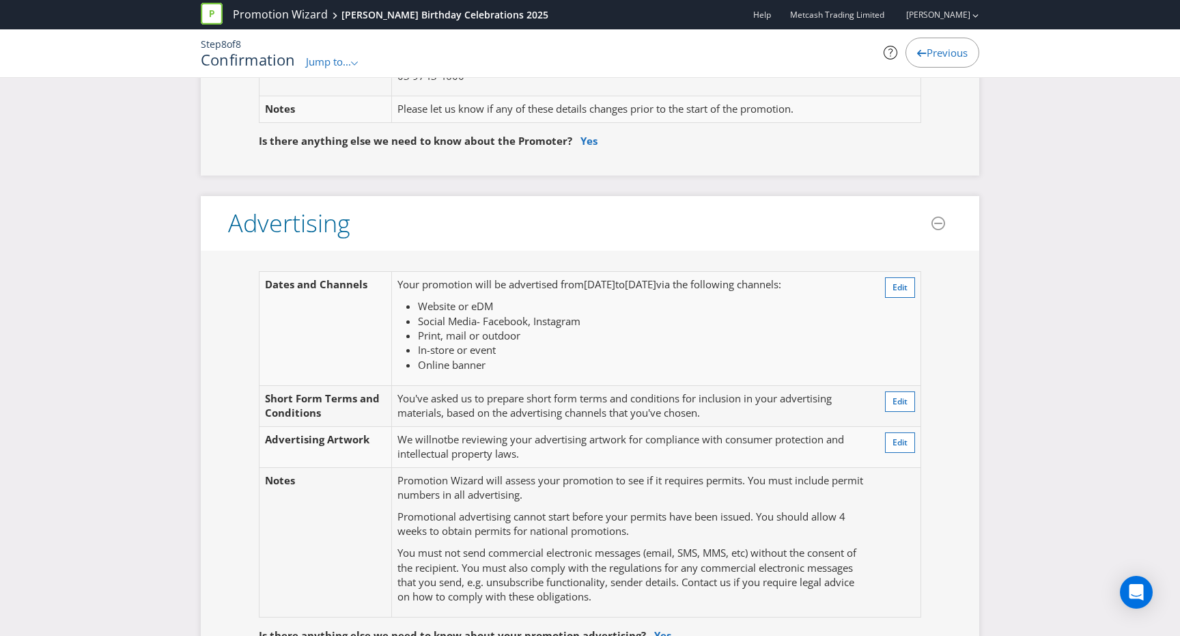
scroll to position [232, 0]
click at [581, 140] on link "Yes" at bounding box center [589, 142] width 17 height 14
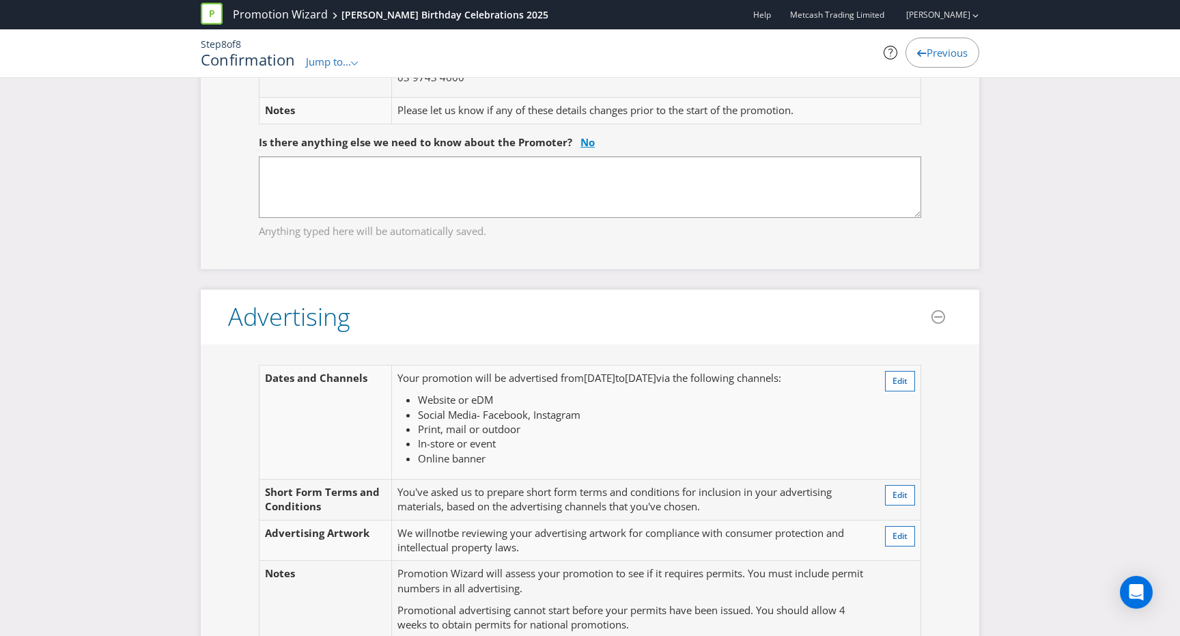
click at [582, 143] on link "No" at bounding box center [588, 142] width 14 height 14
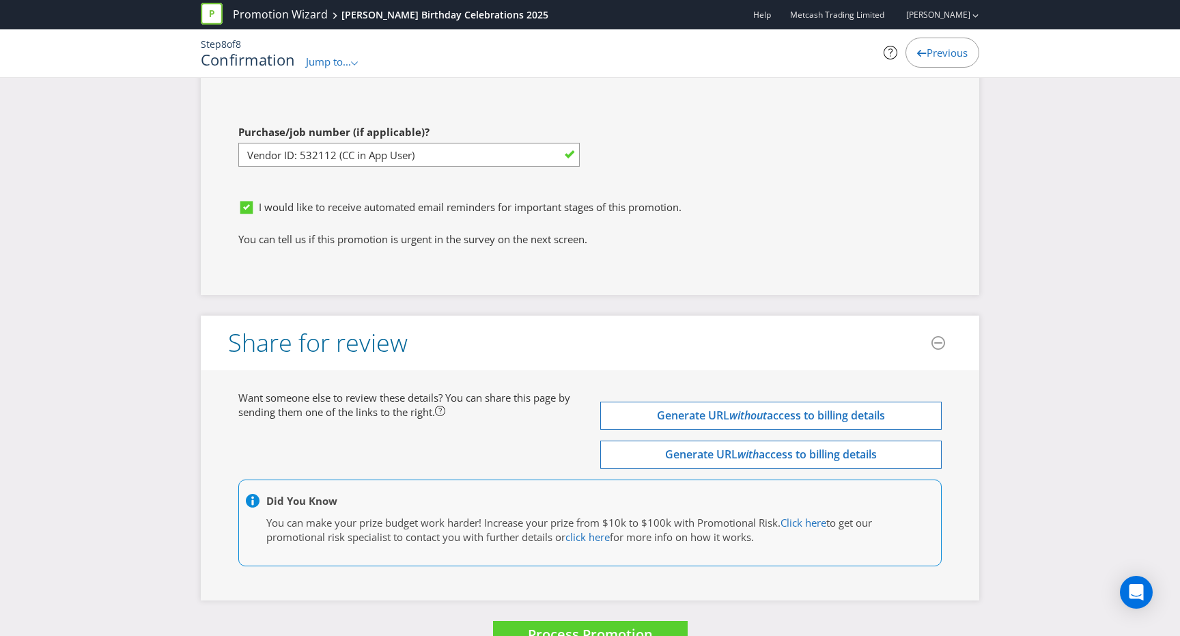
scroll to position [4200, 0]
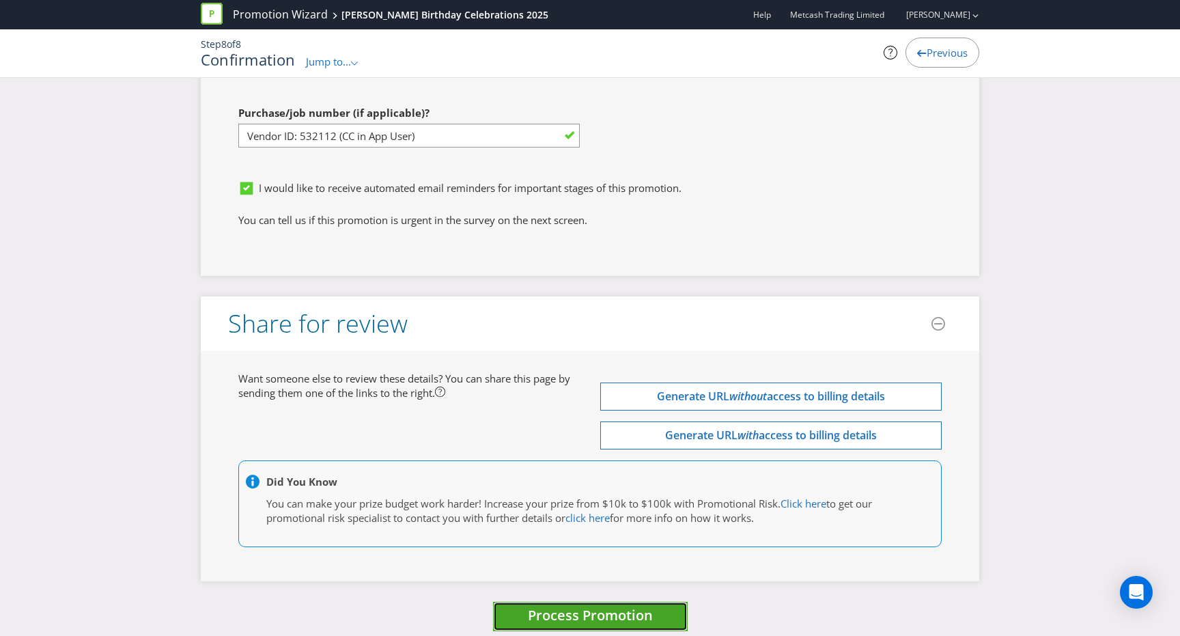
click at [582, 614] on button "Process Promotion" at bounding box center [590, 616] width 195 height 29
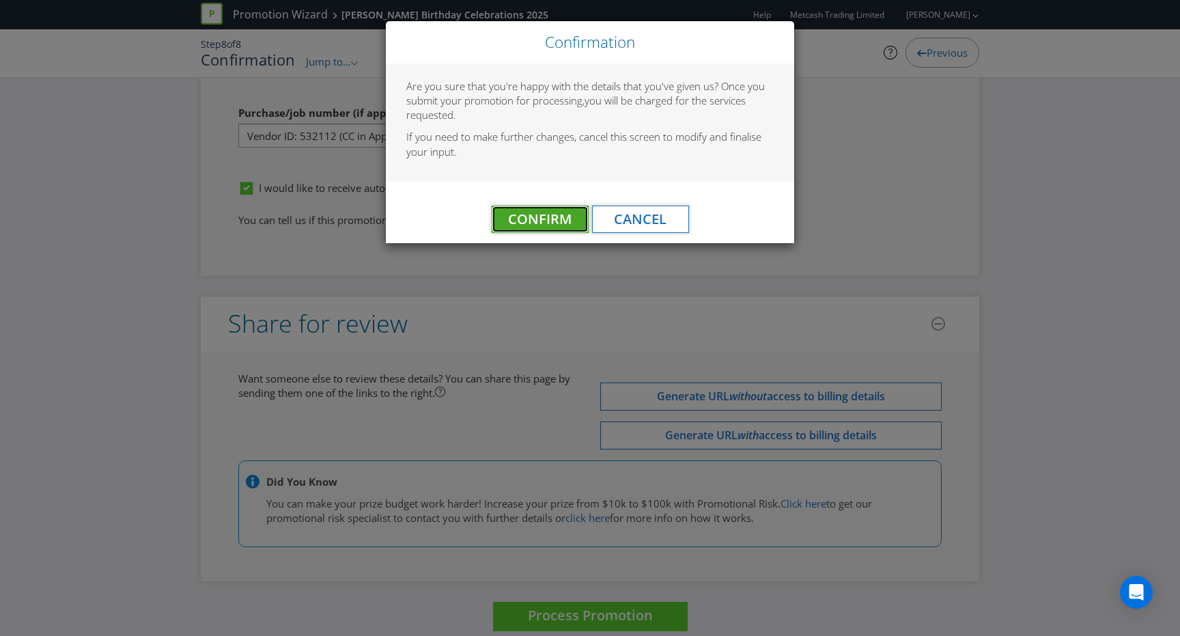
click at [560, 221] on span "Confirm" at bounding box center [540, 219] width 64 height 18
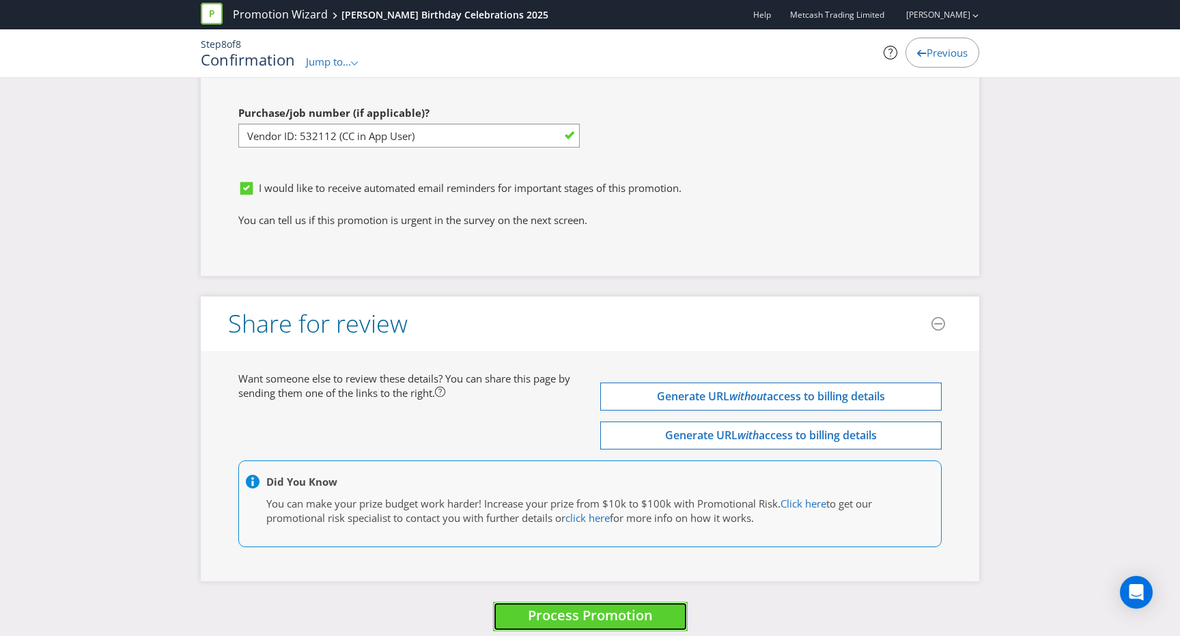
scroll to position [0, 0]
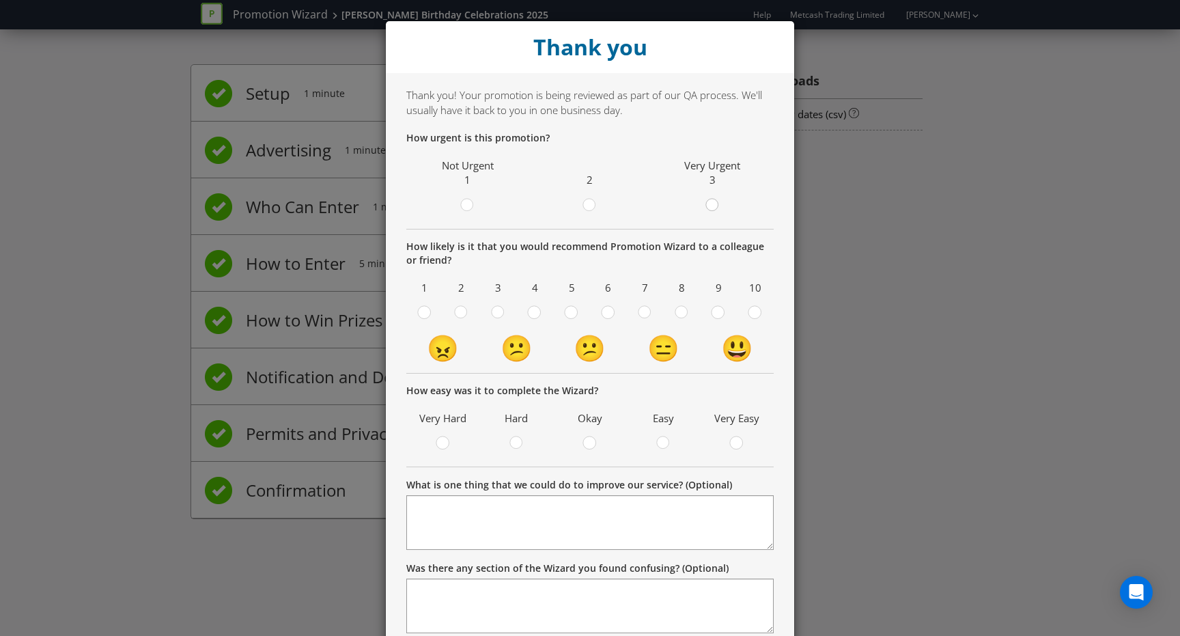
click at [717, 207] on circle at bounding box center [712, 205] width 12 height 12
click at [0, 0] on input "radio" at bounding box center [0, 0] width 0 height 0
click at [760, 313] on circle at bounding box center [755, 312] width 12 height 12
click at [0, 0] on input "radio" at bounding box center [0, 0] width 0 height 0
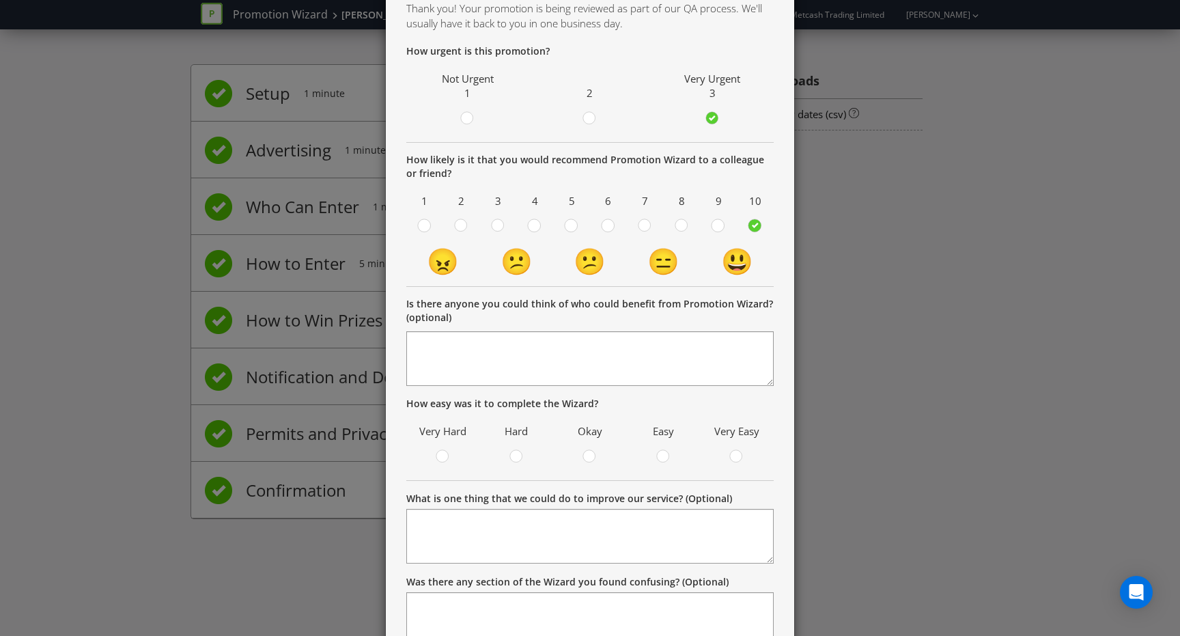
scroll to position [116, 0]
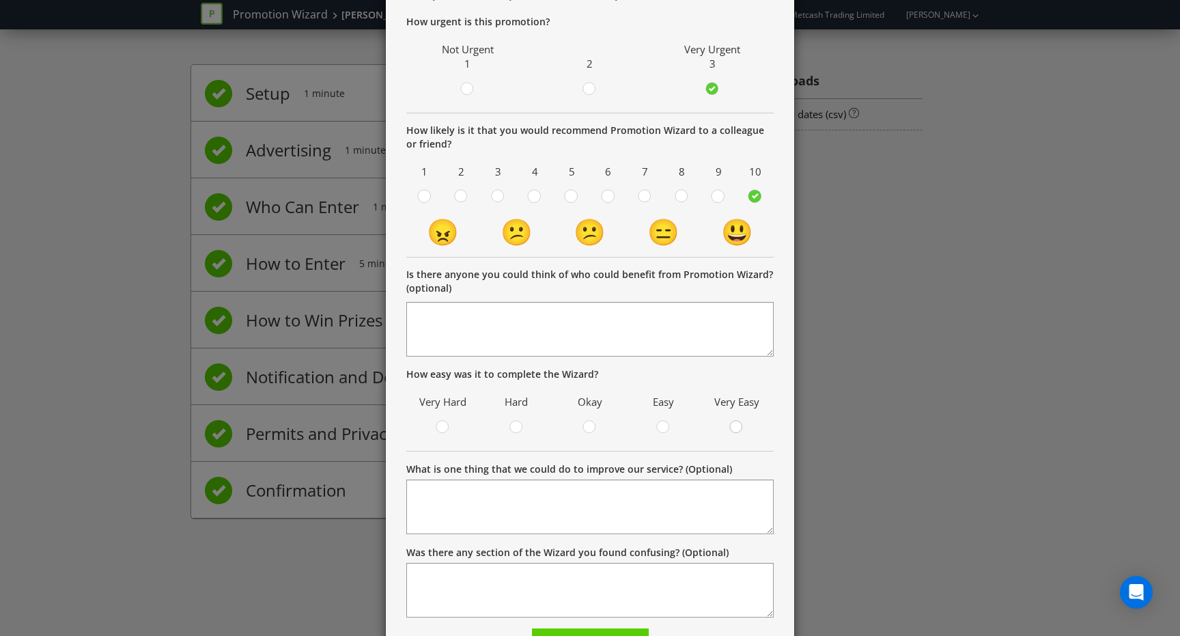
click at [736, 429] on circle at bounding box center [736, 427] width 12 height 12
click at [0, 0] on input "radio" at bounding box center [0, 0] width 0 height 0
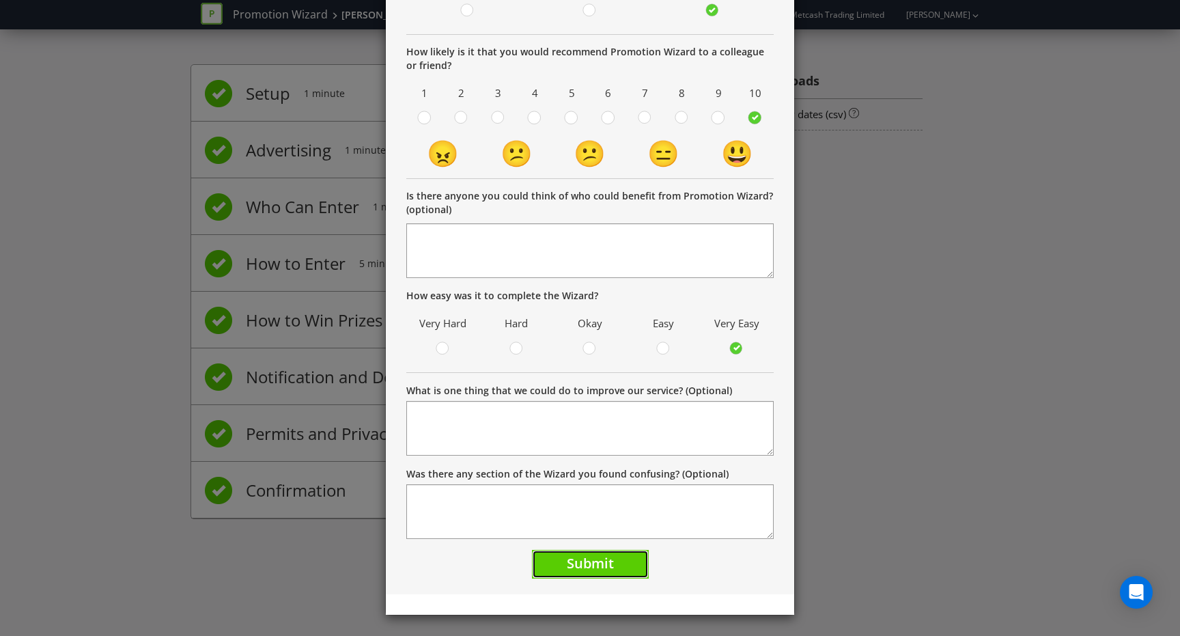
click at [564, 570] on button "Submit" at bounding box center [590, 564] width 117 height 29
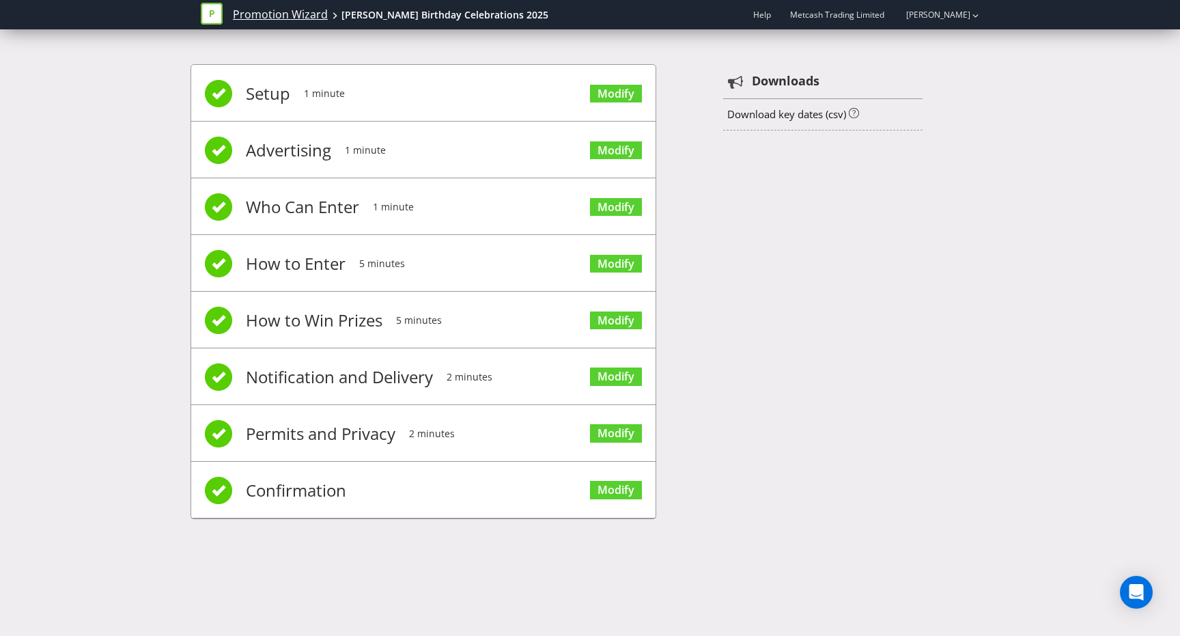
click at [268, 14] on link "Promotion Wizard" at bounding box center [280, 15] width 95 height 16
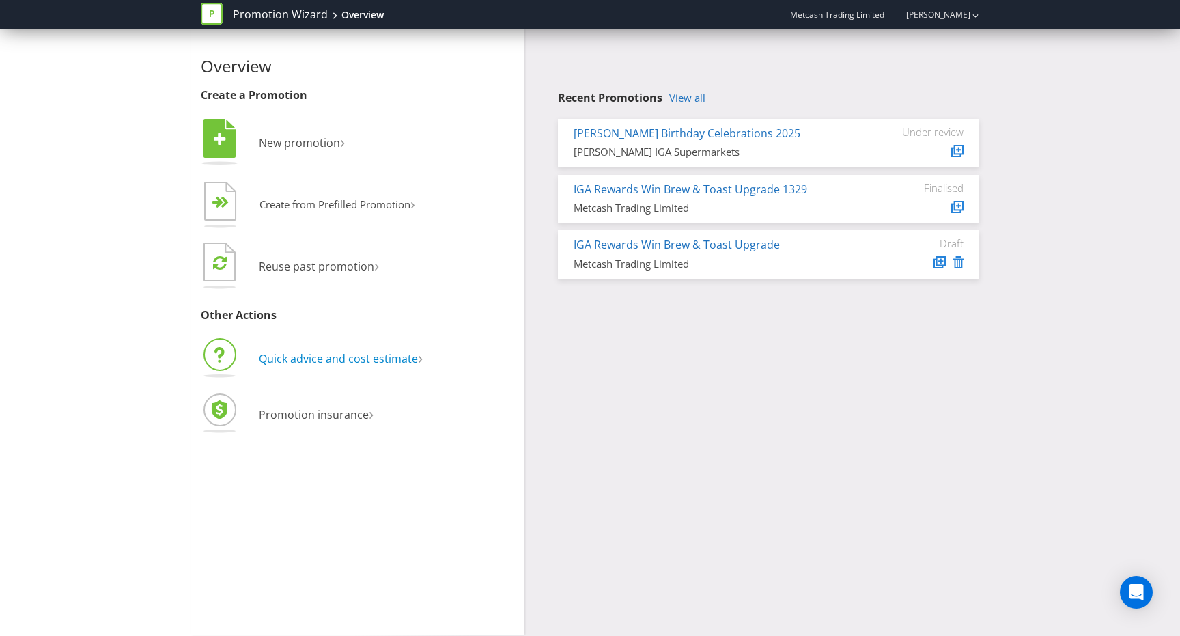
click at [352, 363] on span "Quick advice and cost estimate" at bounding box center [338, 358] width 159 height 15
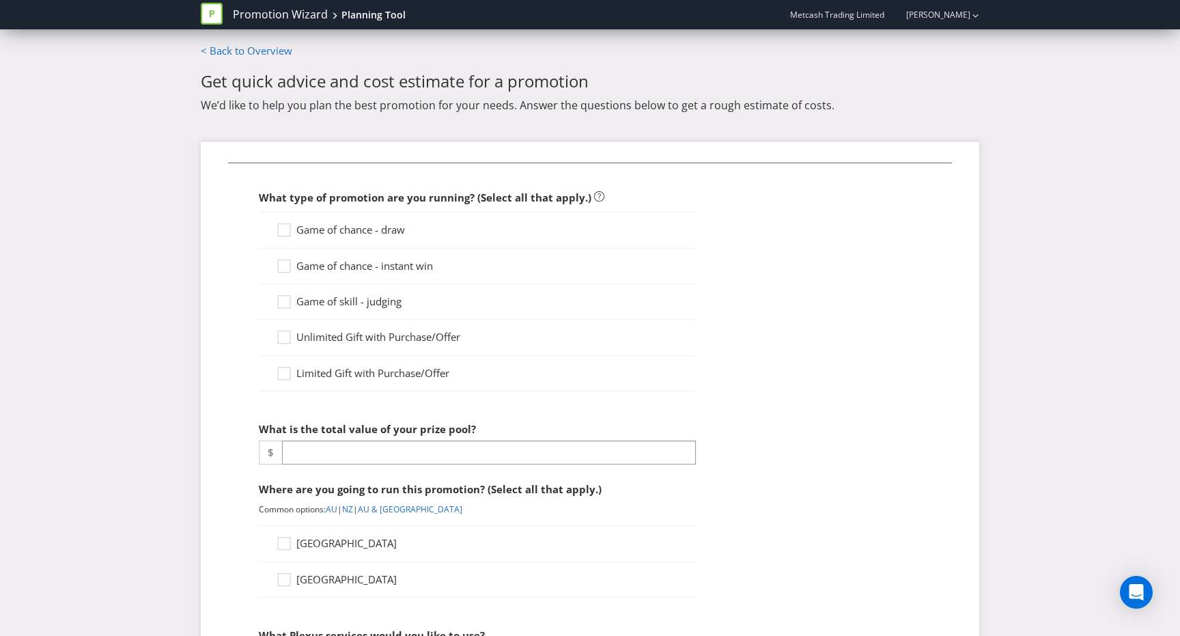
click at [371, 225] on span "Game of chance - draw" at bounding box center [350, 230] width 109 height 14
click at [0, 0] on input "Game of chance - draw" at bounding box center [0, 0] width 0 height 0
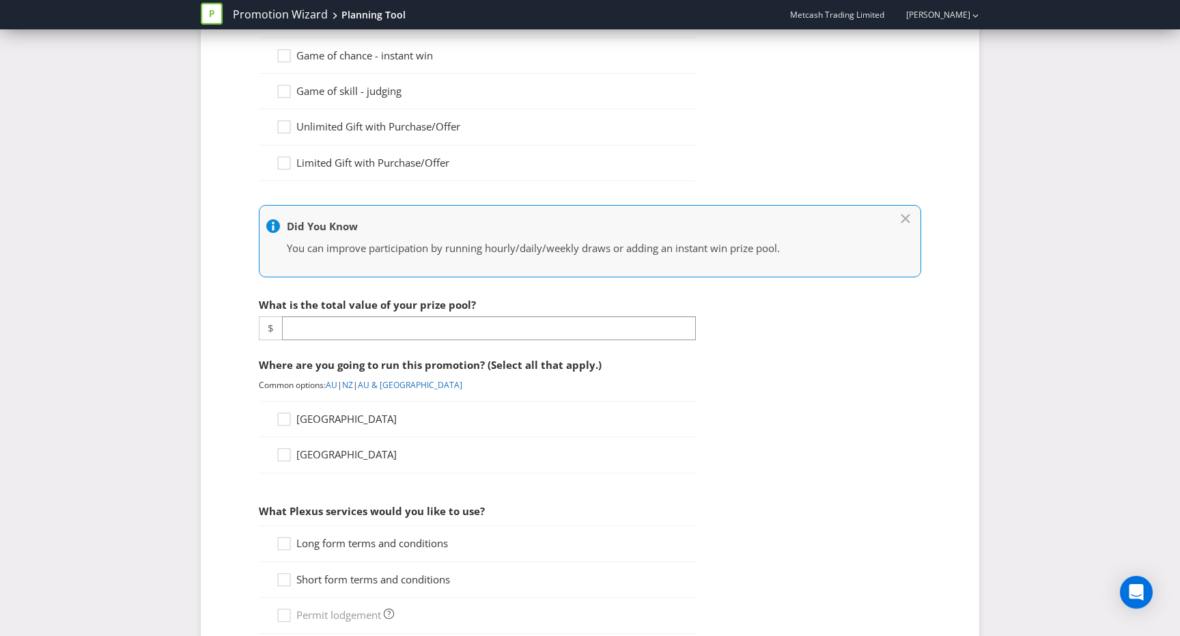
scroll to position [212, 0]
click at [383, 327] on input "number" at bounding box center [489, 326] width 414 height 24
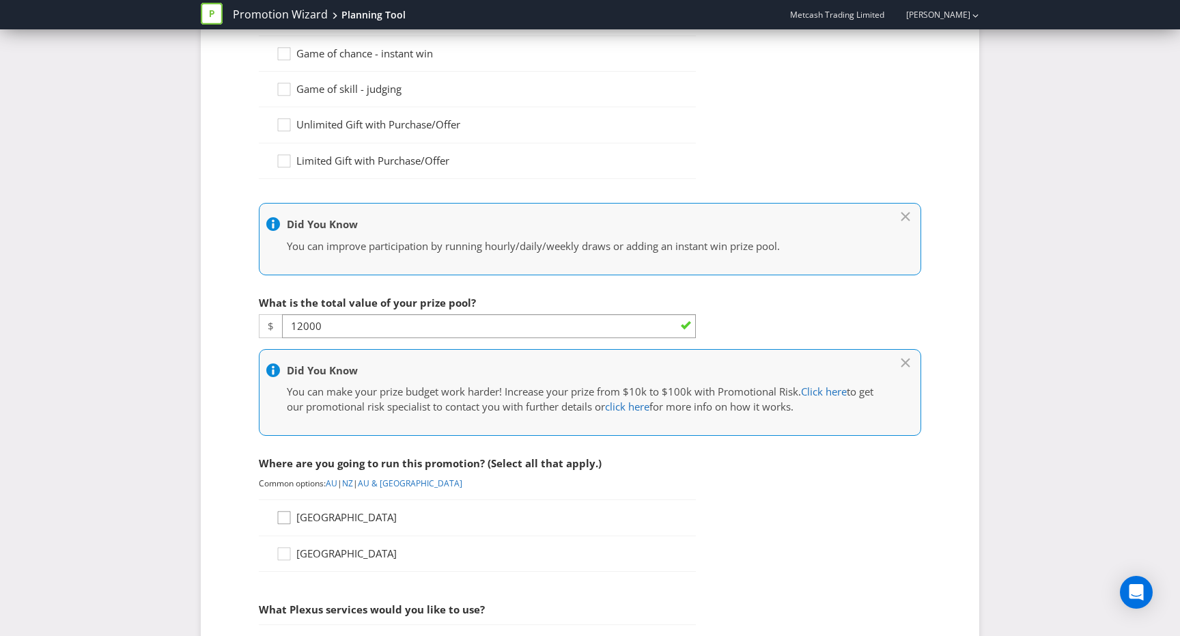
click at [283, 516] on div at bounding box center [284, 513] width 7 height 7
click at [0, 0] on input "[GEOGRAPHIC_DATA]" at bounding box center [0, 0] width 0 height 0
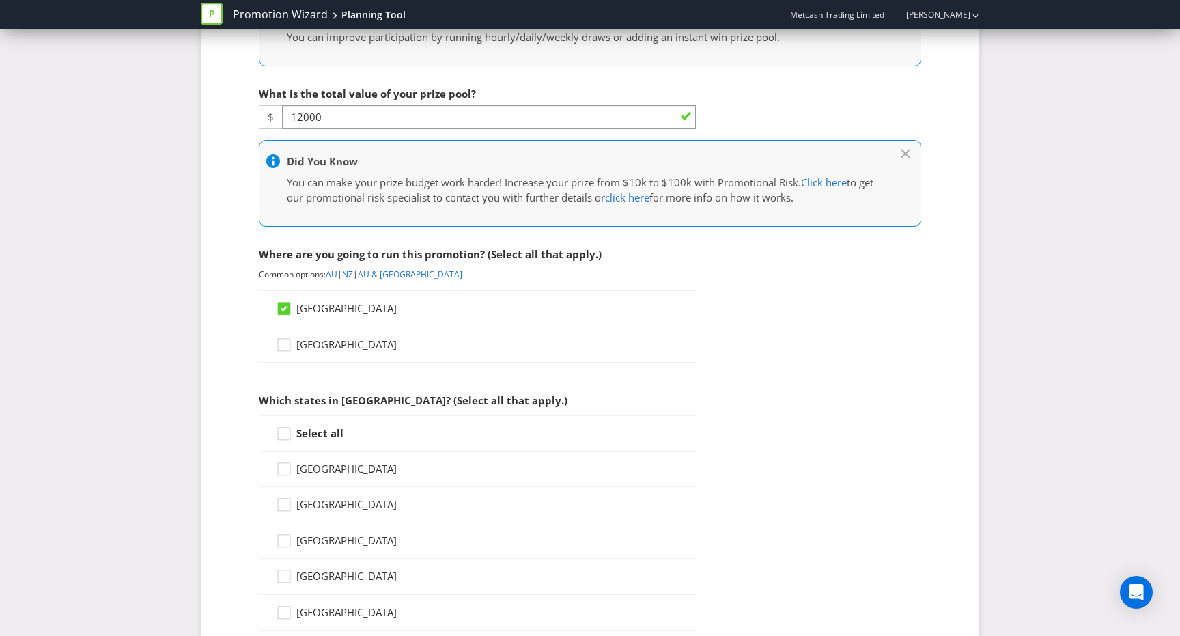
scroll to position [460, 0]
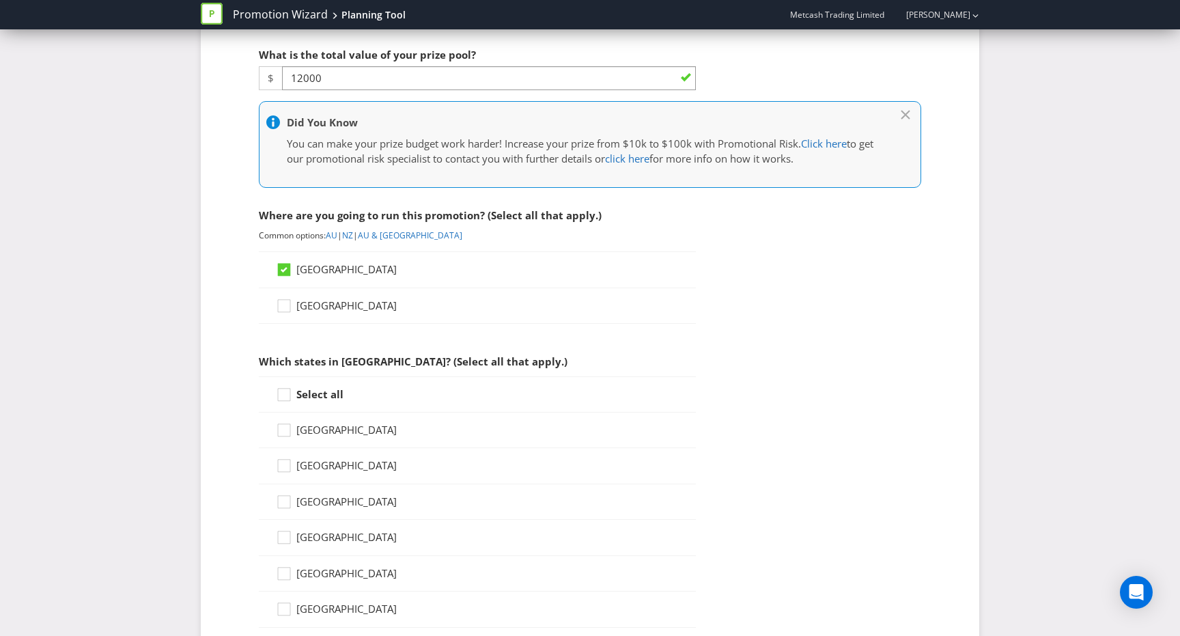
click at [313, 391] on strong "Select all" at bounding box center [319, 394] width 47 height 14
click at [0, 0] on input "Select all" at bounding box center [0, 0] width 0 height 0
click at [310, 607] on span "[GEOGRAPHIC_DATA]" at bounding box center [346, 609] width 100 height 14
click at [0, 0] on input "[GEOGRAPHIC_DATA]" at bounding box center [0, 0] width 0 height 0
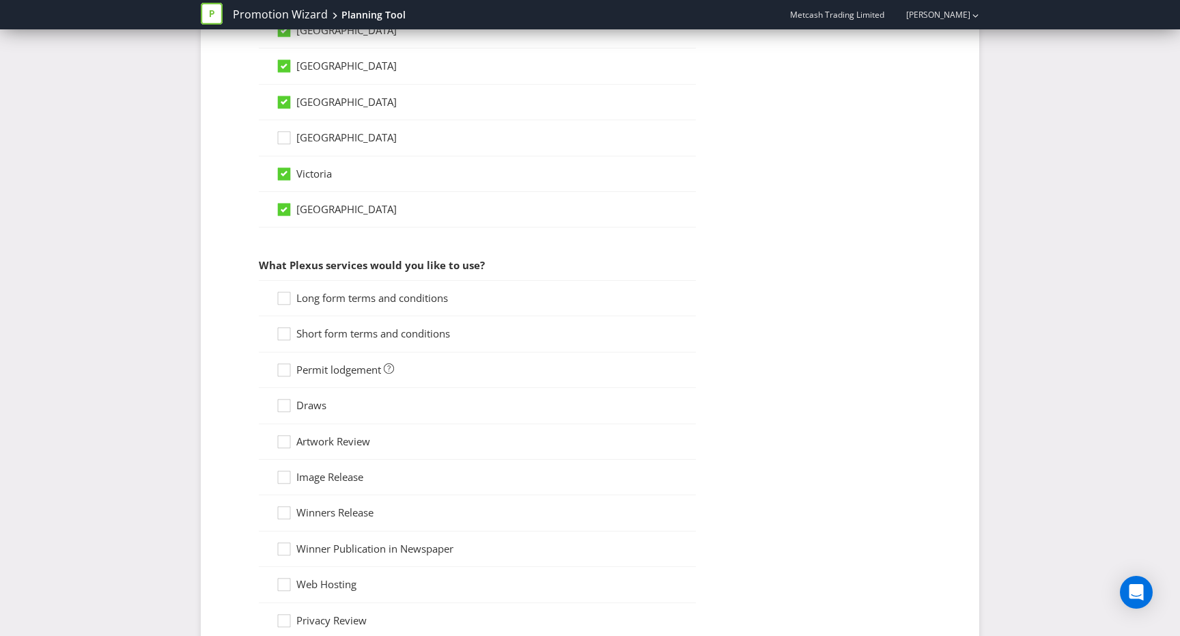
scroll to position [944, 0]
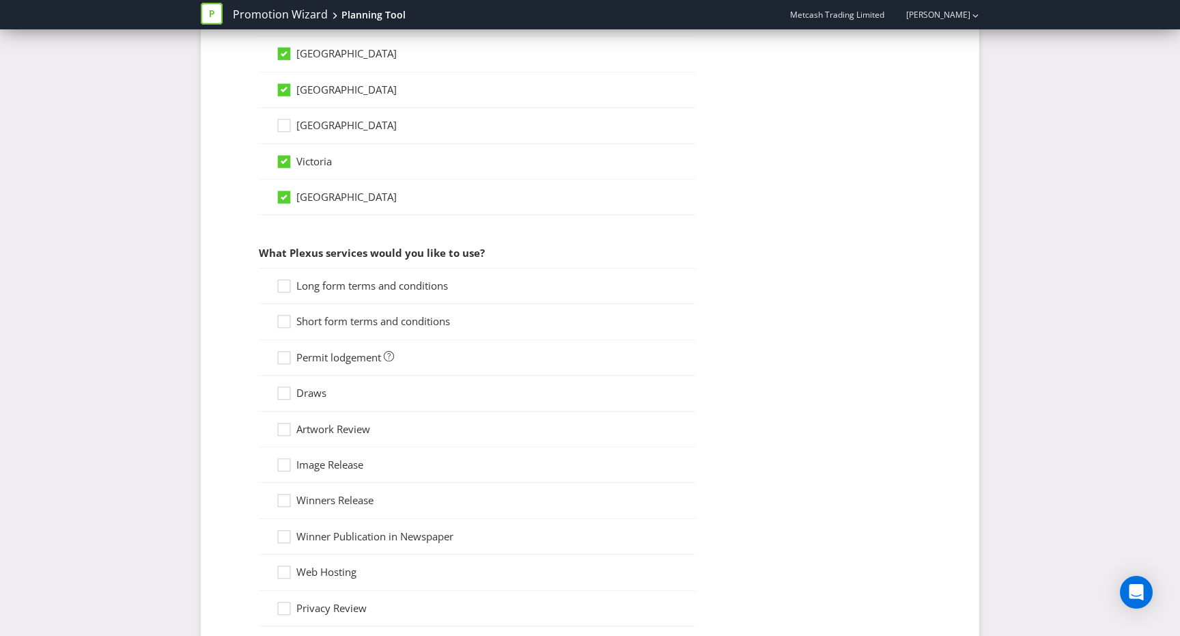
click at [370, 283] on span "Long form terms and conditions" at bounding box center [372, 286] width 152 height 14
click at [0, 0] on input "Long form terms and conditions" at bounding box center [0, 0] width 0 height 0
click at [373, 327] on span "Short form terms and conditions" at bounding box center [373, 321] width 154 height 14
click at [0, 0] on input "Short form terms and conditions" at bounding box center [0, 0] width 0 height 0
click at [348, 360] on span "Permit lodgement" at bounding box center [338, 357] width 85 height 14
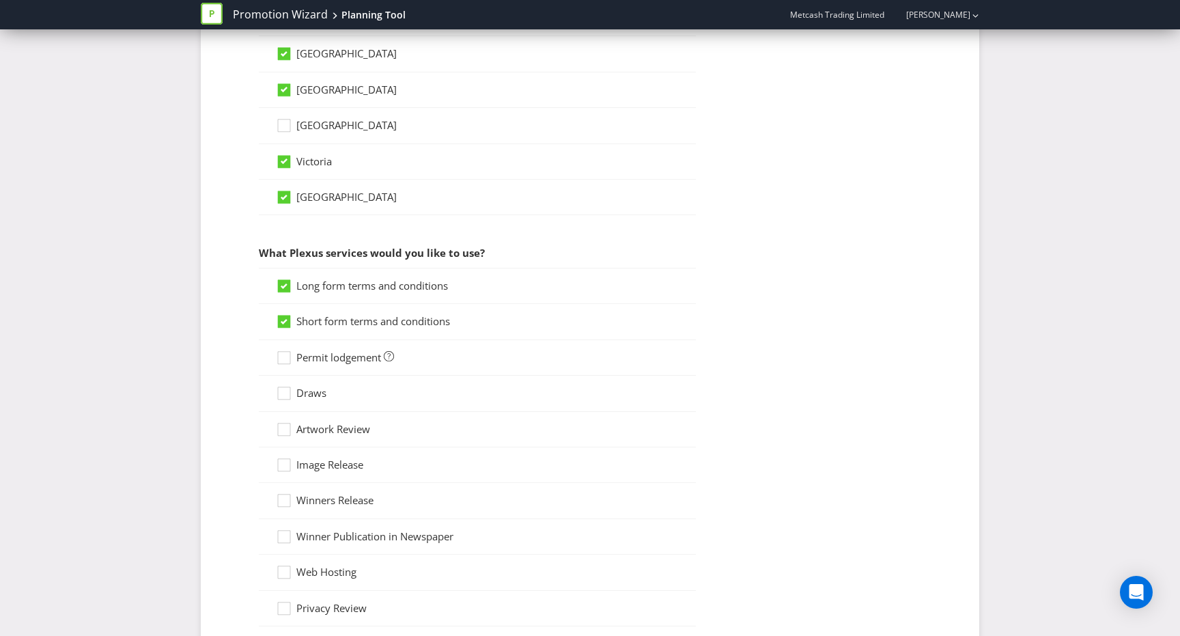
click at [0, 0] on input "Permit lodgement" at bounding box center [0, 0] width 0 height 0
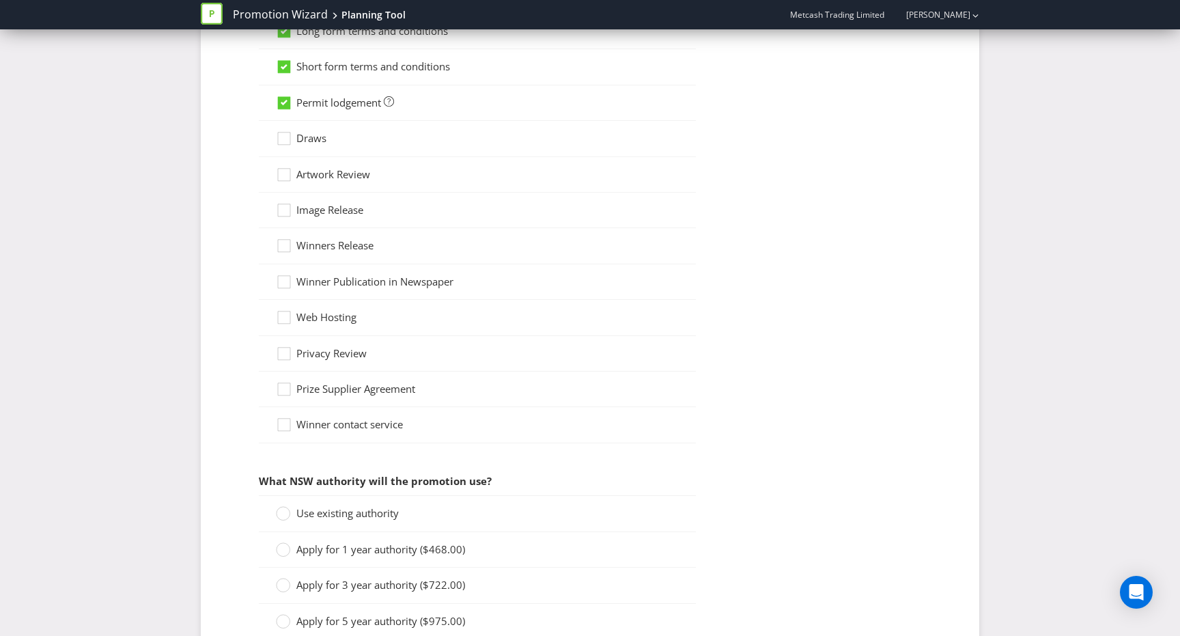
scroll to position [1317, 0]
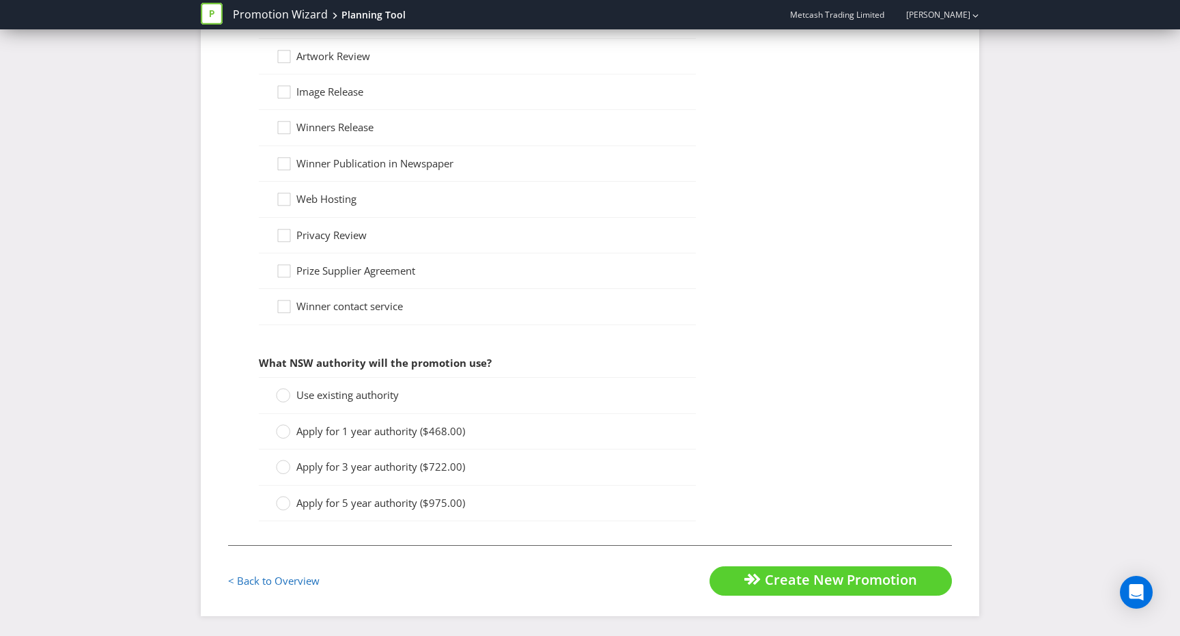
click at [374, 397] on span "Use existing authority" at bounding box center [347, 395] width 102 height 14
click at [0, 0] on input "Use existing authority" at bounding box center [0, 0] width 0 height 0
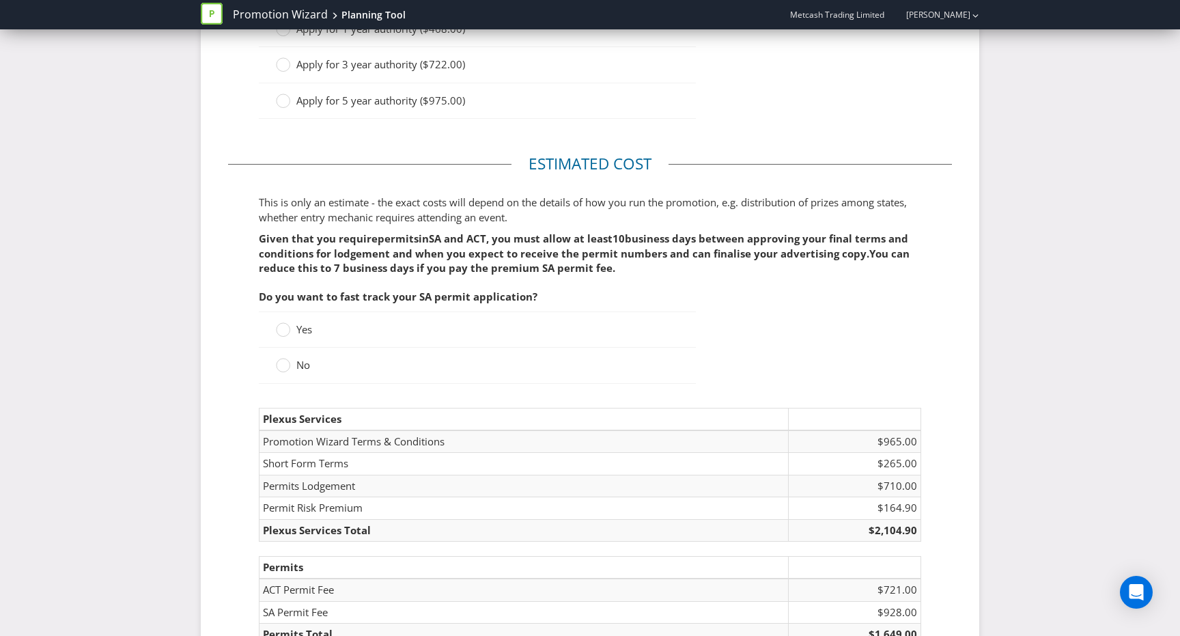
scroll to position [1732, 0]
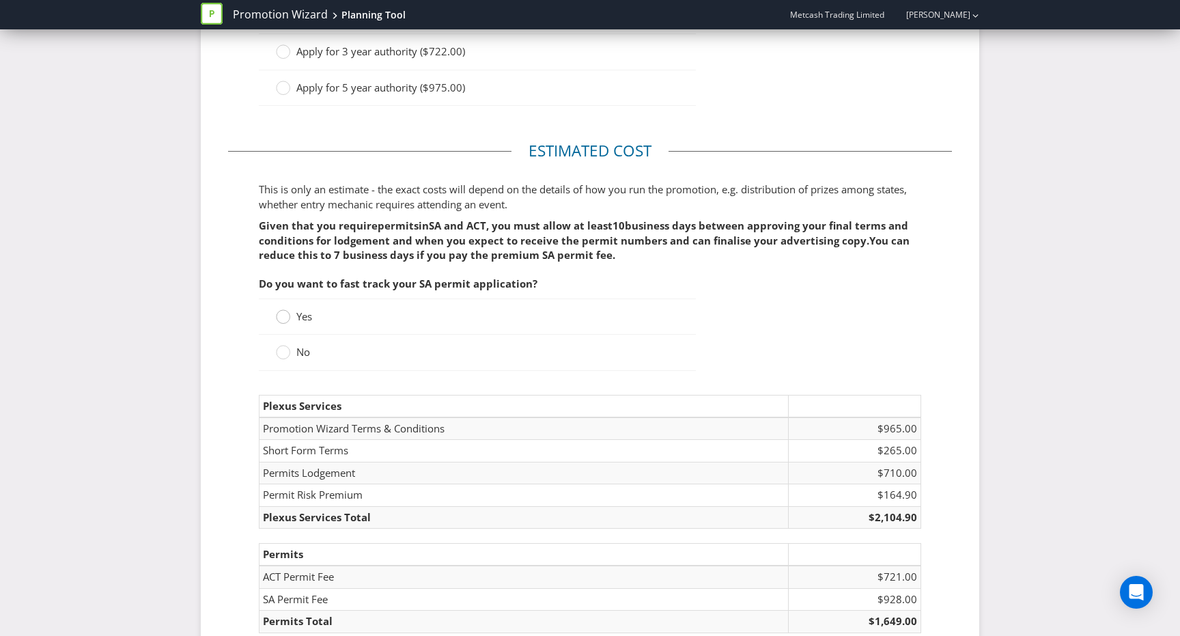
click at [288, 317] on circle at bounding box center [284, 317] width 14 height 14
click at [0, 0] on input "Yes" at bounding box center [0, 0] width 0 height 0
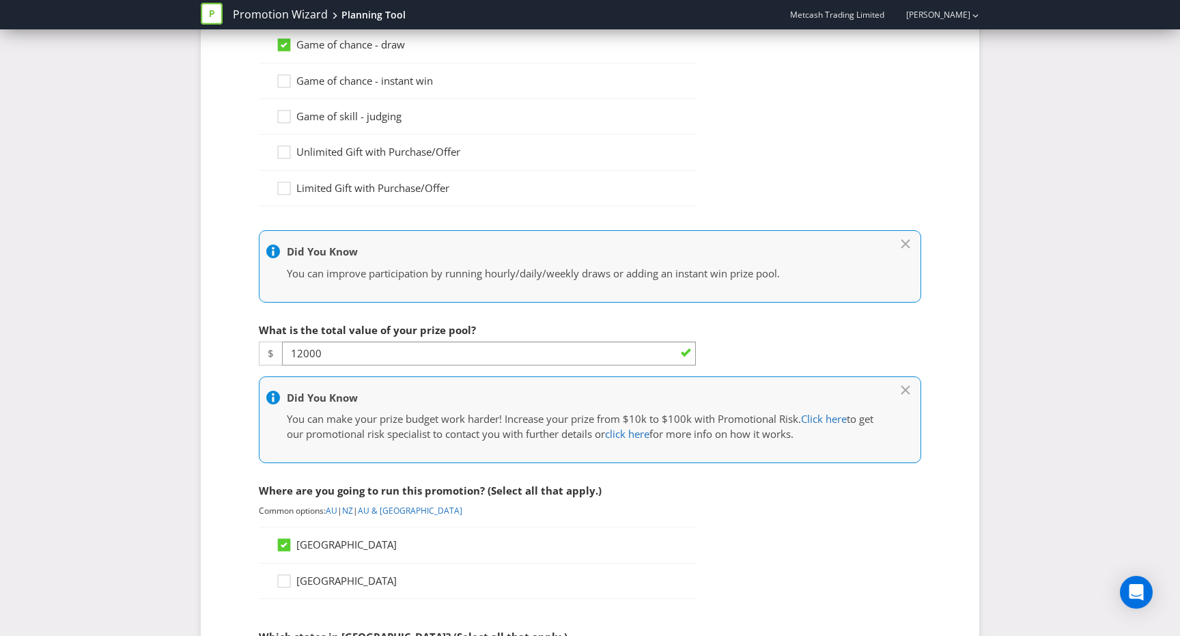
scroll to position [218, 0]
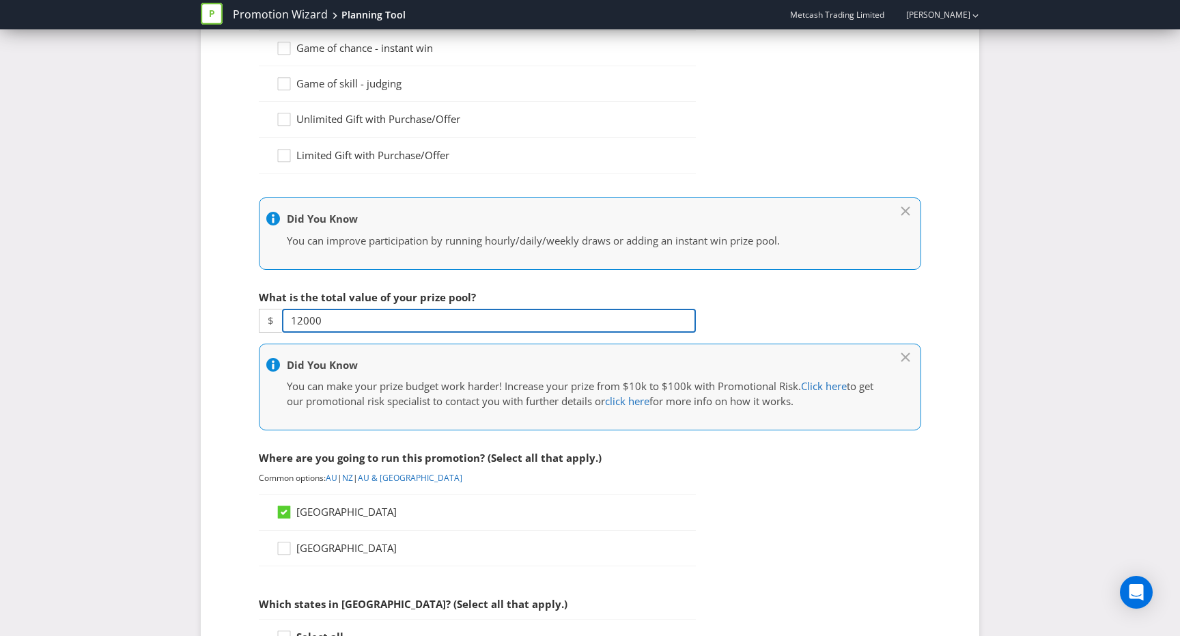
drag, startPoint x: 342, startPoint y: 322, endPoint x: 246, endPoint y: 319, distance: 95.7
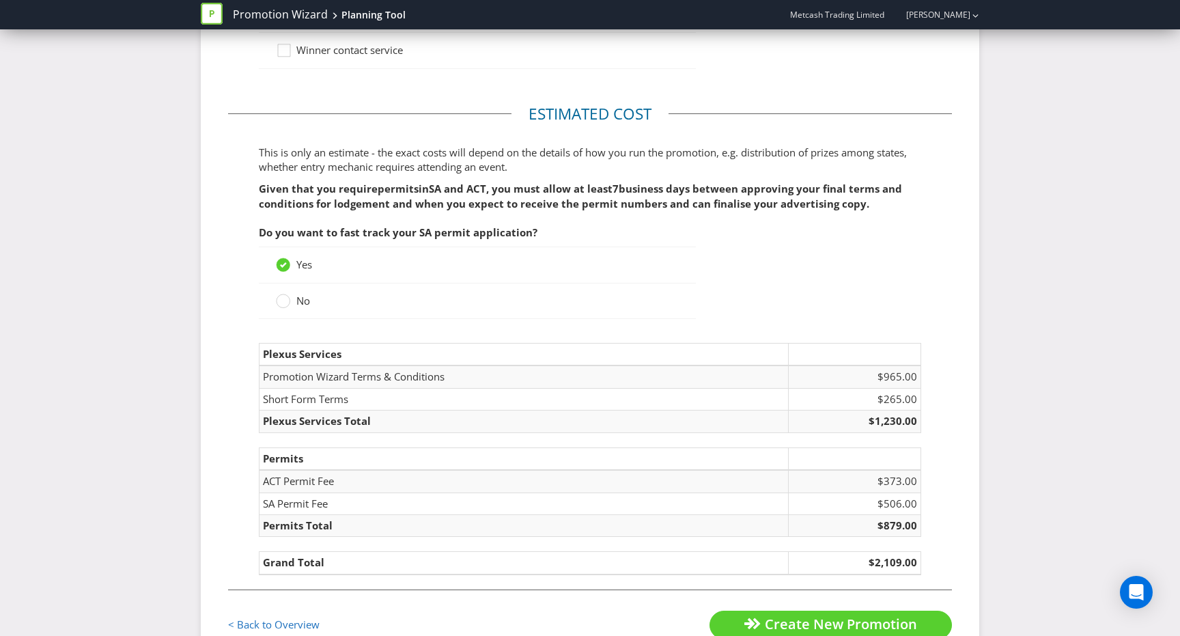
scroll to position [1617, 0]
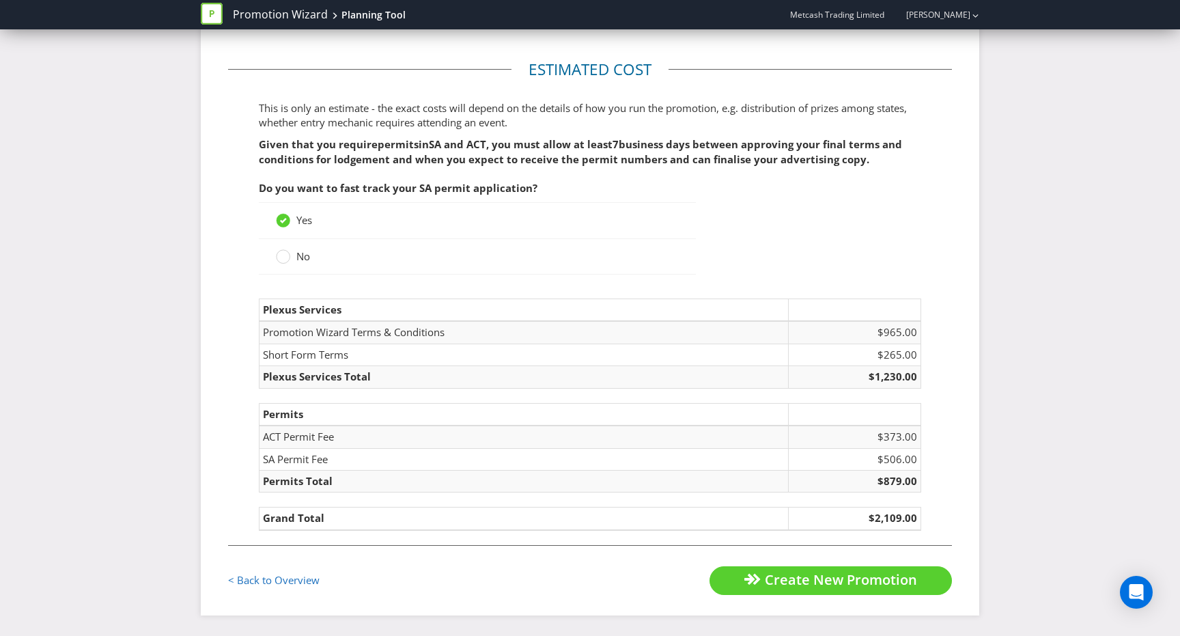
type input "8000"
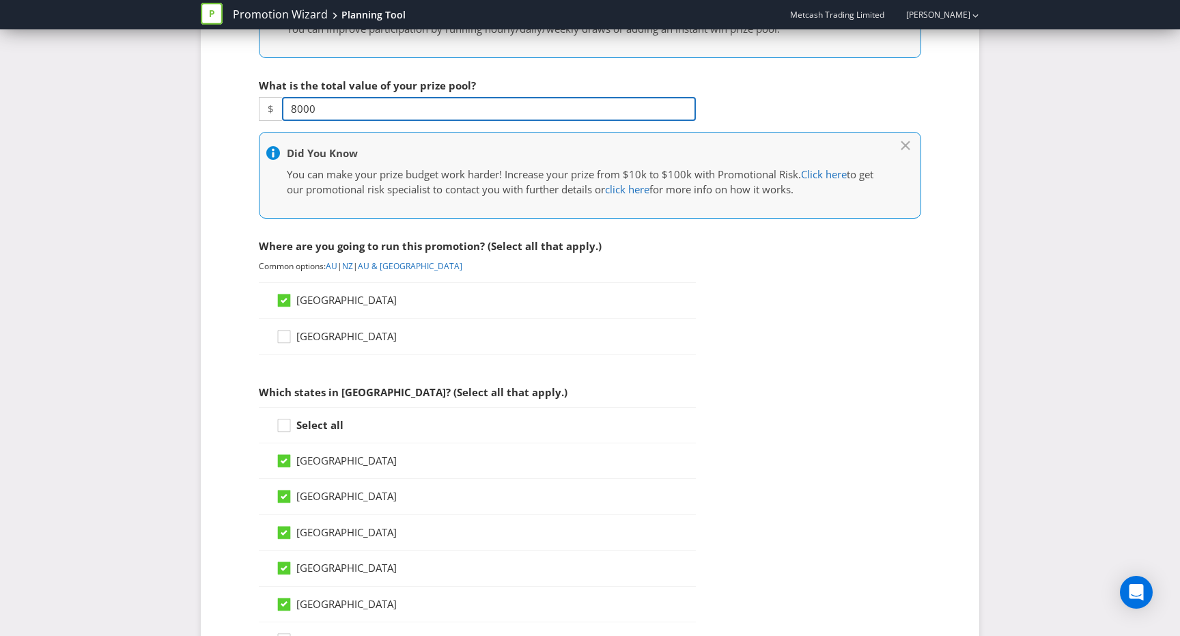
scroll to position [342, 0]
